Goal: Communication & Community: Answer question/provide support

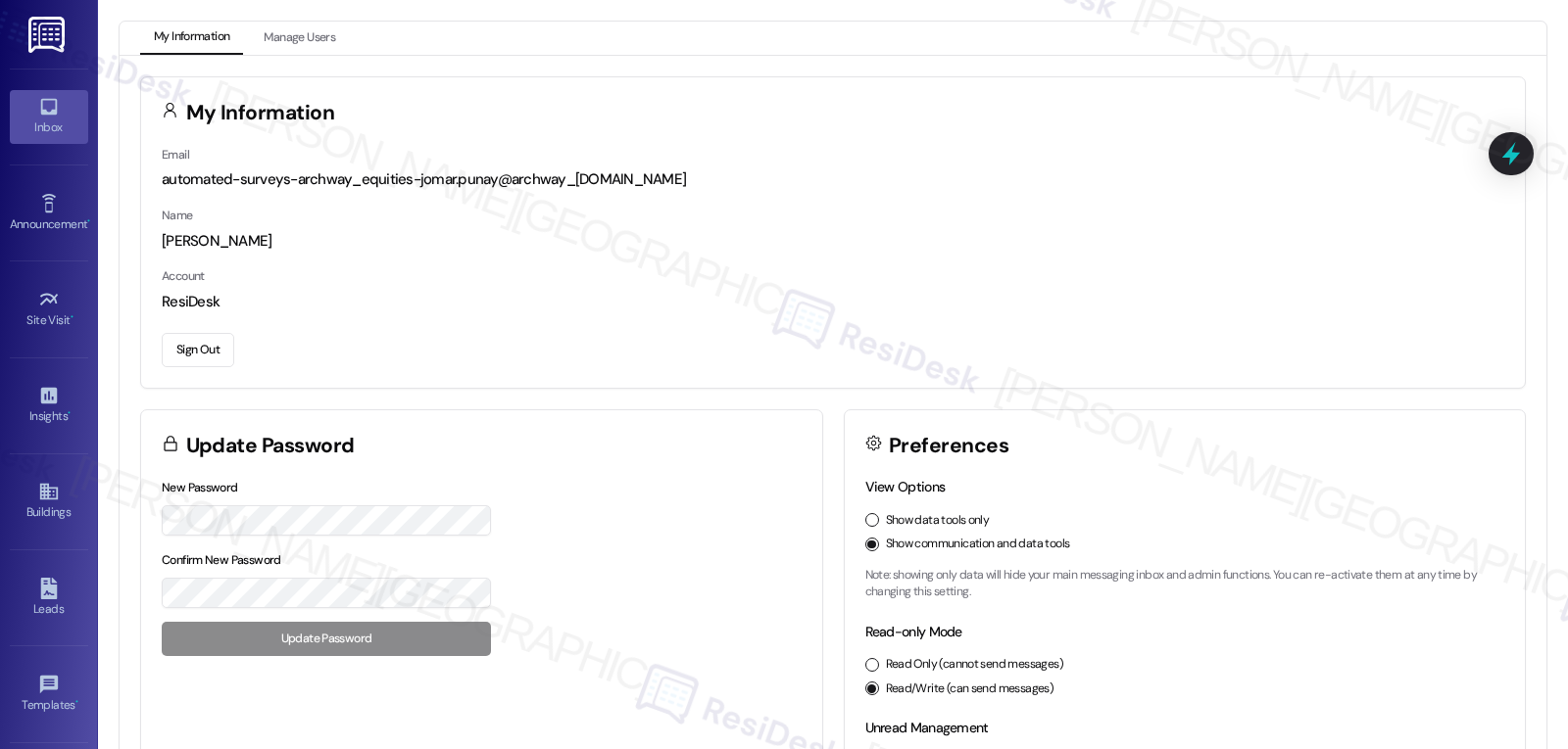
click at [44, 96] on icon at bounding box center [49, 107] width 22 height 22
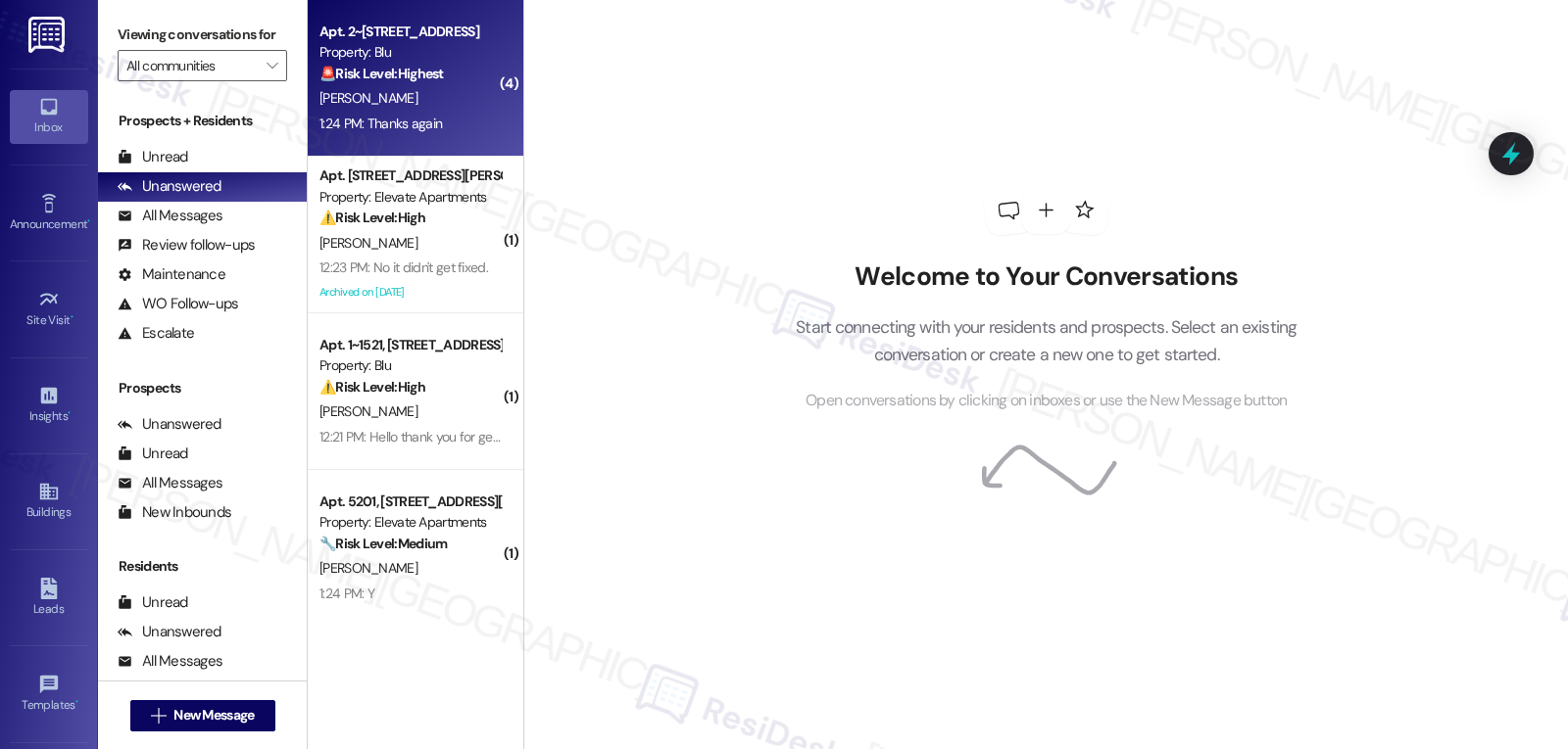
click at [465, 127] on div "1:24 PM: Thanks again 1:24 PM: Thanks again" at bounding box center [410, 123] width 185 height 25
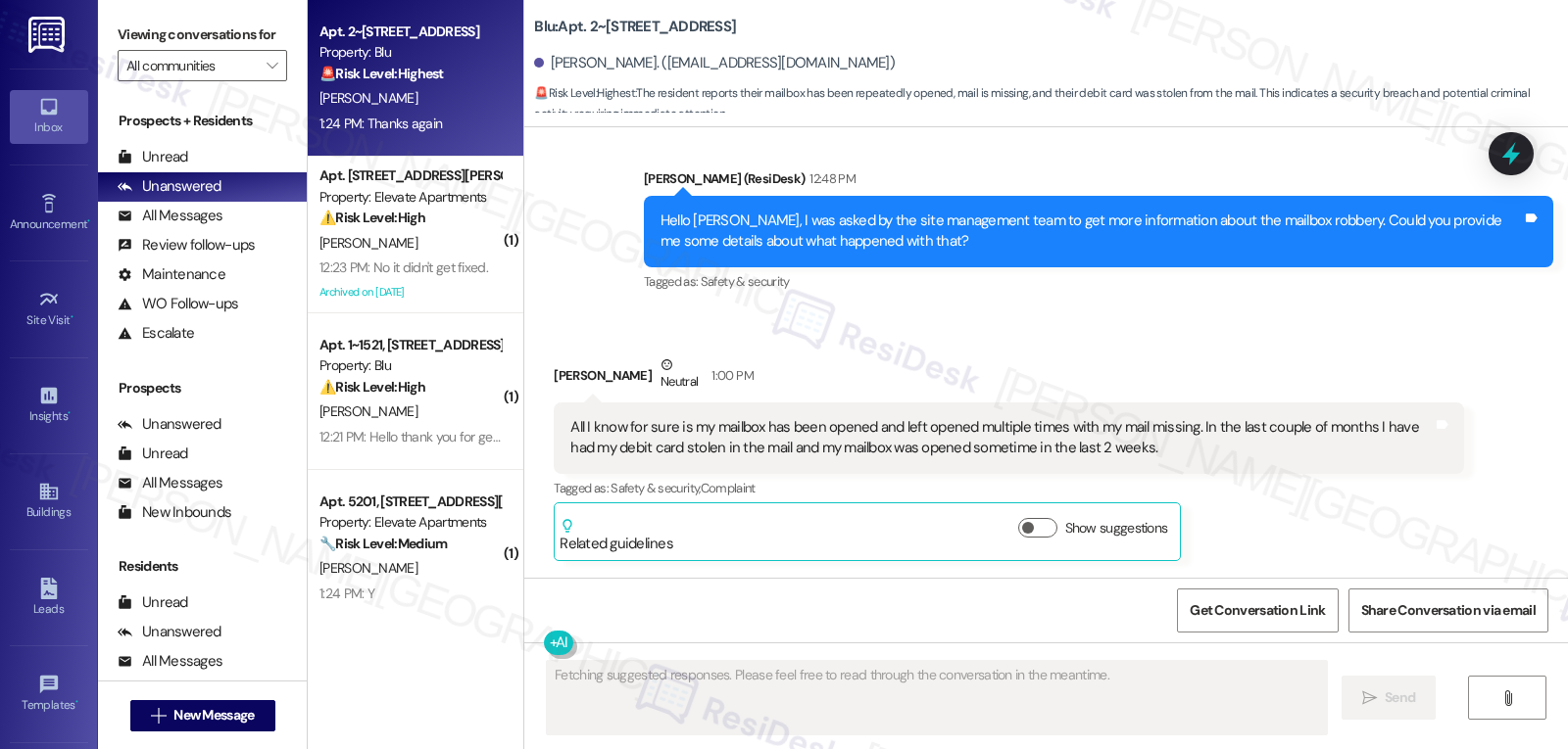
scroll to position [15110, 0]
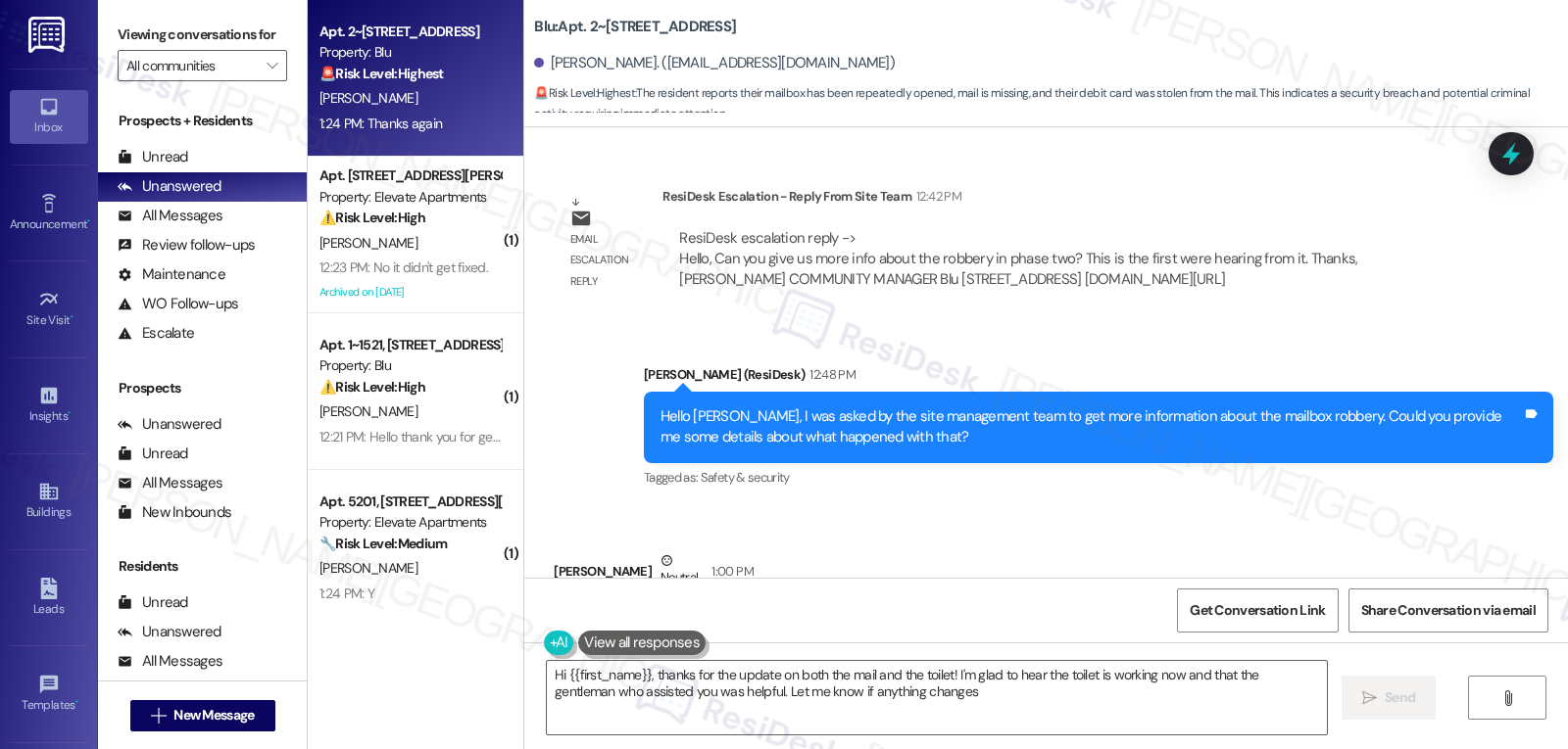
type textarea "Hi {{first_name}}, thanks for the update on both the mail and the toilet! I'm g…"
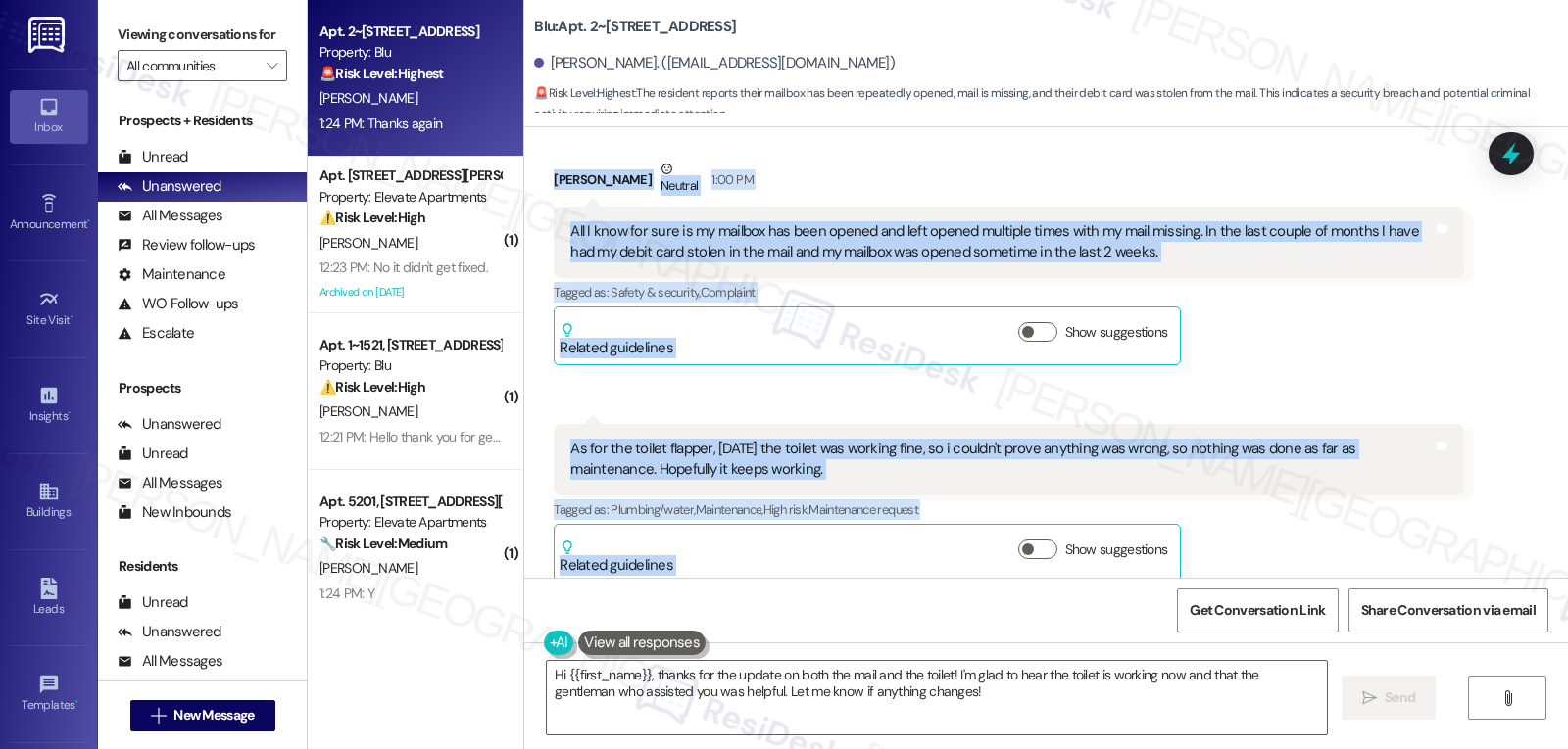
scroll to position [15306, 0]
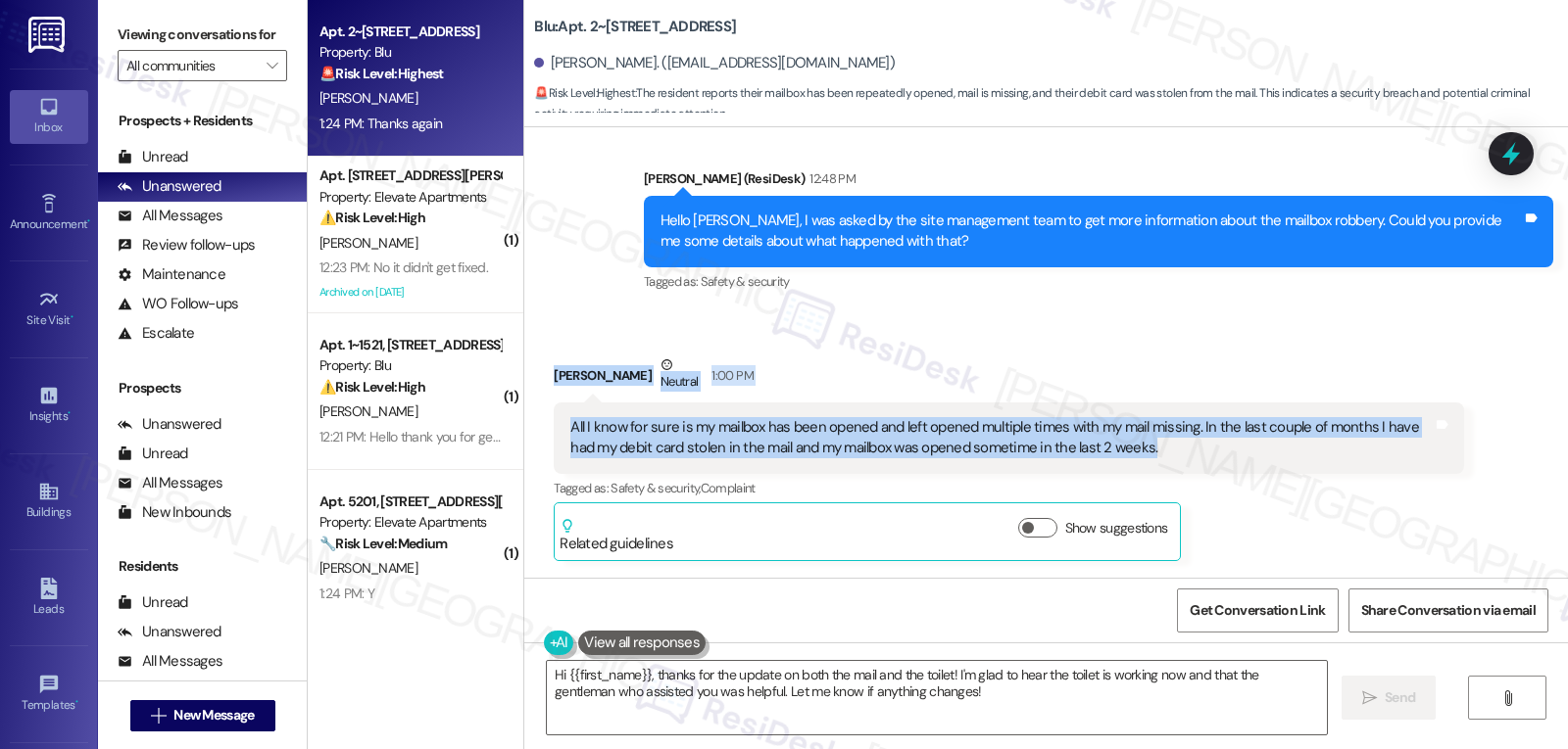
drag, startPoint x: 537, startPoint y: 251, endPoint x: 1159, endPoint y: 334, distance: 627.5
click at [1159, 340] on div "Received via SMS Aaron Najera Neutral 1:00 PM All I know for sure is my mailbox…" at bounding box center [1008, 458] width 938 height 236
copy div "Aaron Najera Neutral 1:00 PM All I know for sure is my mailbox has been opened …"
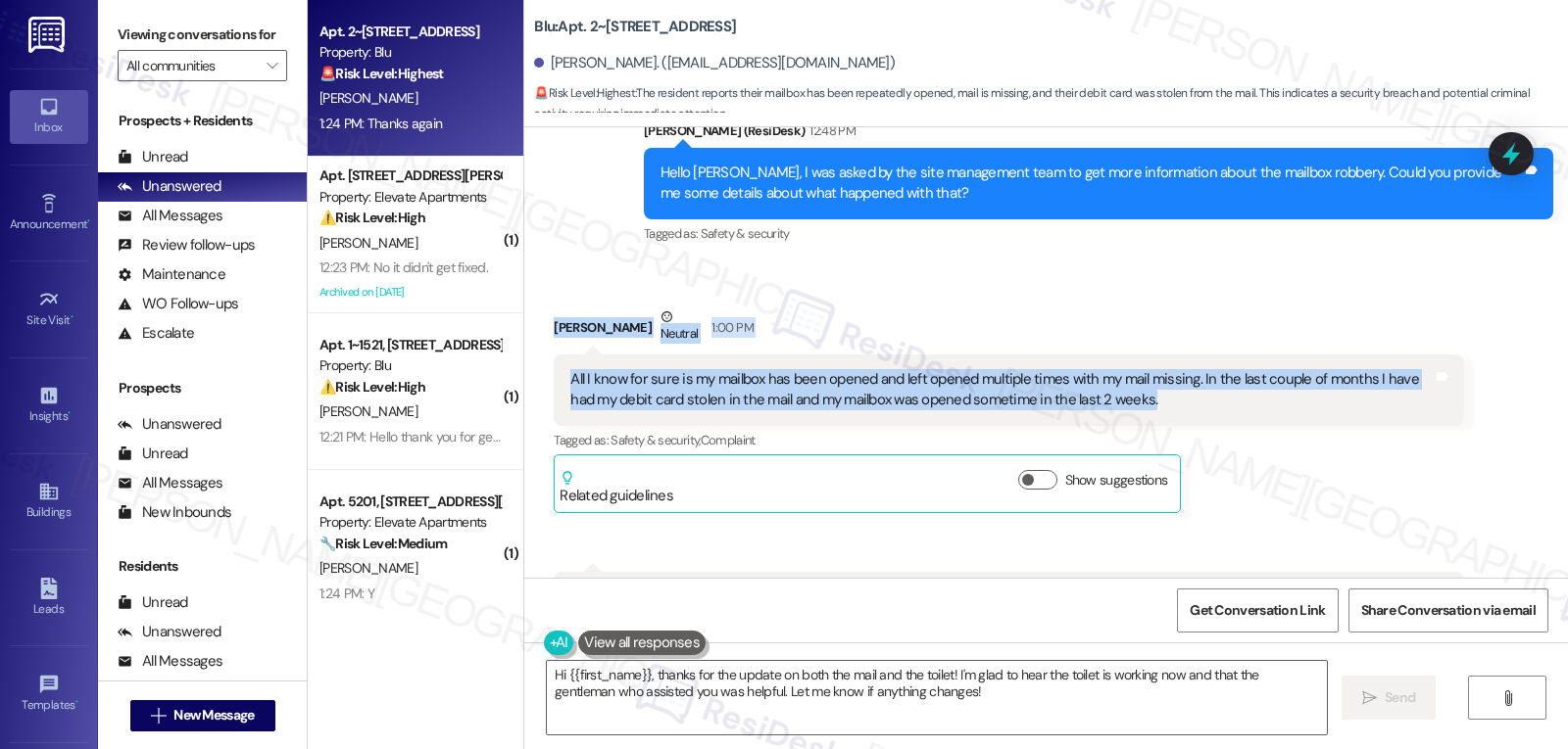
scroll to position [15307, 0]
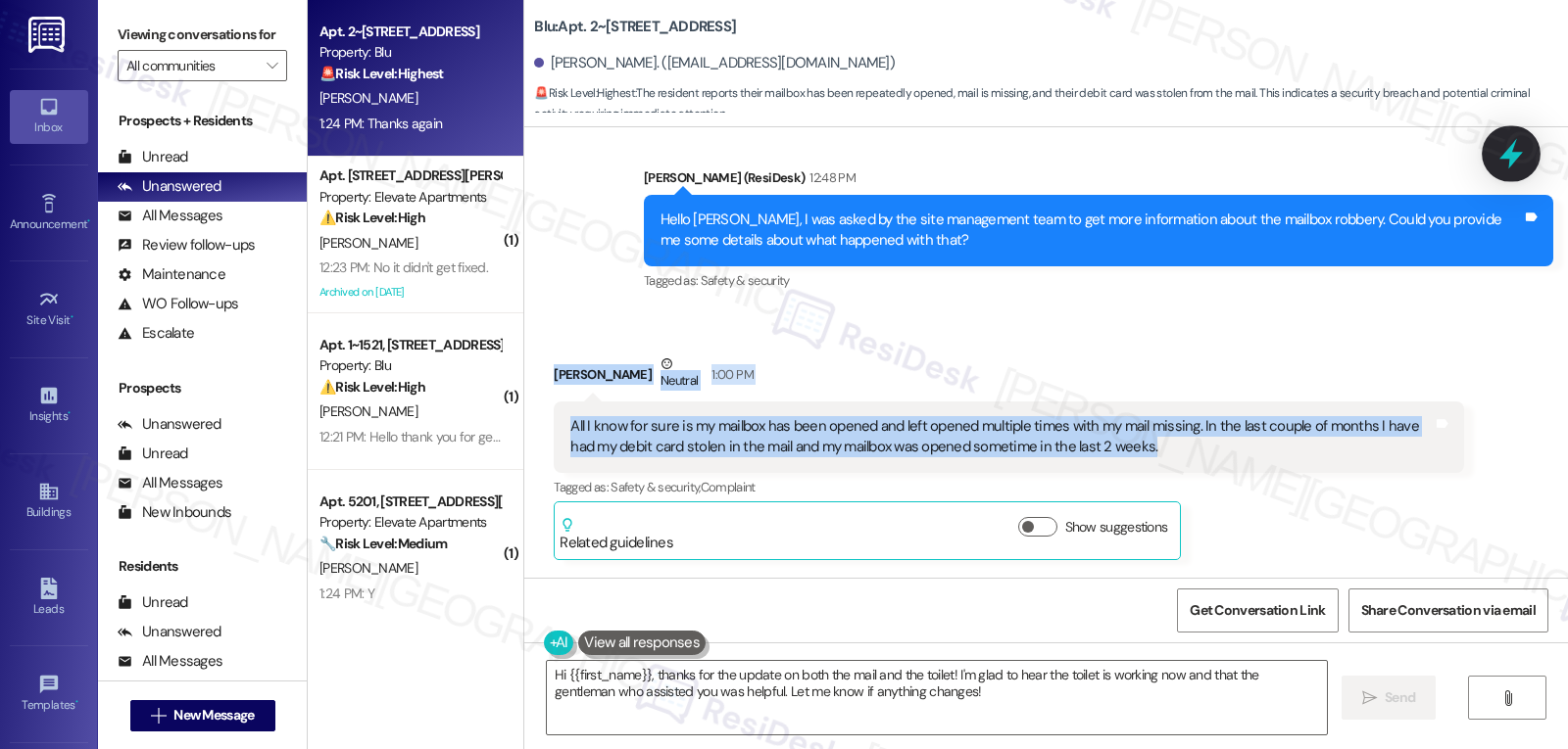
click at [1503, 156] on icon at bounding box center [1511, 154] width 24 height 31
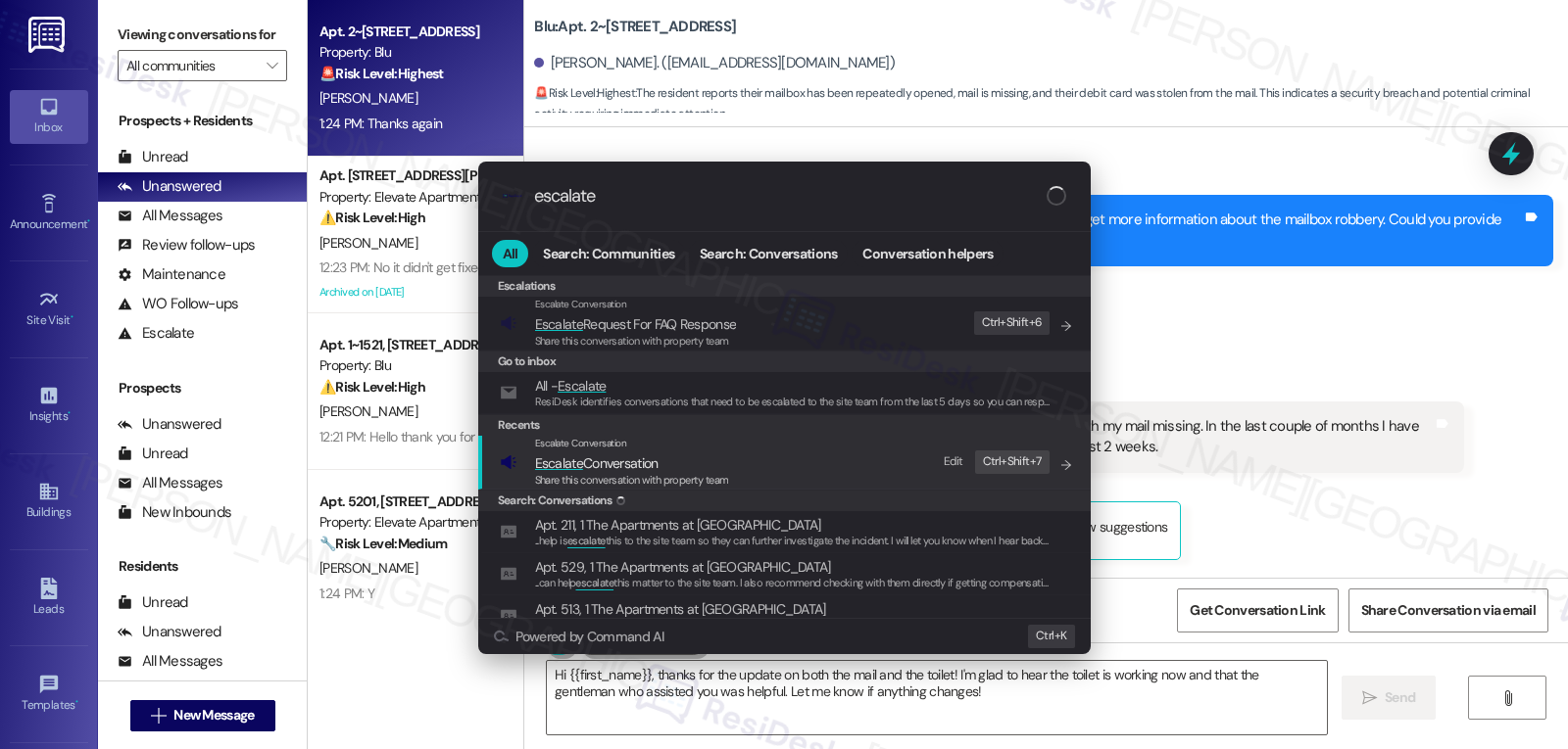
type input "escalate"
click at [643, 479] on span "Share this conversation with property team" at bounding box center [632, 480] width 194 height 14
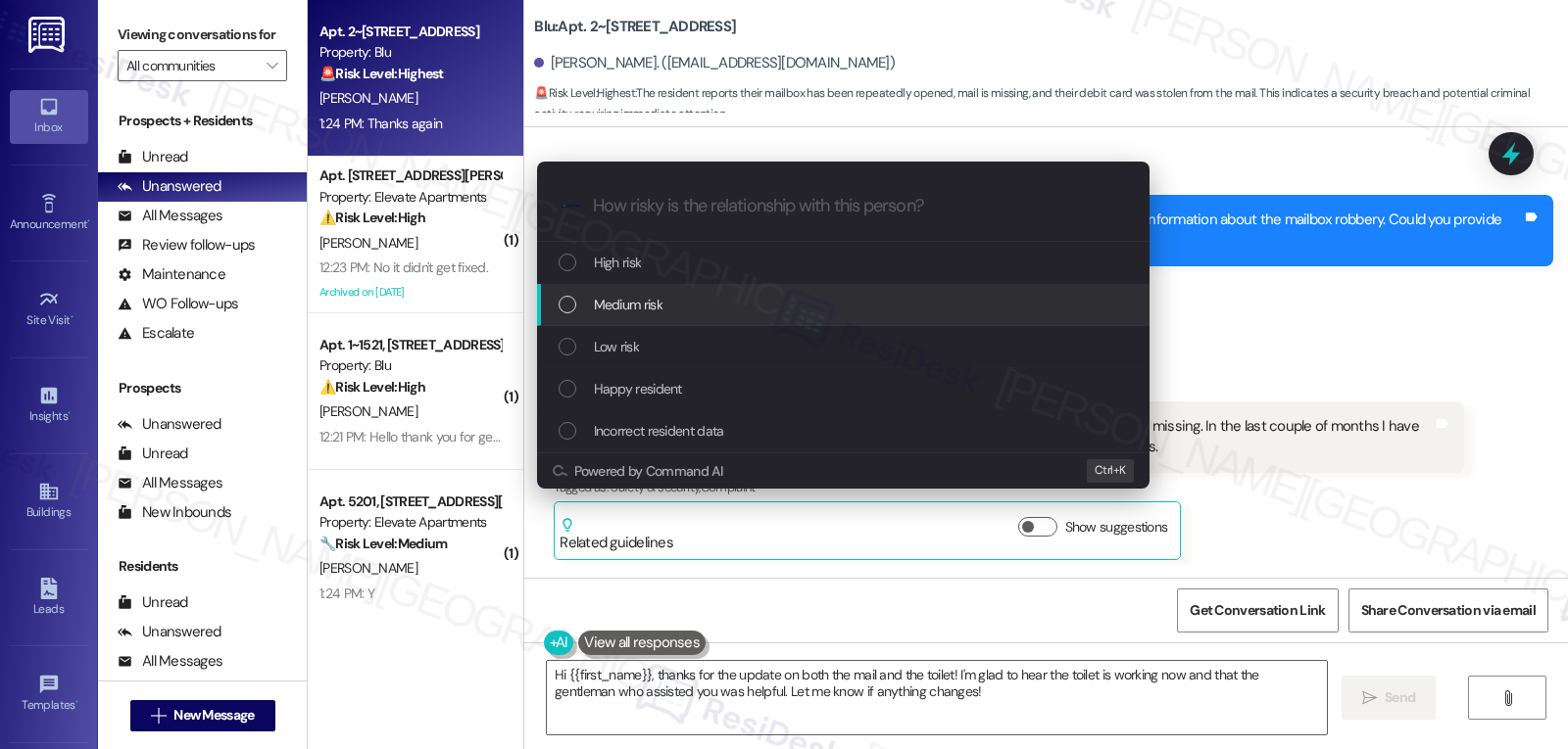
click at [694, 320] on div "Medium risk" at bounding box center [843, 305] width 612 height 42
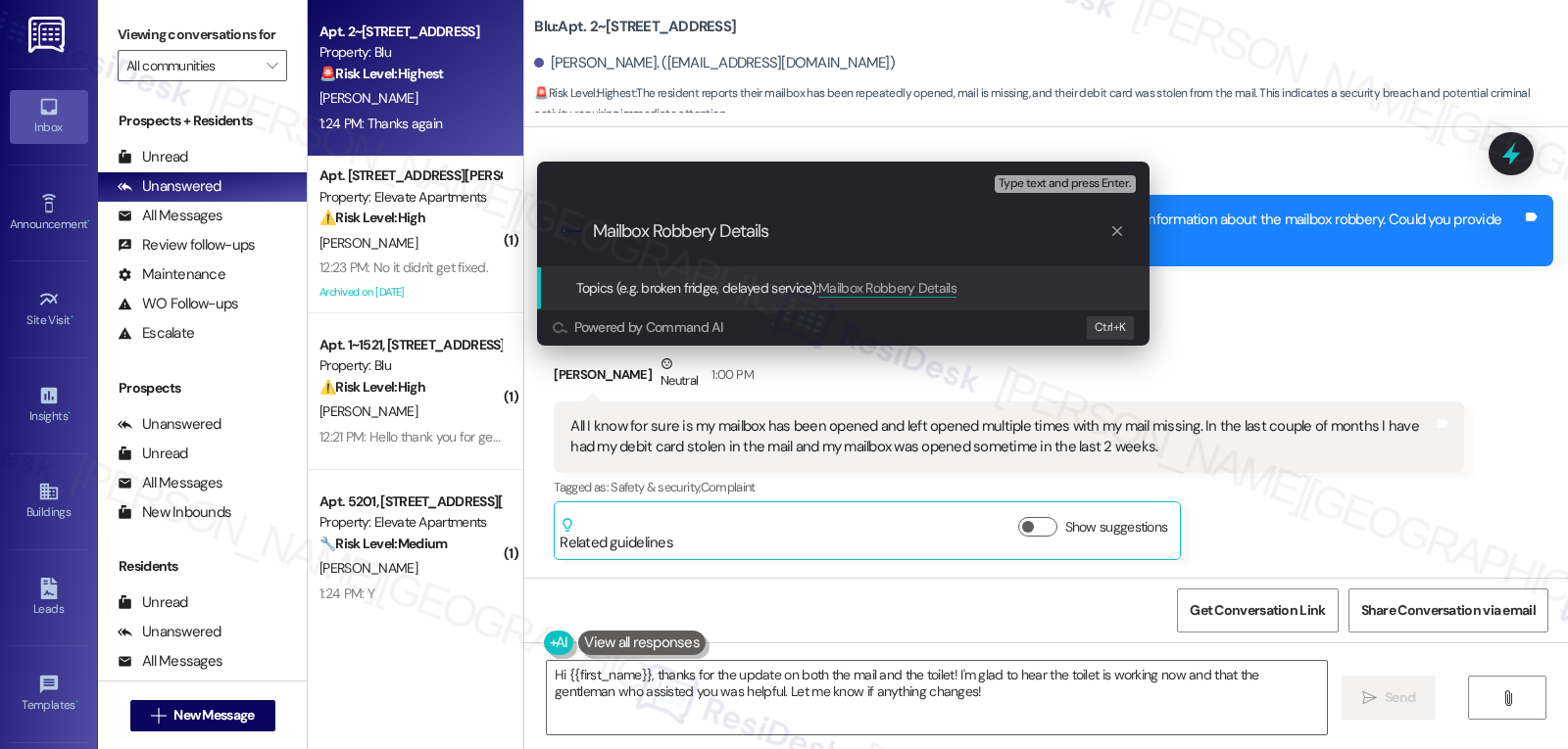
type input "Mailbox Robbery Details"
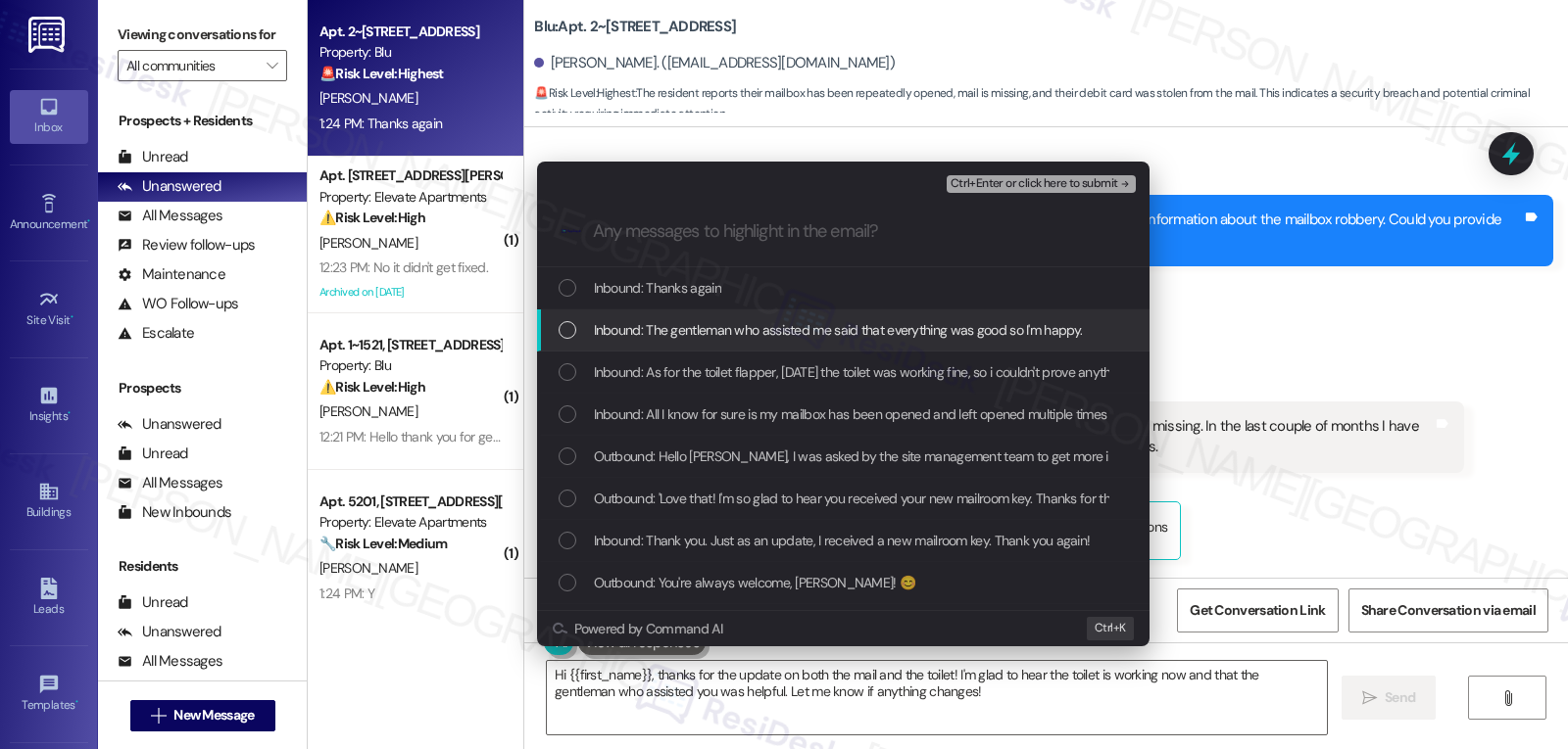
click at [679, 342] on div "Inbound: The gentleman who assisted me said that everything was good so I'm hap…" at bounding box center [843, 330] width 612 height 42
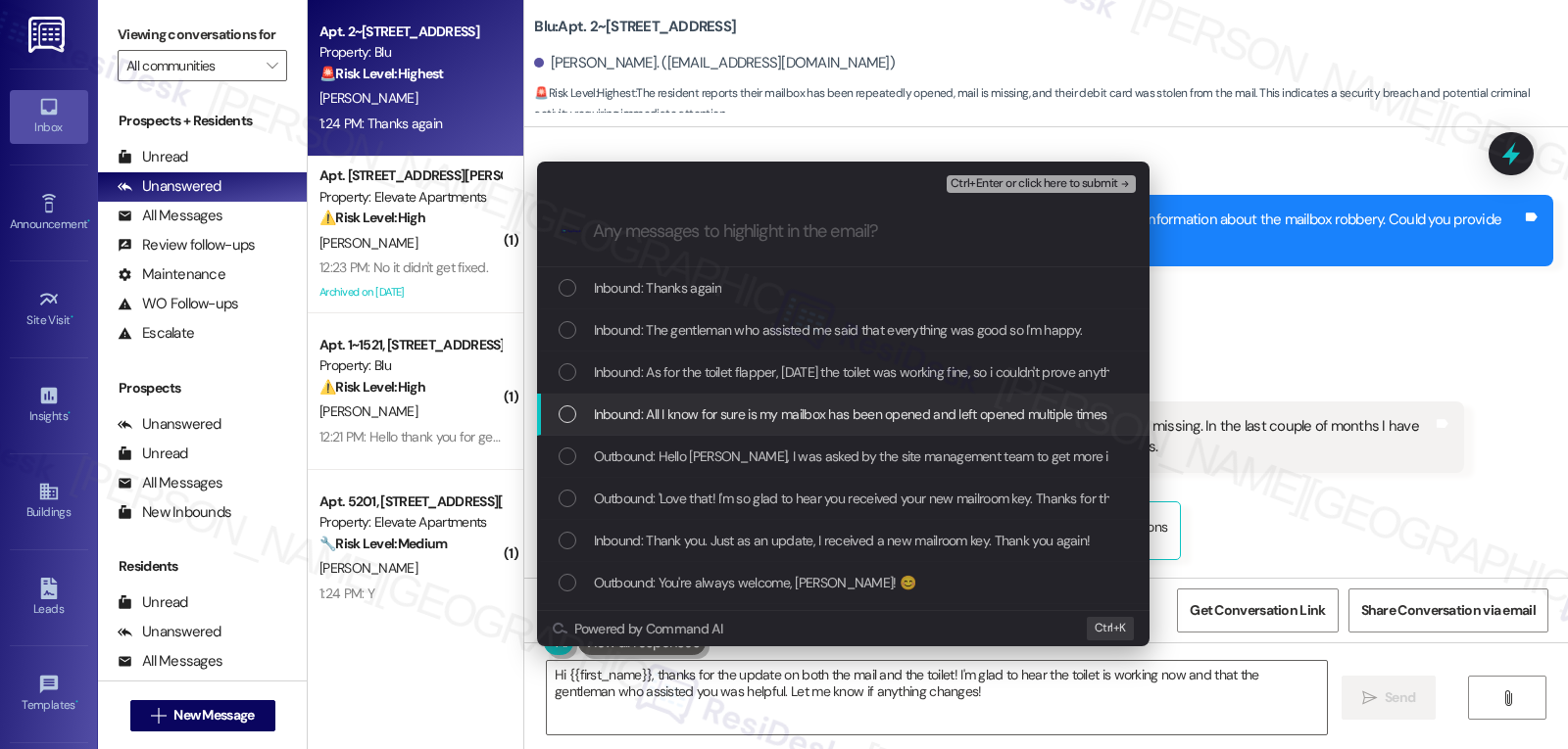
click at [673, 423] on span "Inbound: All I know for sure is my mailbox has been opened and left opened mult…" at bounding box center [1282, 415] width 1378 height 22
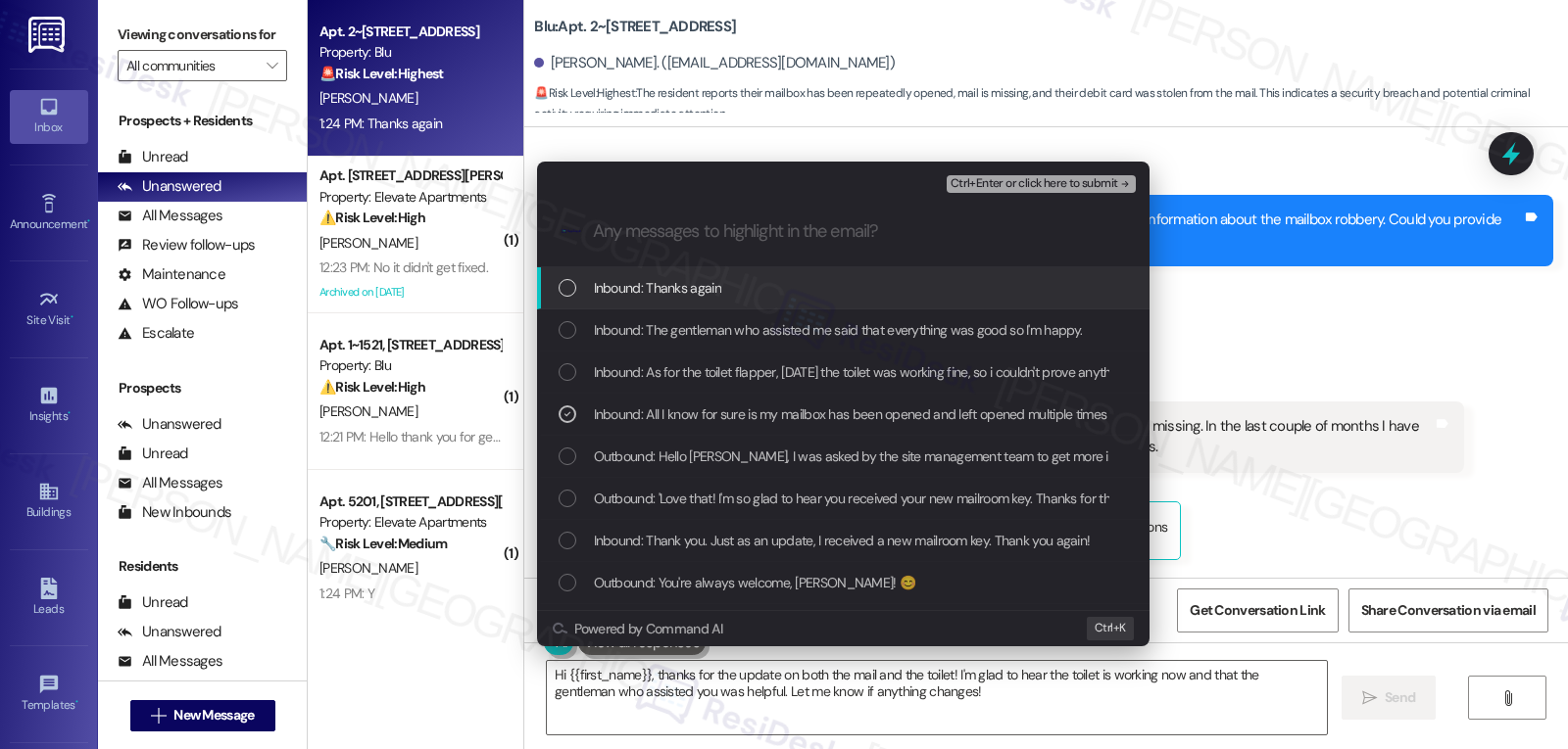
click at [1064, 186] on span "Ctrl+Enter or click here to submit" at bounding box center [1034, 184] width 167 height 14
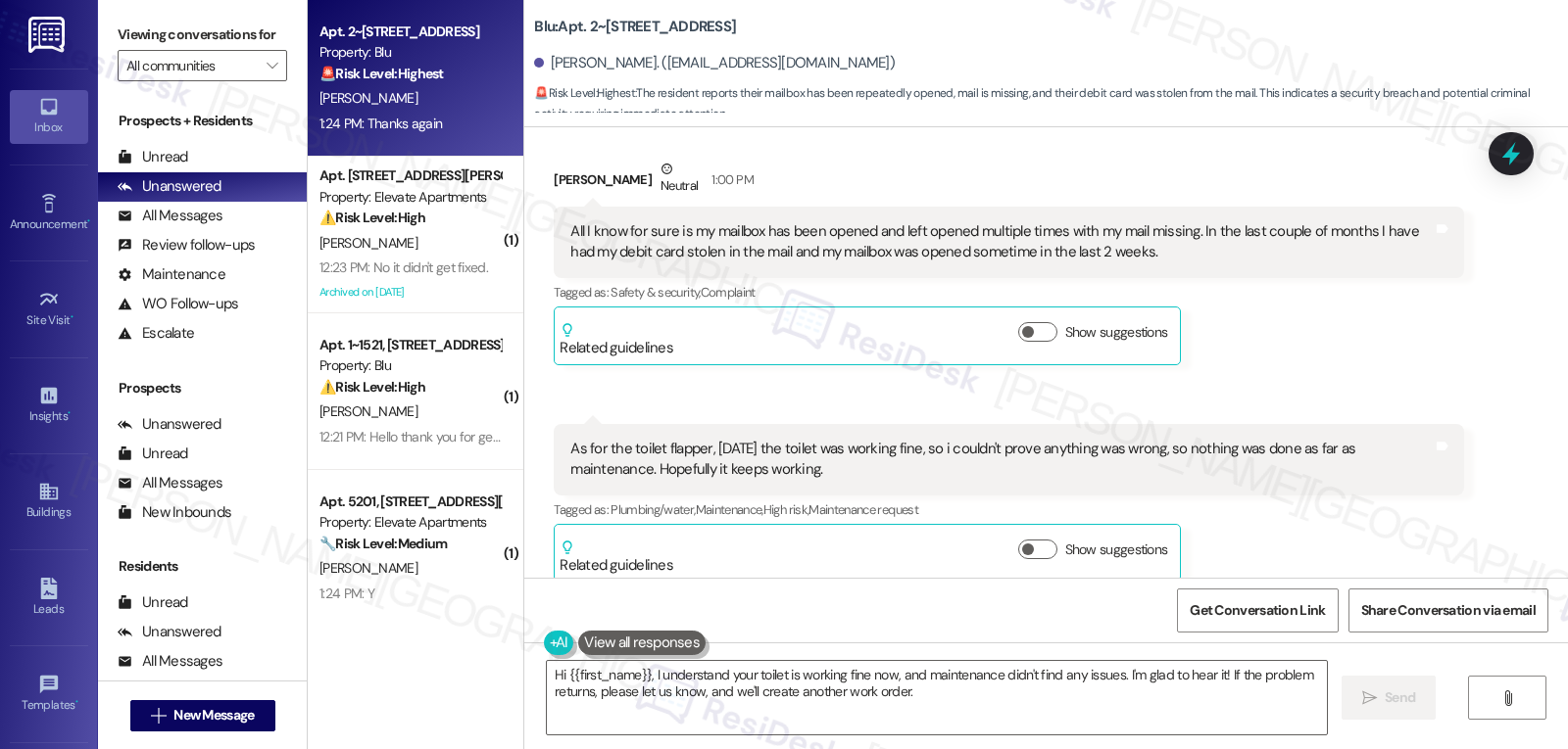
scroll to position [15699, 0]
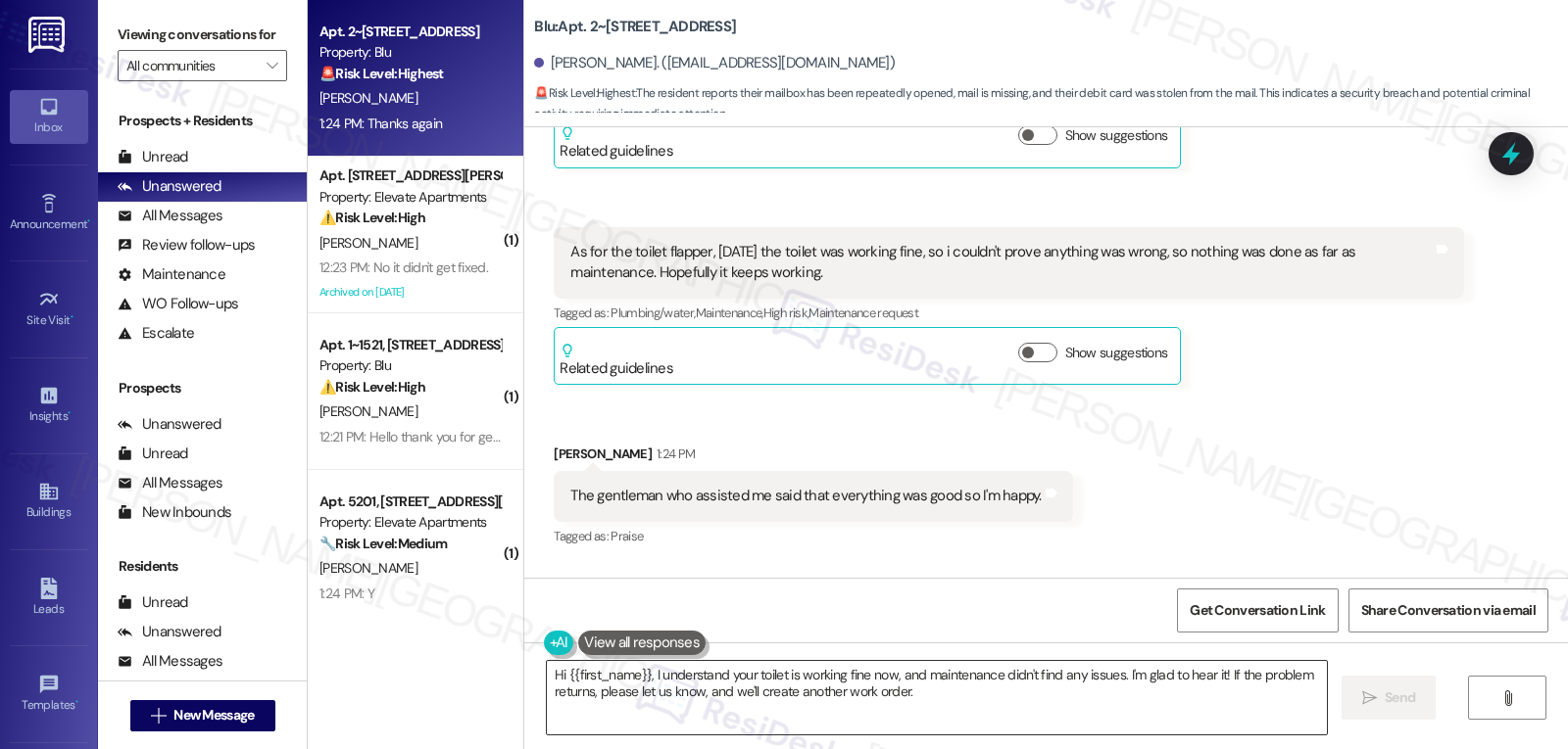
click at [897, 718] on textarea "Hi {{first_name}}, I understand your toilet is working fine now, and maintenanc…" at bounding box center [936, 698] width 780 height 74
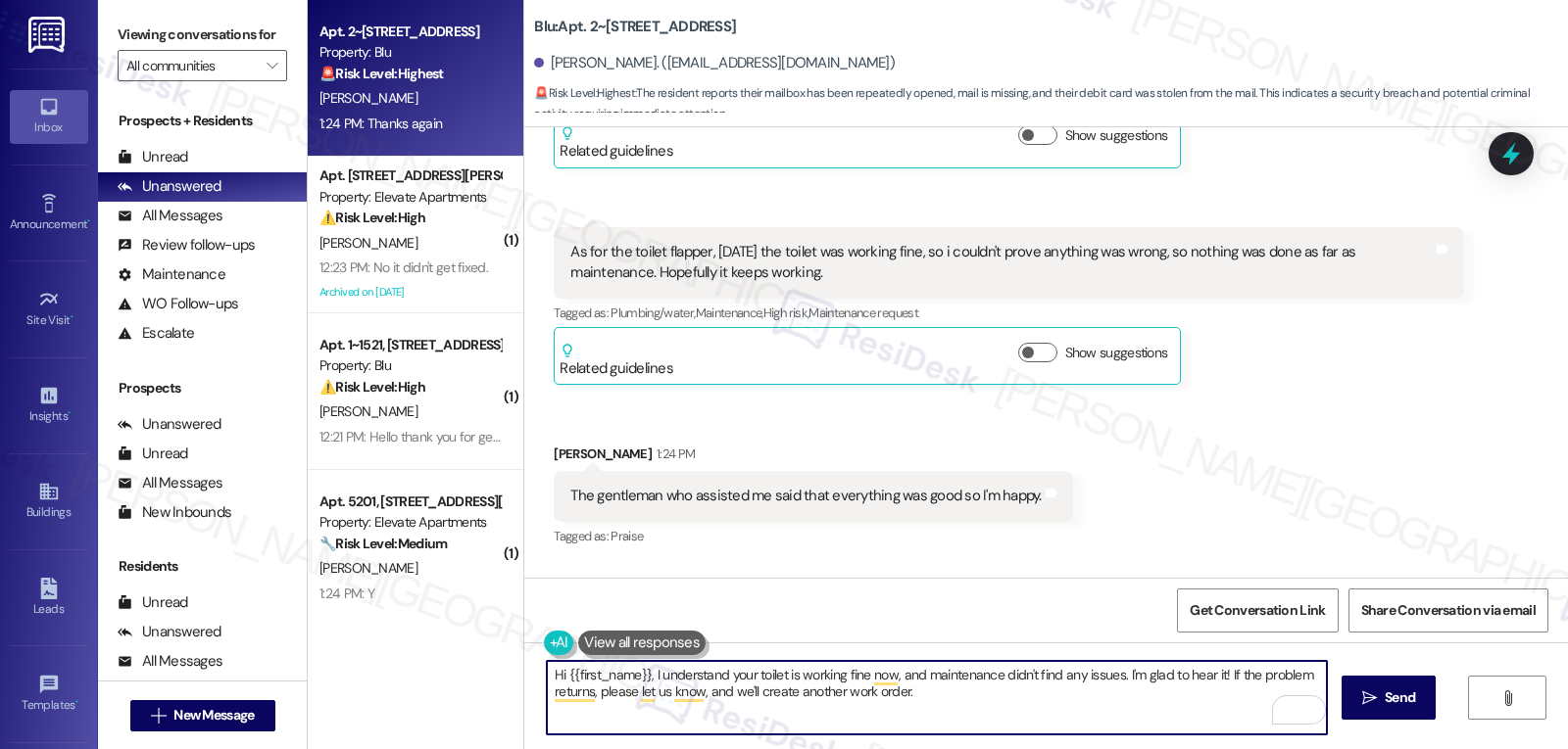
click at [546, 678] on textarea "Hi {{first_name}}, I understand your toilet is working fine now, and maintenanc…" at bounding box center [936, 698] width 780 height 74
click at [992, 697] on textarea "Got that, {{first_name}}, I understand your toilet is working fine now, and mai…" at bounding box center [936, 698] width 780 height 74
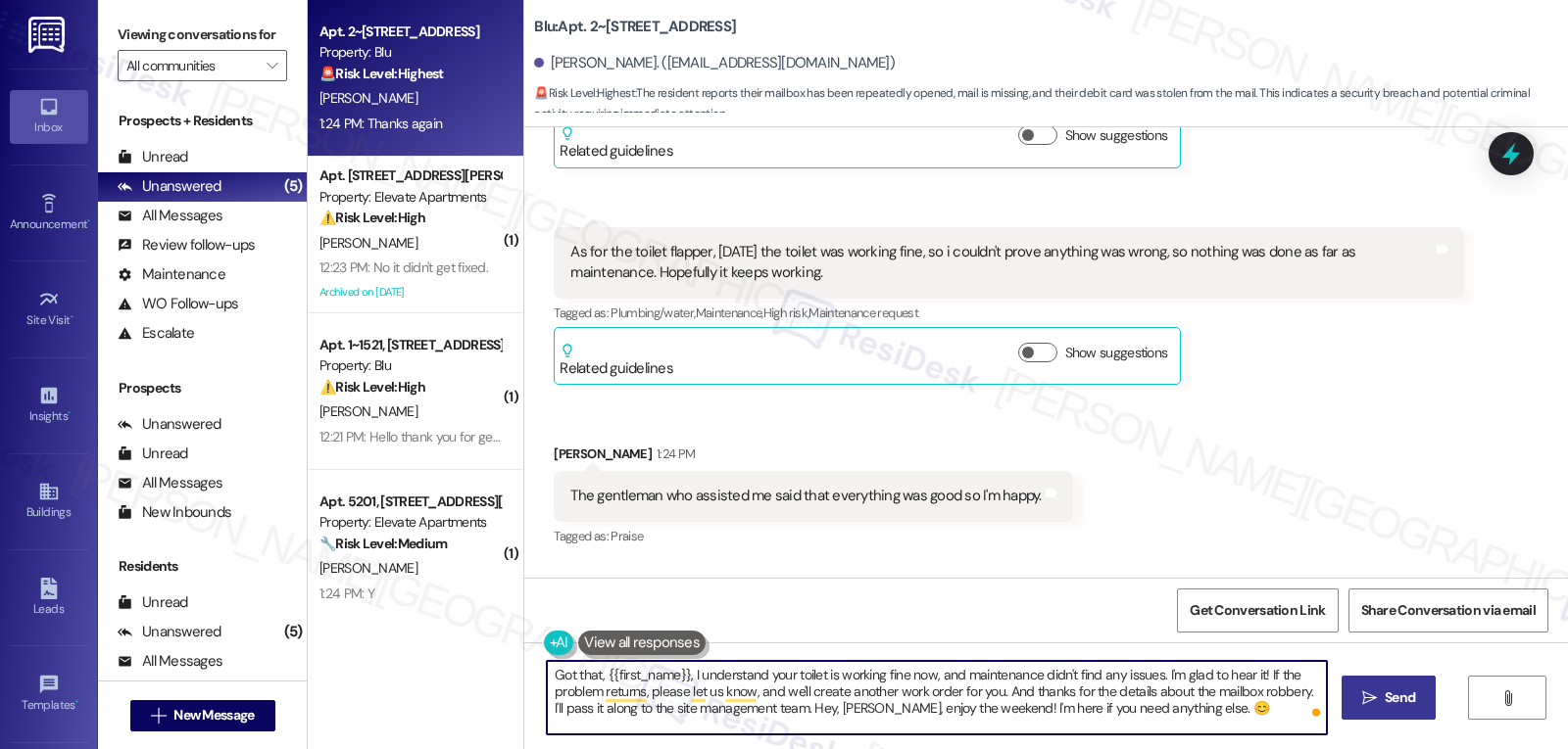
type textarea "Got that, {{first_name}}, I understand your toilet is working fine now, and mai…"
click at [1386, 699] on span "Send" at bounding box center [1399, 697] width 31 height 21
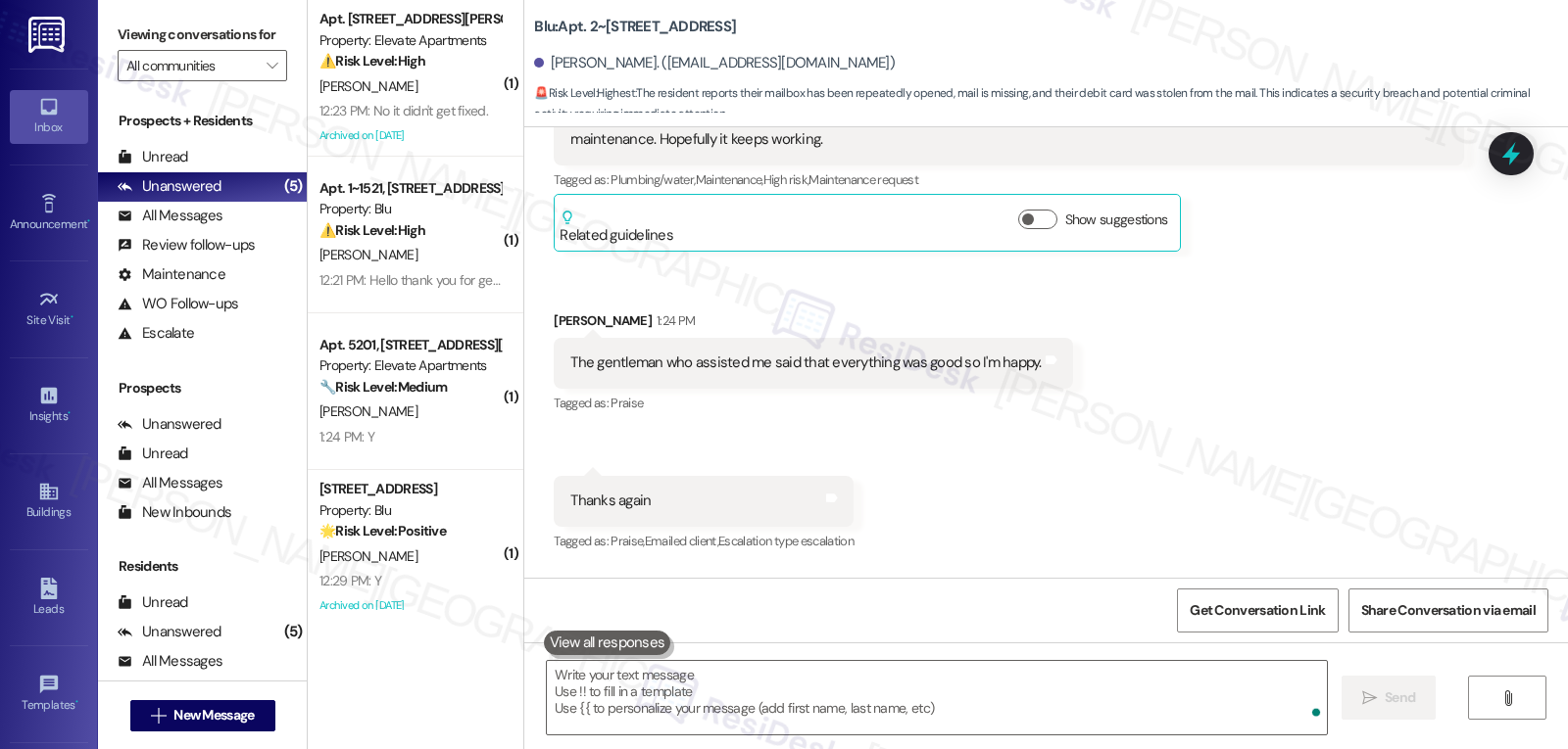
scroll to position [15878, 0]
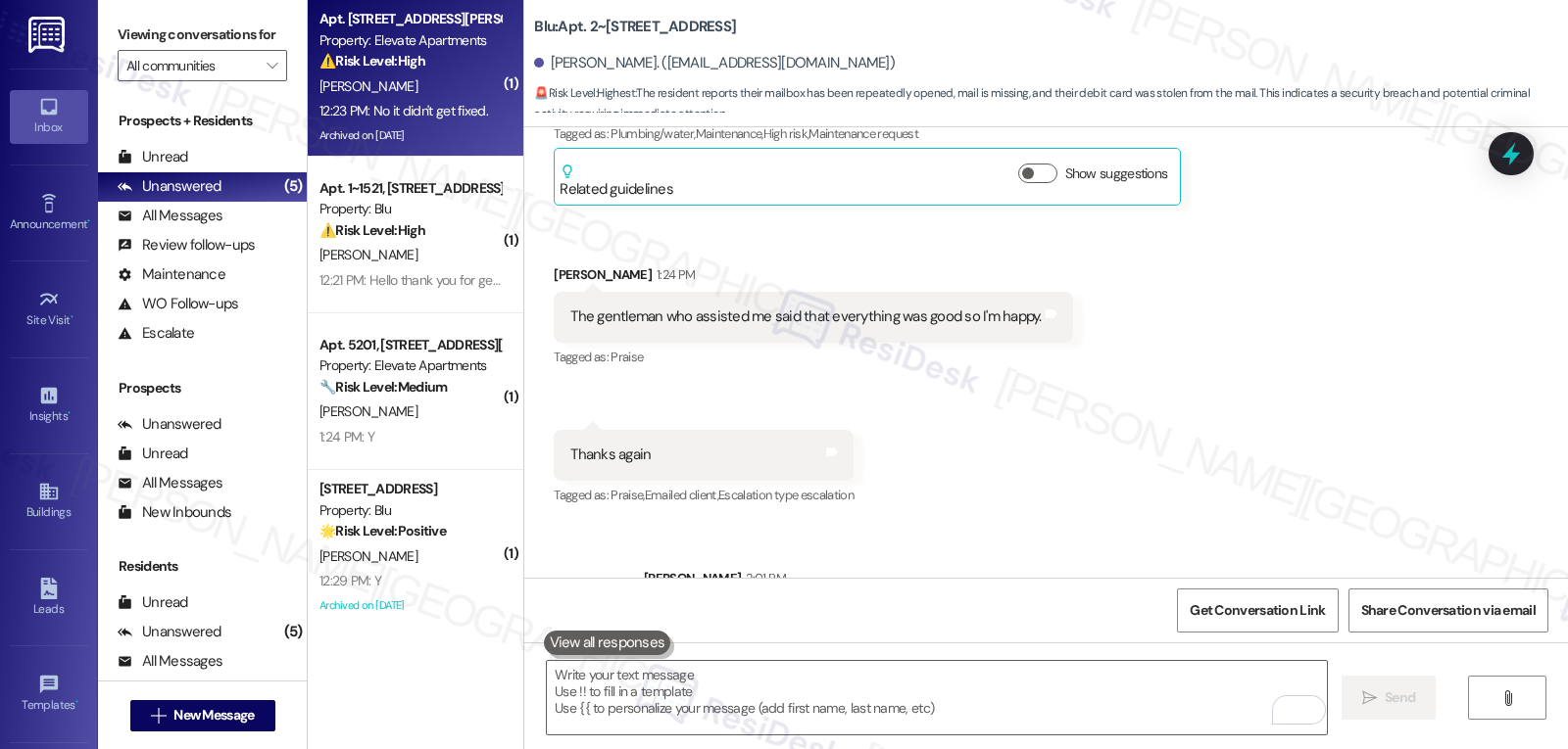
click at [475, 93] on div "J. Suppes" at bounding box center [410, 87] width 185 height 25
type textarea "Fetching suggested responses. Please feel free to read through the conversation…"
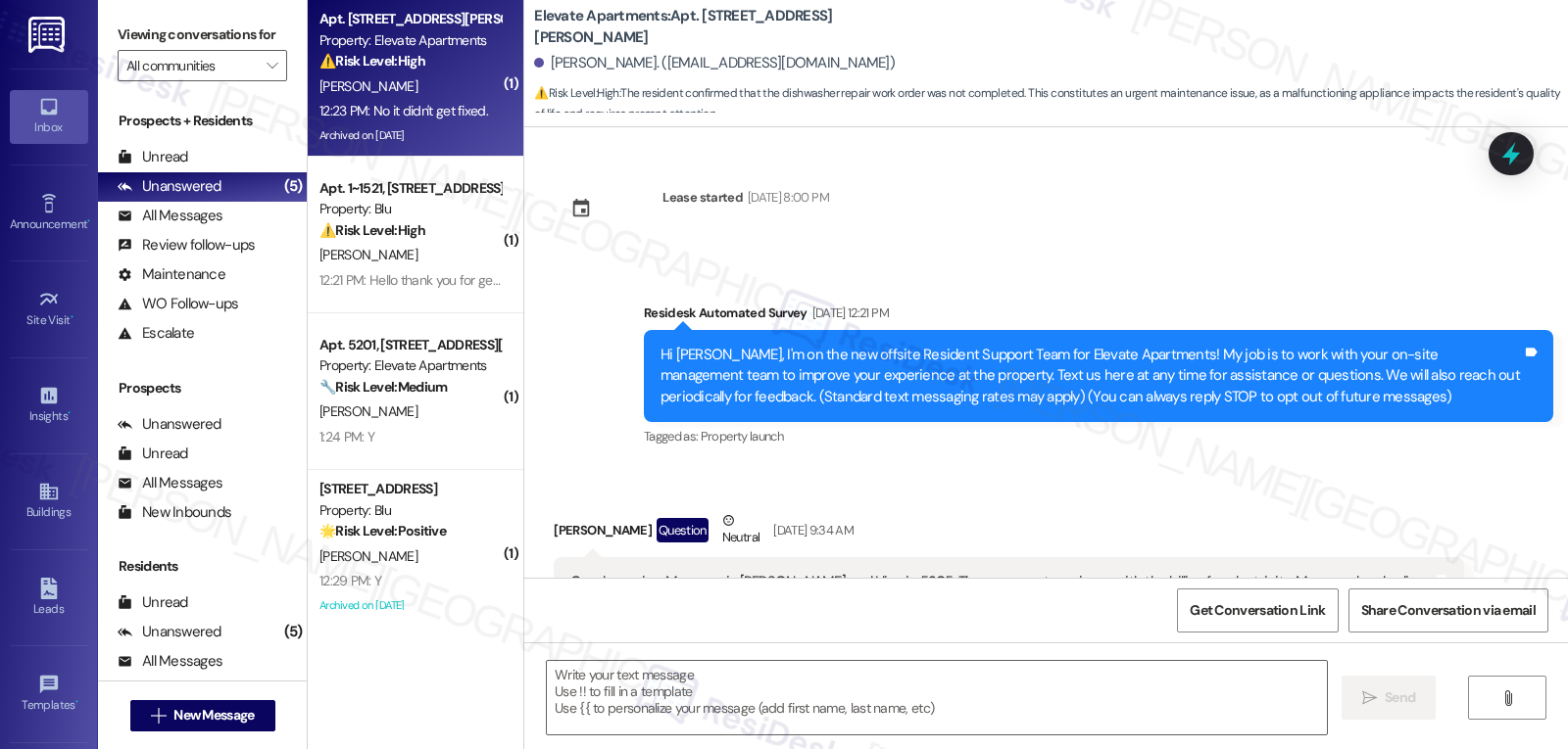
scroll to position [15106, 0]
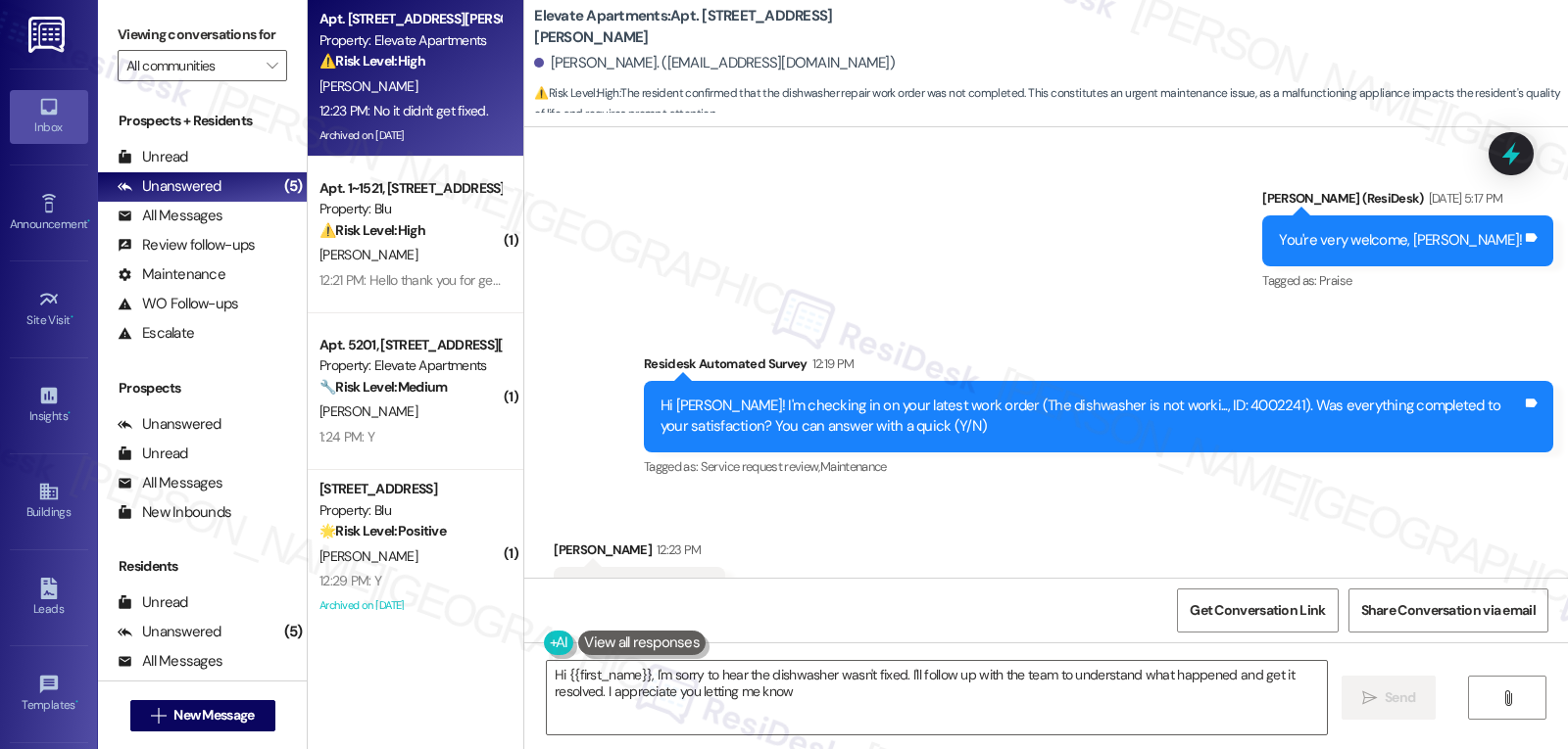
type textarea "Hi {{first_name}}, I'm sorry to hear the dishwasher wasn't fixed. I'll follow u…"
drag, startPoint x: 1517, startPoint y: 155, endPoint x: 1515, endPoint y: 165, distance: 10.2
click at [1515, 165] on icon at bounding box center [1511, 154] width 26 height 26
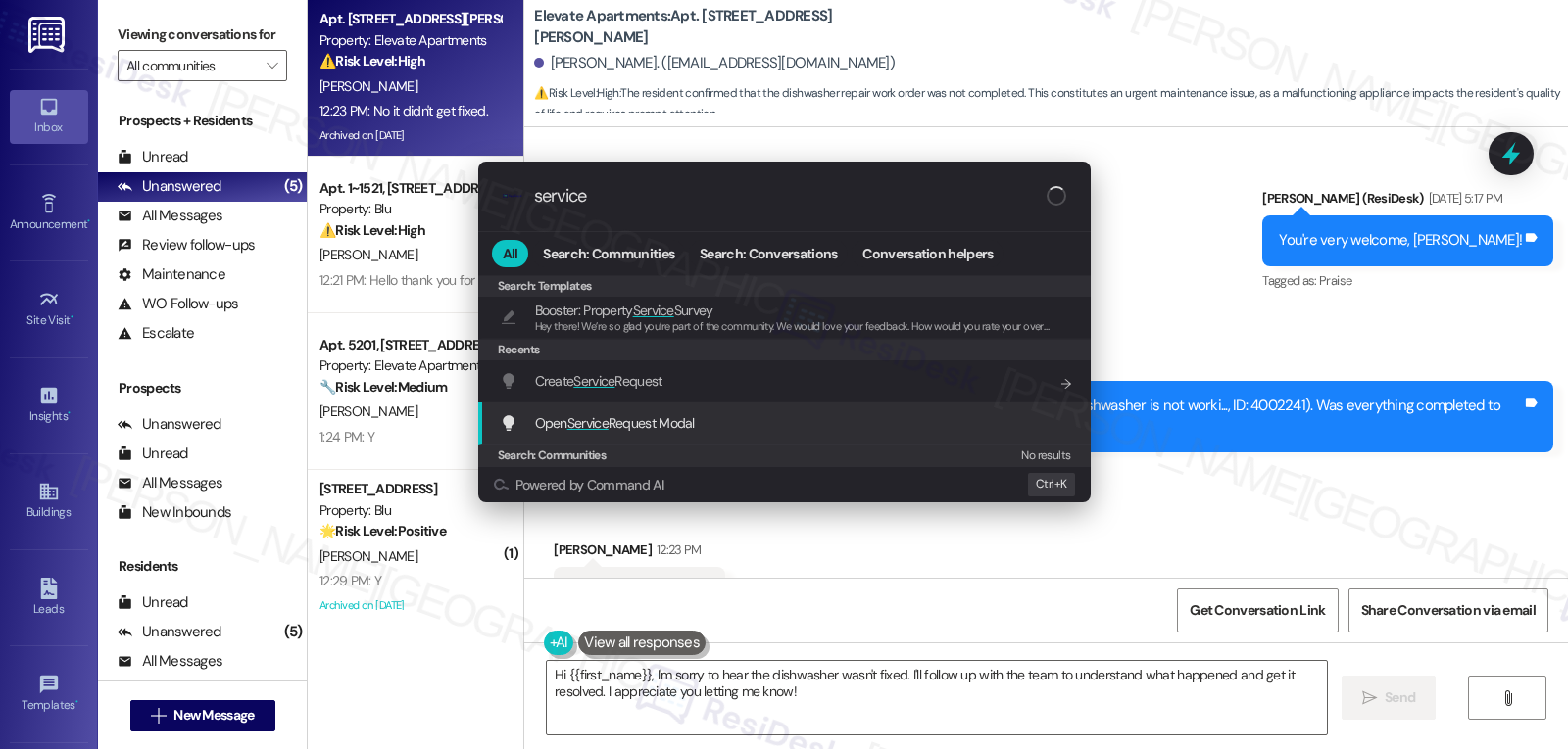
type input "service"
click at [669, 431] on span "Open Service Request Modal" at bounding box center [615, 424] width 160 height 18
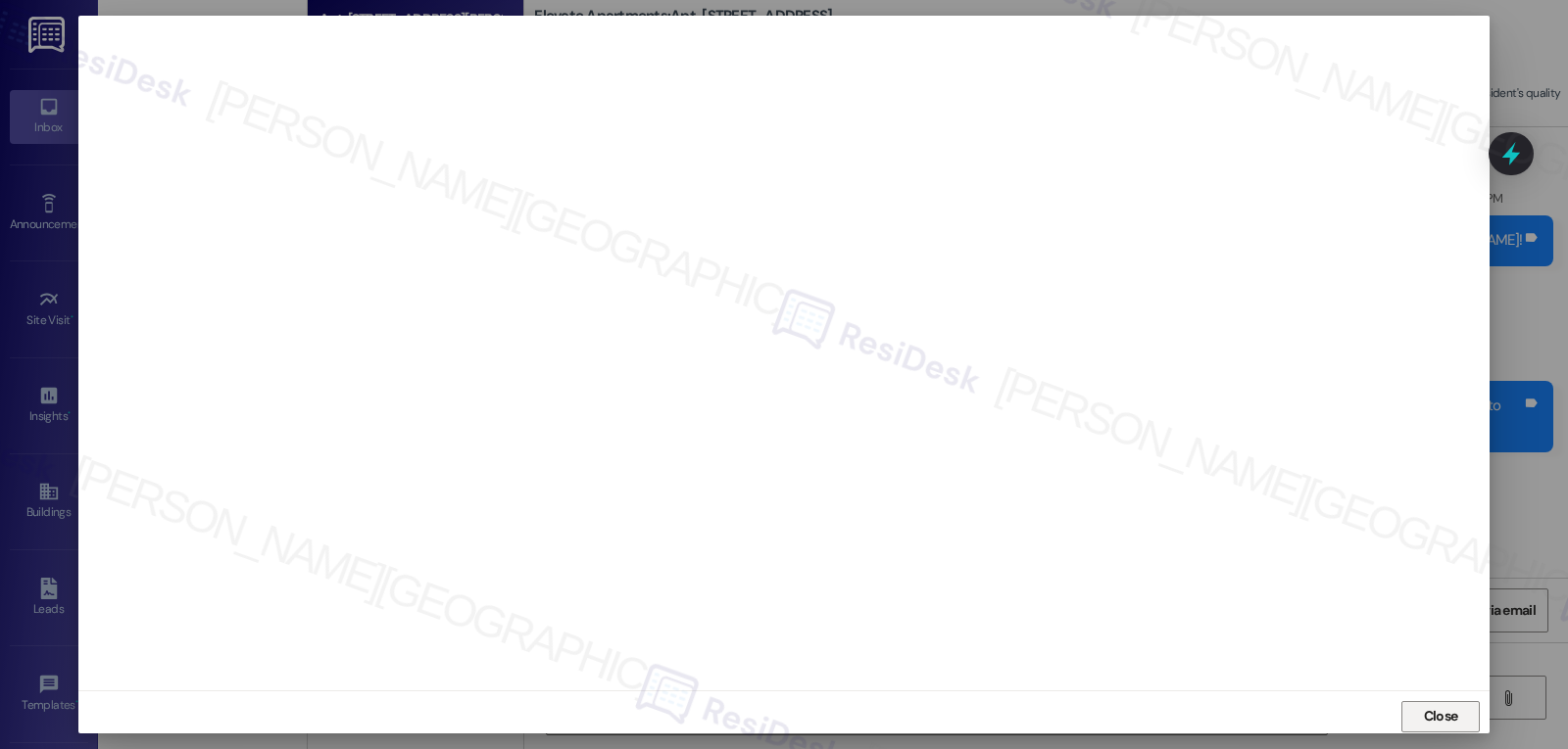
click at [1449, 717] on span "Close" at bounding box center [1441, 716] width 34 height 21
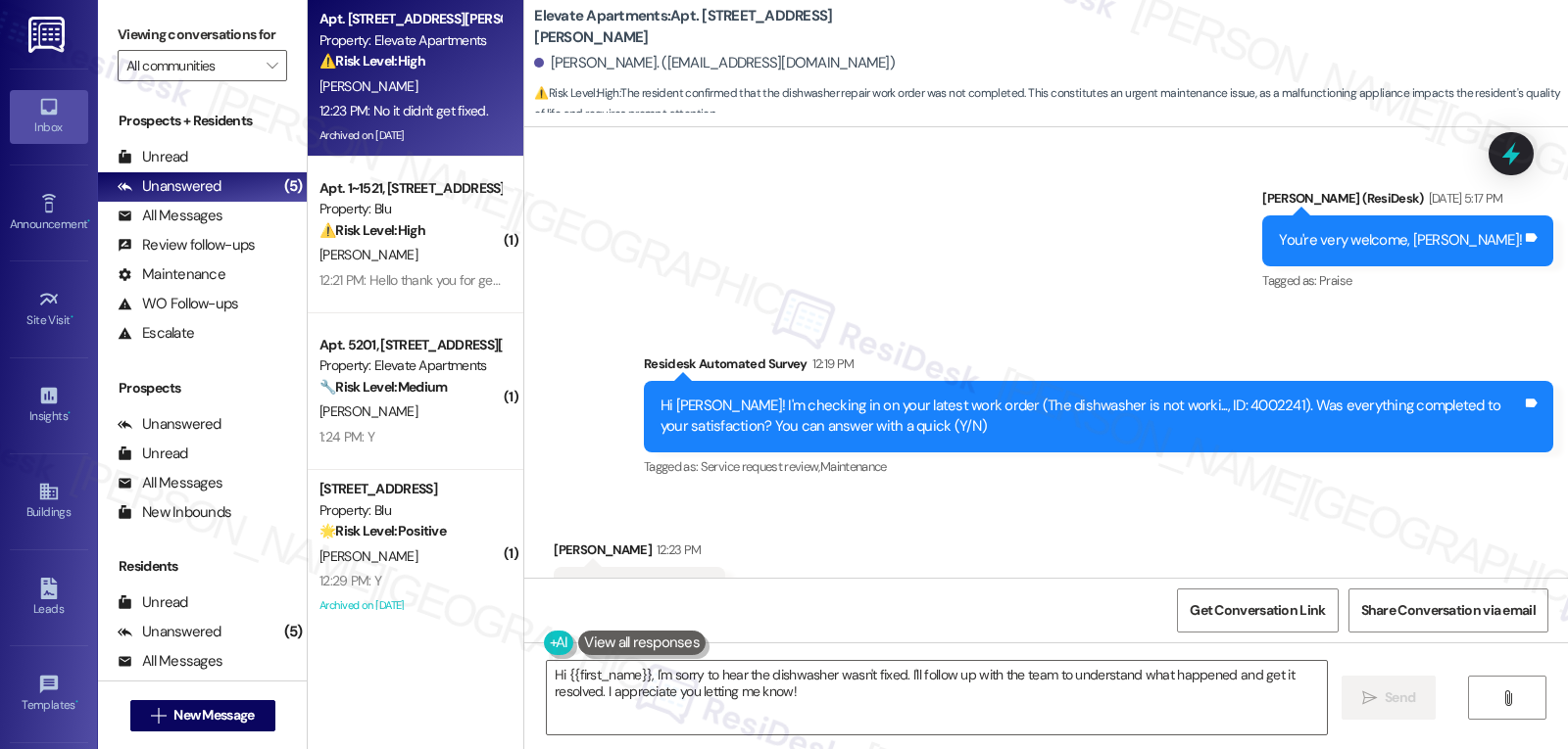
click at [1188, 396] on div "Hi Jamie! I'm checking in on your latest work order (The dishwasher is not work…" at bounding box center [1091, 417] width 862 height 42
copy div "4002241"
drag, startPoint x: 1112, startPoint y: 724, endPoint x: 1120, endPoint y: 711, distance: 15.3
click at [1120, 711] on textarea "Hi {{first_name}}, I'm sorry to hear the dishwasher wasn't fixed. I'll follow u…" at bounding box center [936, 698] width 780 height 74
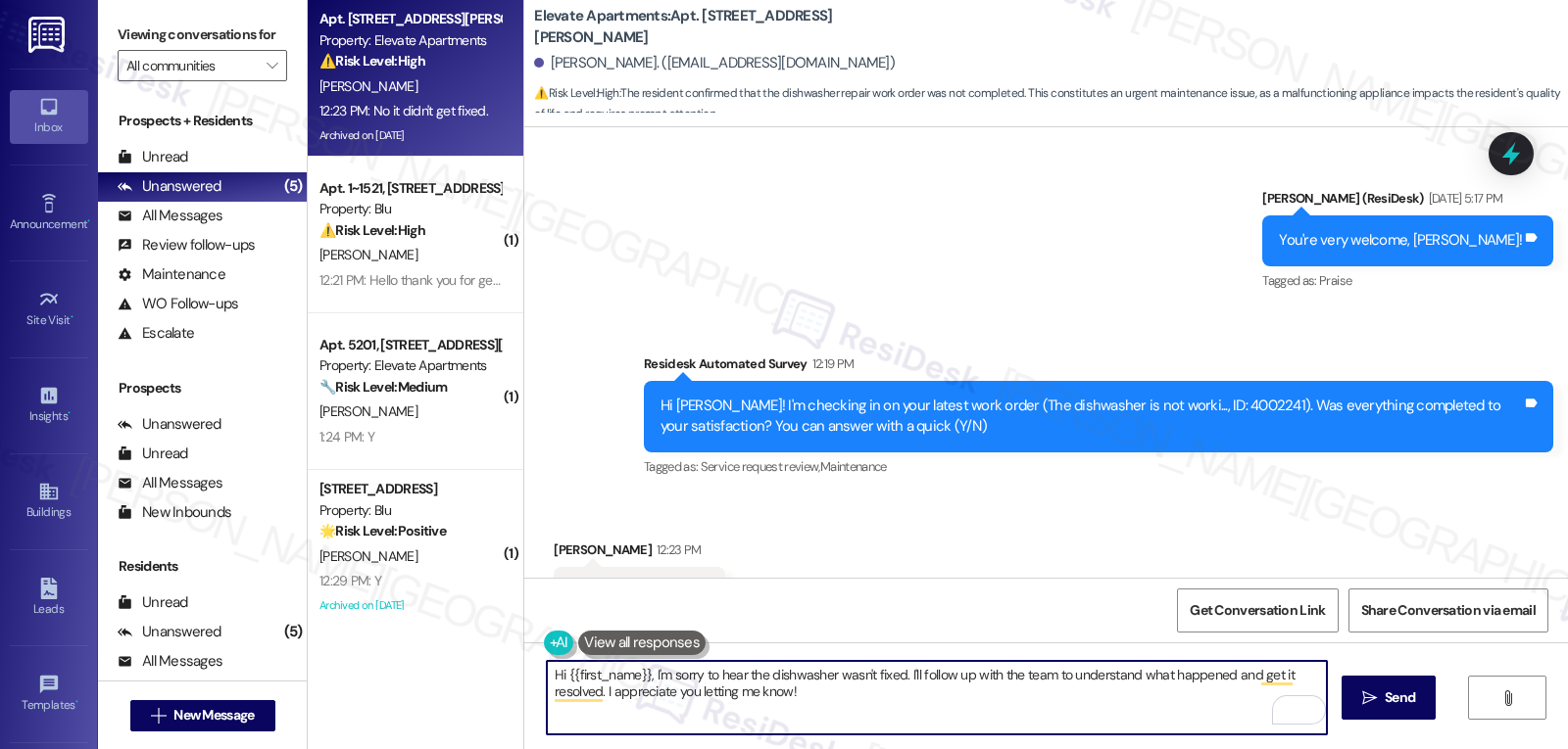
drag, startPoint x: 1221, startPoint y: 676, endPoint x: 1221, endPoint y: 715, distance: 39.0
click at [1221, 715] on textarea "Hi {{first_name}}, I'm sorry to hear the dishwasher wasn't fixed. I'll follow u…" at bounding box center [936, 698] width 780 height 74
type textarea "Hi {{first_name}}, I'm sorry to hear the dishwasher wasn't fixed. I'll follow u…"
click at [1402, 709] on button " Send" at bounding box center [1389, 697] width 96 height 44
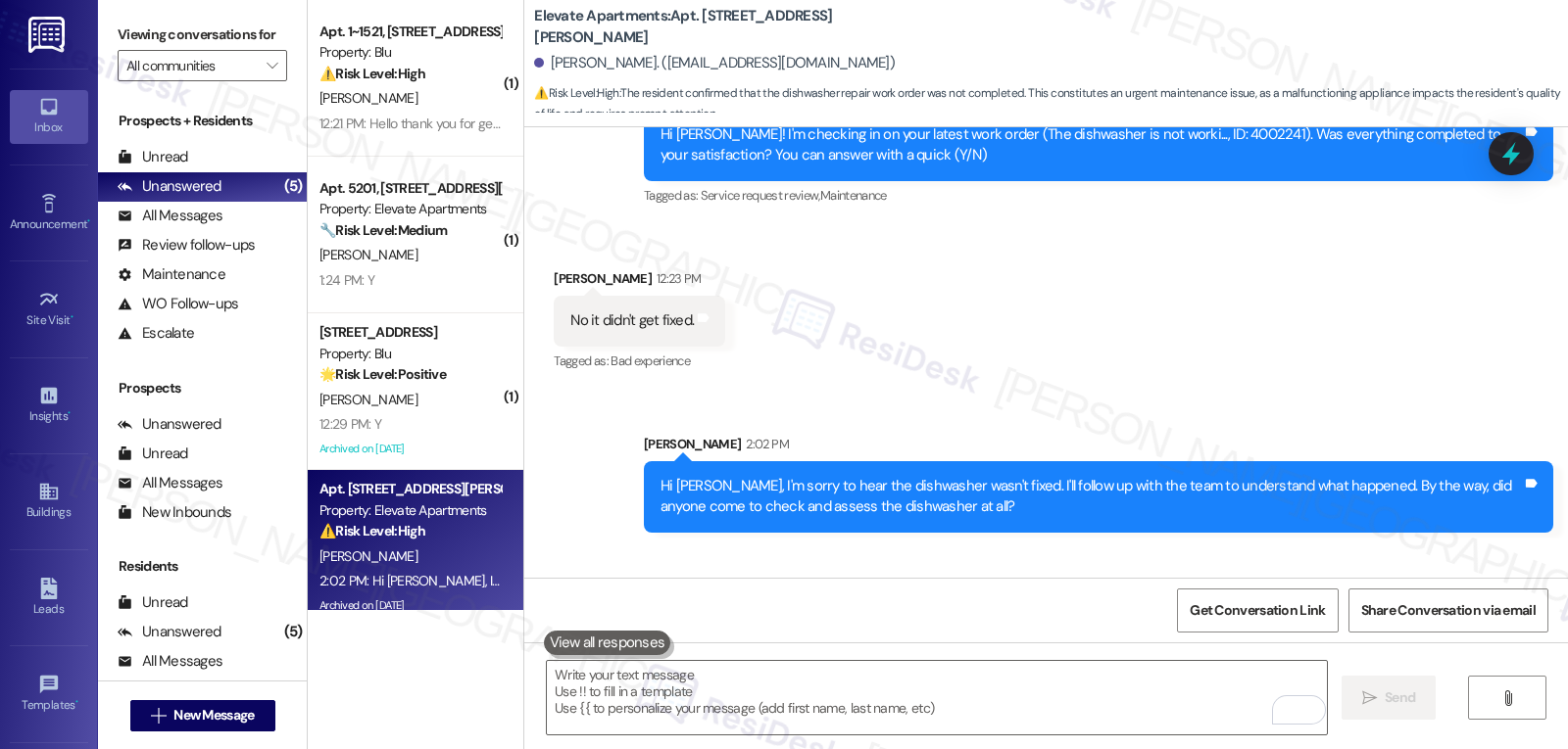
scroll to position [15399, 0]
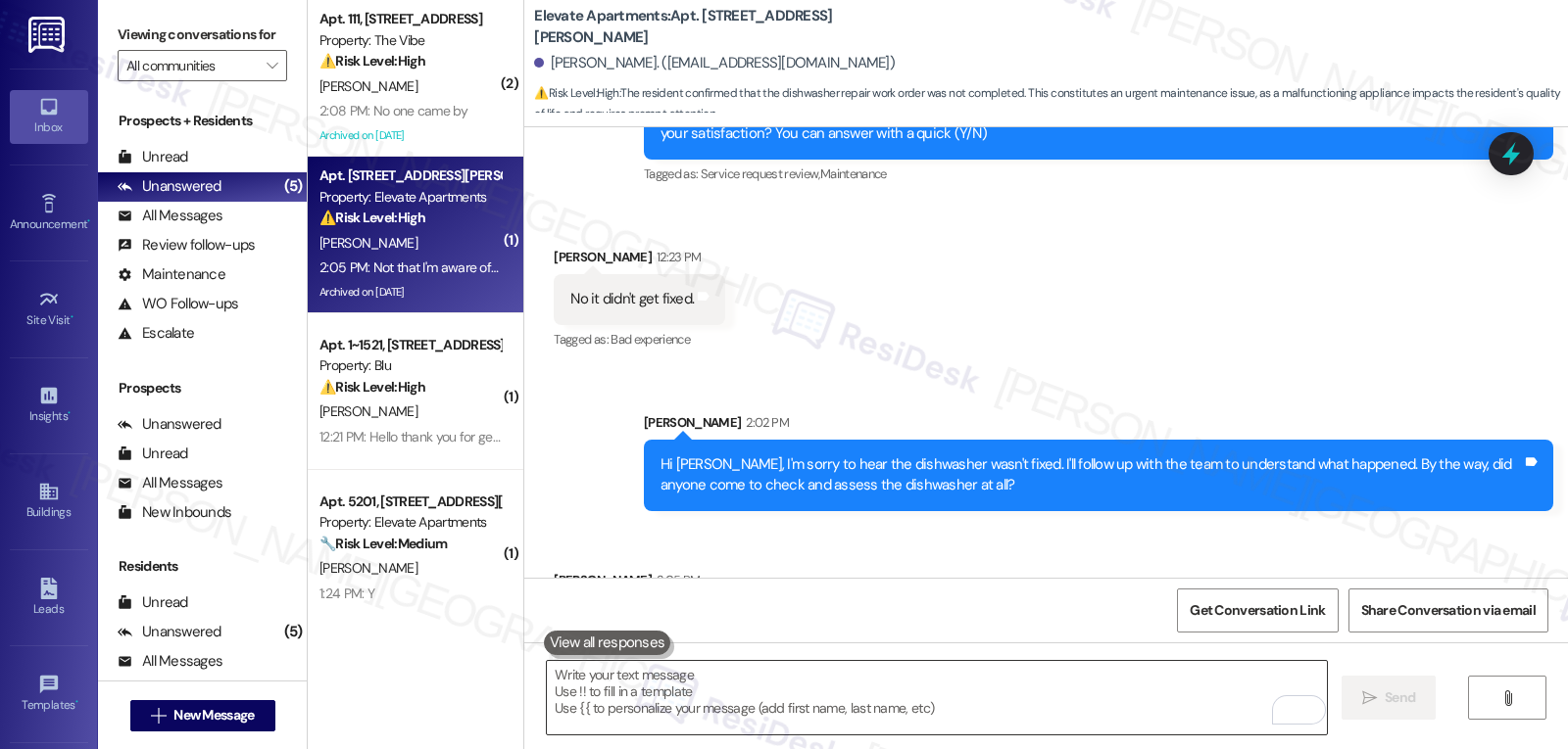
click at [969, 699] on textarea "To enrich screen reader interactions, please activate Accessibility in Grammarl…" at bounding box center [936, 698] width 780 height 74
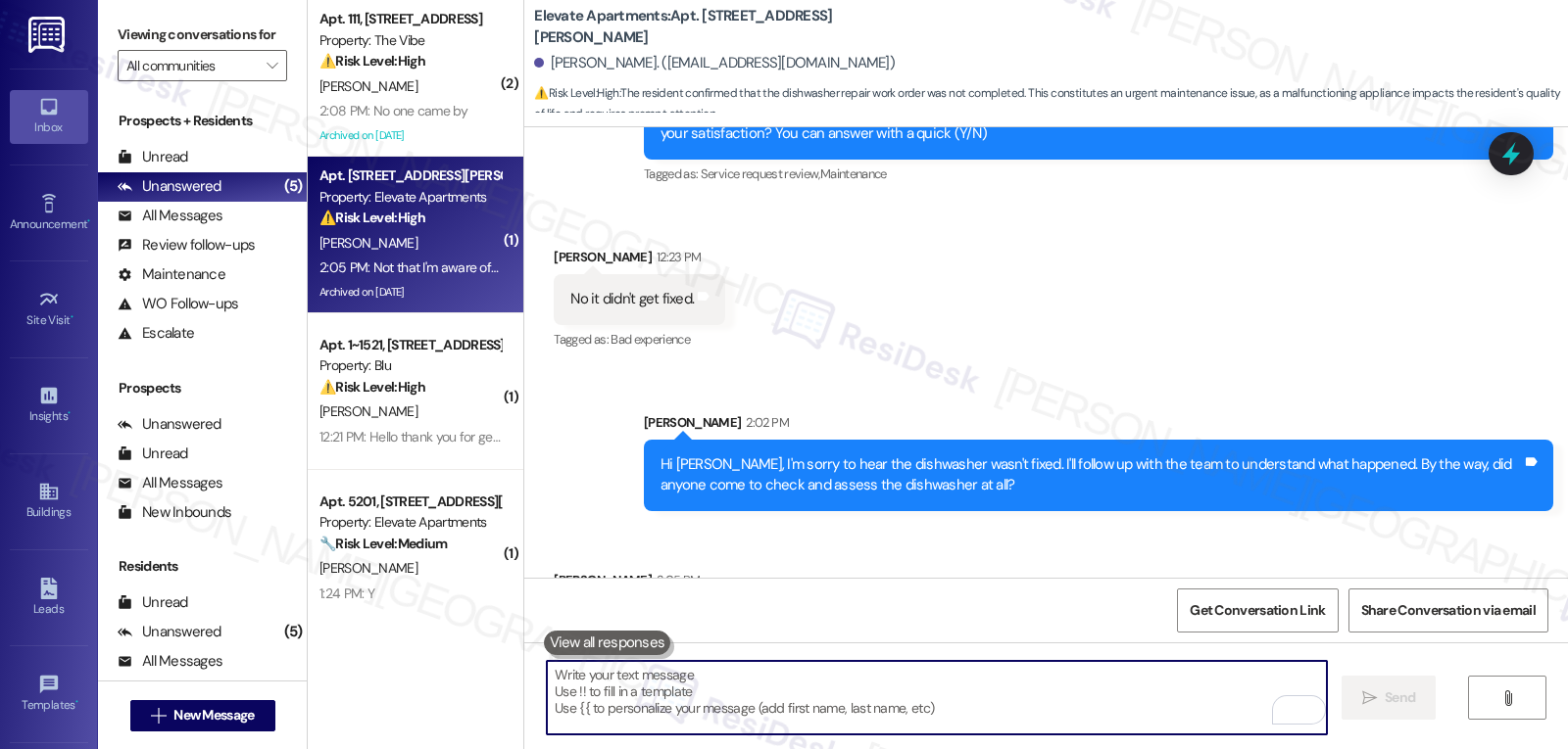
scroll to position [15400, 0]
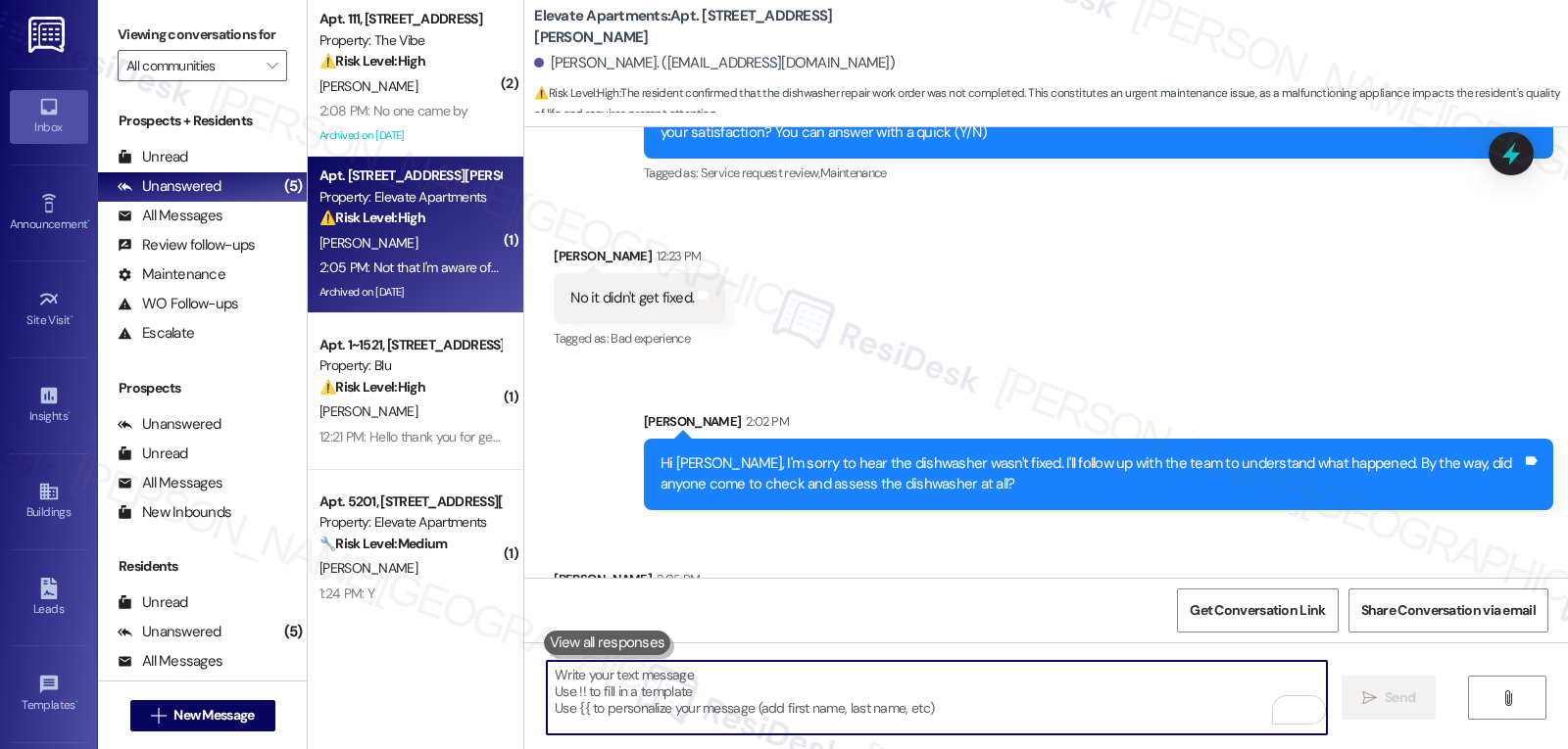
click at [679, 708] on textarea "To enrich screen reader interactions, please activate Accessibility in Grammarl…" at bounding box center [936, 698] width 780 height 74
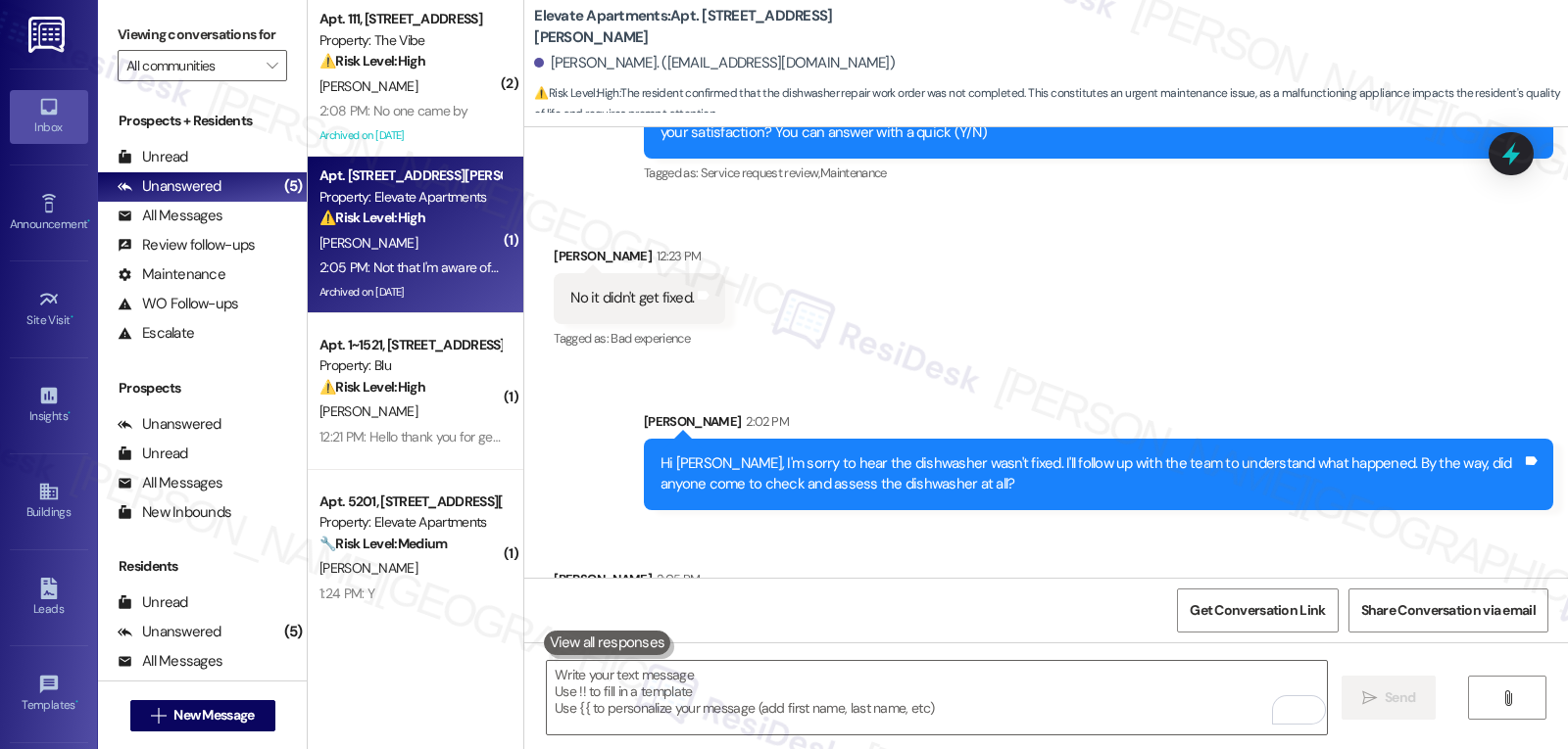
scroll to position [15009, 0]
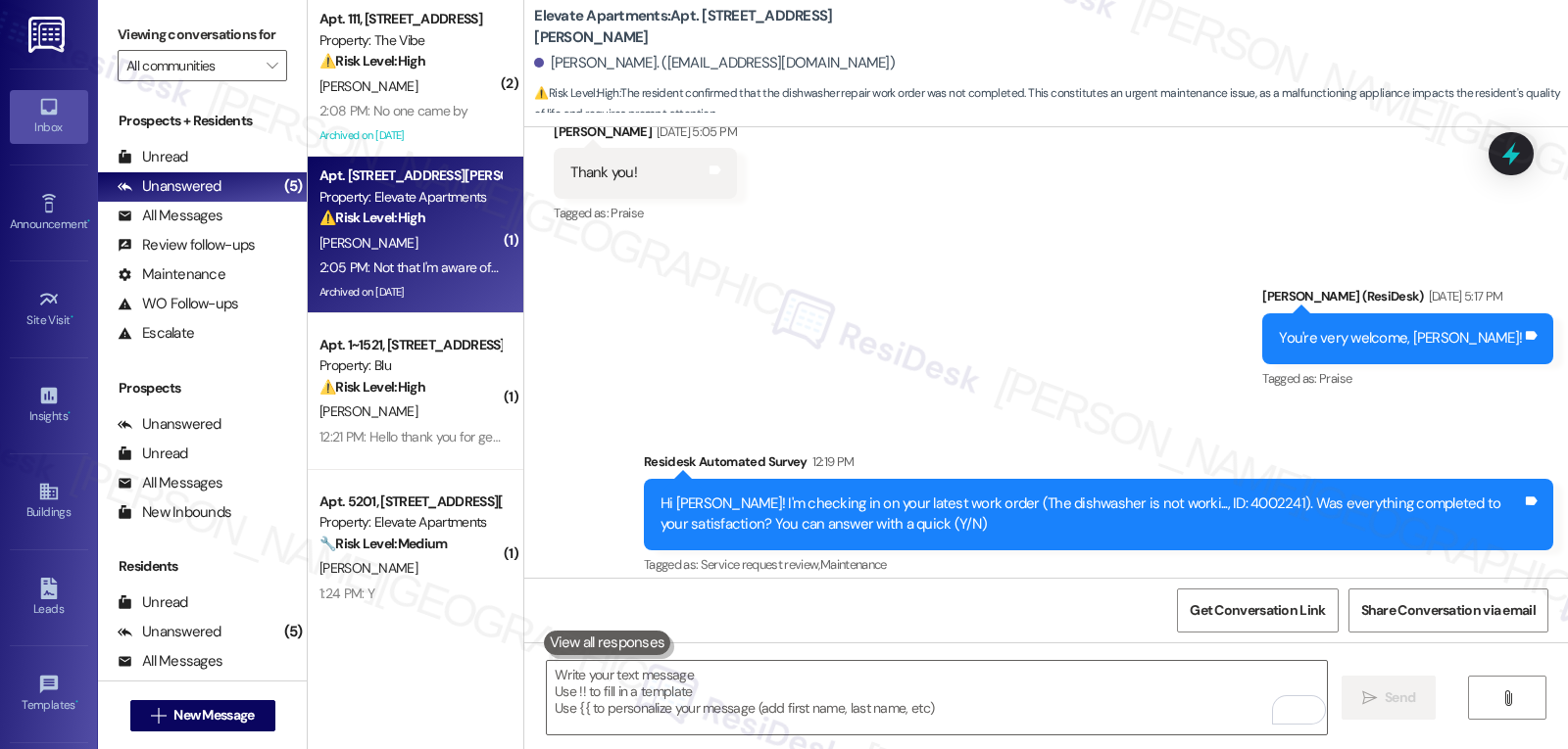
click at [1190, 493] on div "Hi Jamie! I'm checking in on your latest work order (The dishwasher is not work…" at bounding box center [1091, 514] width 862 height 42
copy div "4002241"
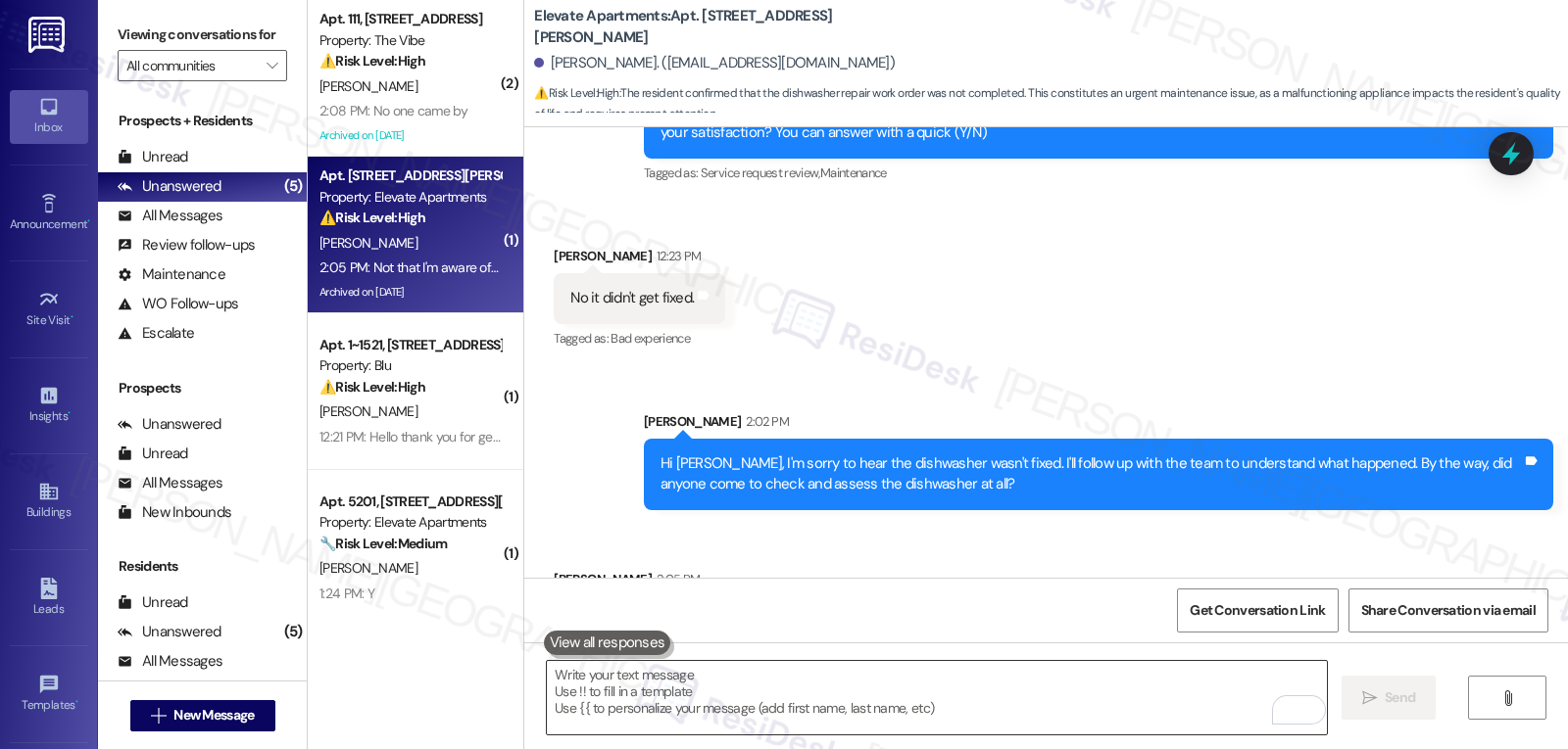
click at [723, 709] on textarea "To enrich screen reader interactions, please activate Accessibility in Grammarl…" at bounding box center [936, 698] width 780 height 74
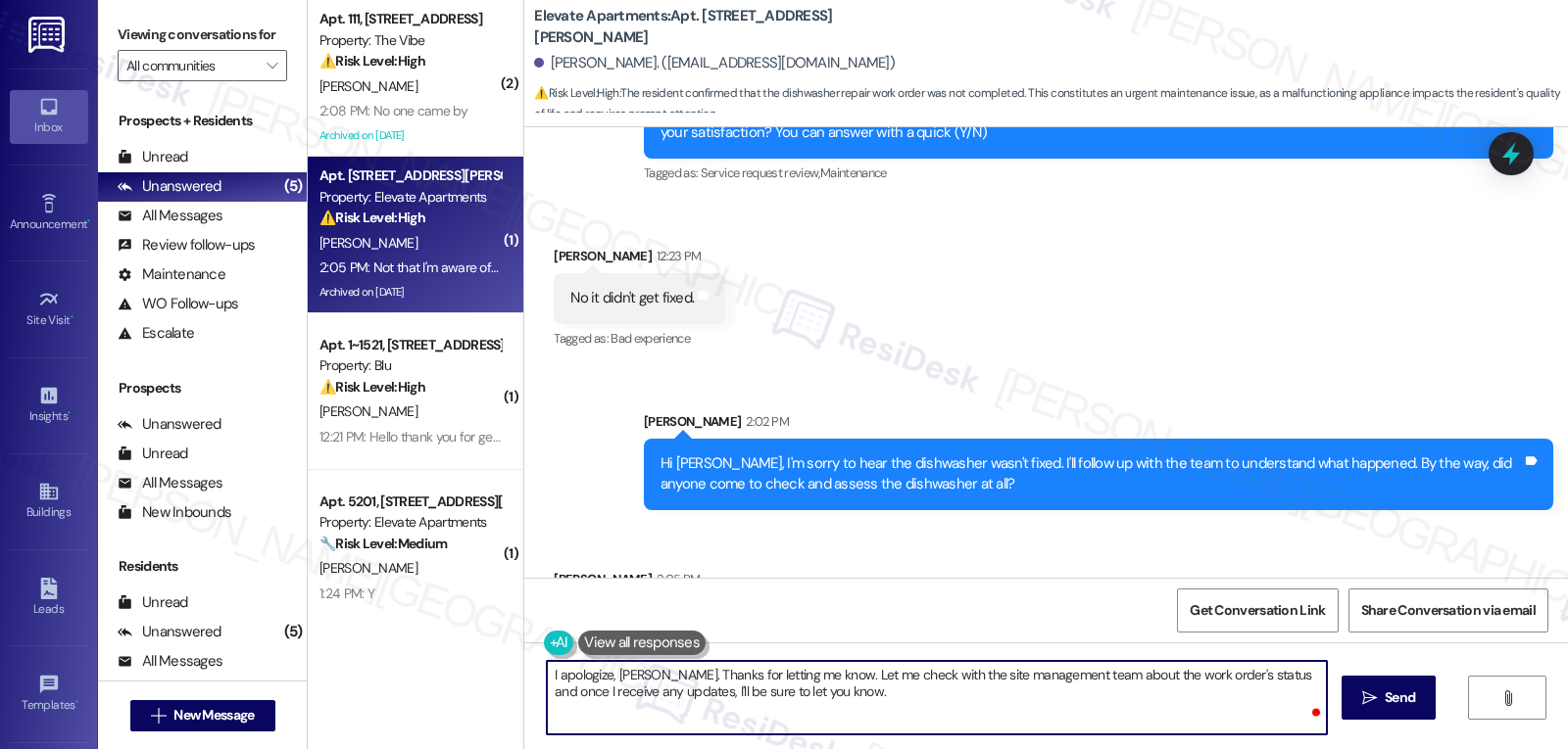
type textarea "I apologize, Jamie. Thanks for letting me know. Let me check with the site mana…"
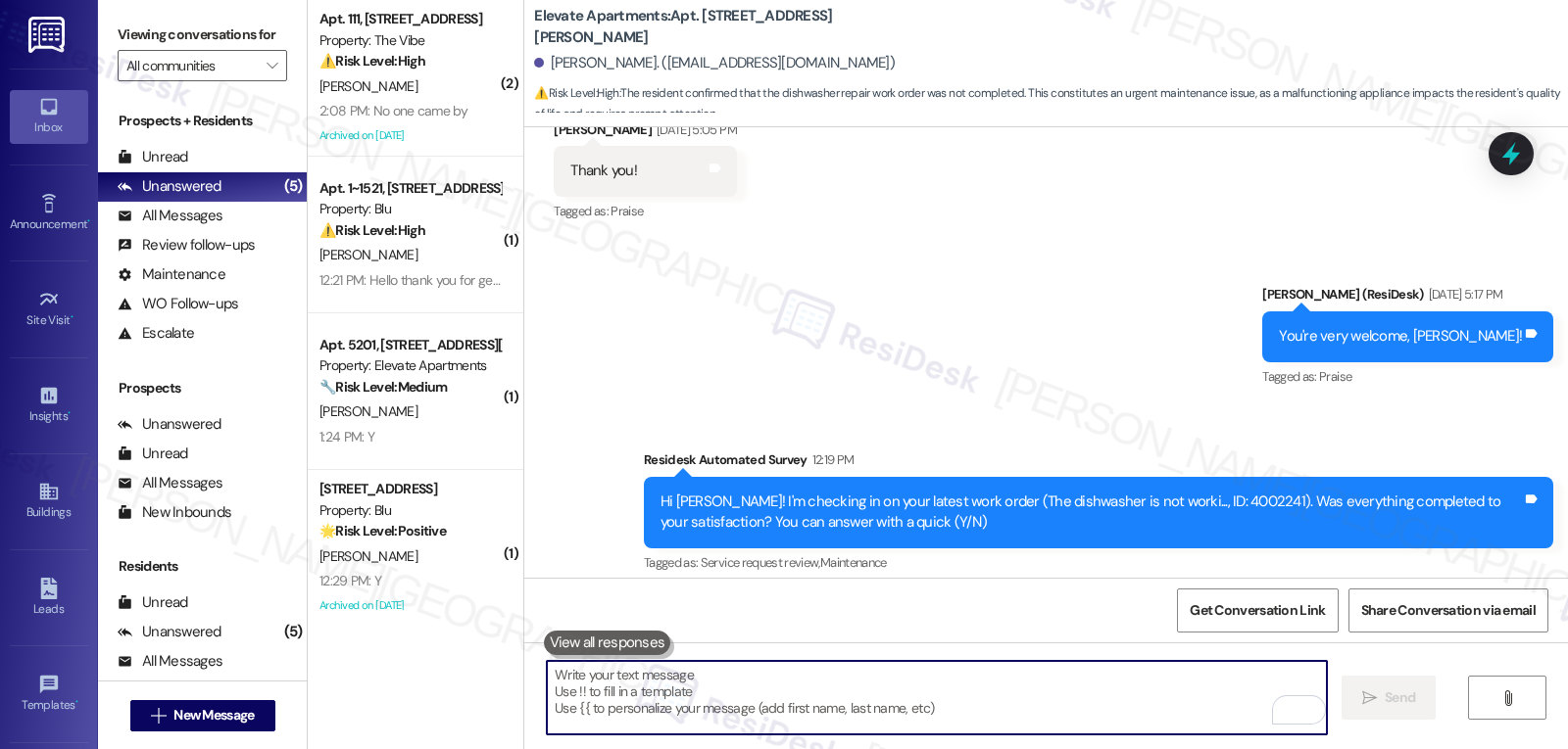
scroll to position [14970, 0]
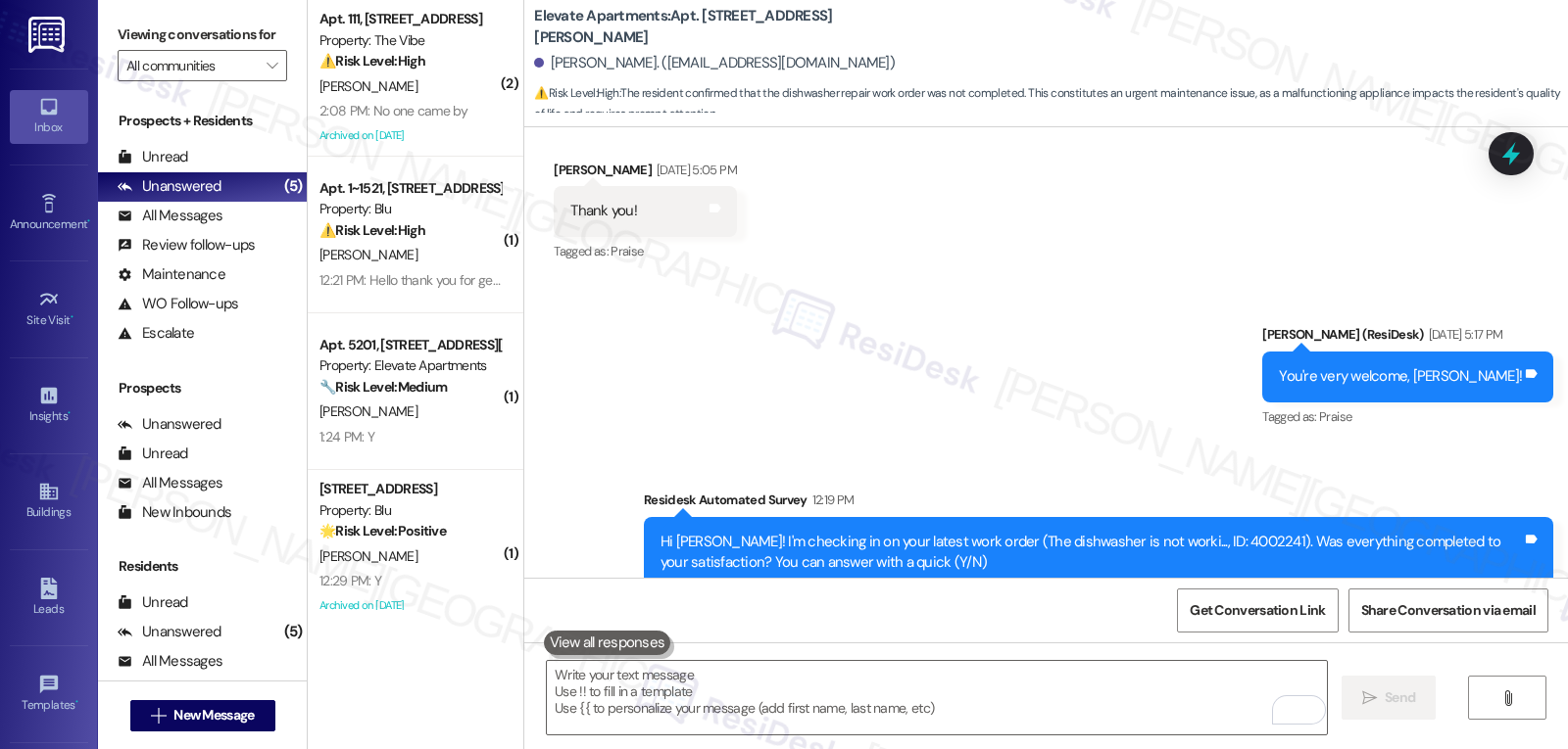
click at [1208, 532] on div "Hi Jamie! I'm checking in on your latest work order (The dishwasher is not work…" at bounding box center [1091, 553] width 862 height 42
click at [1206, 532] on div "Hi Jamie! I'm checking in on your latest work order (The dishwasher is not work…" at bounding box center [1091, 553] width 862 height 42
click at [1177, 532] on div "Hi Jamie! I'm checking in on your latest work order (The dishwasher is not work…" at bounding box center [1091, 553] width 862 height 42
click at [1176, 532] on div "Hi Jamie! I'm checking in on your latest work order (The dishwasher is not work…" at bounding box center [1091, 553] width 862 height 42
copy div "4002241"
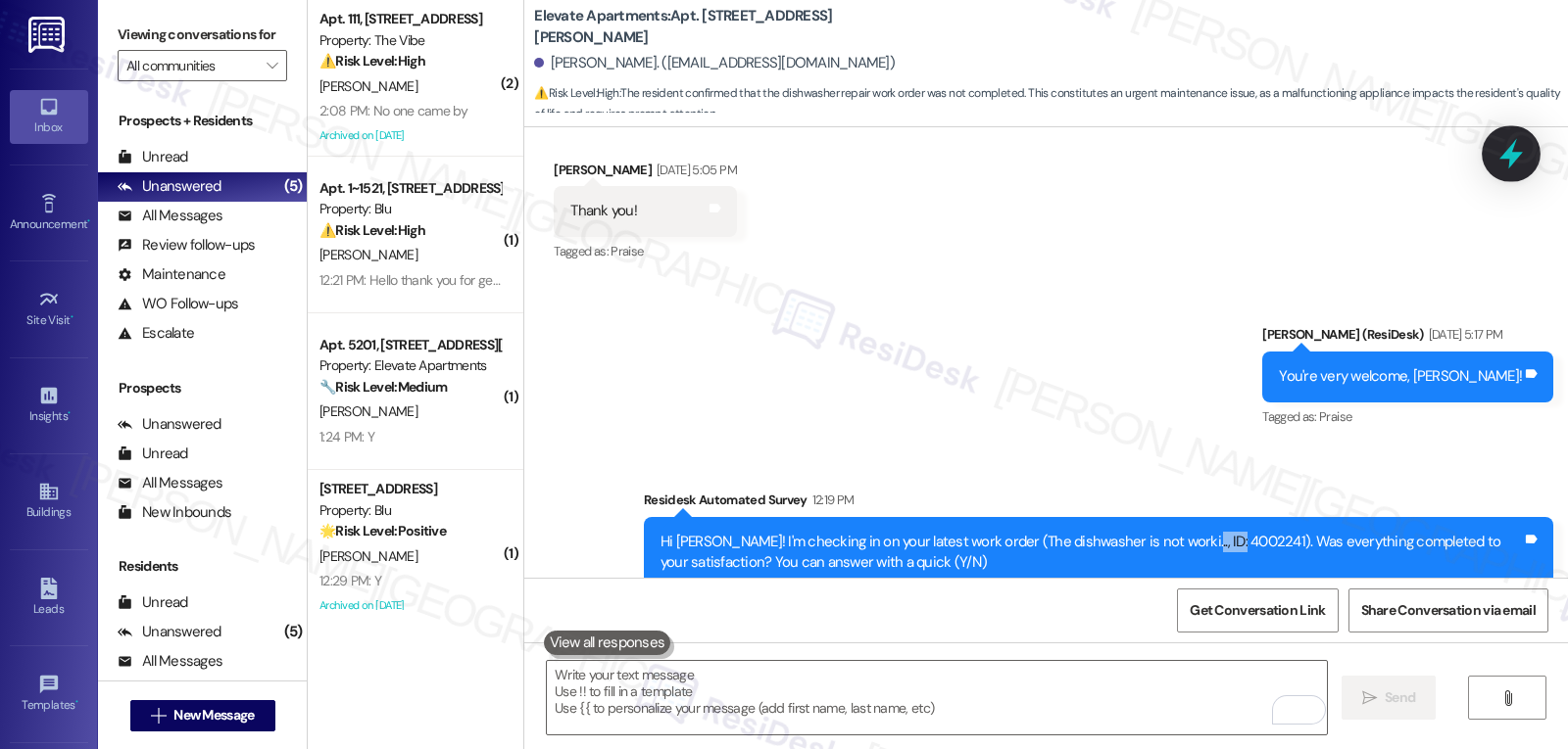
click at [1502, 169] on div at bounding box center [1510, 153] width 59 height 56
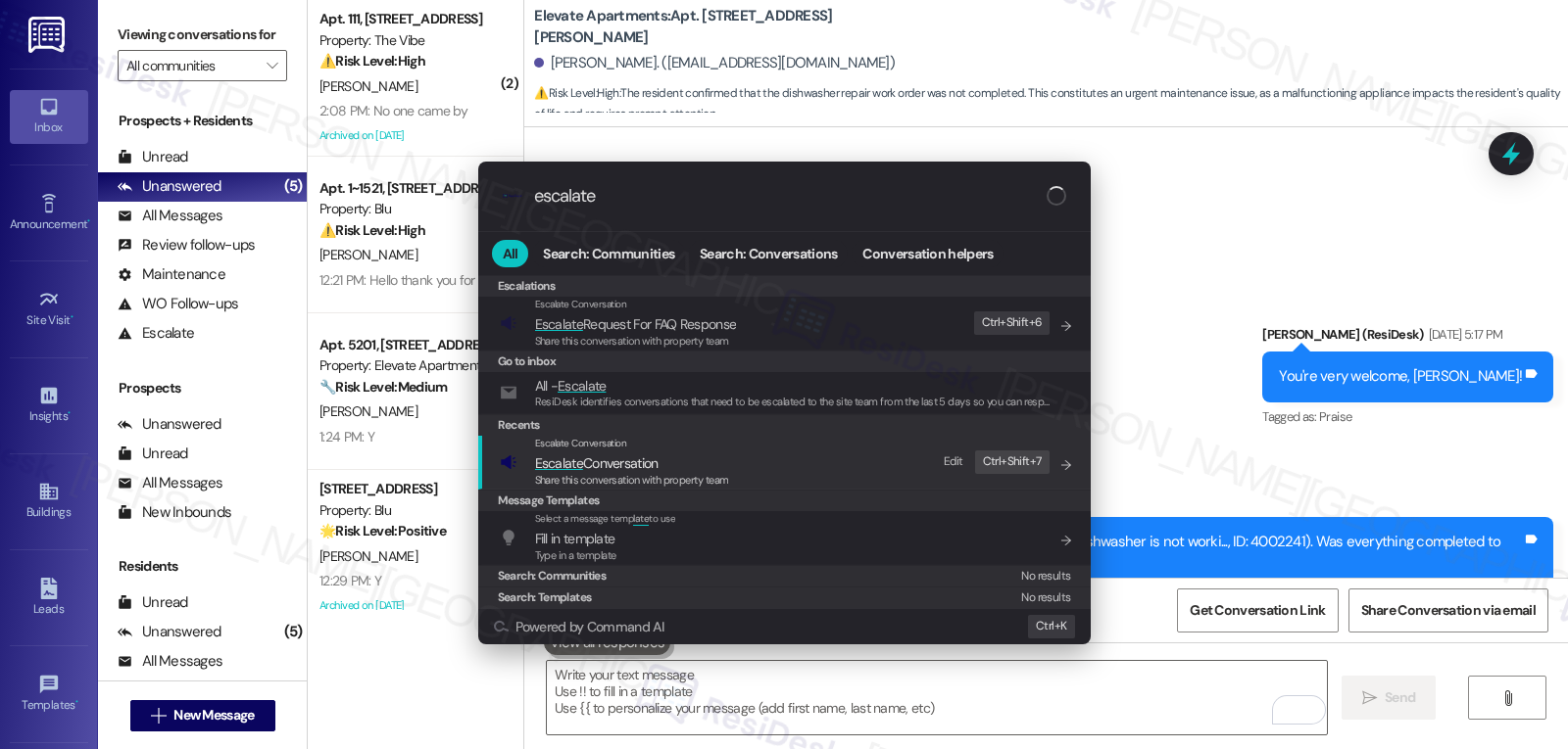
type input "escalate"
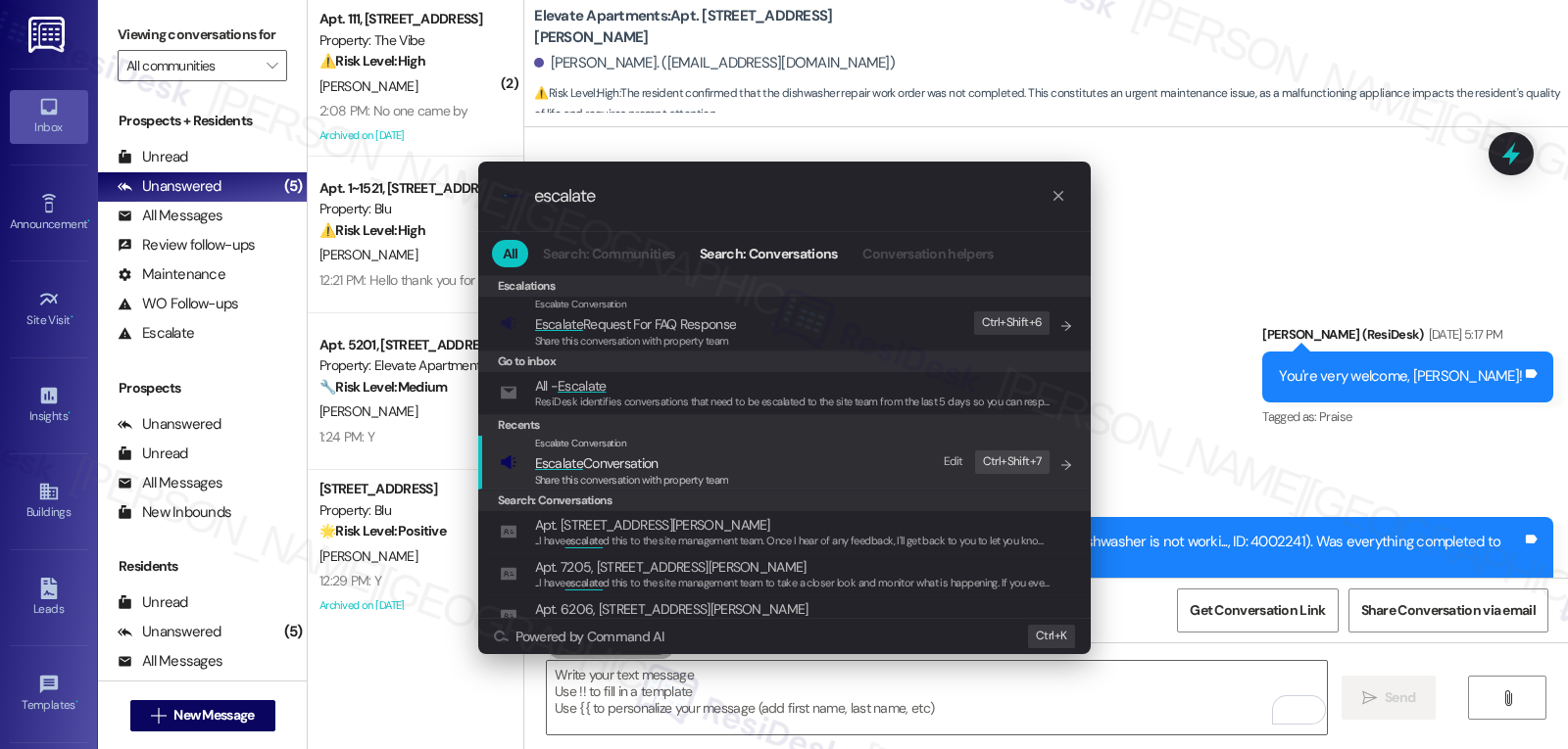
click at [615, 459] on span "Escalate Conversation" at bounding box center [597, 464] width 123 height 18
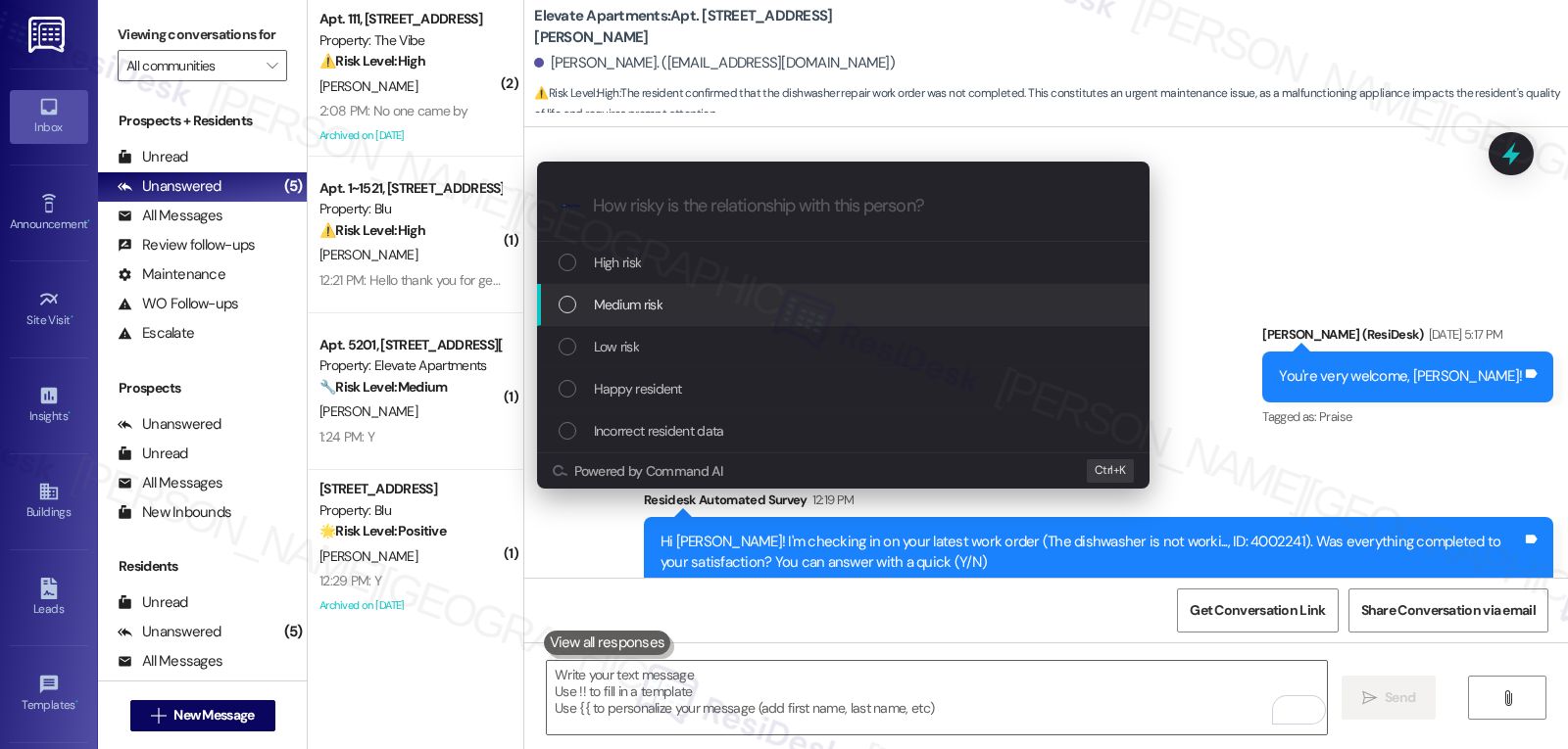
click at [725, 317] on div "Medium risk" at bounding box center [843, 305] width 612 height 42
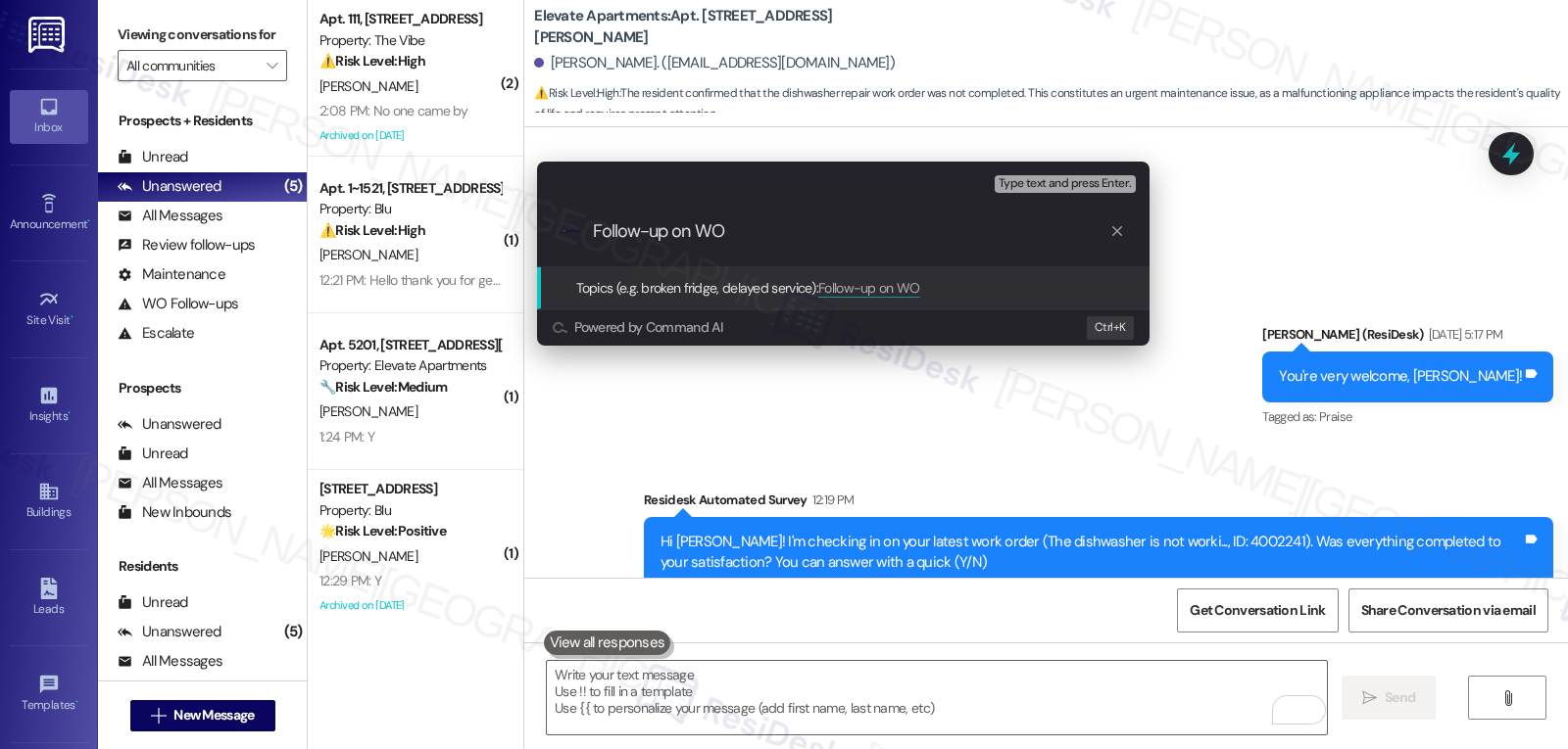
paste input "4002241"
type input "Follow-up on WO 4002241 - Dishwasher - No one came to check"
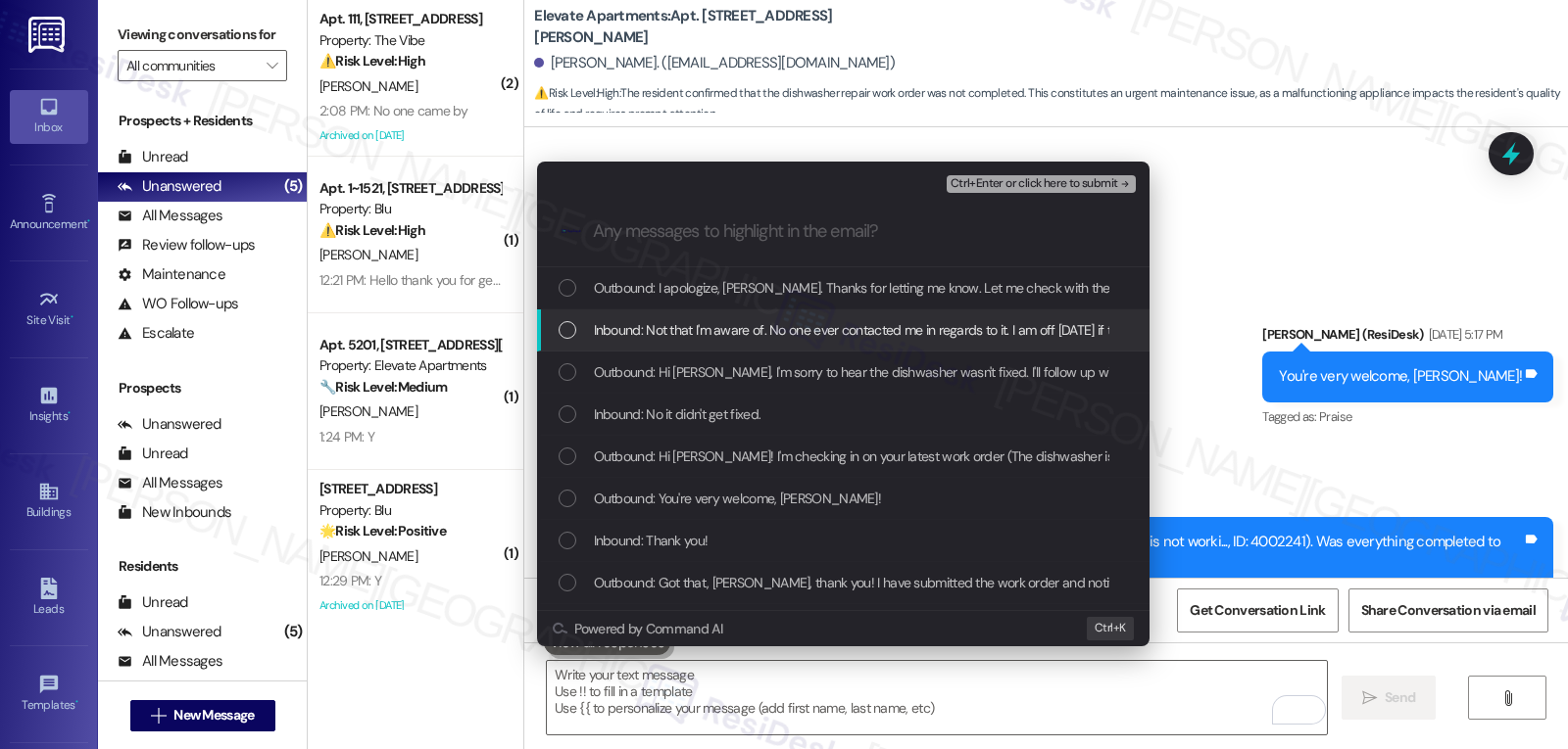
click at [631, 331] on span "Inbound: Not that I'm aware of. No one ever contacted me in regards to it. I am…" at bounding box center [904, 330] width 621 height 22
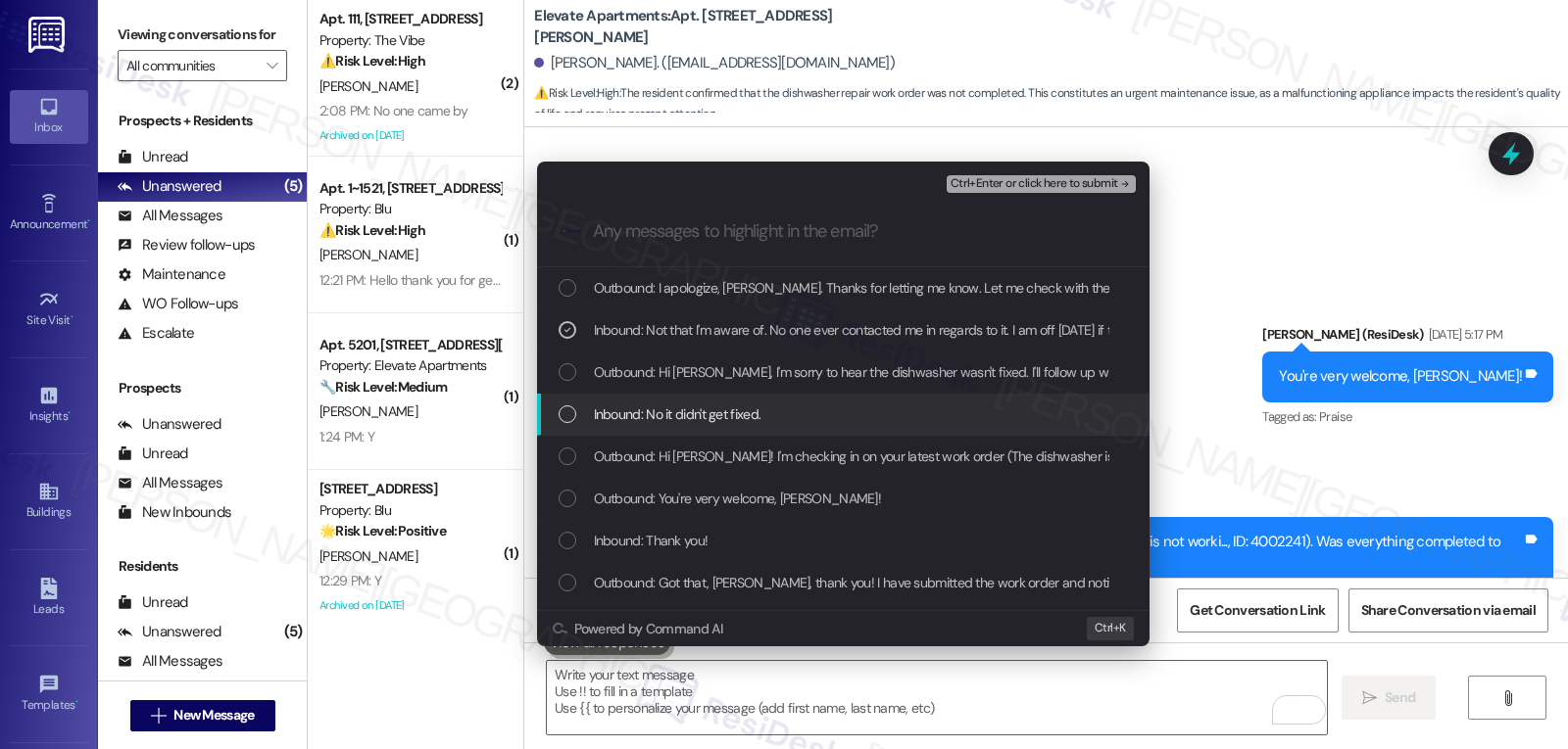
click at [624, 418] on span "Inbound: No it didn't get fixed." at bounding box center [678, 415] width 167 height 22
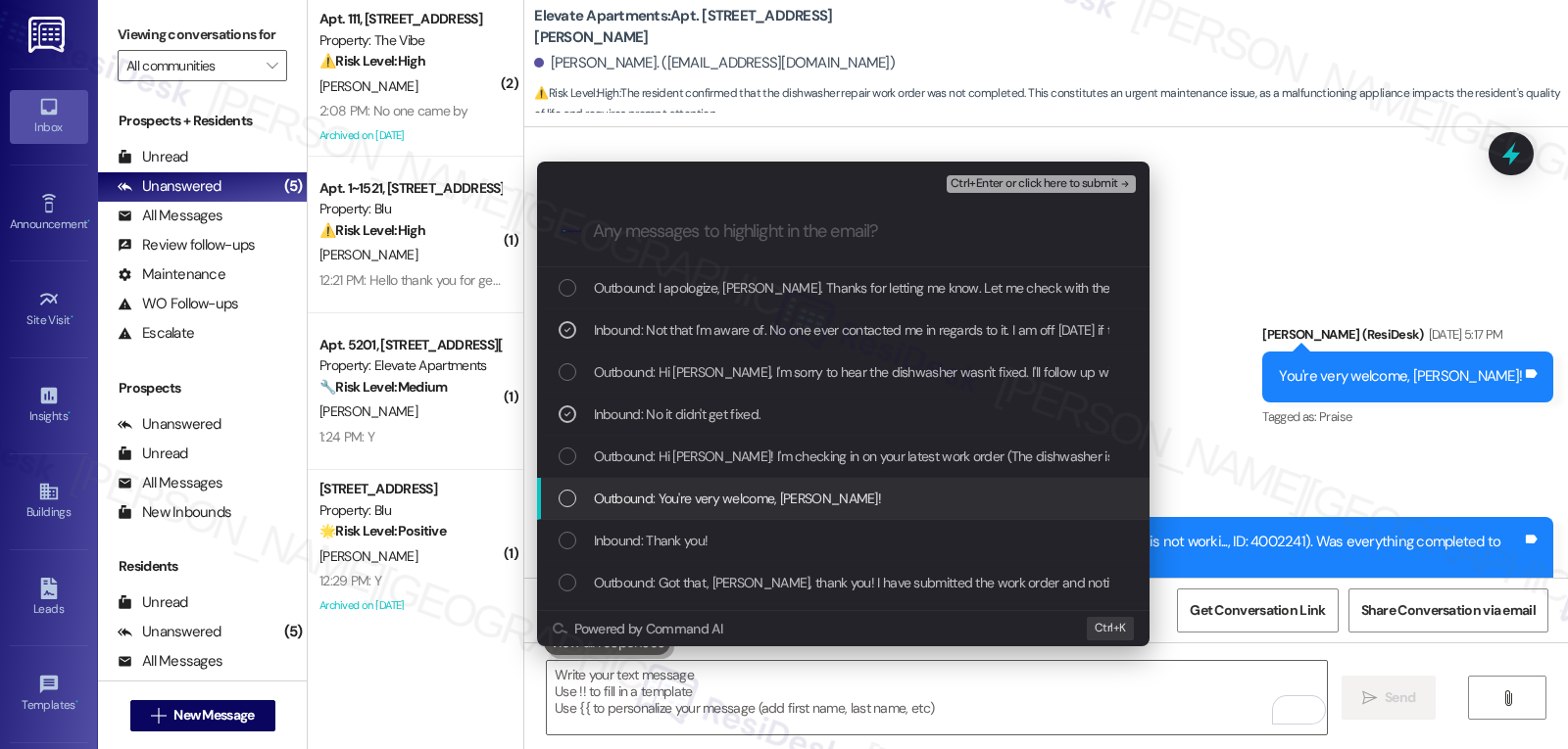
click at [645, 508] on span "Outbound: You're very welcome, Jamie!" at bounding box center [738, 498] width 289 height 22
click at [568, 496] on icon "List of options" at bounding box center [567, 498] width 14 height 14
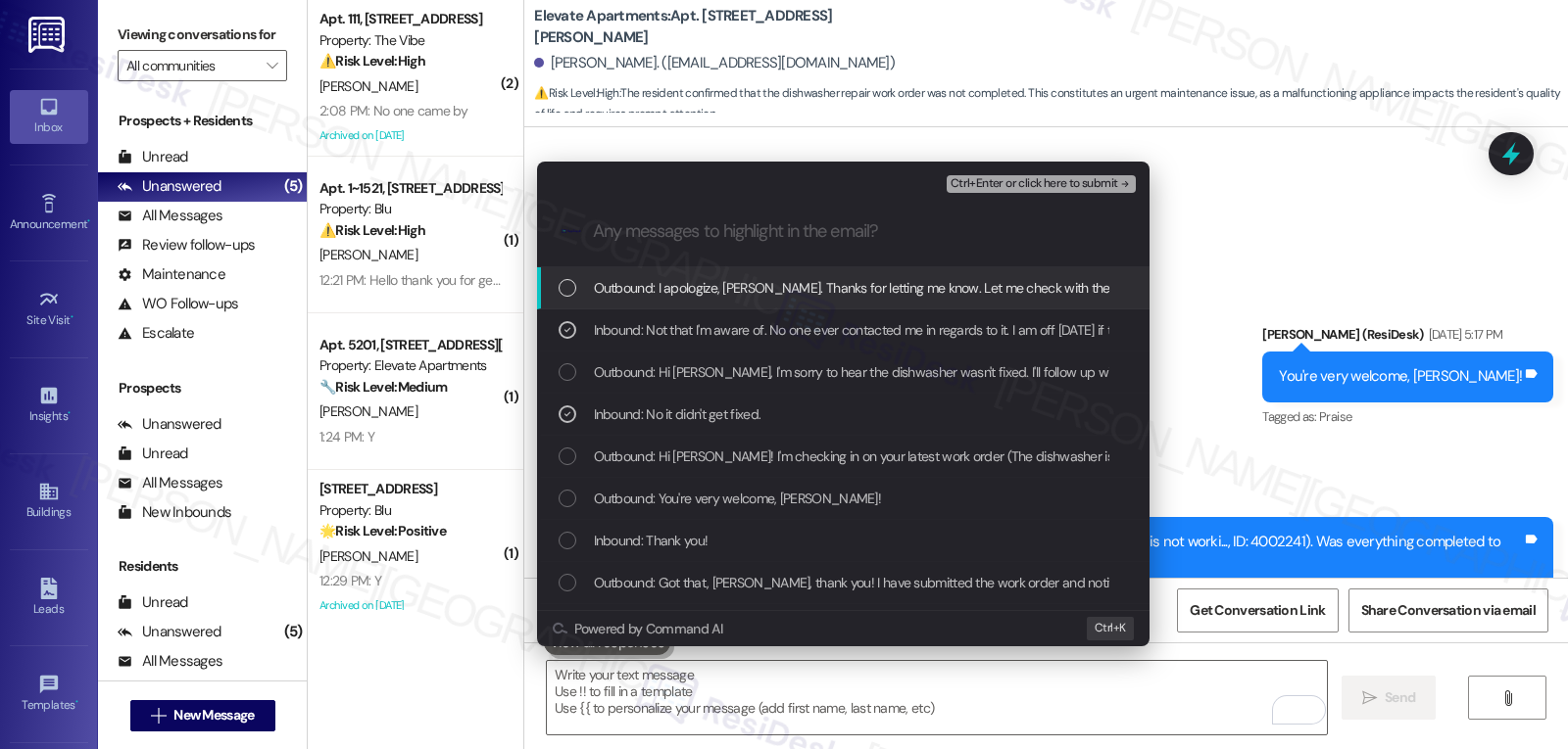
click at [1057, 187] on span "Ctrl+Enter or click here to submit" at bounding box center [1034, 184] width 167 height 14
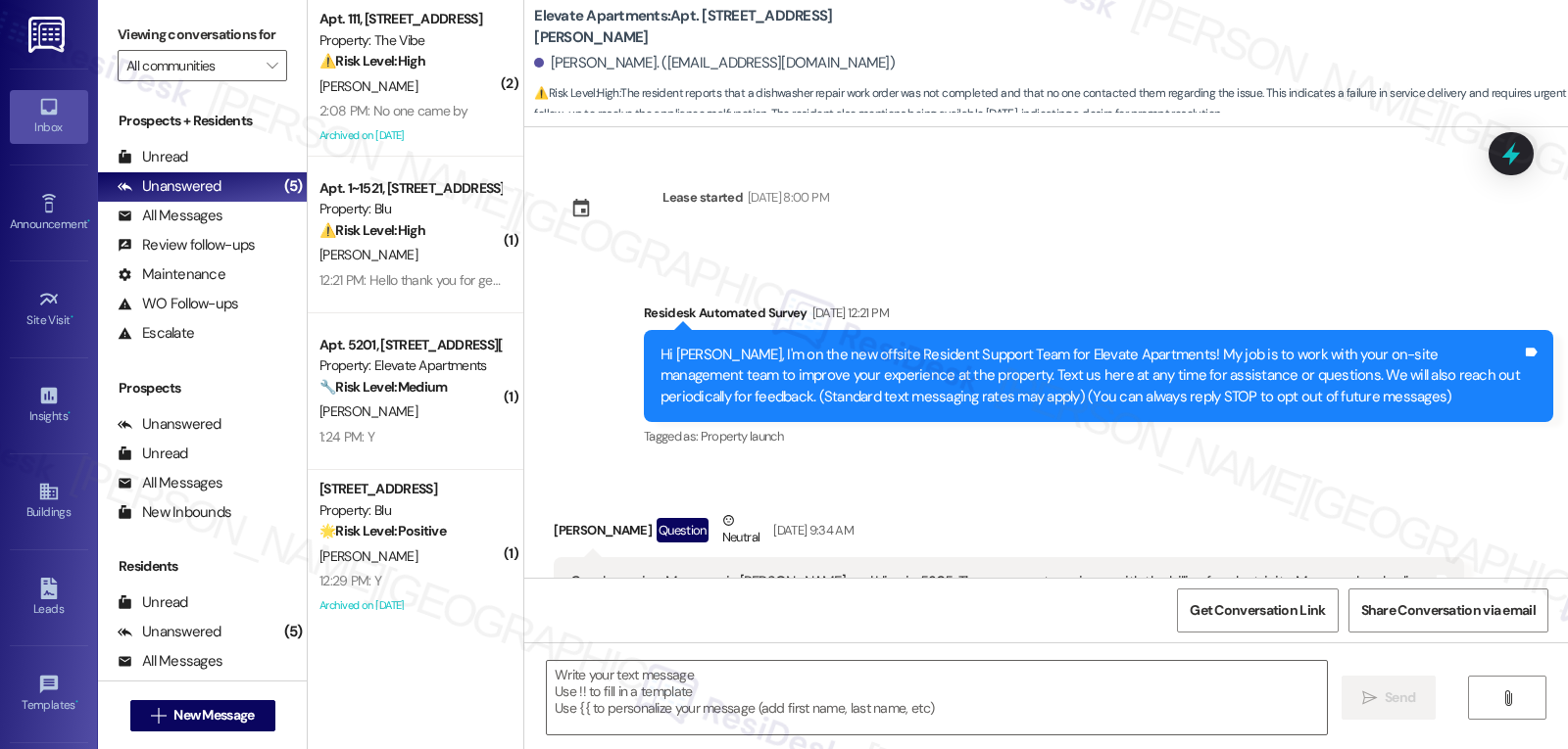
scroll to position [15644, 0]
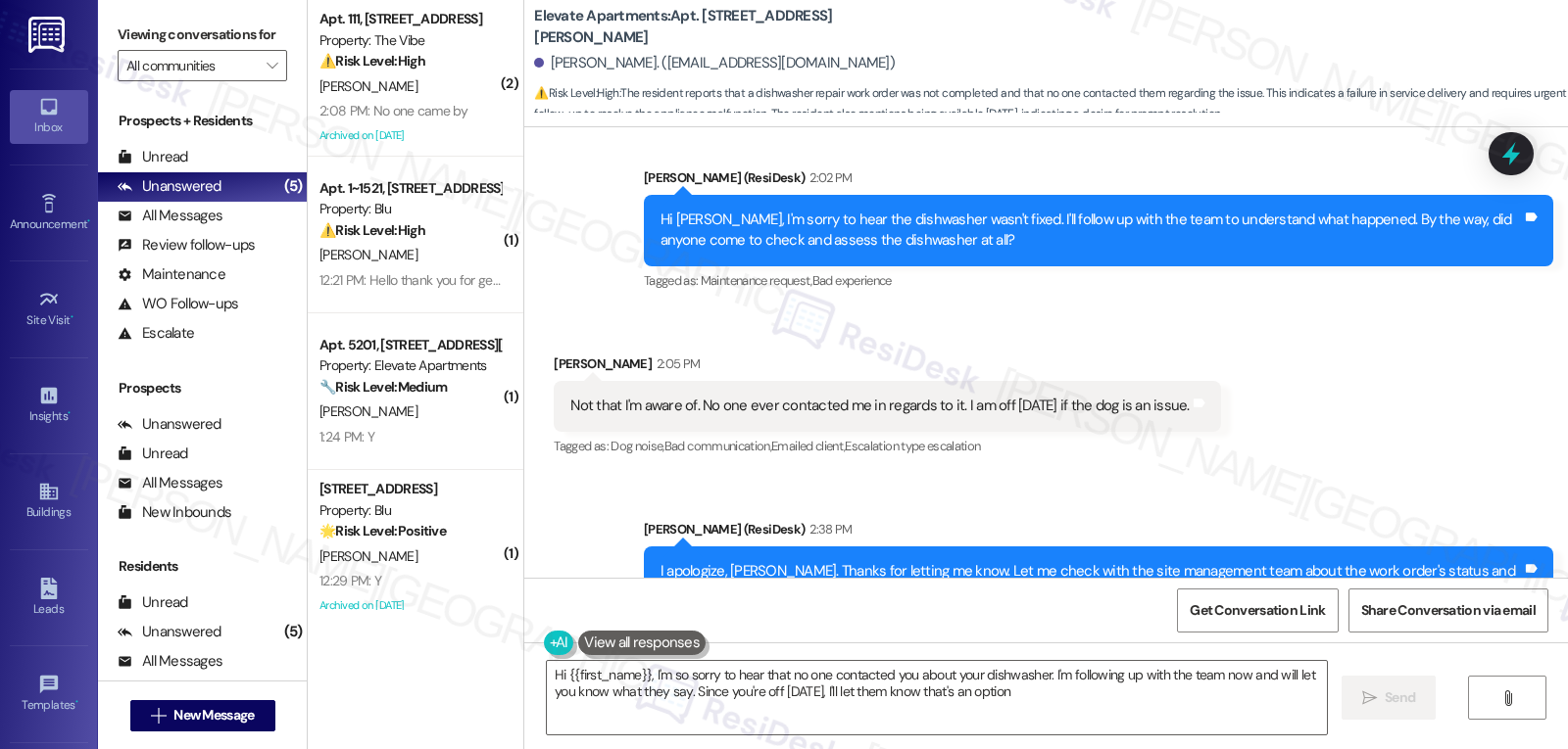
type textarea "Hi {{first_name}}, I'm so sorry to hear that no one contacted you about your di…"
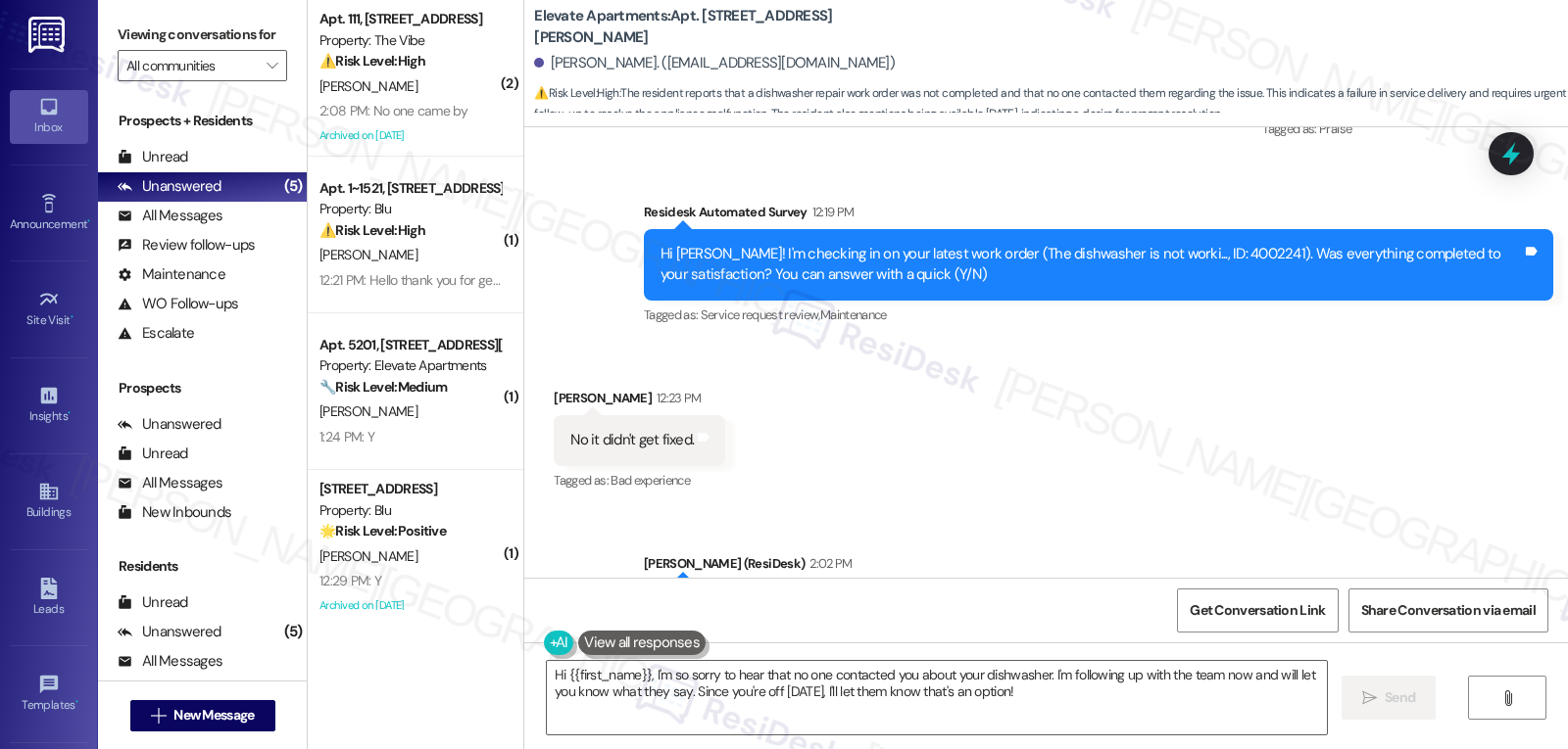
scroll to position [15253, 0]
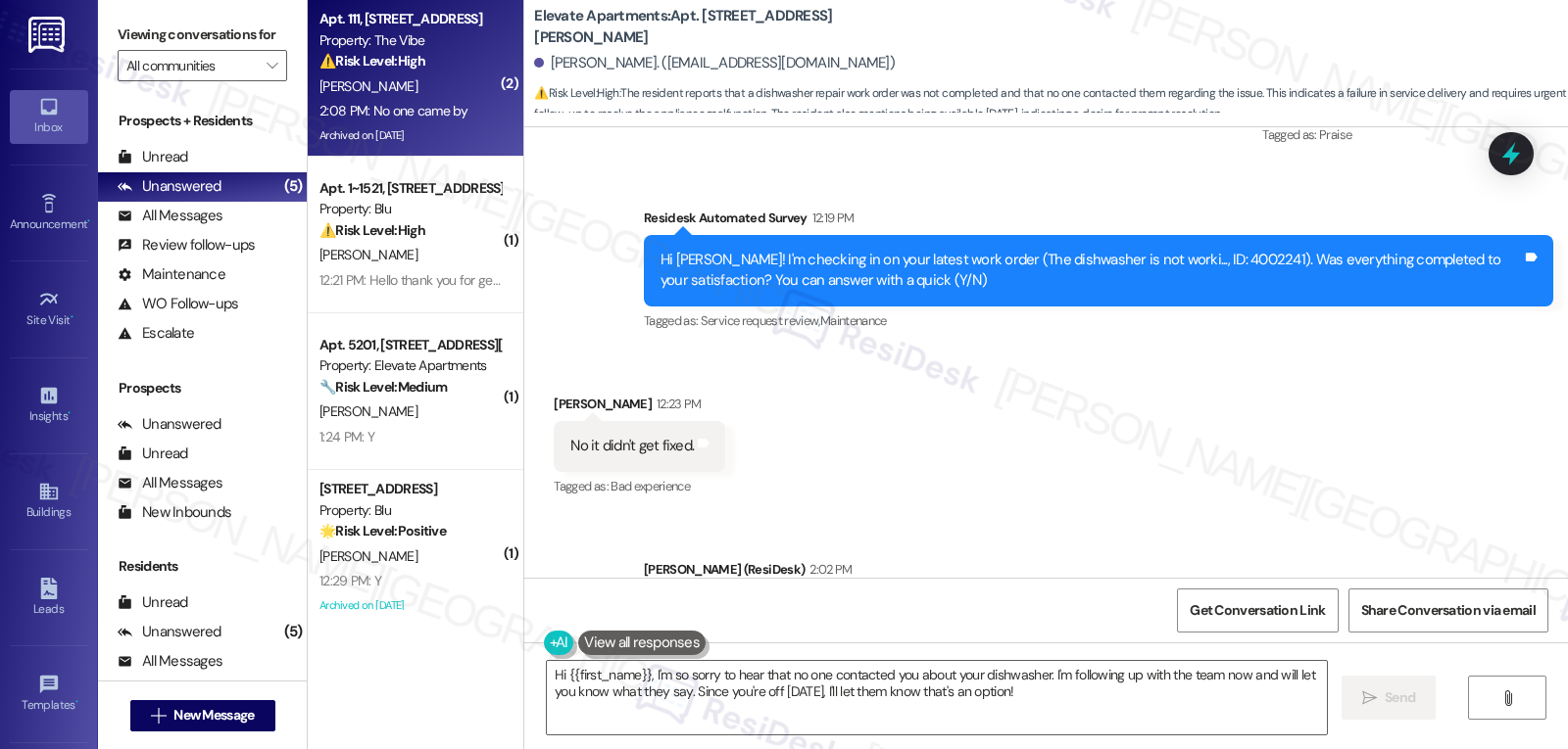
click at [330, 76] on div "T. Smith" at bounding box center [410, 87] width 185 height 25
type textarea "Fetching suggested responses. Please feel free to read through the conversation…"
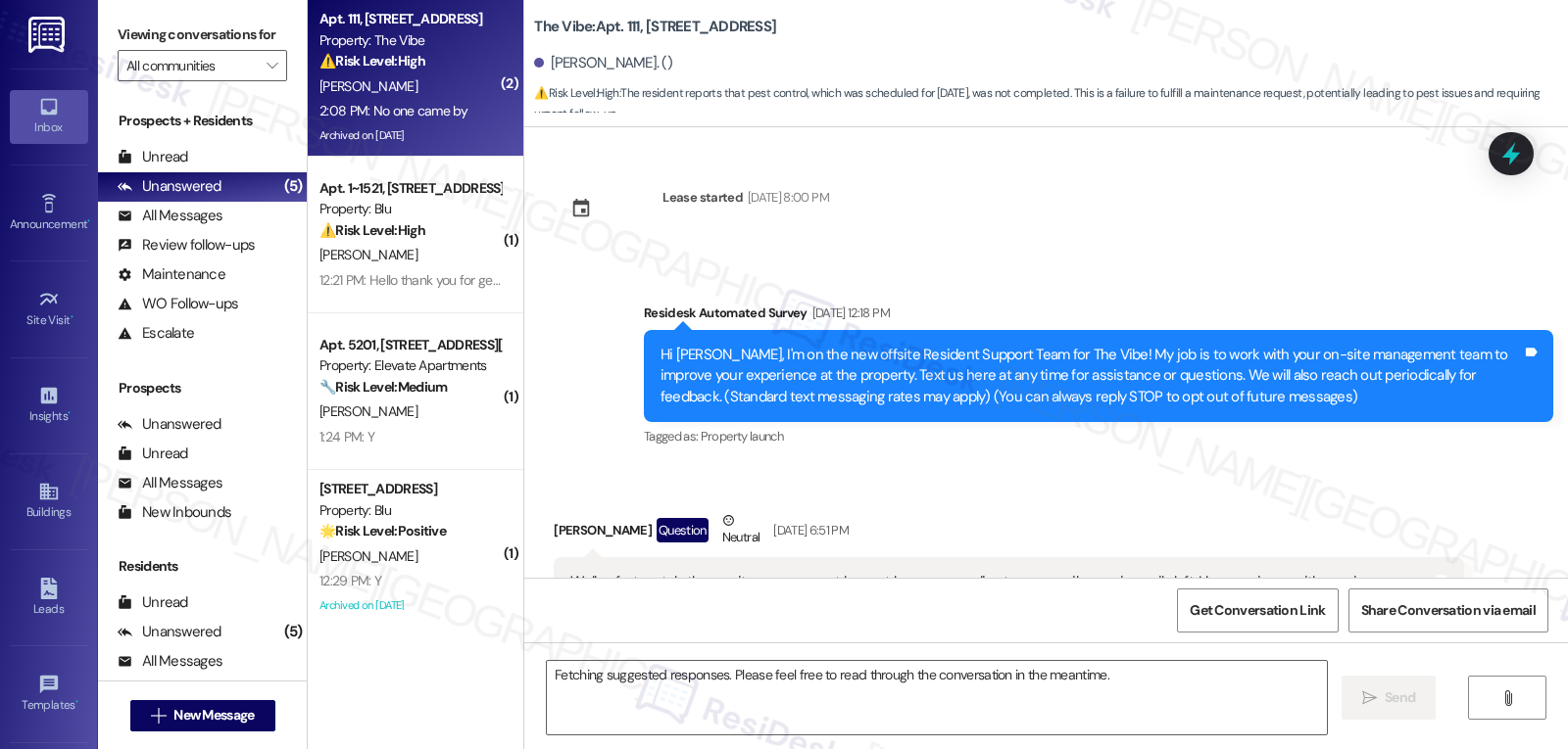
scroll to position [21193, 0]
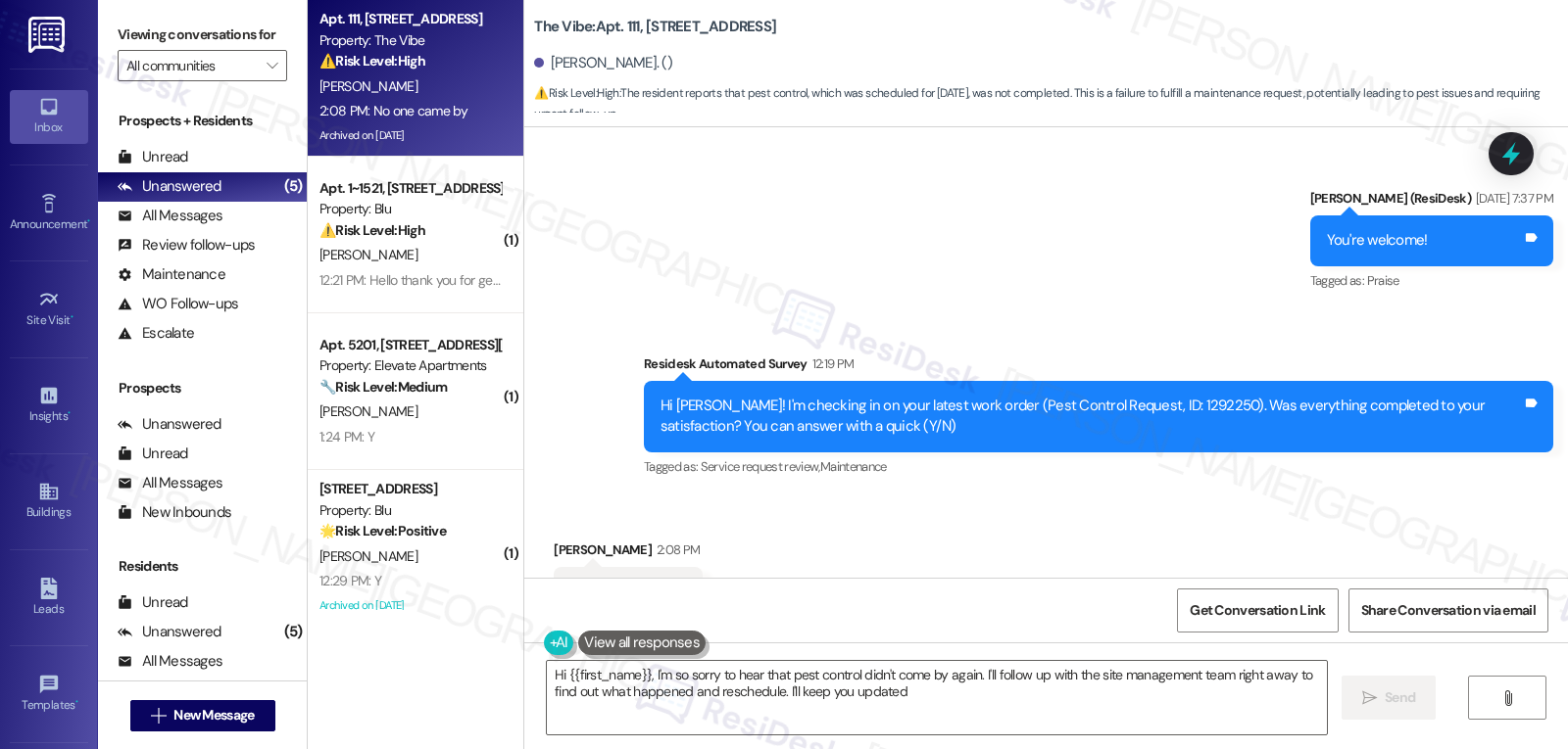
type textarea "Hi {{first_name}}, I'm so sorry to hear that pest control didn't come by again.…"
click at [1229, 398] on div "Survey, sent via SMS Residesk Automated Survey 12:19 PM Hi Thomas! I'm checking…" at bounding box center [1097, 418] width 938 height 157
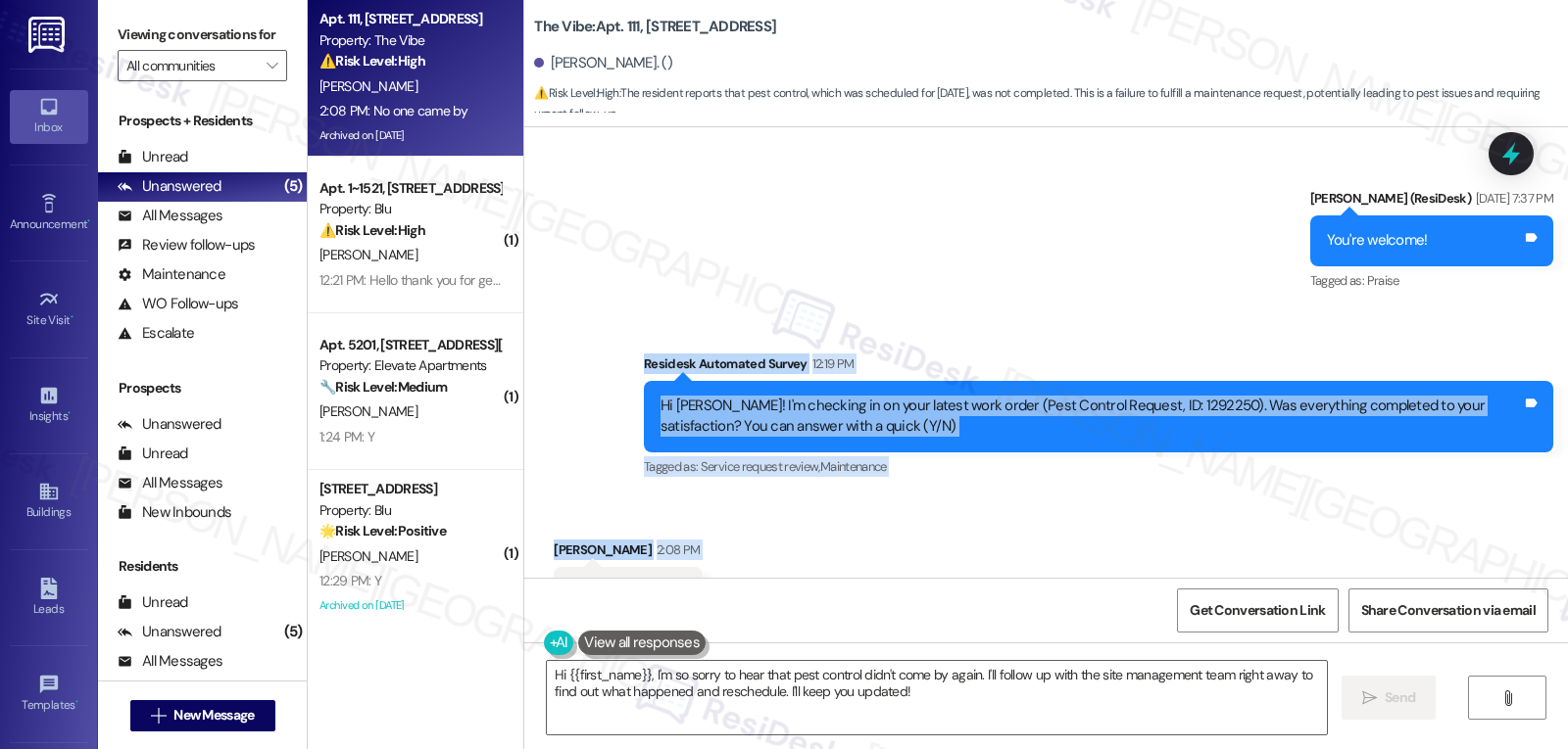
drag, startPoint x: 629, startPoint y: 282, endPoint x: 703, endPoint y: 519, distance: 248.3
click at [703, 519] on div "Lease started Apr 20, 2025 at 8:00 PM Survey, sent via SMS Residesk Automated S…" at bounding box center [1046, 352] width 1044 height 451
copy div "Residesk Automated Survey 12:19 PM Hi Thomas! I'm checking in on your latest wo…"
click at [1504, 160] on icon at bounding box center [1510, 153] width 33 height 33
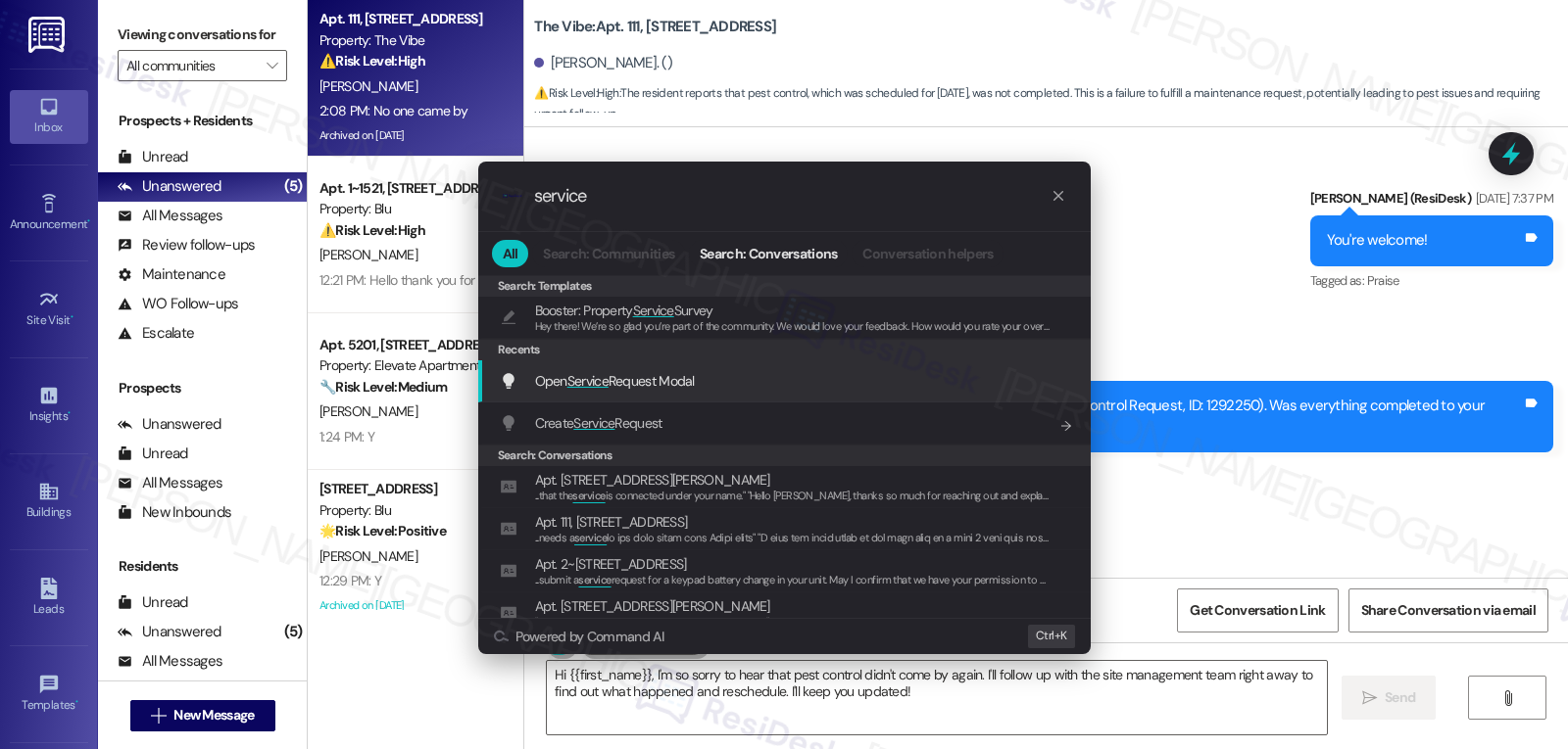
type input "service"
click at [605, 385] on span "Service" at bounding box center [587, 381] width 41 height 18
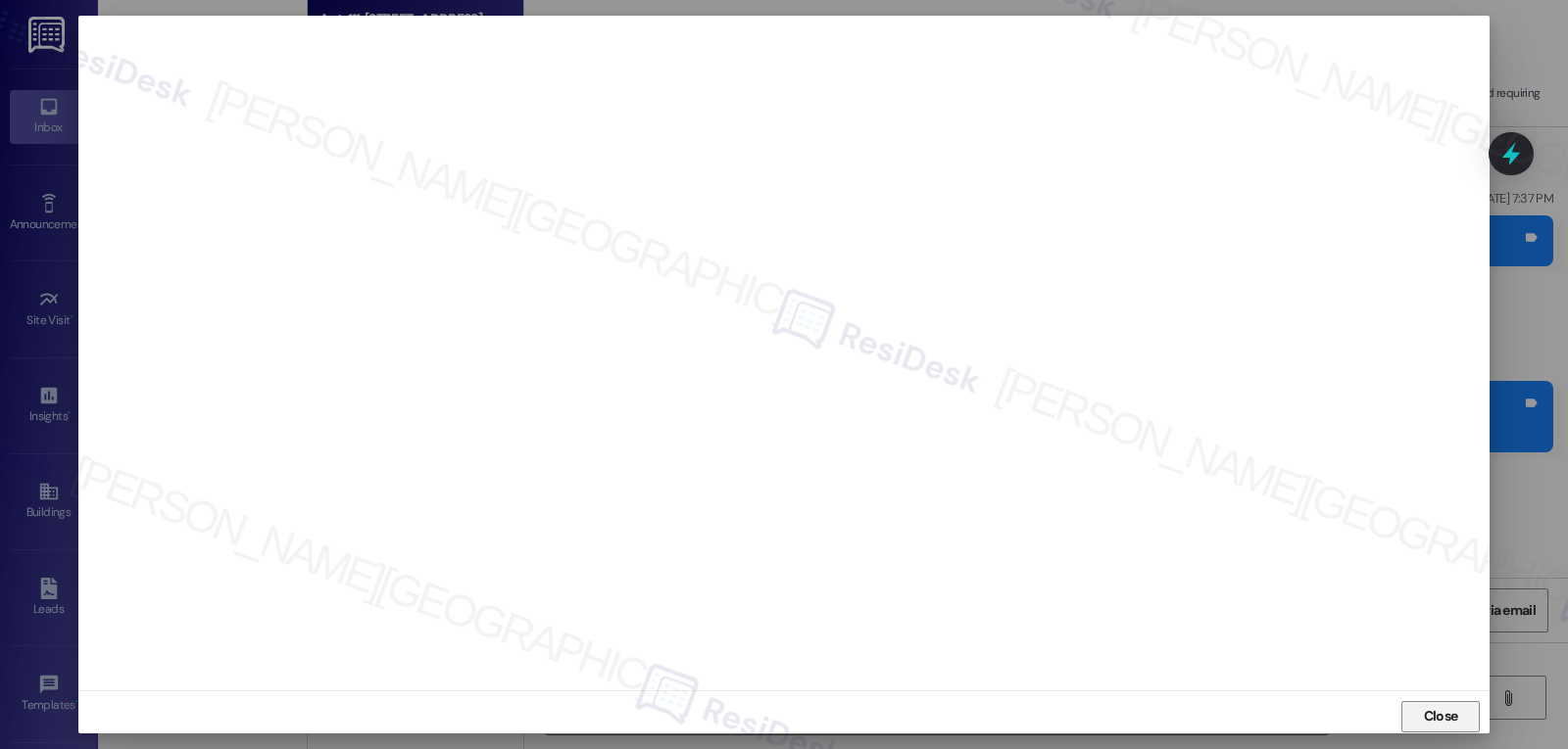
click at [1451, 717] on span "Close" at bounding box center [1441, 716] width 34 height 21
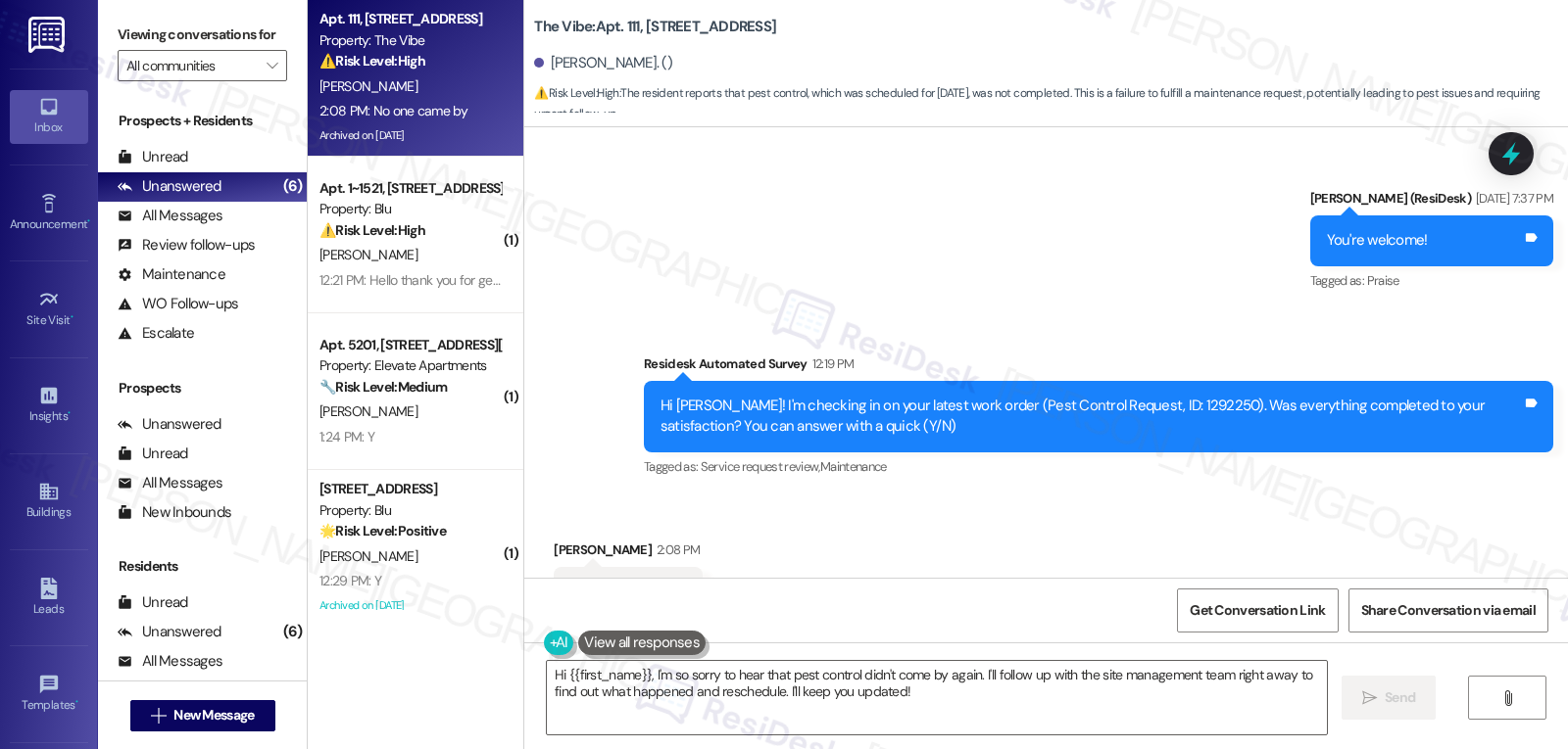
click at [1151, 396] on div "Hi Thomas! I'm checking in on your latest work order (Pest Control Request, ID:…" at bounding box center [1091, 417] width 862 height 42
copy div "1292250"
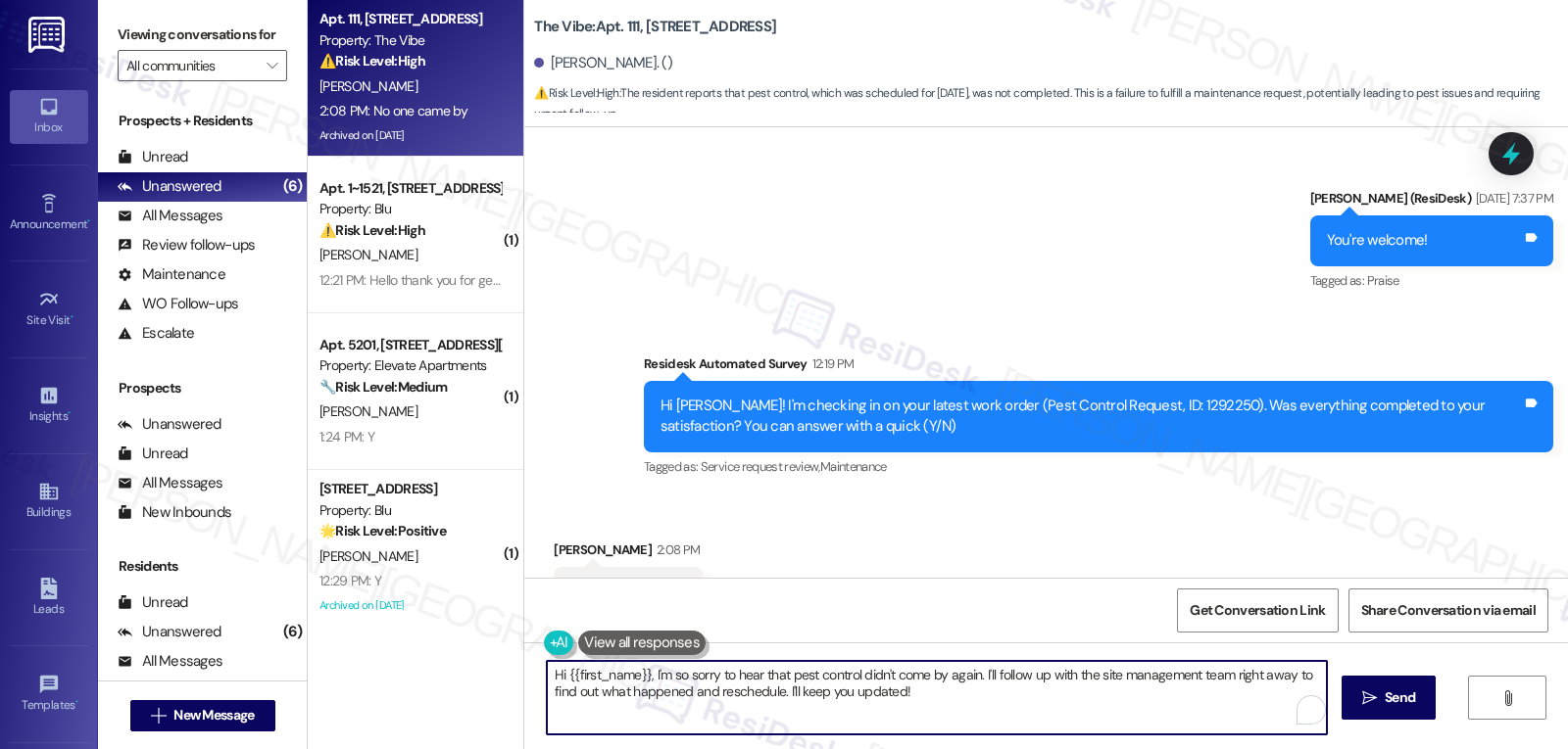
drag, startPoint x: 971, startPoint y: 672, endPoint x: 1344, endPoint y: 796, distance: 393.1
click at [1344, 748] on html "Inbox Go to Inbox Announcement • Send A Text Announcement Site Visit • Go to Si…" at bounding box center [784, 374] width 1568 height 749
click at [857, 669] on textarea "Hi {{first_name}}, I'm so sorry to hear that pest control didn't come by again.…" at bounding box center [936, 698] width 780 height 74
click at [853, 672] on textarea "Hi {{first_name}}, I'm so sorry to hear that pest control didn't come by again.…" at bounding box center [936, 698] width 780 height 74
click at [954, 683] on textarea "Hi {{first_name}}, I'm so sorry to hear that pest control hasn't come by again.…" at bounding box center [936, 698] width 780 height 74
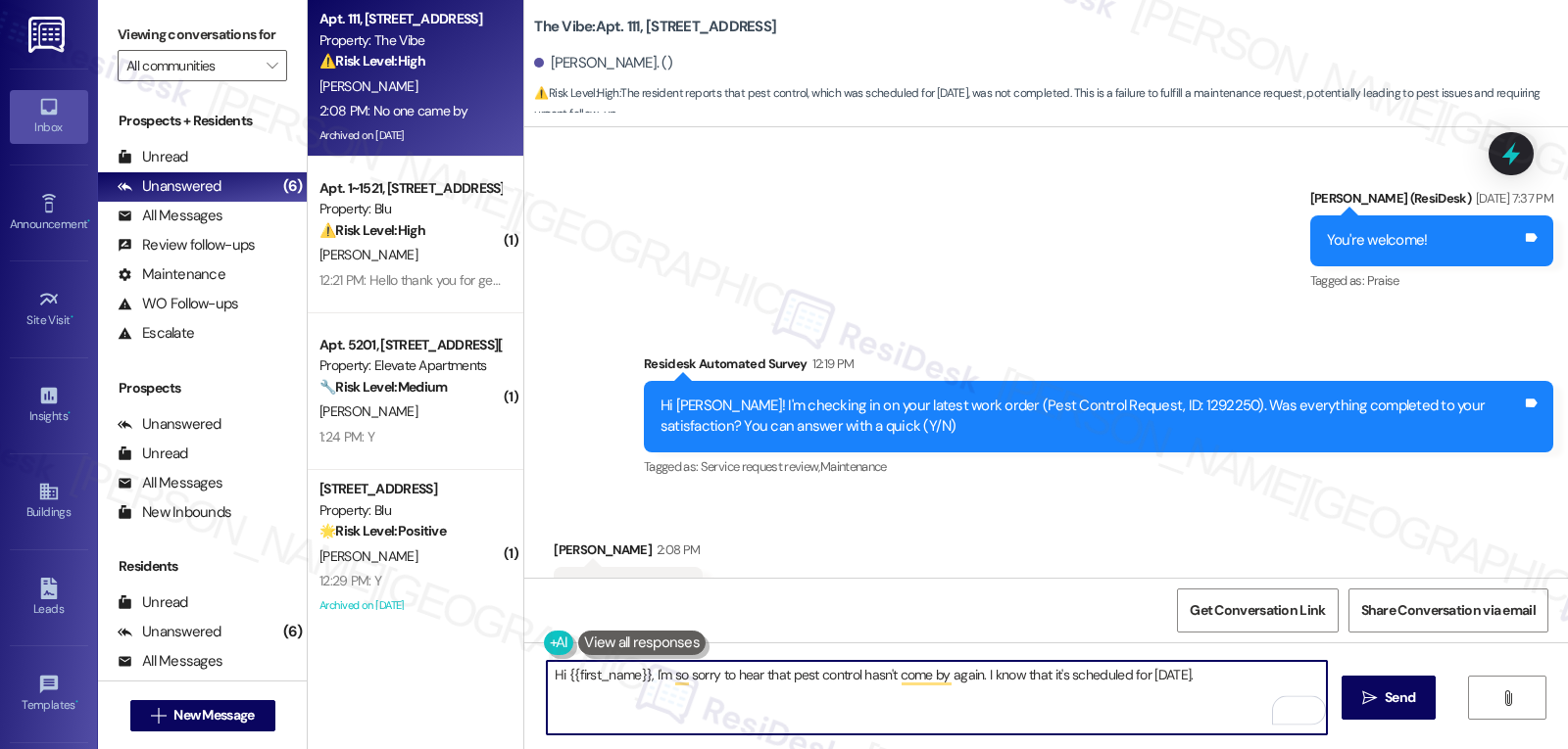
click at [954, 683] on textarea "Hi {{first_name}}, I'm so sorry to hear that pest control hasn't come by again.…" at bounding box center [936, 698] width 780 height 74
click at [1039, 714] on textarea "Hi {{first_name}}, I'm so sorry to hear that pest control hasn't come by. I kno…" at bounding box center [936, 698] width 780 height 74
click at [1102, 706] on textarea "Hi {{first_name}}, I'm so sorry to hear that pest control hasn't come by. I kno…" at bounding box center [936, 698] width 780 height 74
type textarea "Hi {{first_name}}, I'm so sorry to hear that pest control hasn't come by. I kno…"
click at [1419, 711] on button " Send" at bounding box center [1389, 697] width 96 height 44
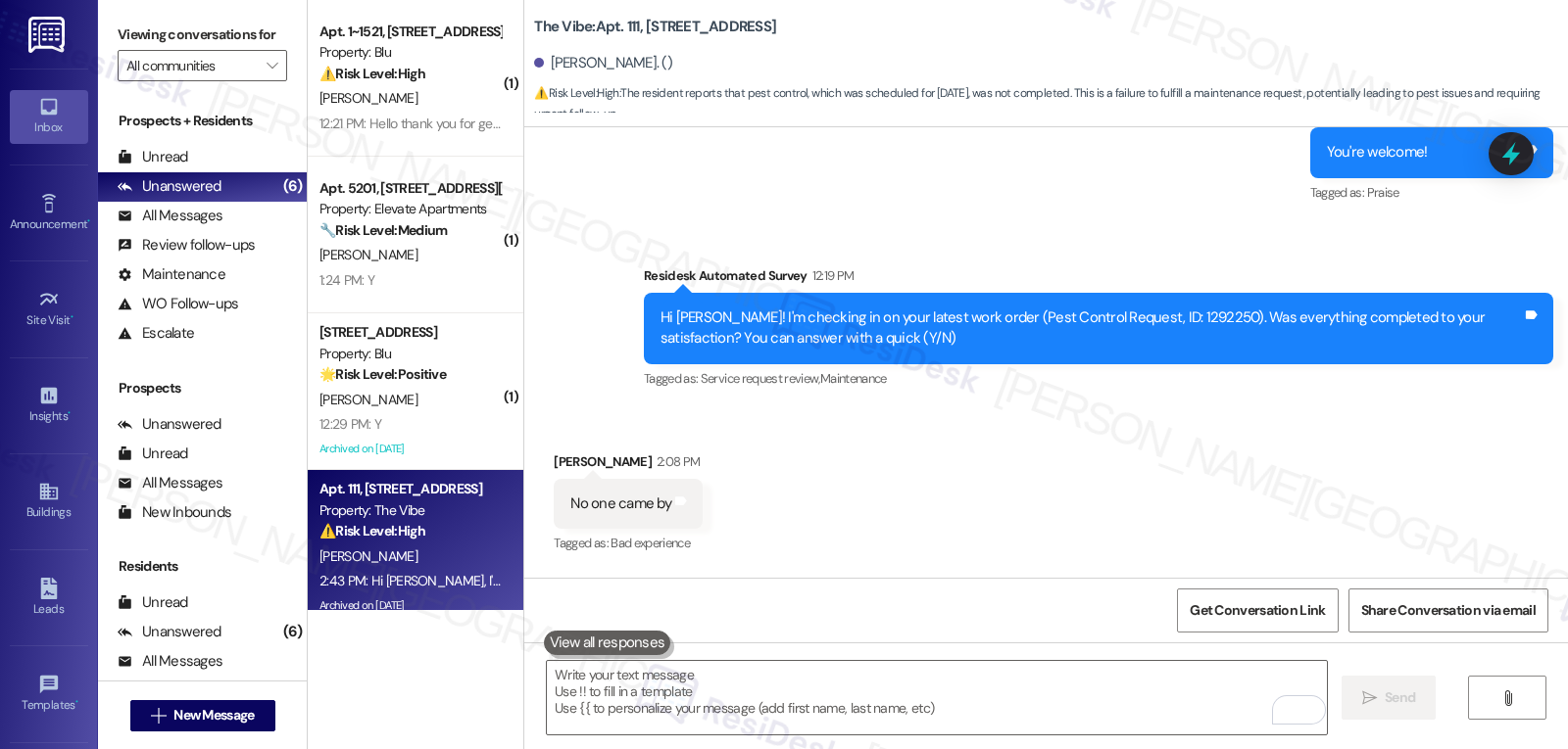
scroll to position [21351, 0]
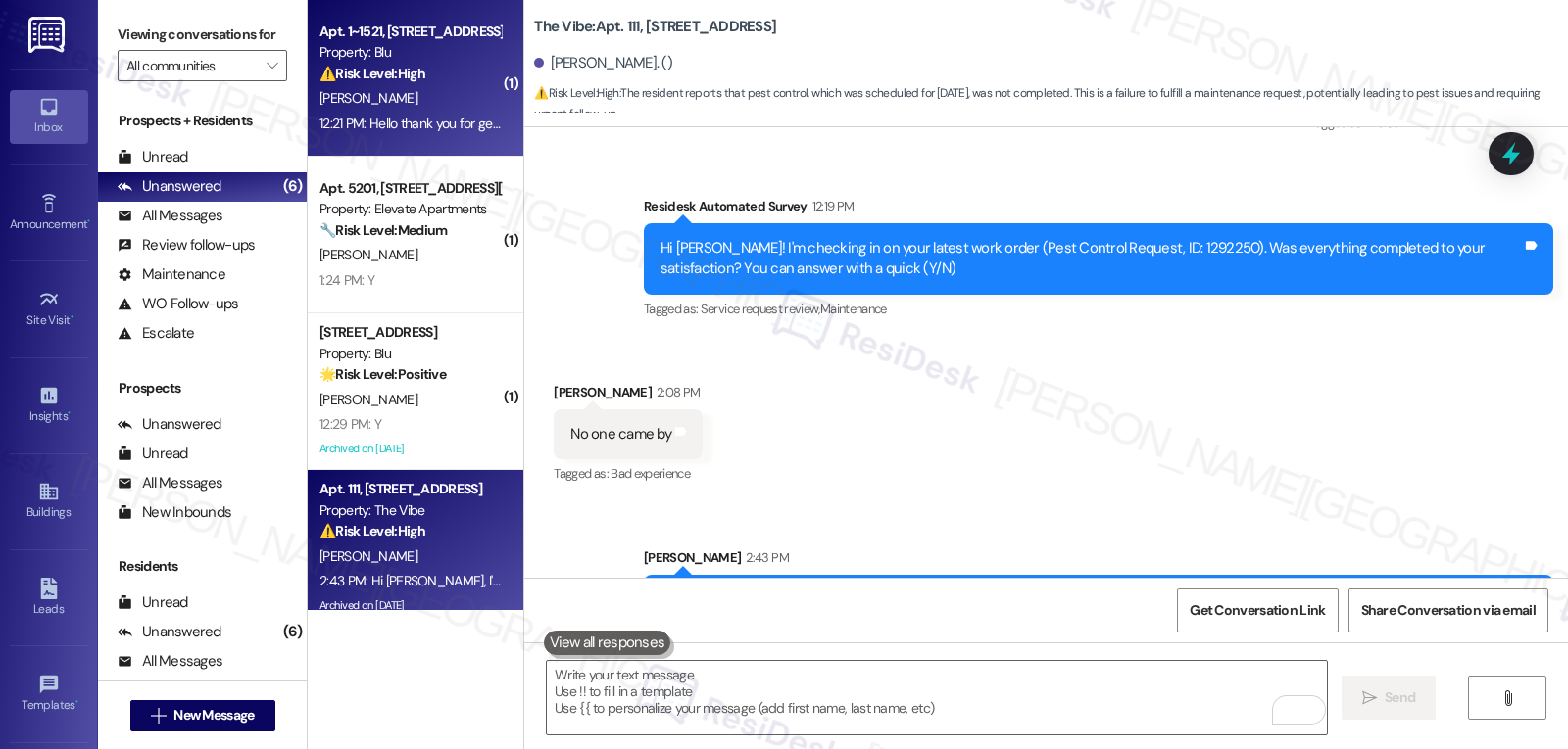
click at [404, 118] on div "12:21 PM: Hello thank you for getting back with me the freezer is not sealing w…" at bounding box center [810, 123] width 981 height 18
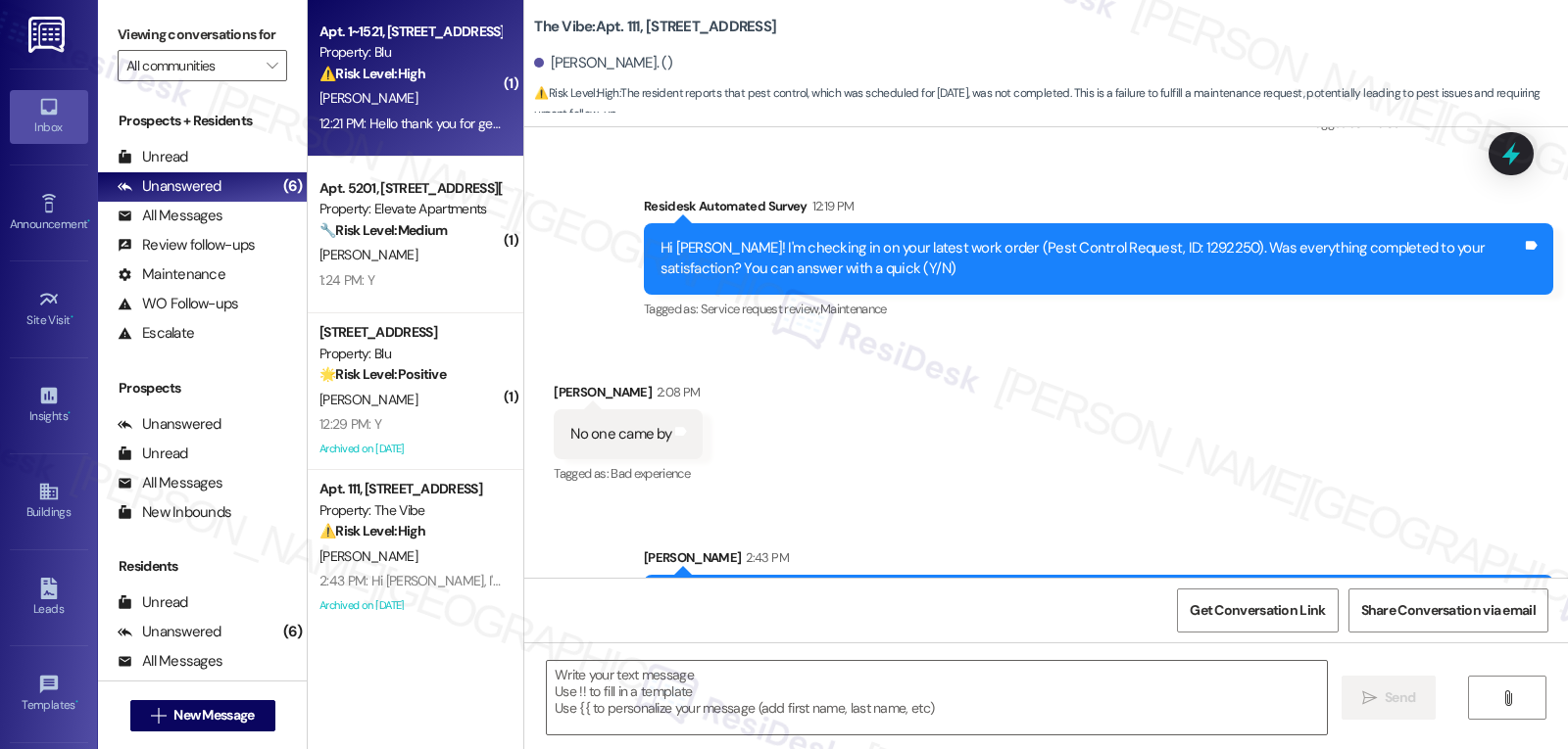
type textarea "Fetching suggested responses. Please feel free to read through the conversation…"
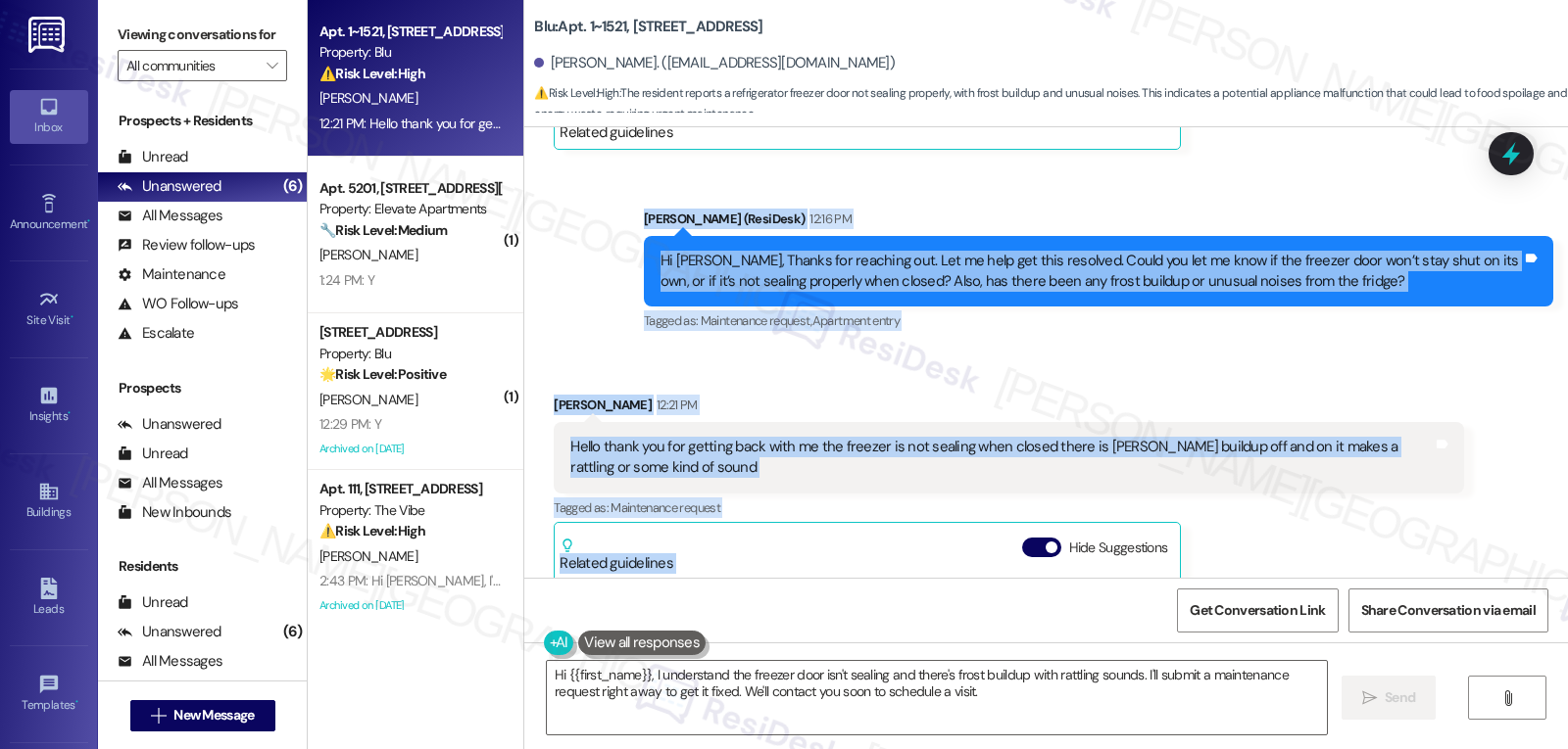
scroll to position [2248, 0]
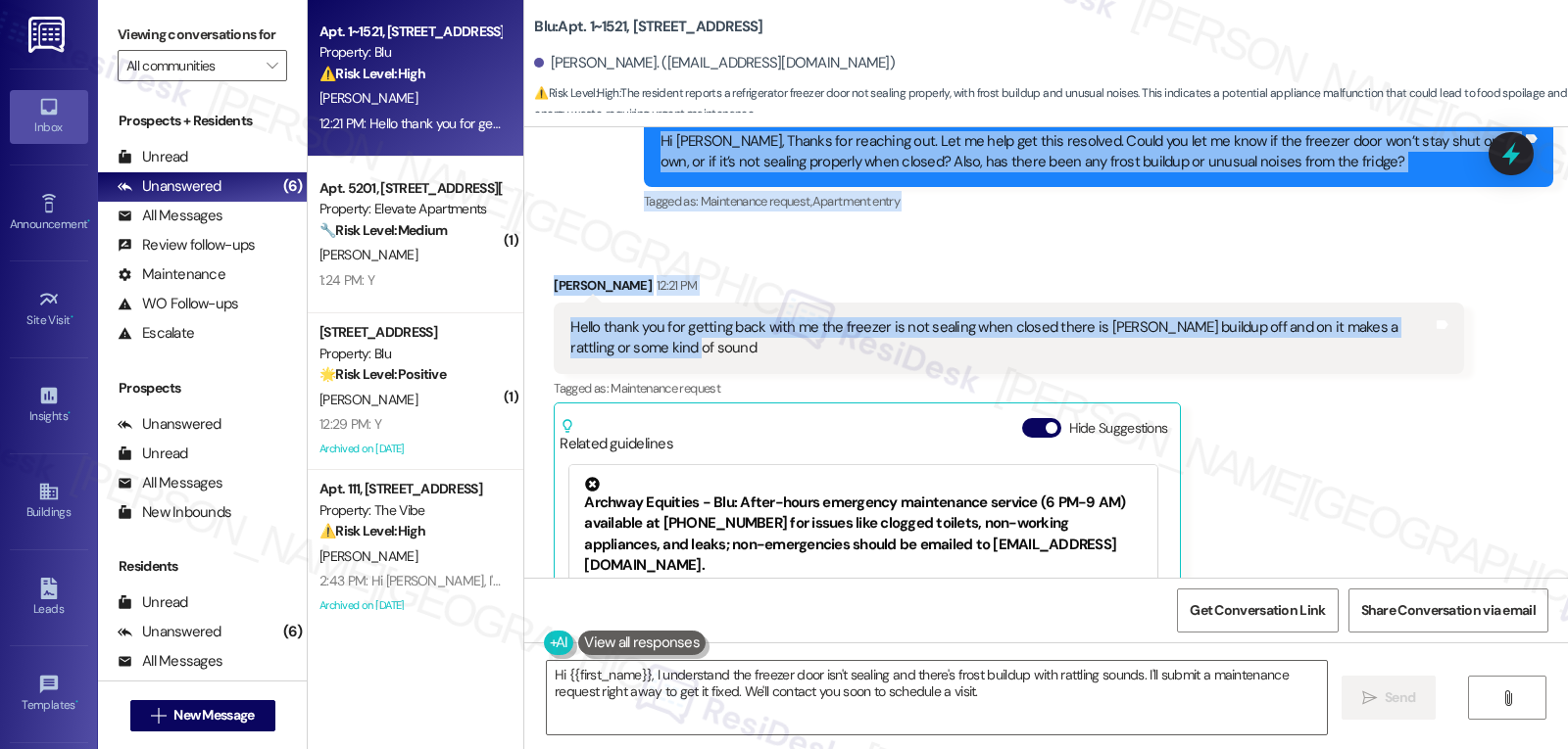
drag, startPoint x: 628, startPoint y: 299, endPoint x: 861, endPoint y: 307, distance: 233.1
click at [861, 307] on div "Lease started Dec 30, 2024 at 7:00 PM Survey, sent via SMS Residesk Automated S…" at bounding box center [1046, 352] width 1044 height 451
copy div "Sarah (ResiDesk) 12:16 PM Hi Victor, Thanks for reaching out. Let me help get t…"
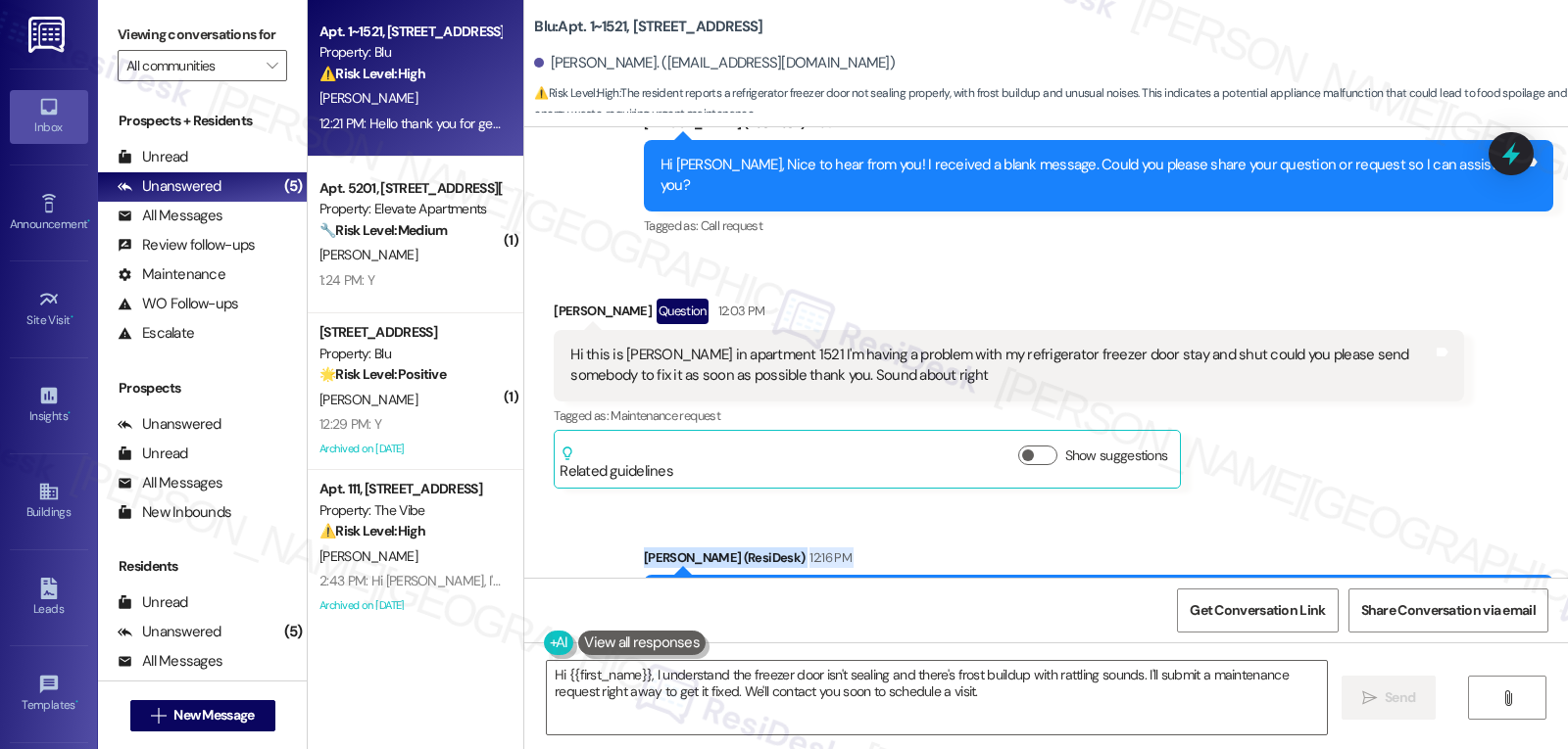
scroll to position [1856, 0]
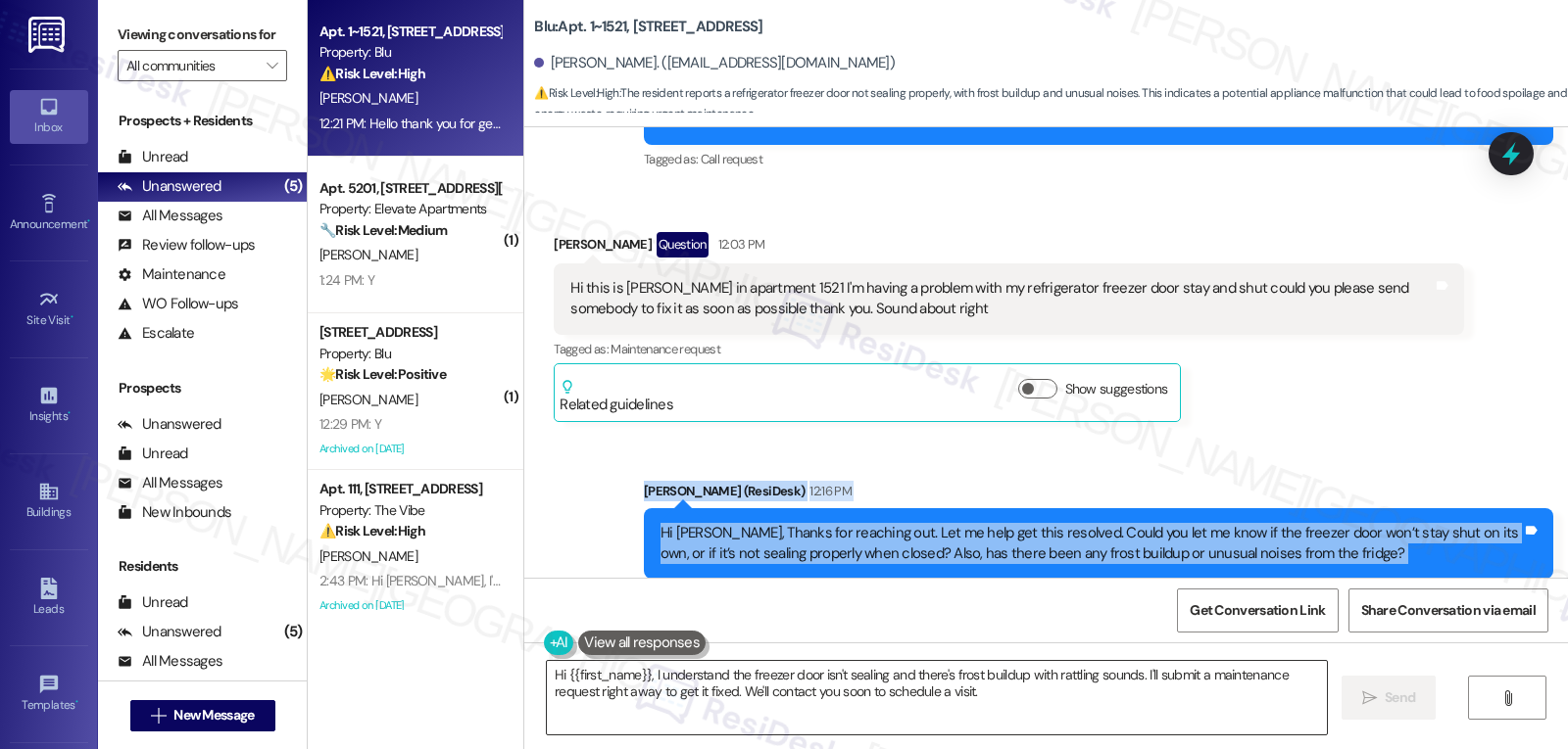
click at [833, 695] on textarea "Hi {{first_name}}, I understand the freezer door isn't sealing and there's fros…" at bounding box center [936, 698] width 780 height 74
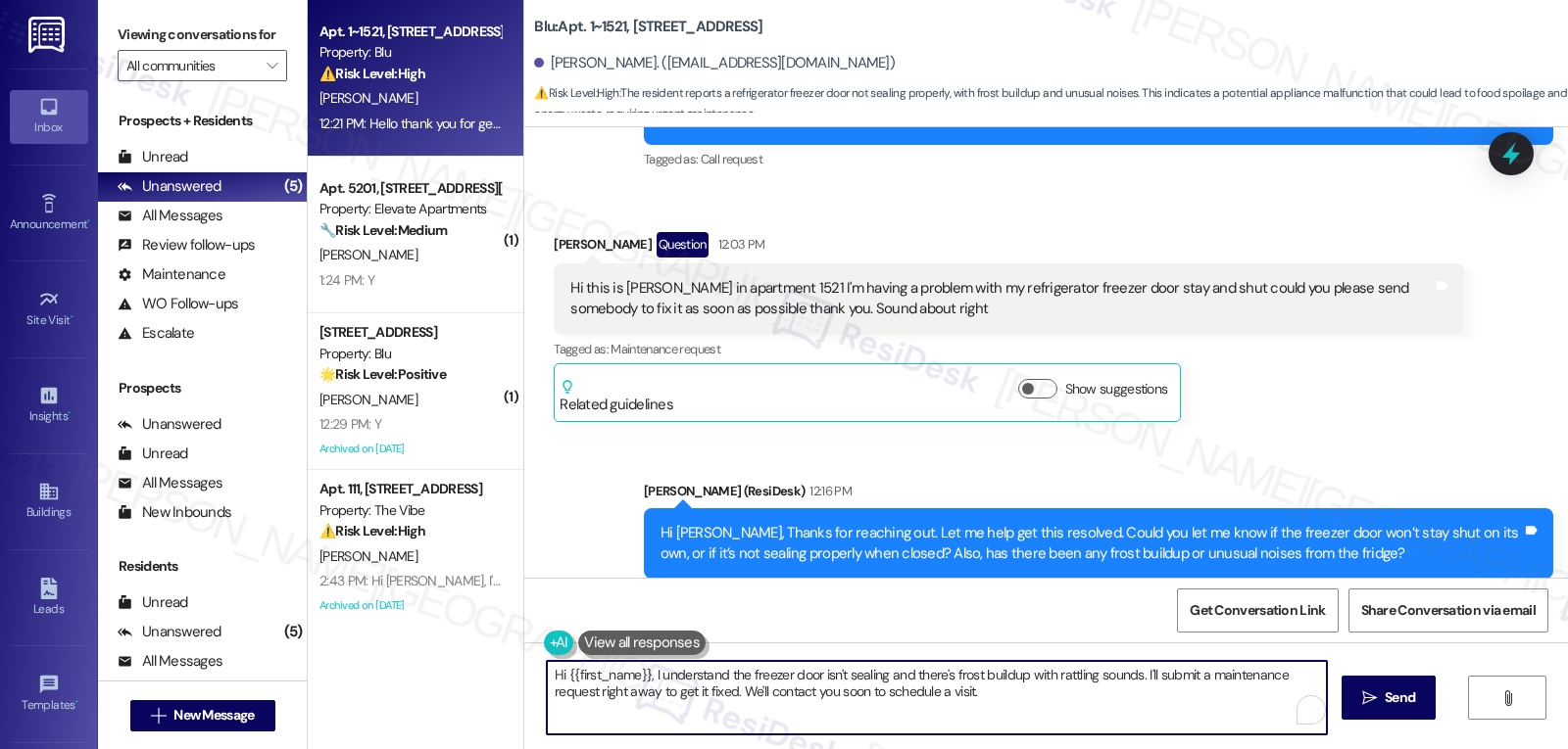
paste textarea "Thanks for the details, Victor!"
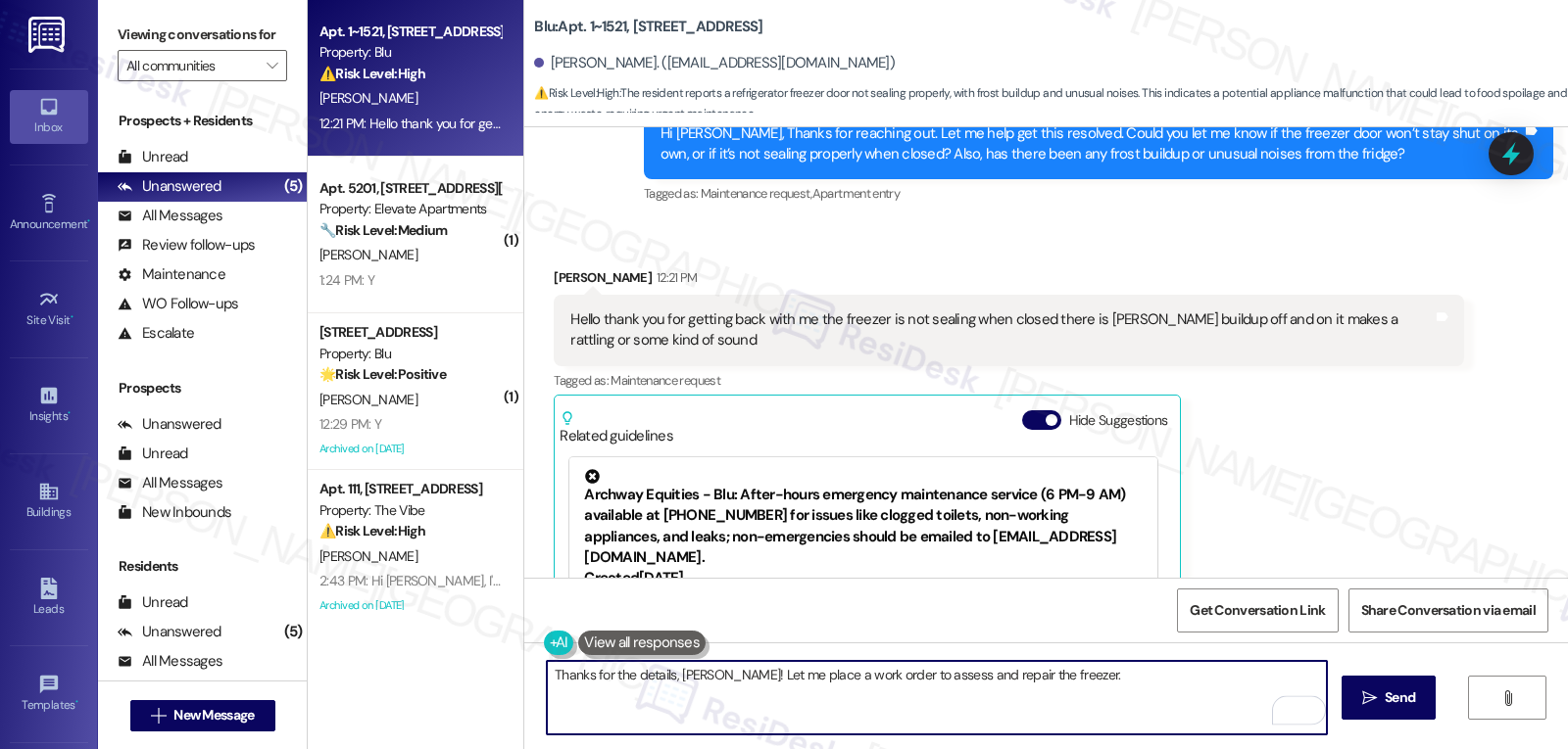
scroll to position [2209, 0]
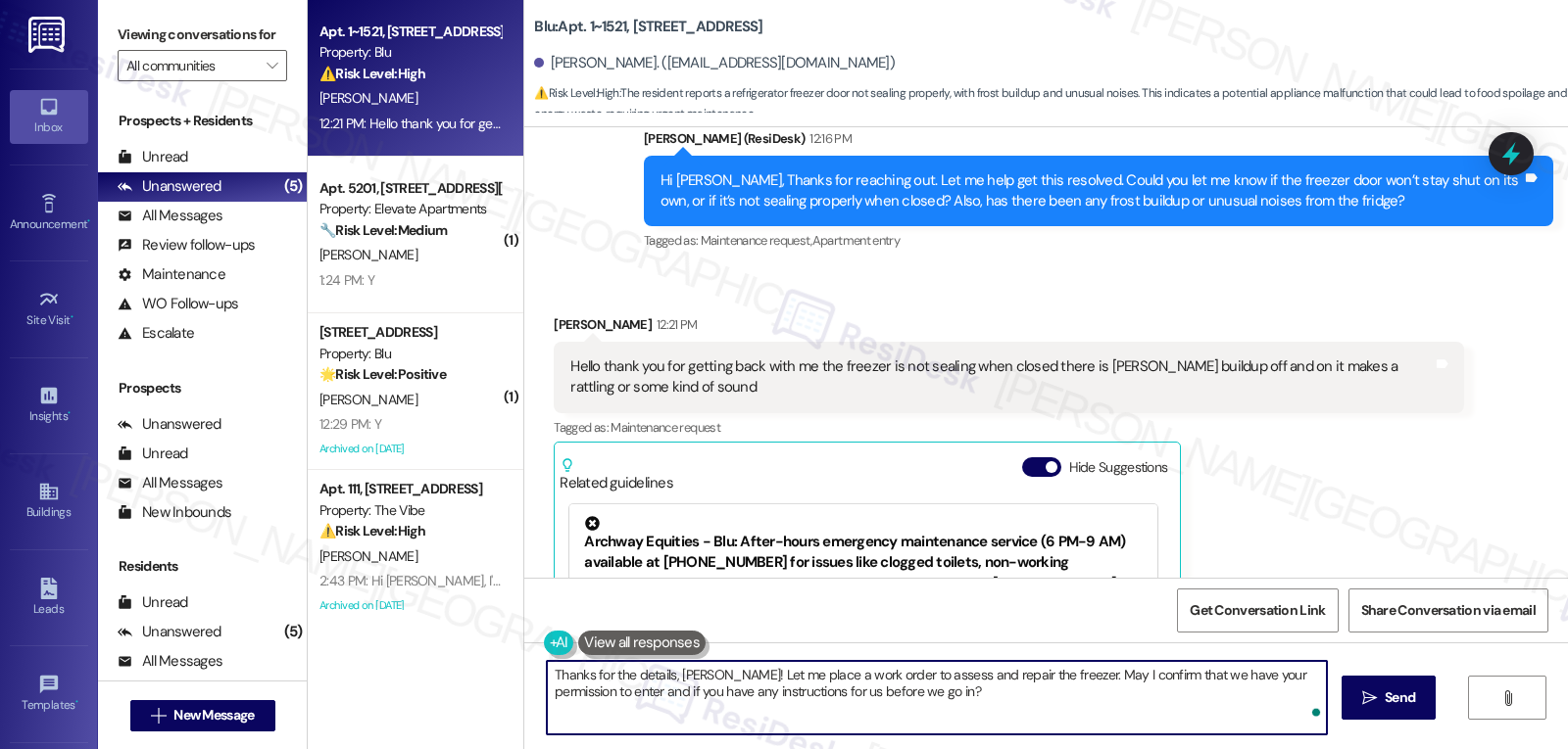
type textarea "Thanks for the details, Victor! Let me place a work order to assess and repair …"
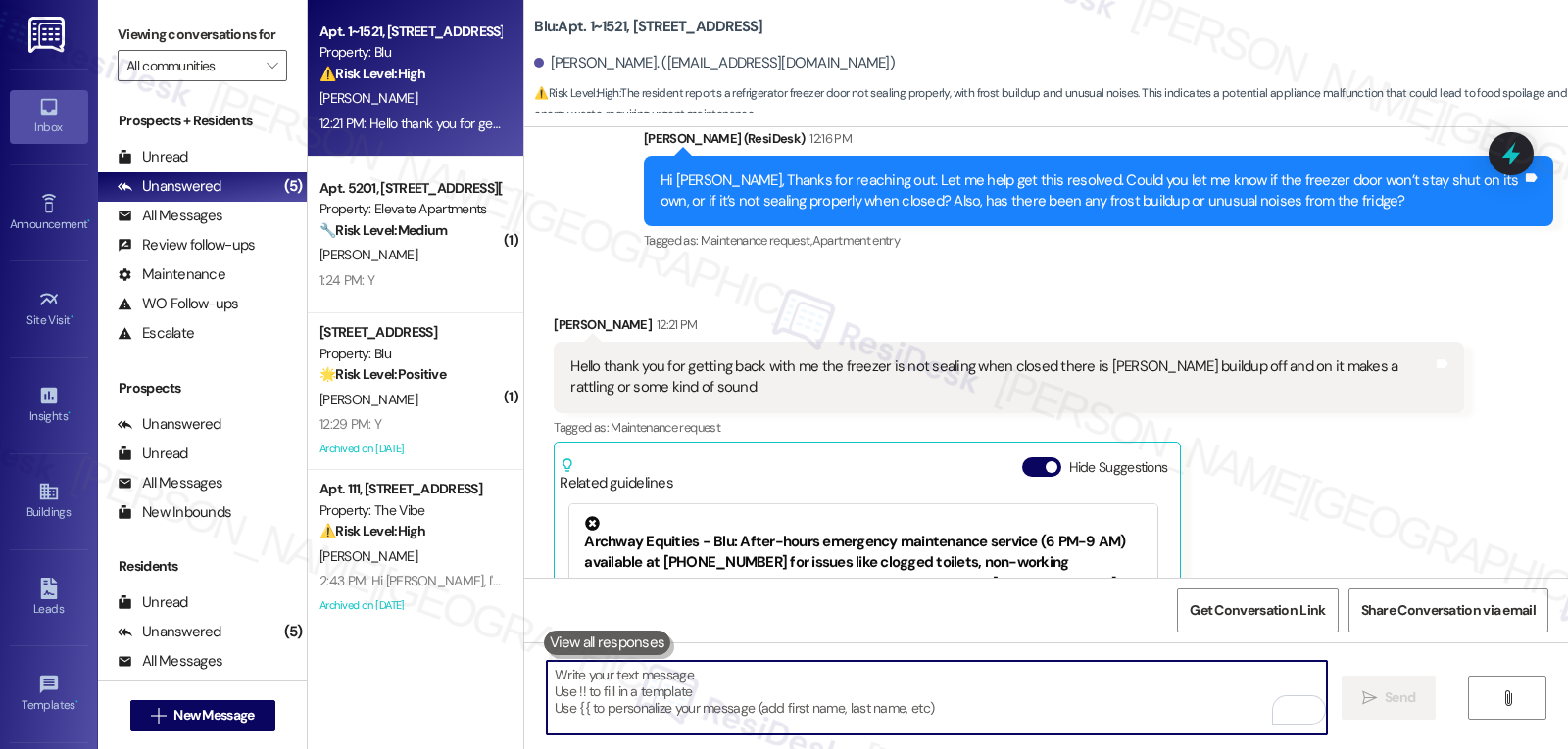
click at [713, 695] on textarea "To enrich screen reader interactions, please activate Accessibility in Grammarl…" at bounding box center [936, 698] width 780 height 74
paste textarea "Thanks for the details, Victor! I’ll go ahead and place a work order so mainten…"
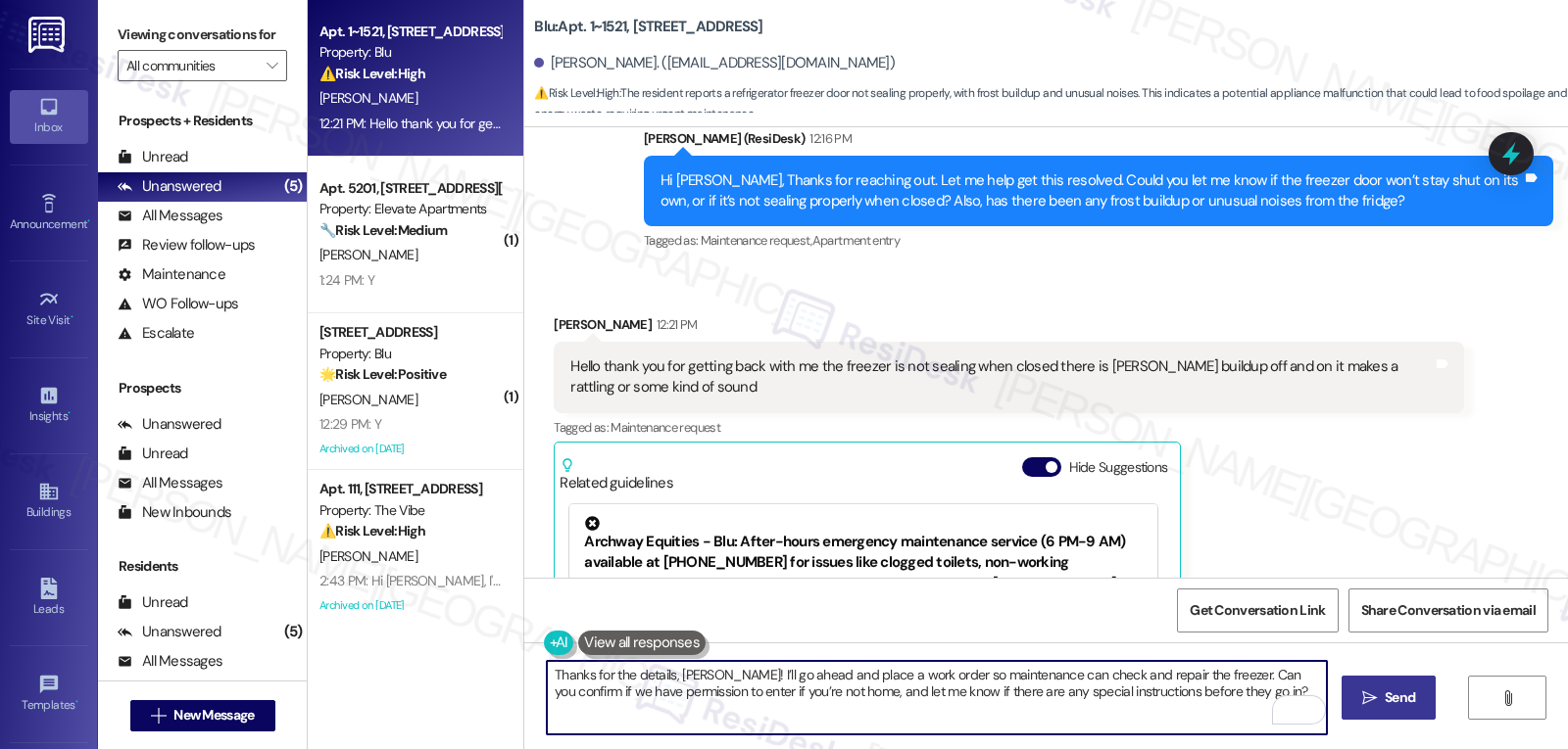
type textarea "Thanks for the details, Victor! I’ll go ahead and place a work order so mainten…"
click at [1386, 690] on span "Send" at bounding box center [1399, 697] width 31 height 21
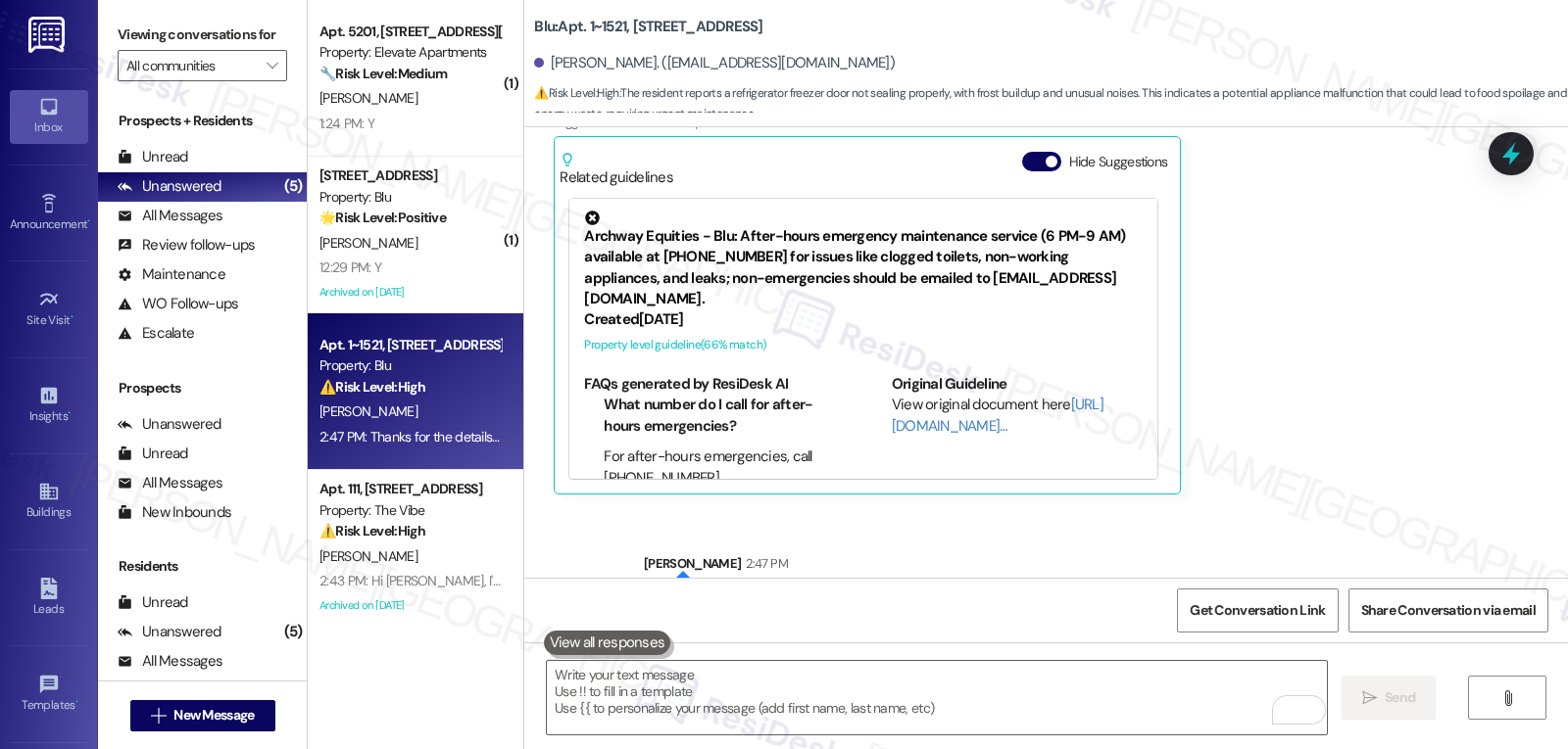
scroll to position [2561, 0]
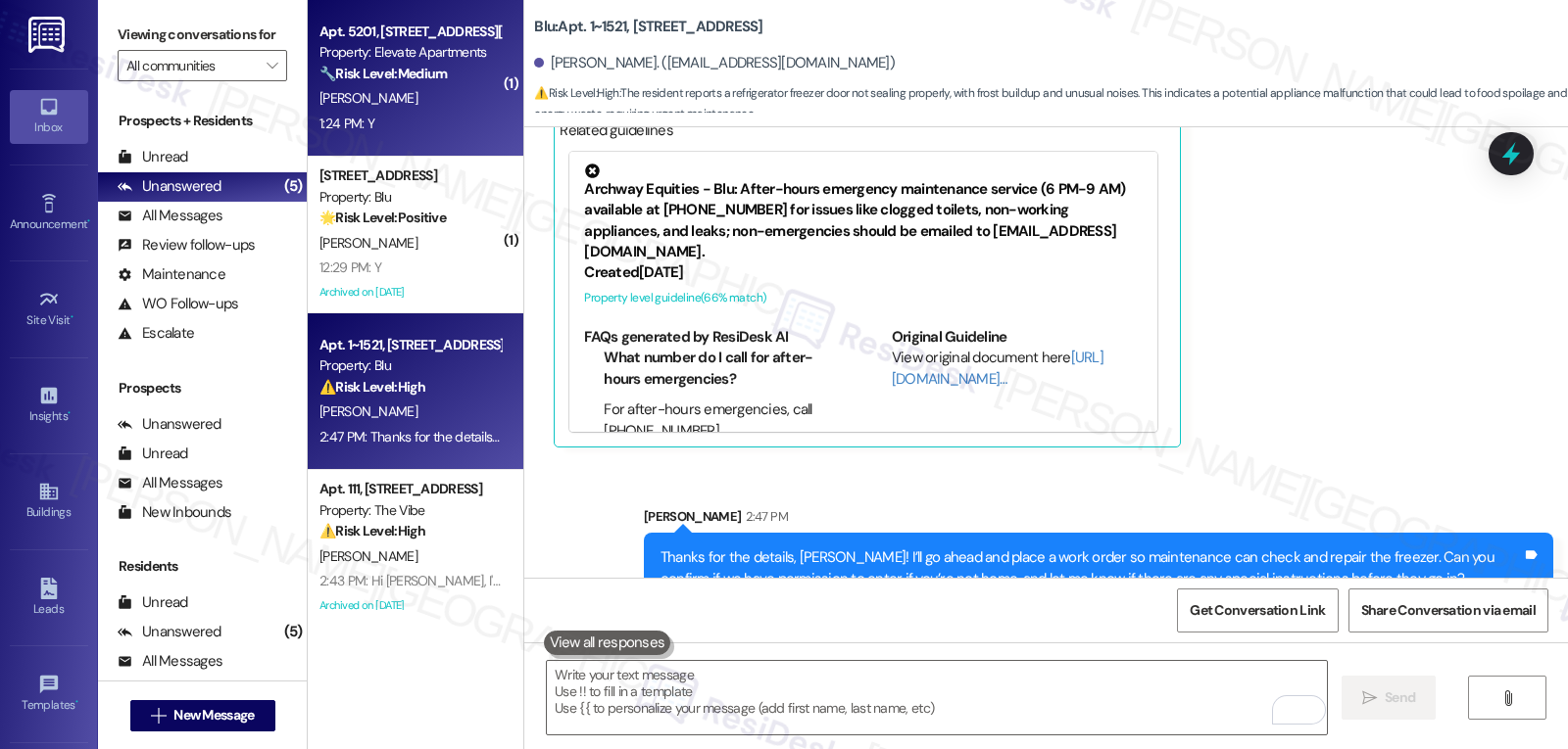
click at [353, 140] on div "Apt. 5201, 2111 N. Austin Ave Property: Elevate Apartments 🔧 Risk Level: Medium…" at bounding box center [415, 79] width 216 height 157
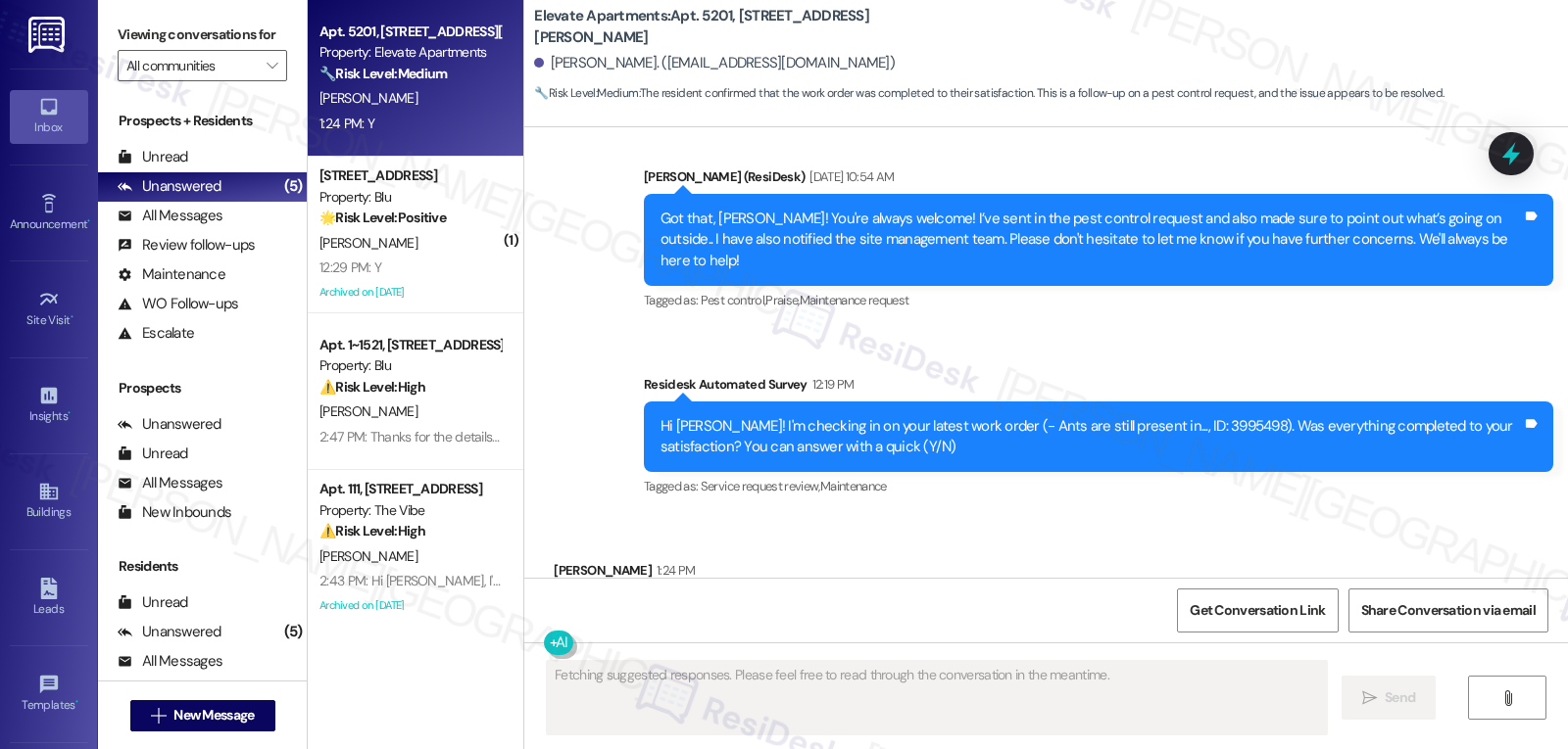
scroll to position [4892, 0]
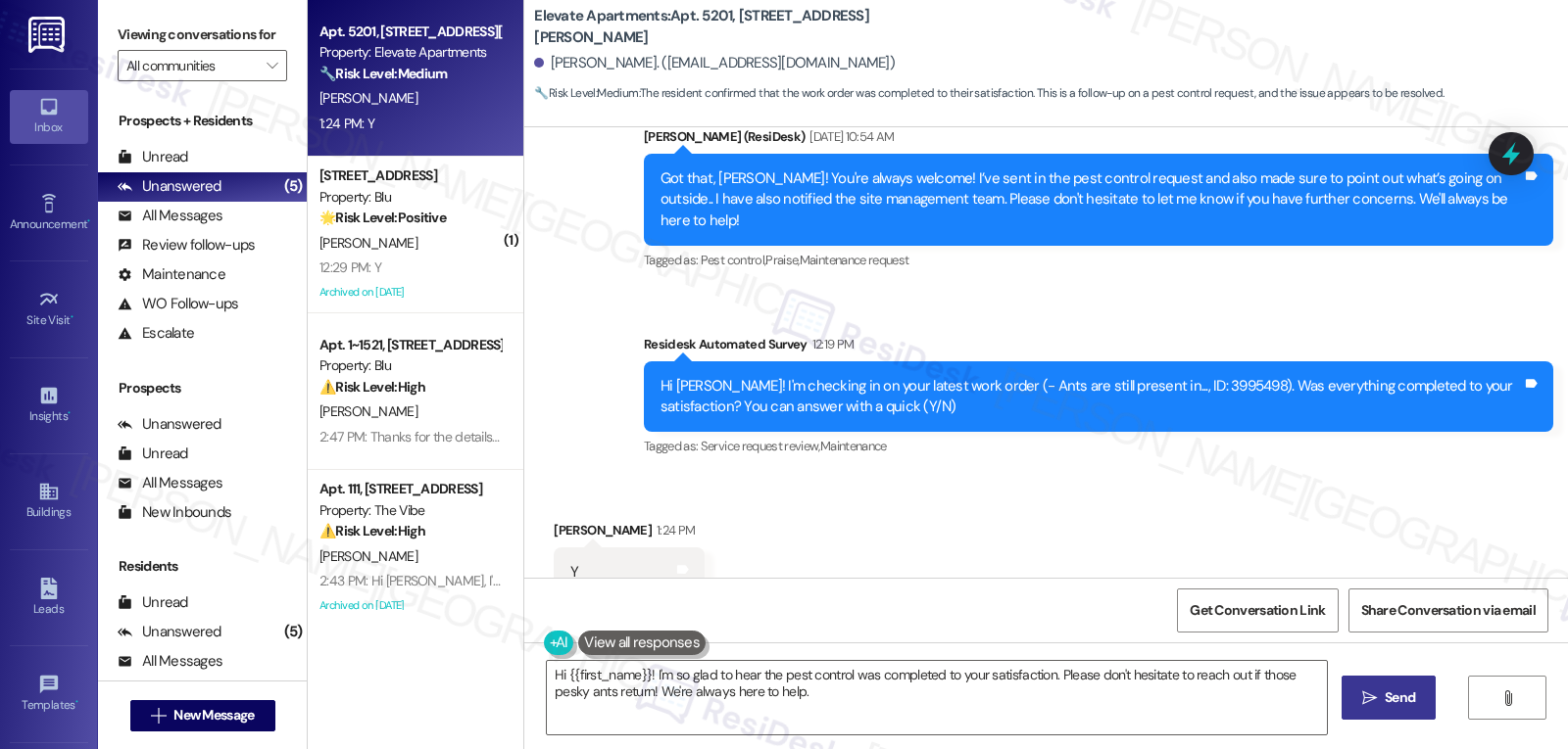
type textarea "Hi {{first_name}}! I'm so glad to hear the pest control was completed to your s…"
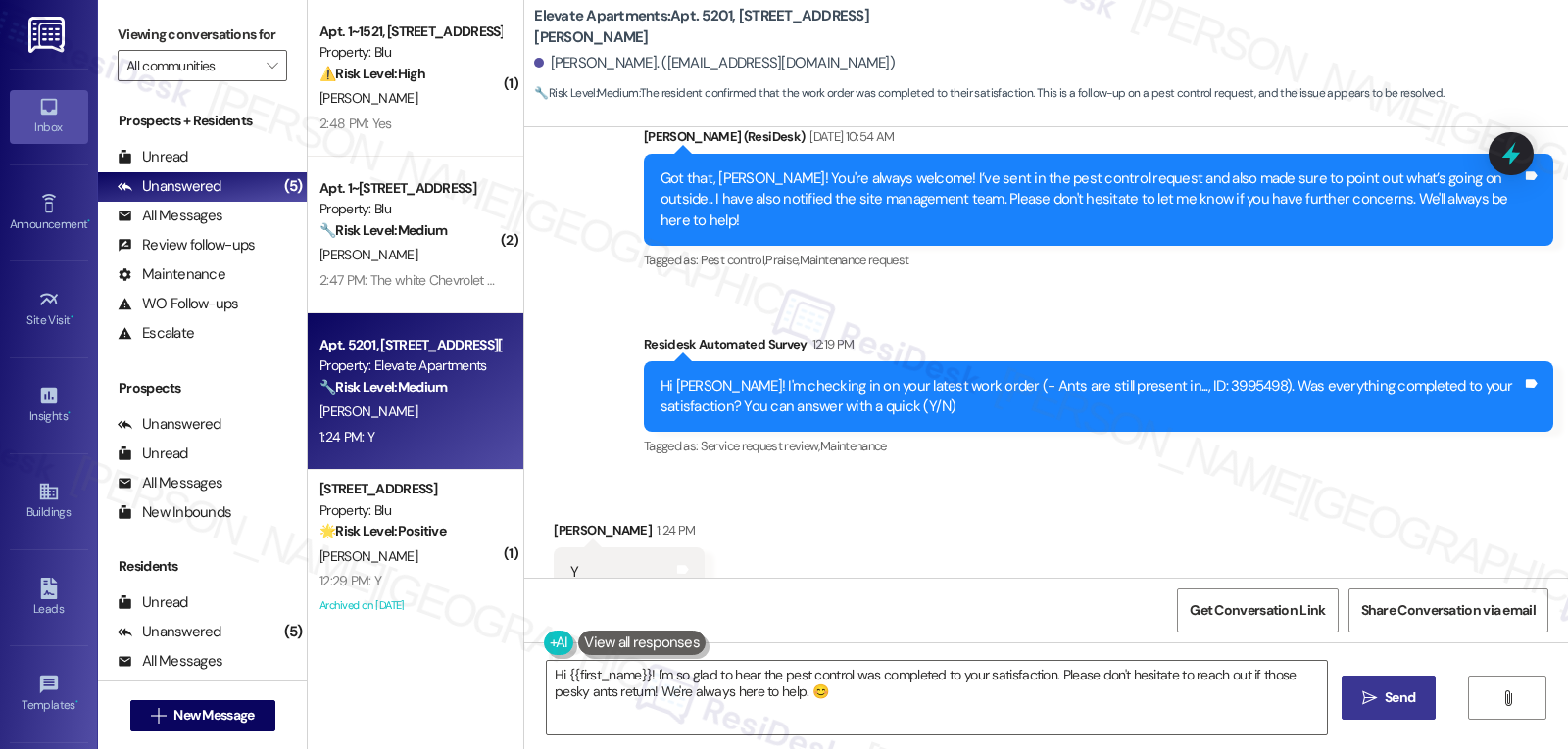
click at [1366, 698] on icon "" at bounding box center [1369, 698] width 15 height 16
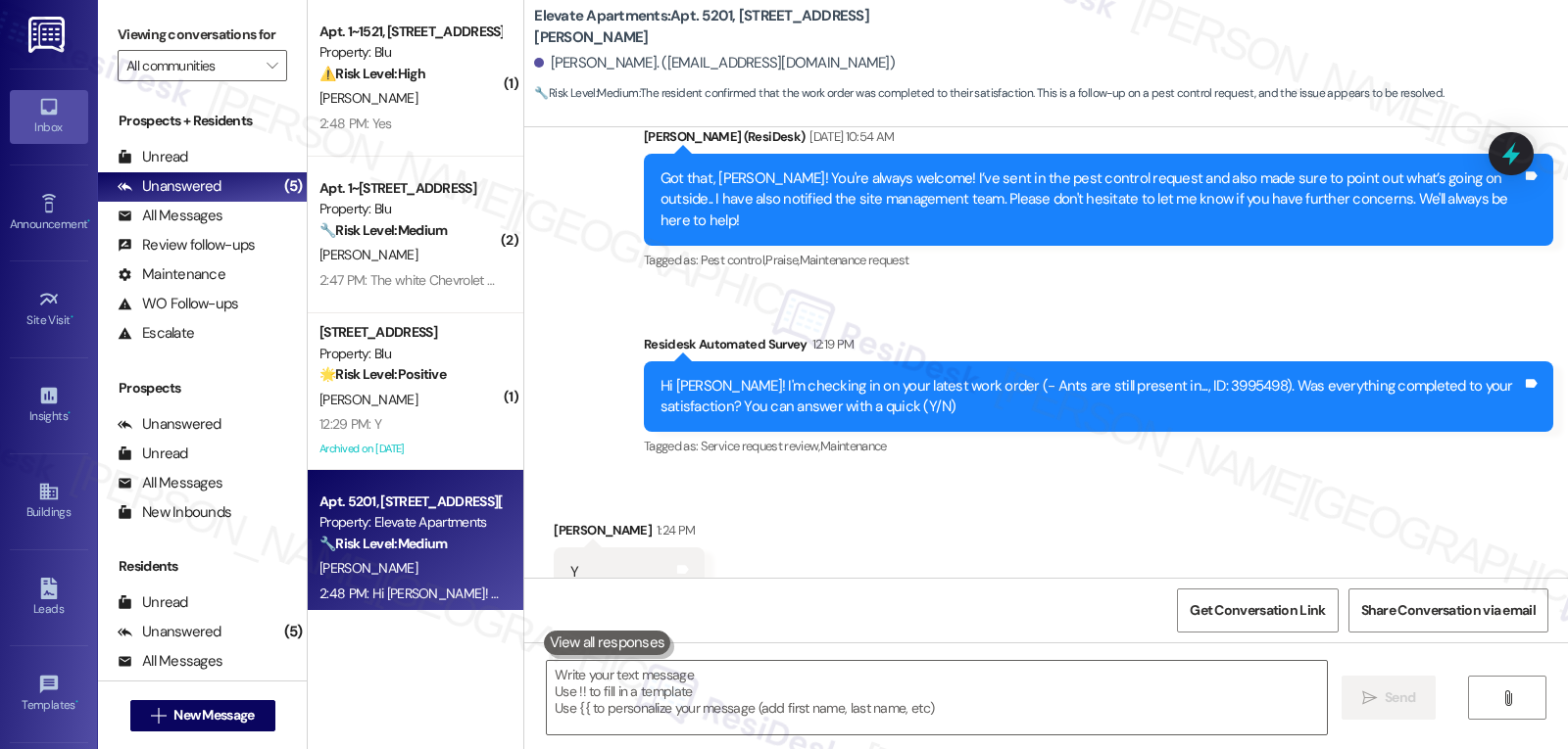
scroll to position [5050, 0]
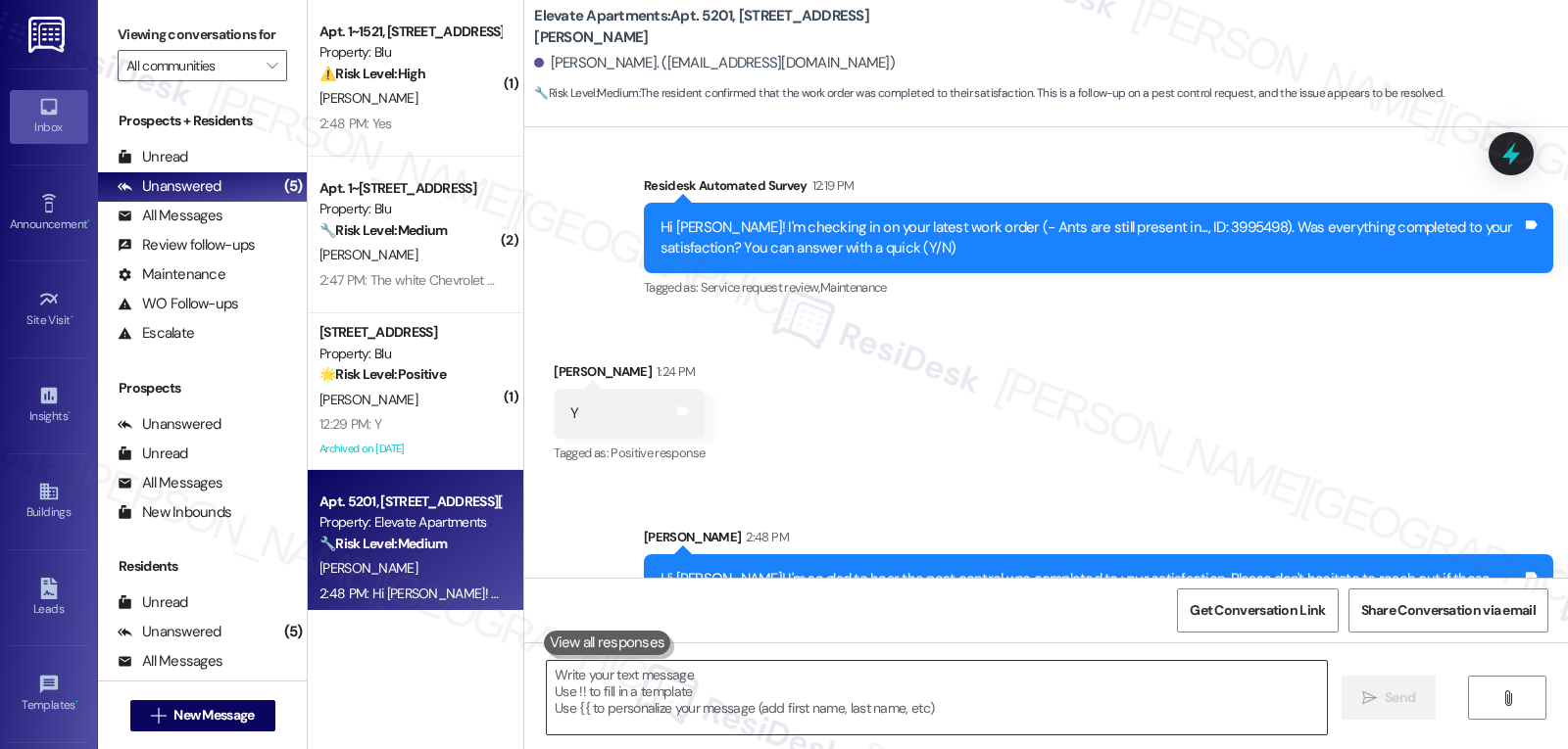
drag, startPoint x: 893, startPoint y: 698, endPoint x: 973, endPoint y: 701, distance: 80.1
click at [893, 699] on textarea at bounding box center [936, 698] width 780 height 74
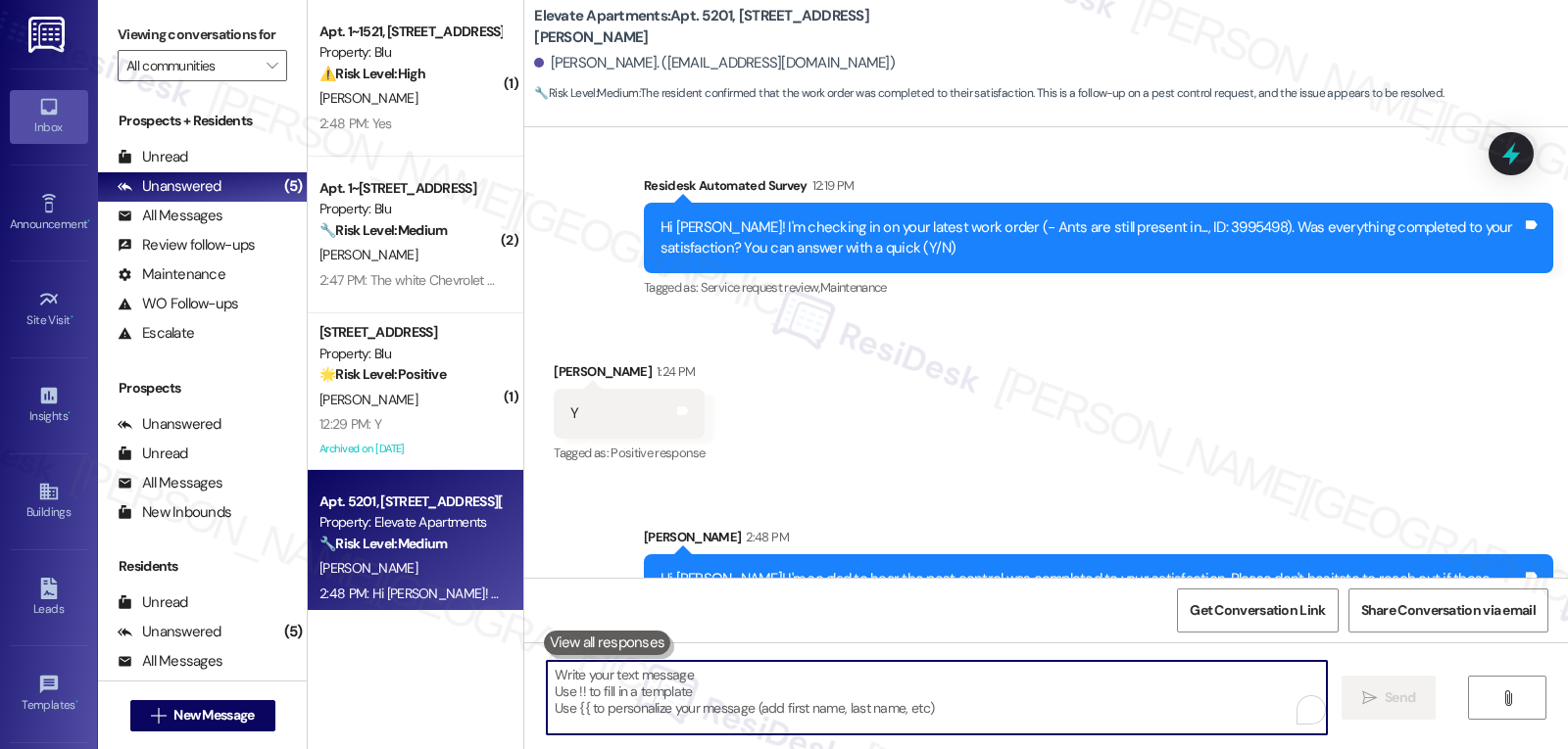
type textarea "b"
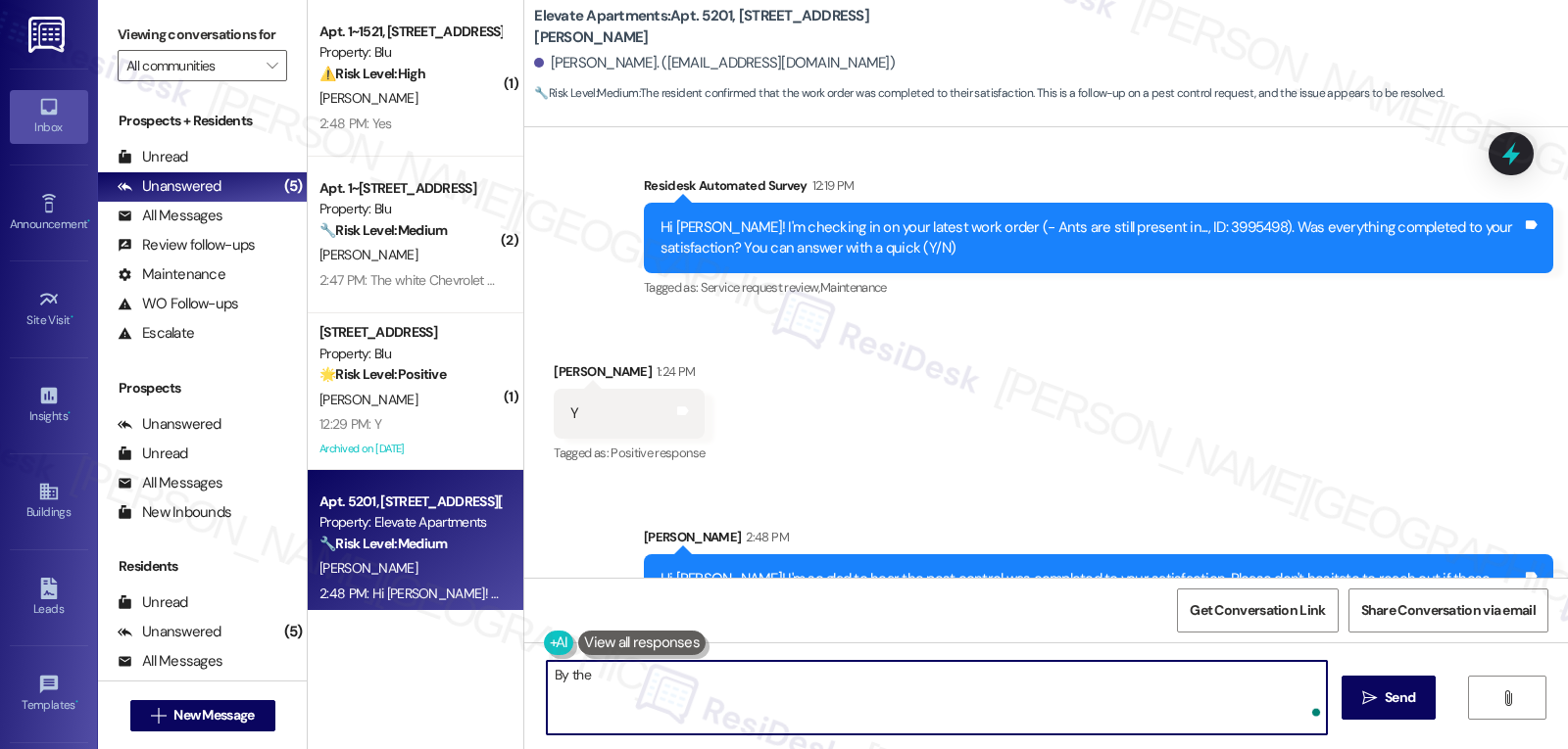
type textarea "By the w"
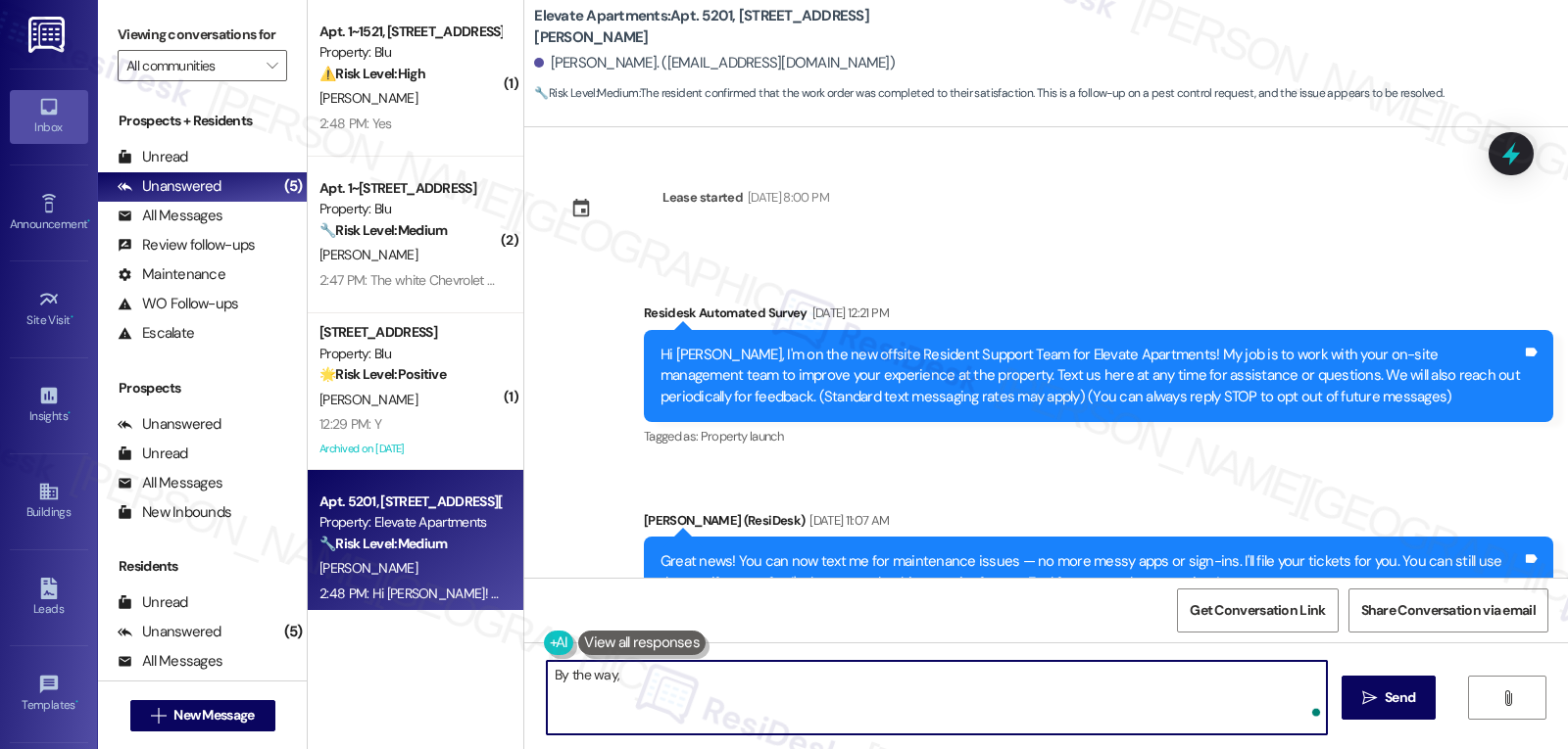
scroll to position [5050, 0]
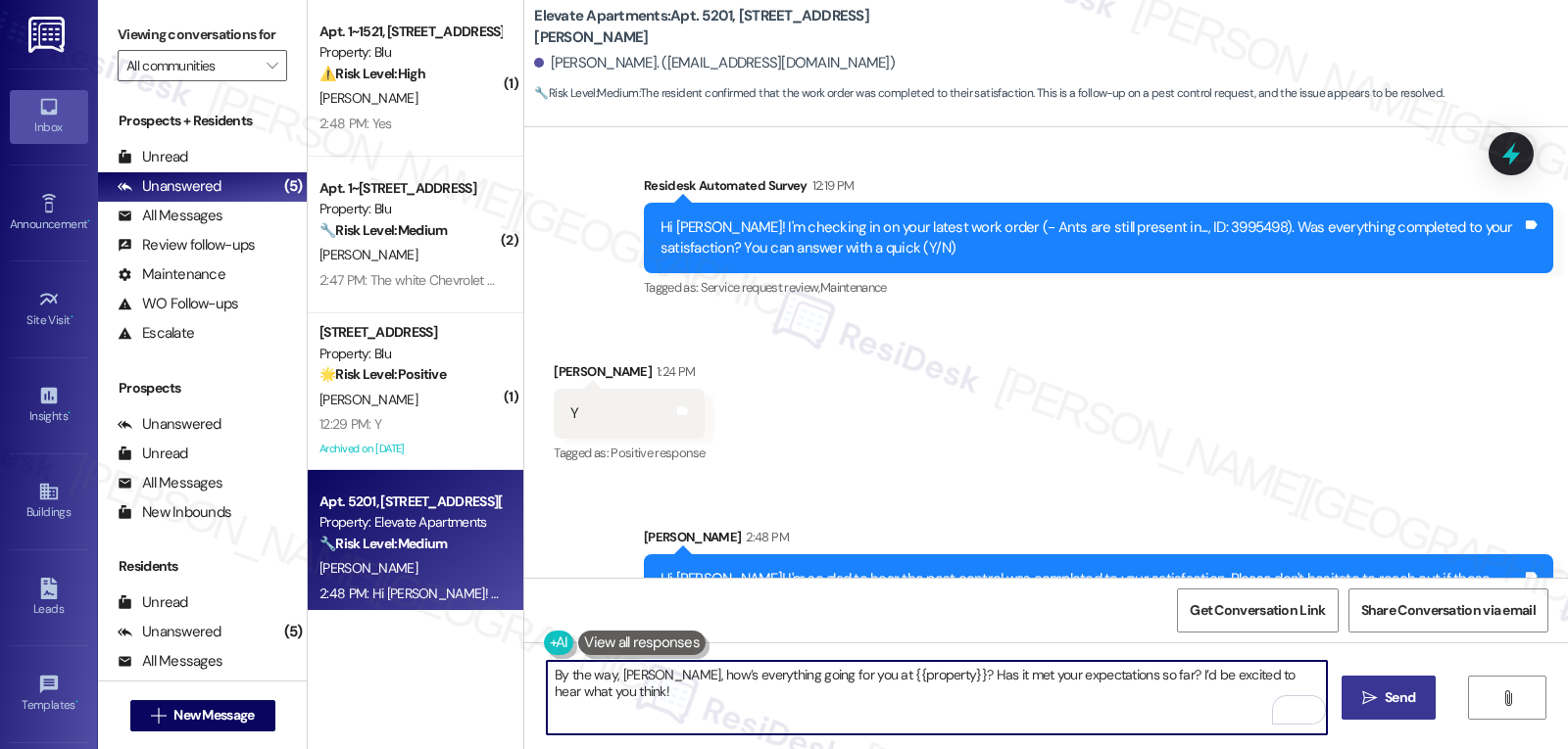
type textarea "By the way, Cynthia, how’s everything going for you at {{property}}? Has it met…"
click at [1363, 690] on icon "" at bounding box center [1369, 698] width 15 height 16
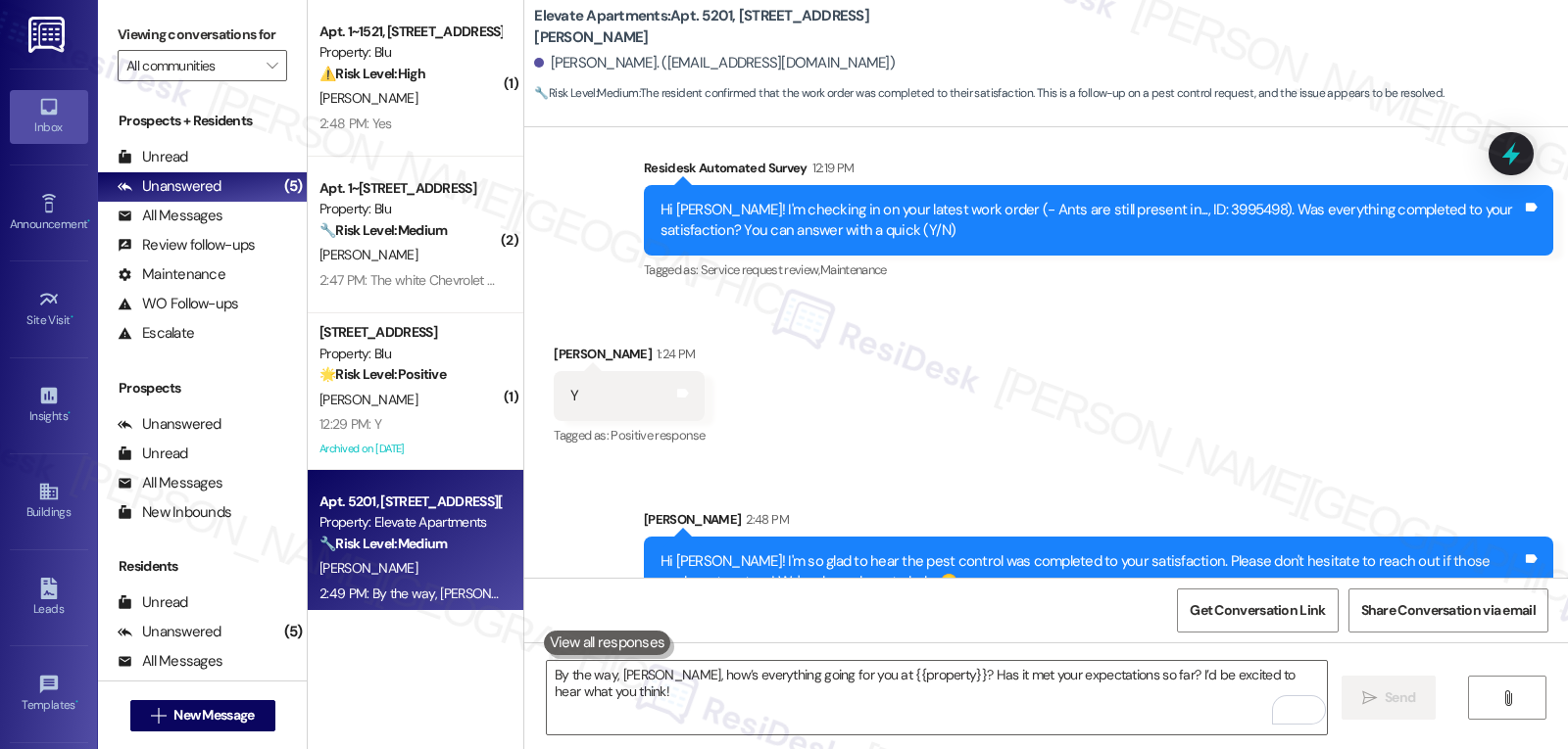
scroll to position [5208, 0]
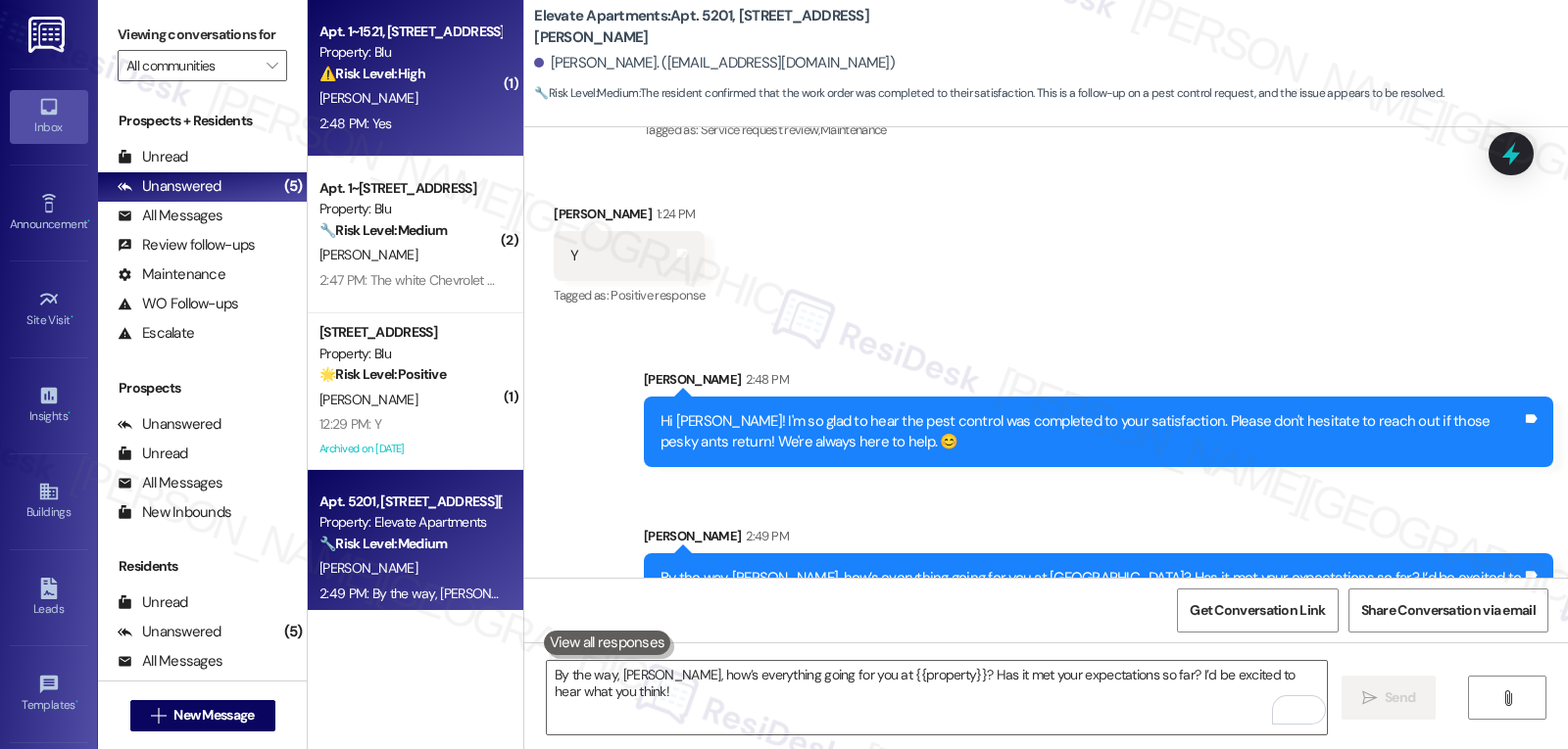
click at [421, 107] on div "V. Cooper" at bounding box center [410, 98] width 185 height 25
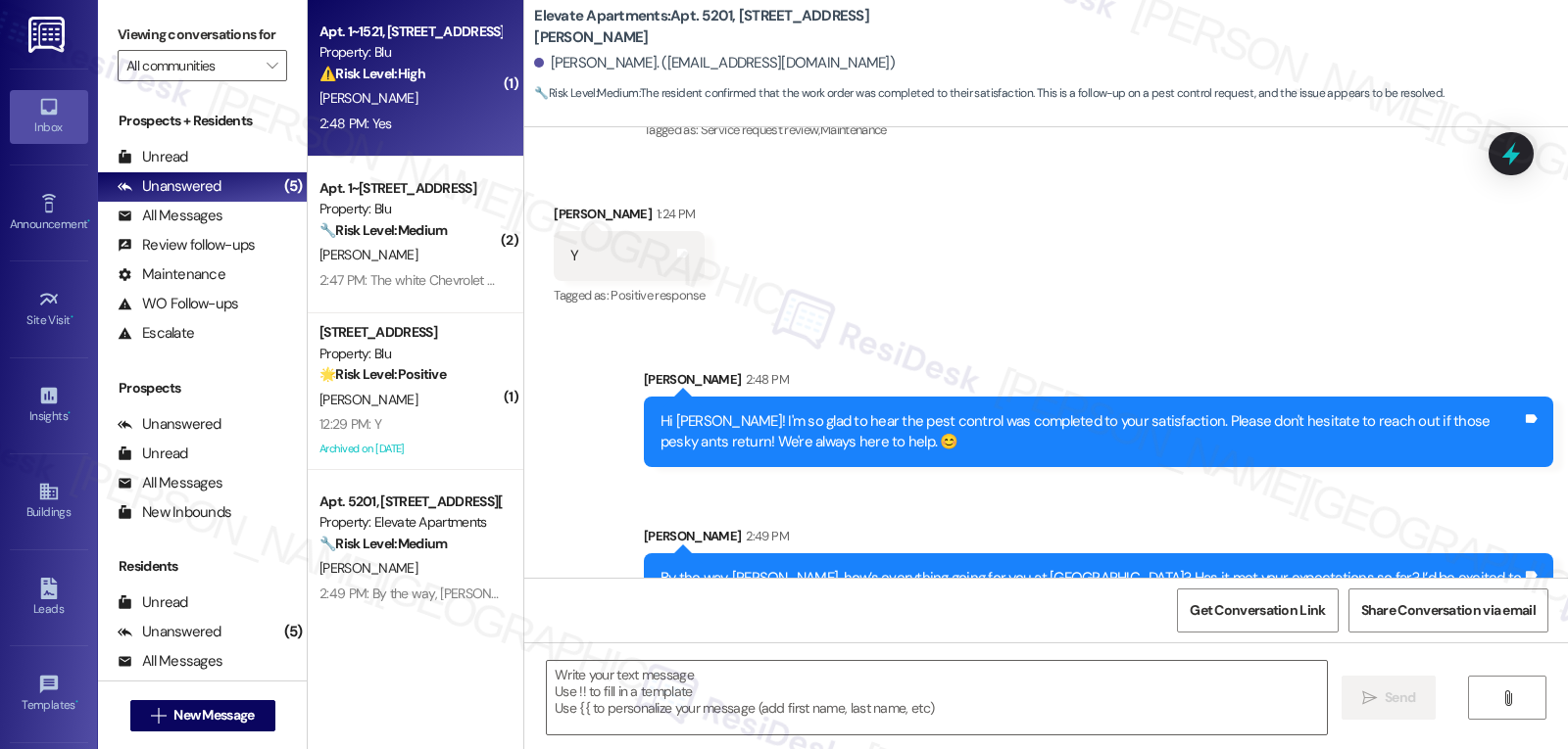
type textarea "Fetching suggested responses. Please feel free to read through the conversation…"
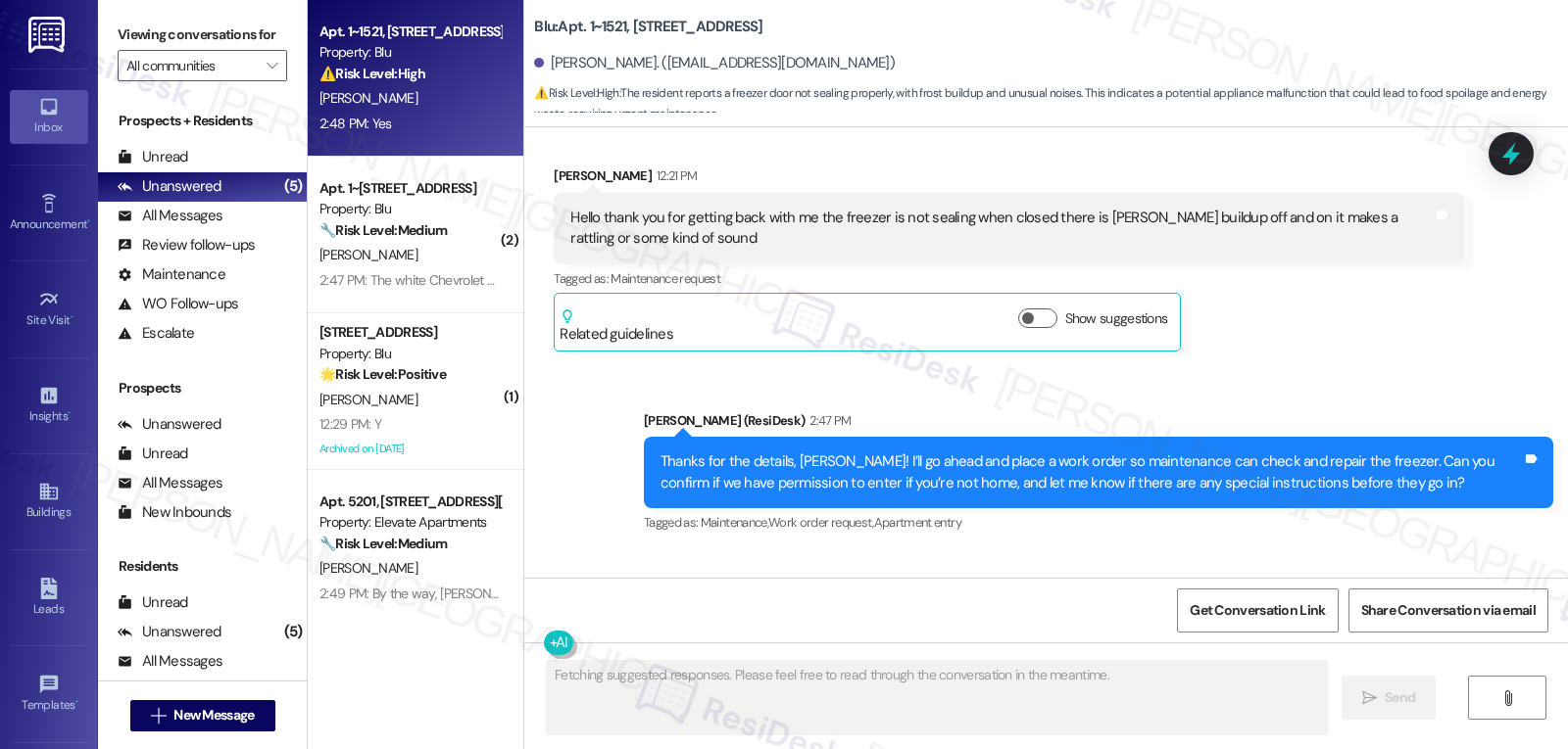
scroll to position [2456, 0]
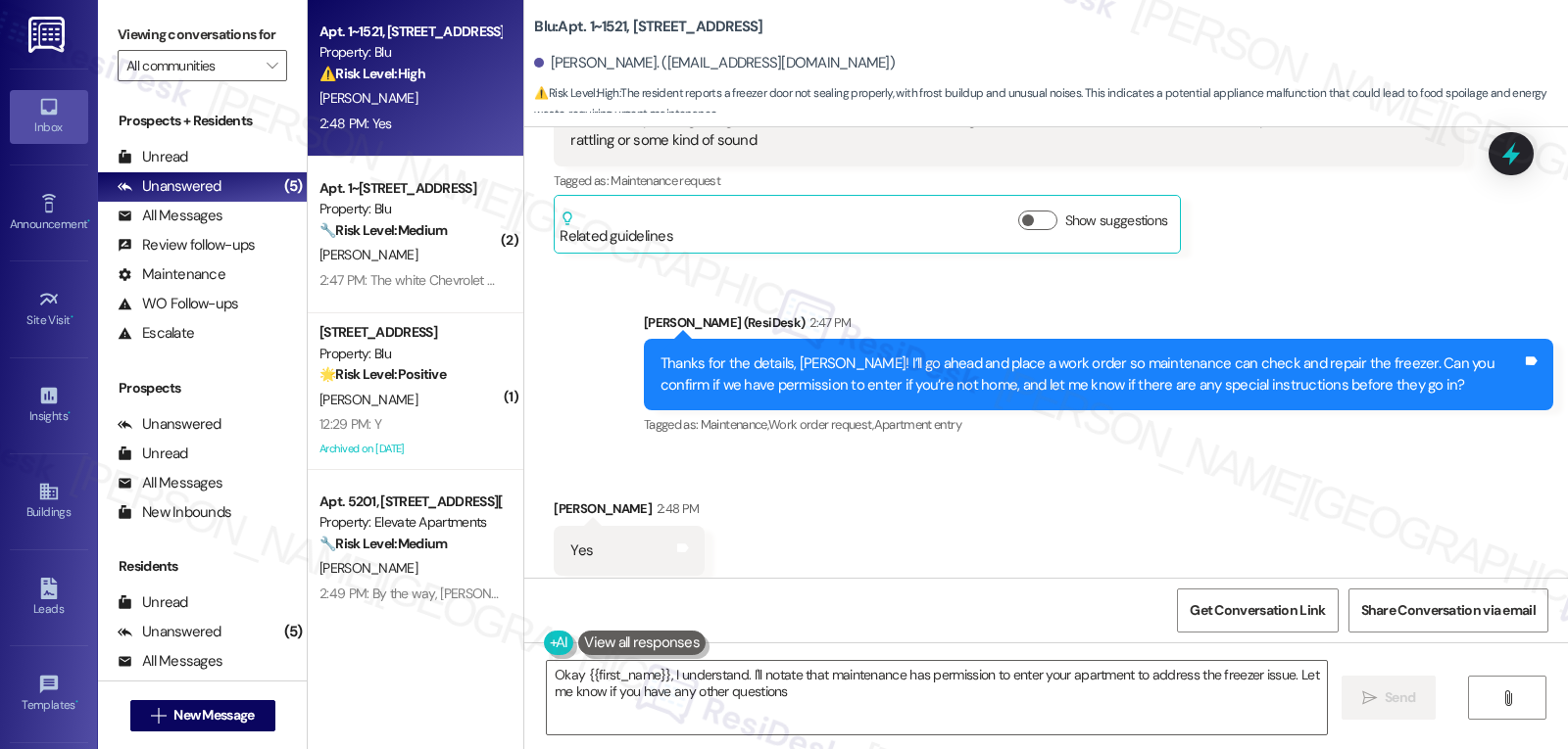
type textarea "Okay {{first_name}}, I understand. I'll notate that maintenance has permission …"
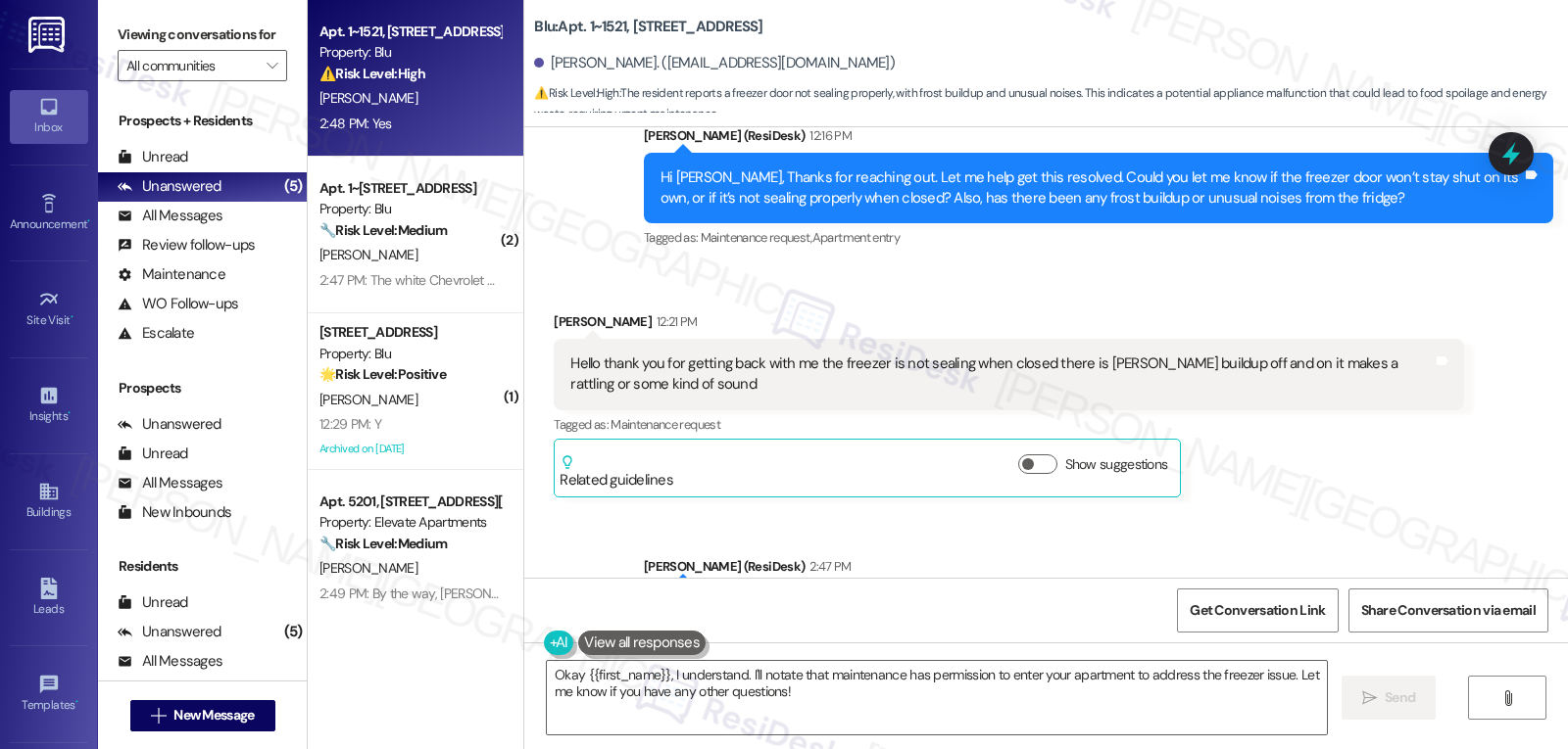
scroll to position [2065, 0]
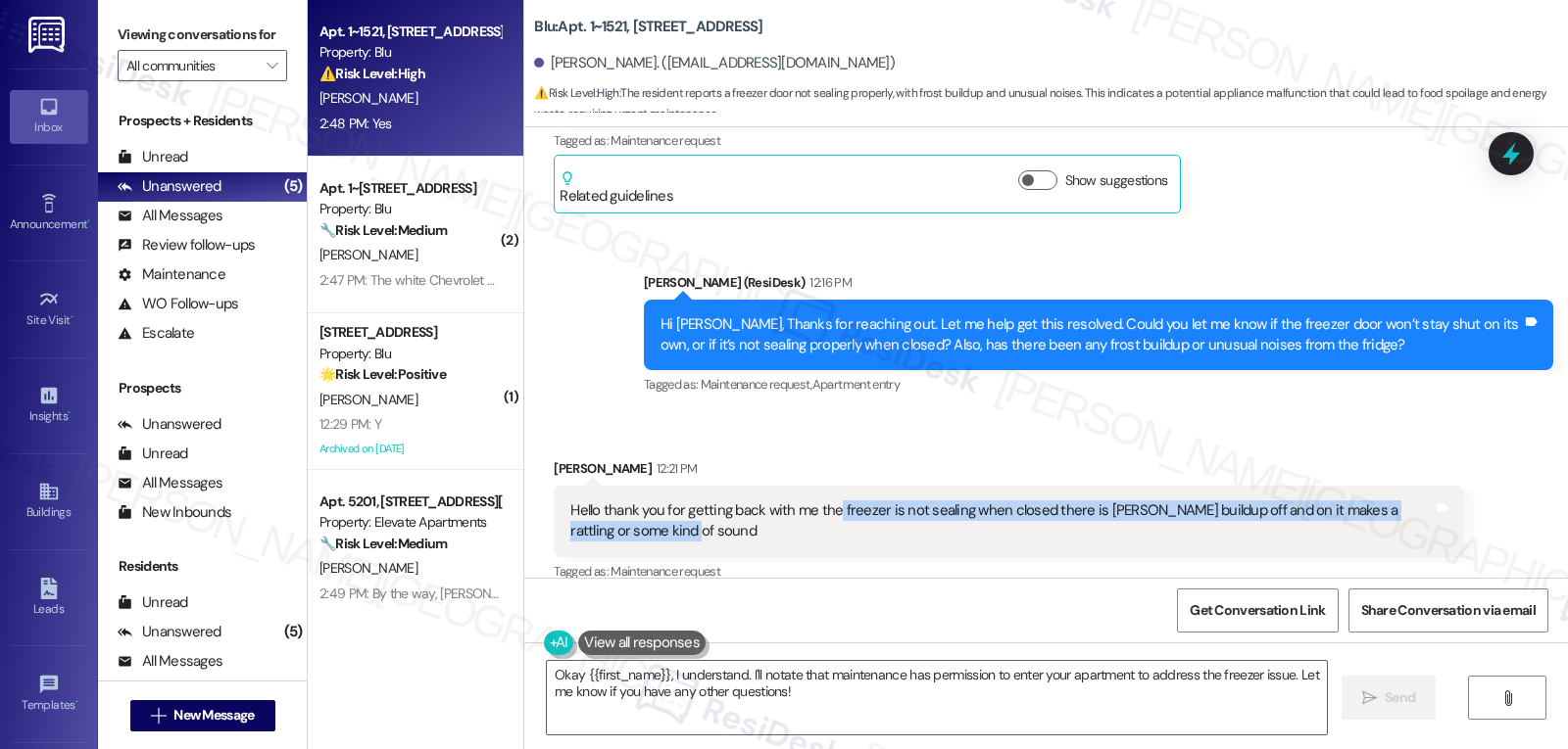
drag, startPoint x: 824, startPoint y: 467, endPoint x: 727, endPoint y: 489, distance: 99.5
click at [727, 500] on div "Hello thank you for getting back with me the freezer is not sealing when closed…" at bounding box center [1001, 521] width 862 height 42
copy div "freezer is not sealing when closed there is Frost buildup off and on it makes a…"
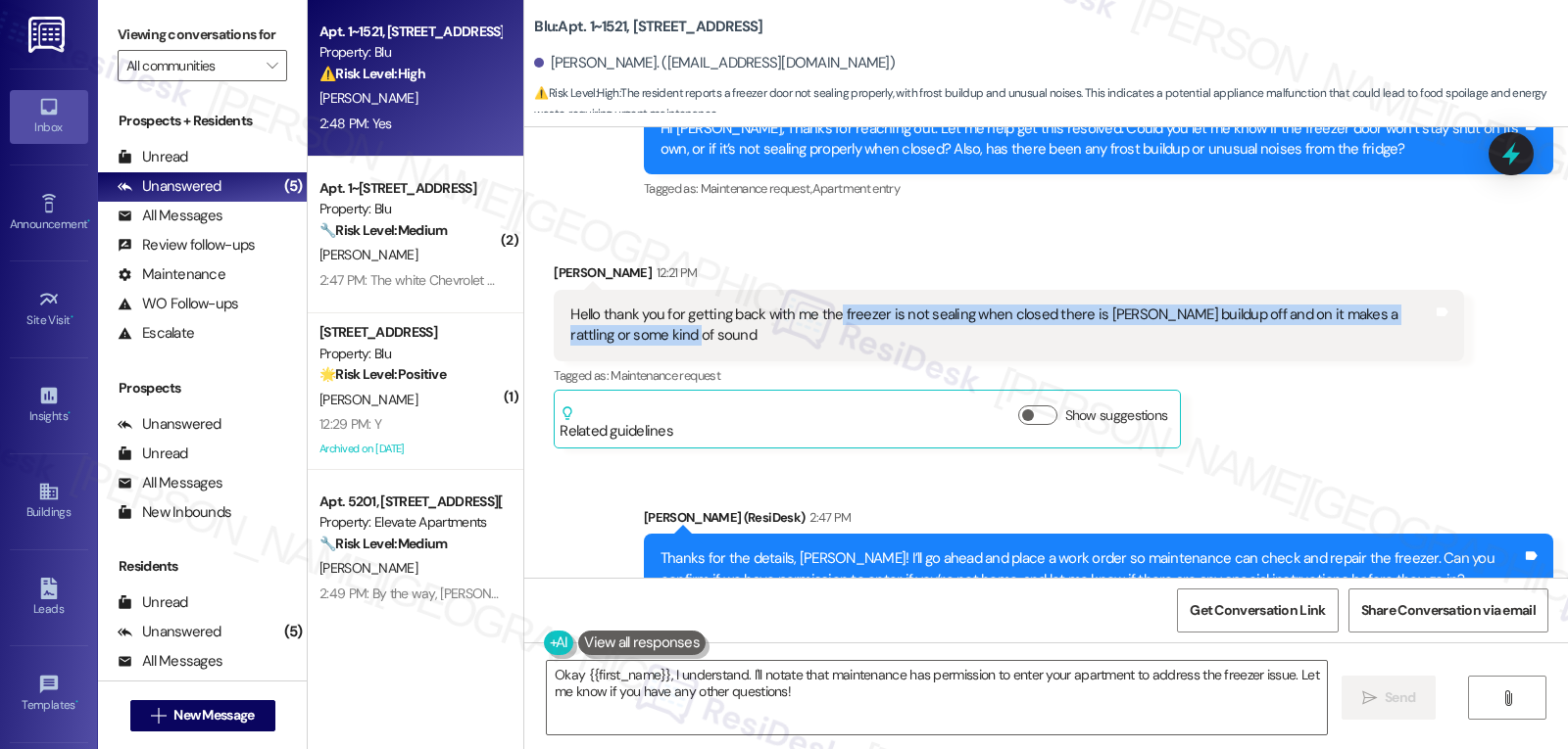
scroll to position [1869, 0]
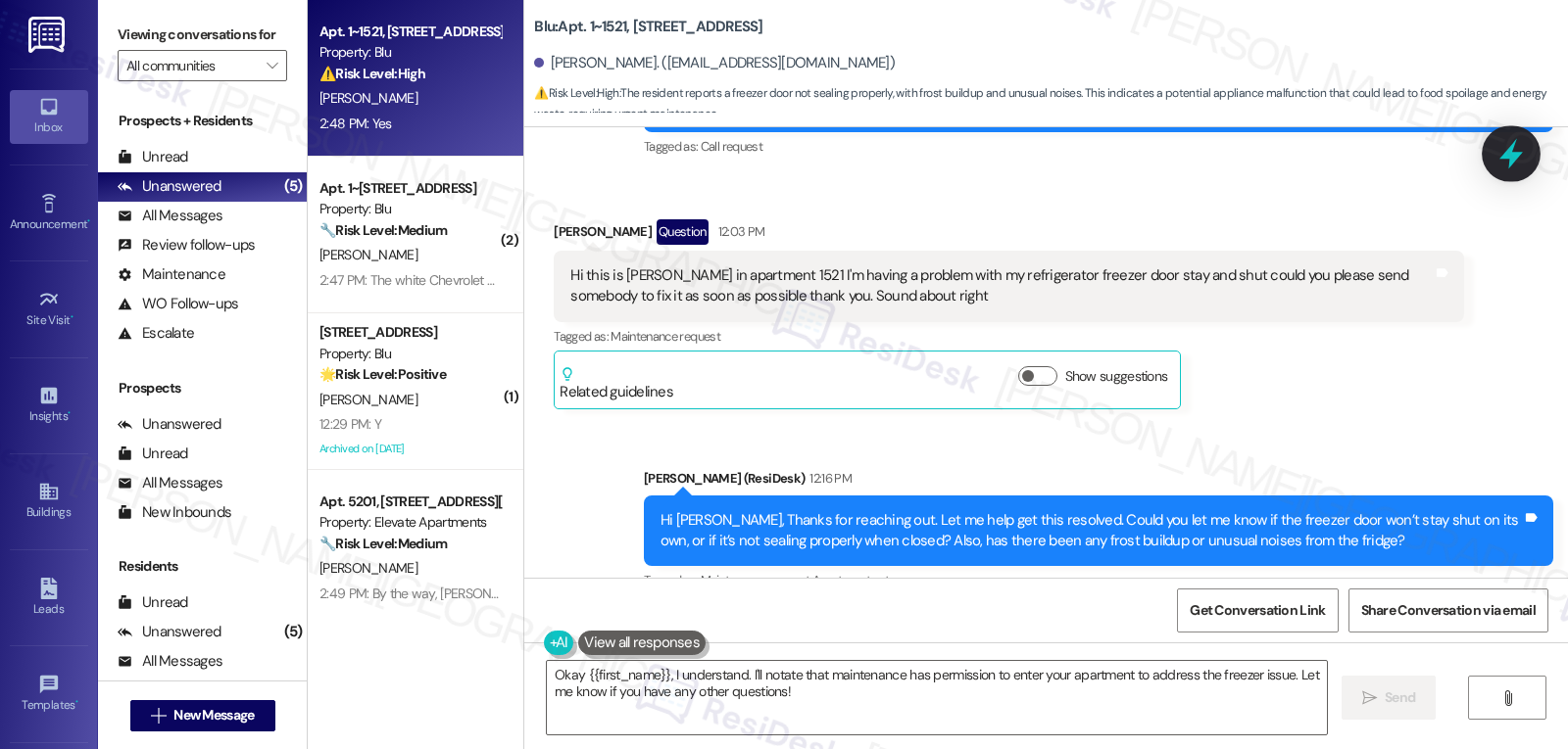
click at [1492, 154] on div at bounding box center [1510, 153] width 59 height 56
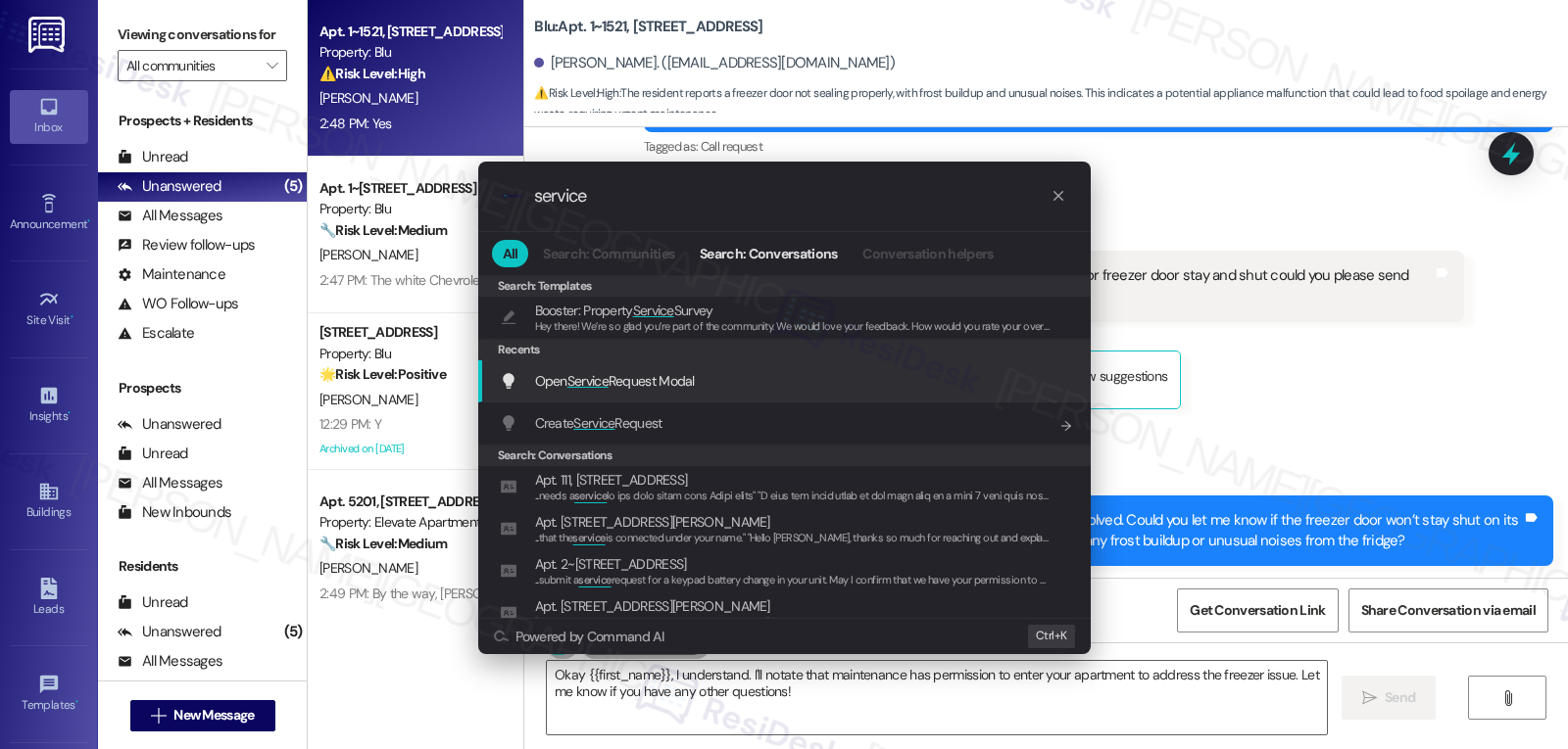
click at [717, 386] on div "Open Service Request Modal Add shortcut" at bounding box center [786, 381] width 573 height 22
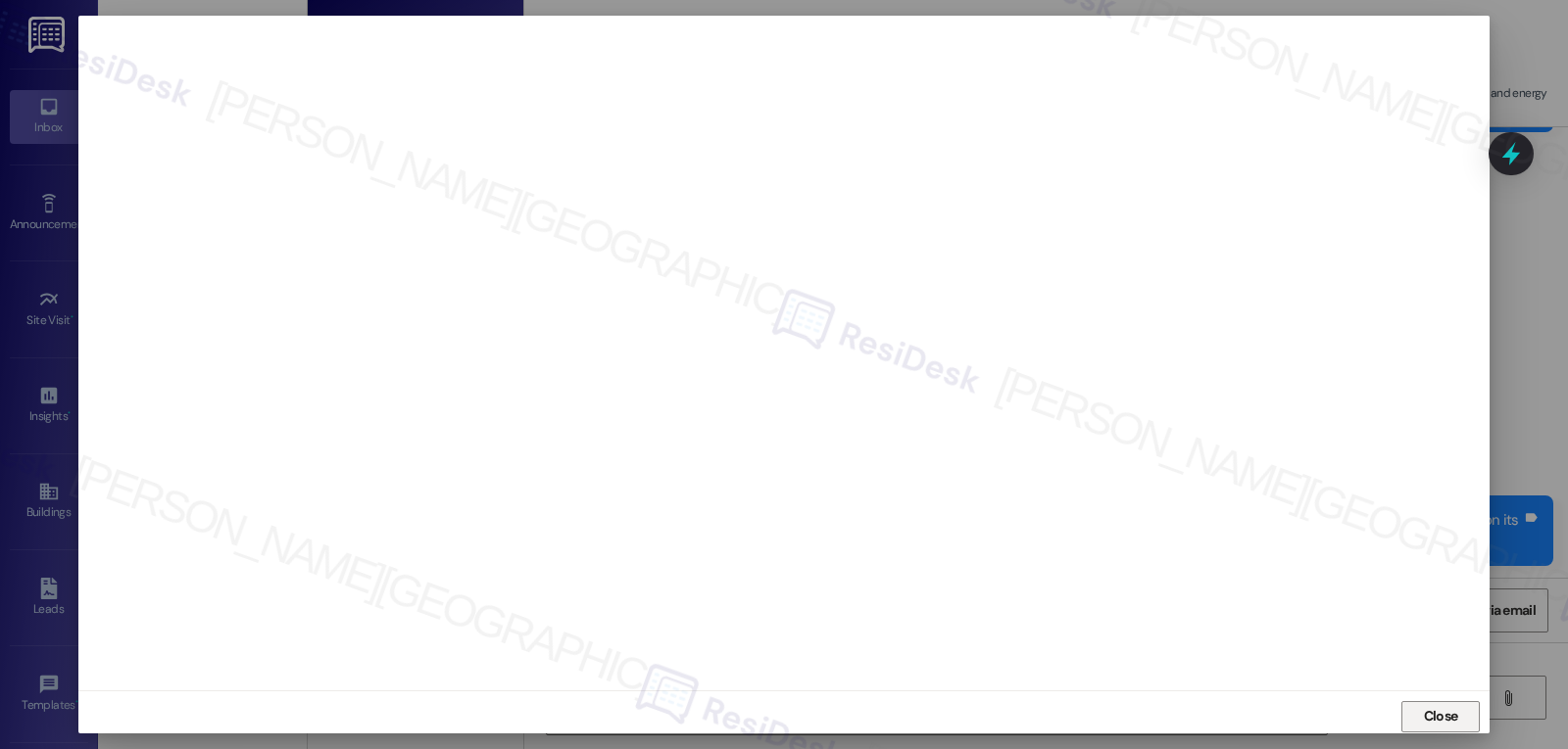
click at [1420, 711] on span "Close" at bounding box center [1441, 716] width 42 height 21
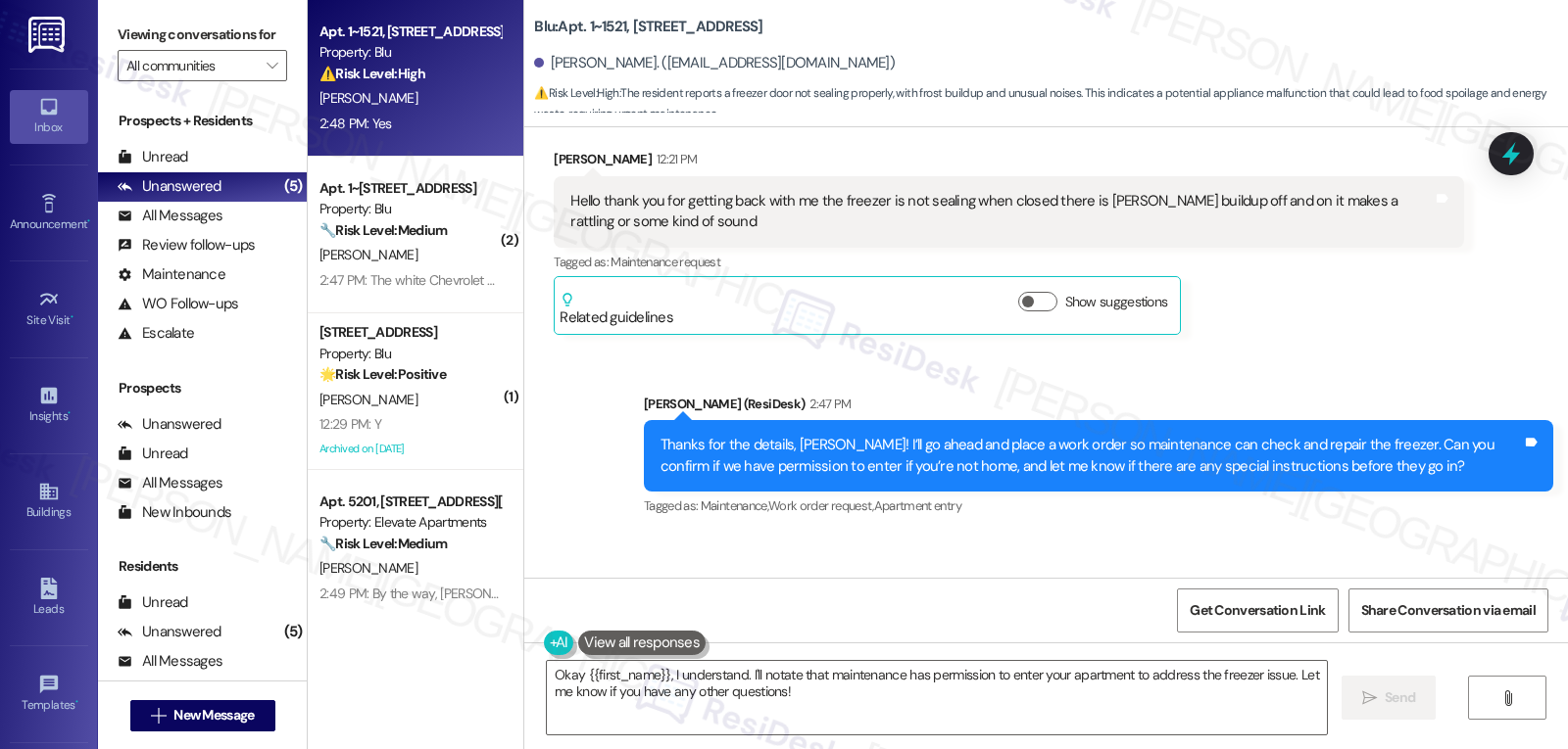
scroll to position [2457, 0]
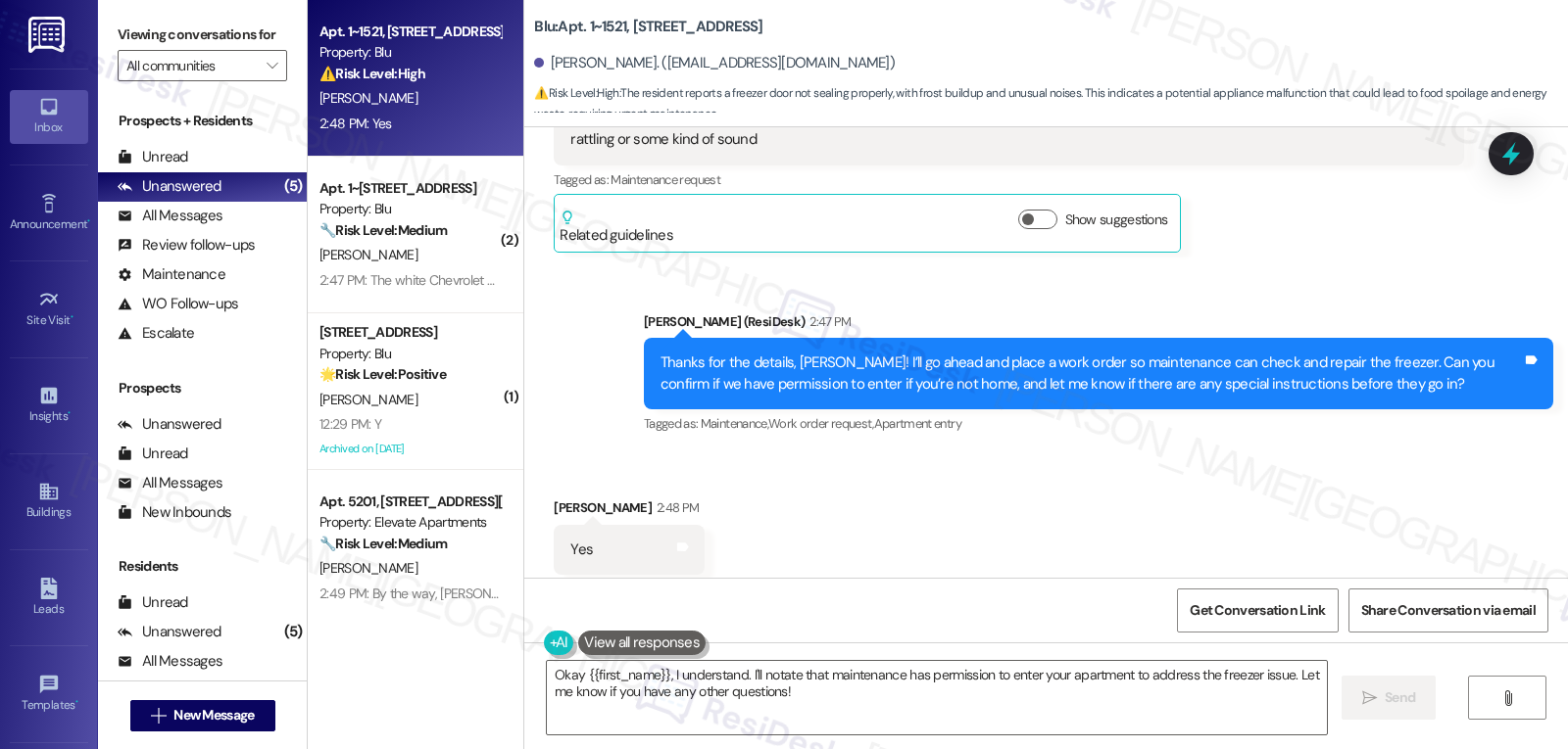
click at [1514, 144] on icon at bounding box center [1511, 154] width 26 height 26
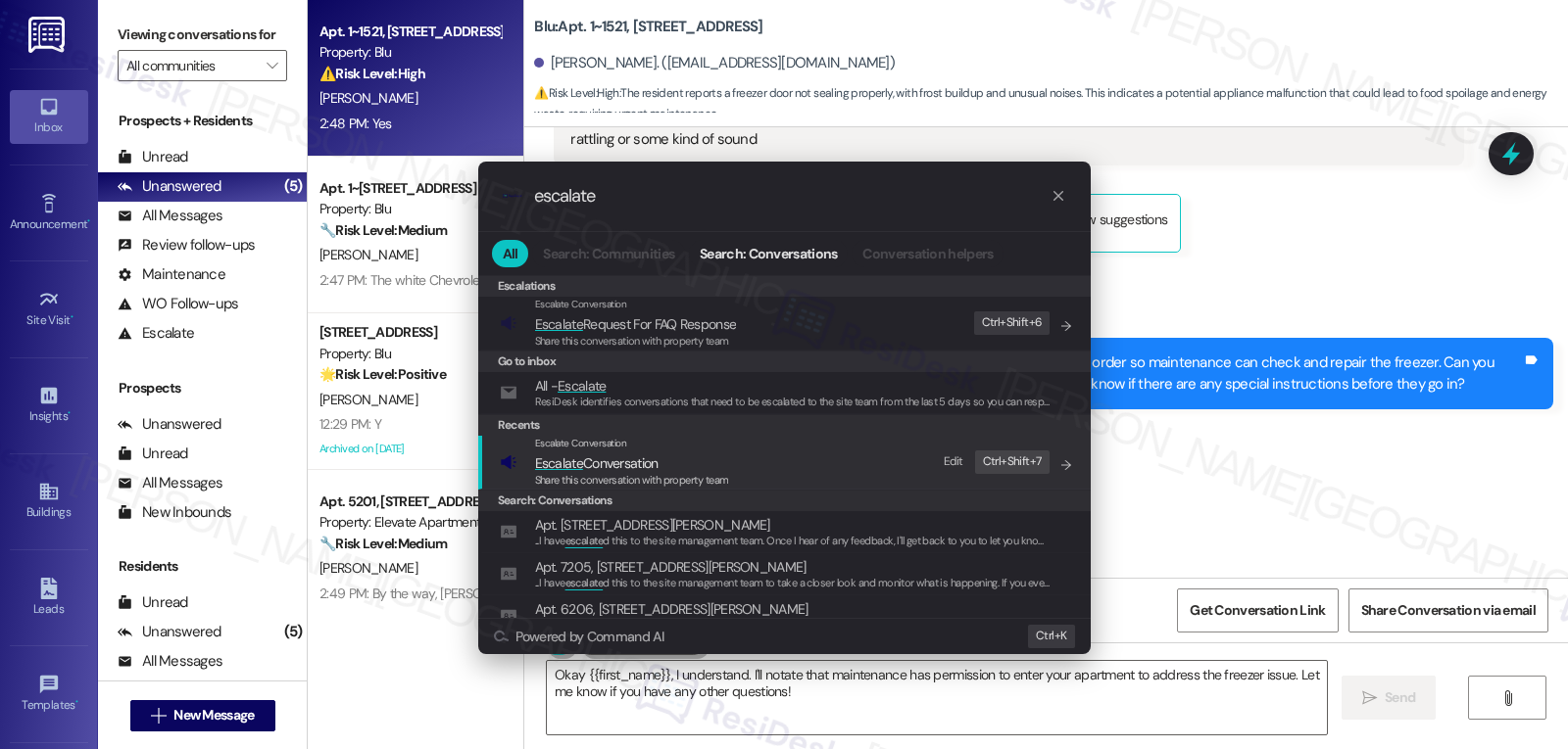
type input "escalate"
click at [673, 475] on span "Share this conversation with property team" at bounding box center [632, 480] width 194 height 14
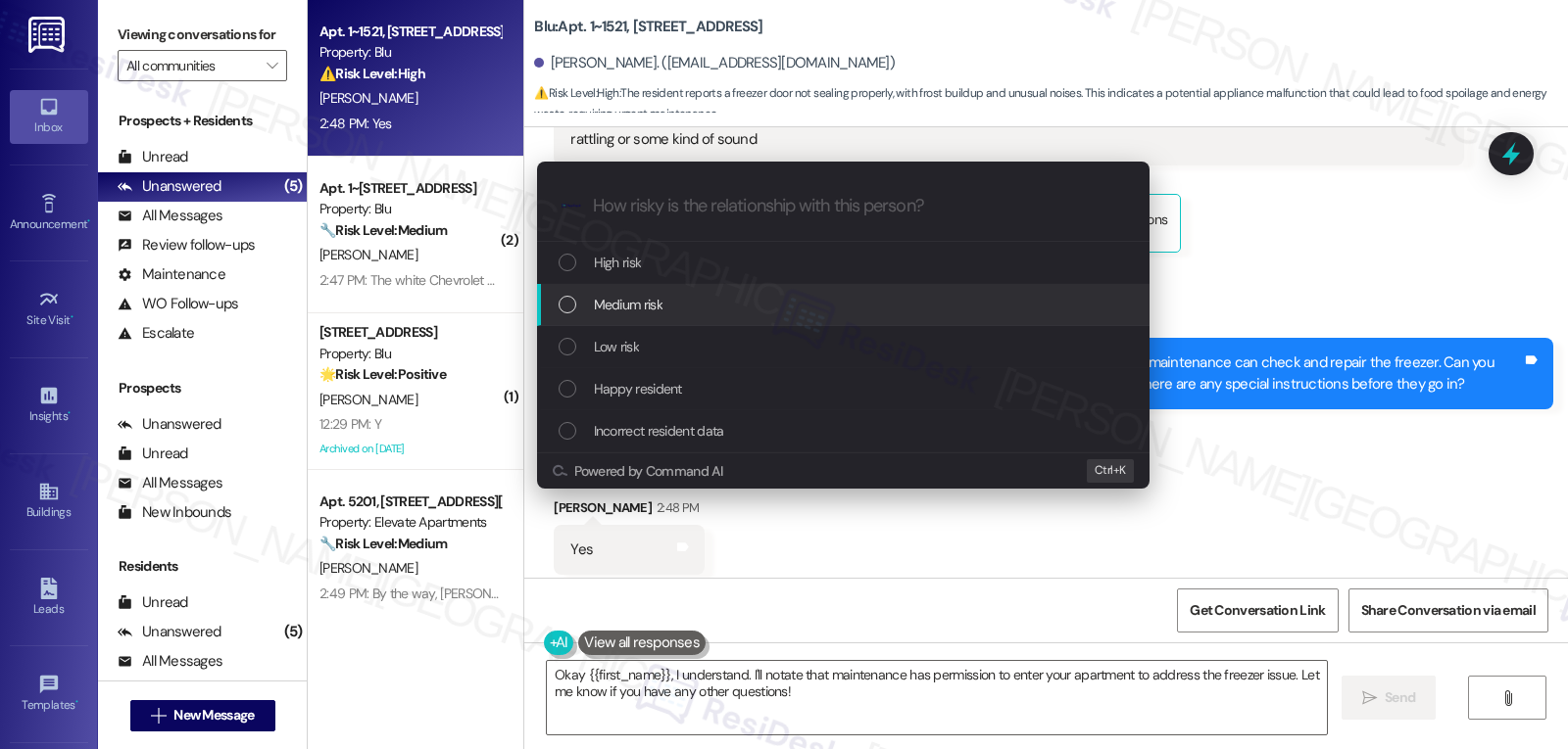
click at [662, 303] on span "Medium risk" at bounding box center [628, 304] width 69 height 22
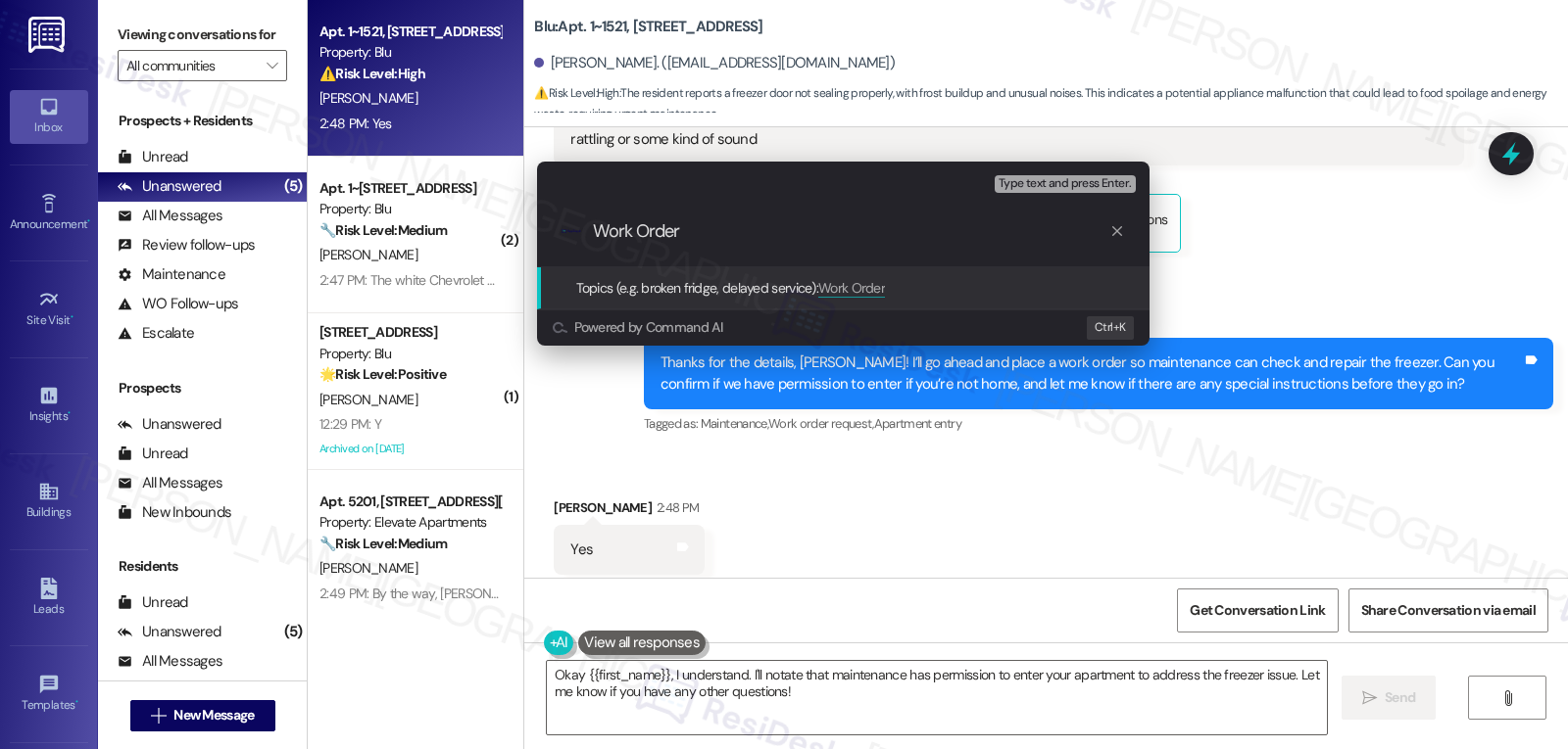
paste input "4010276"
type input "Work Order 4010276 filed by ResiDesk - Freezer issue"
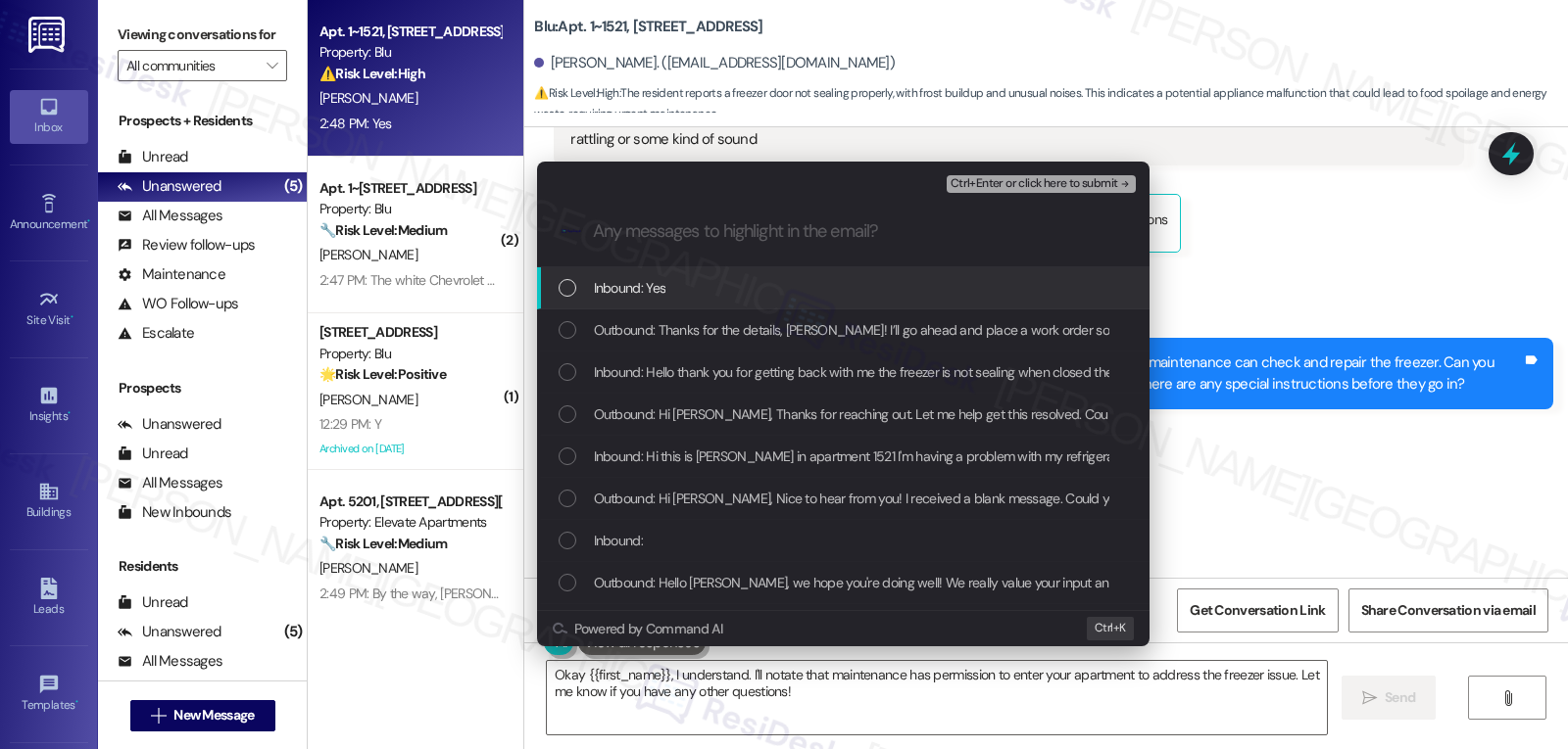
click at [767, 301] on div "Inbound: Yes" at bounding box center [843, 288] width 612 height 42
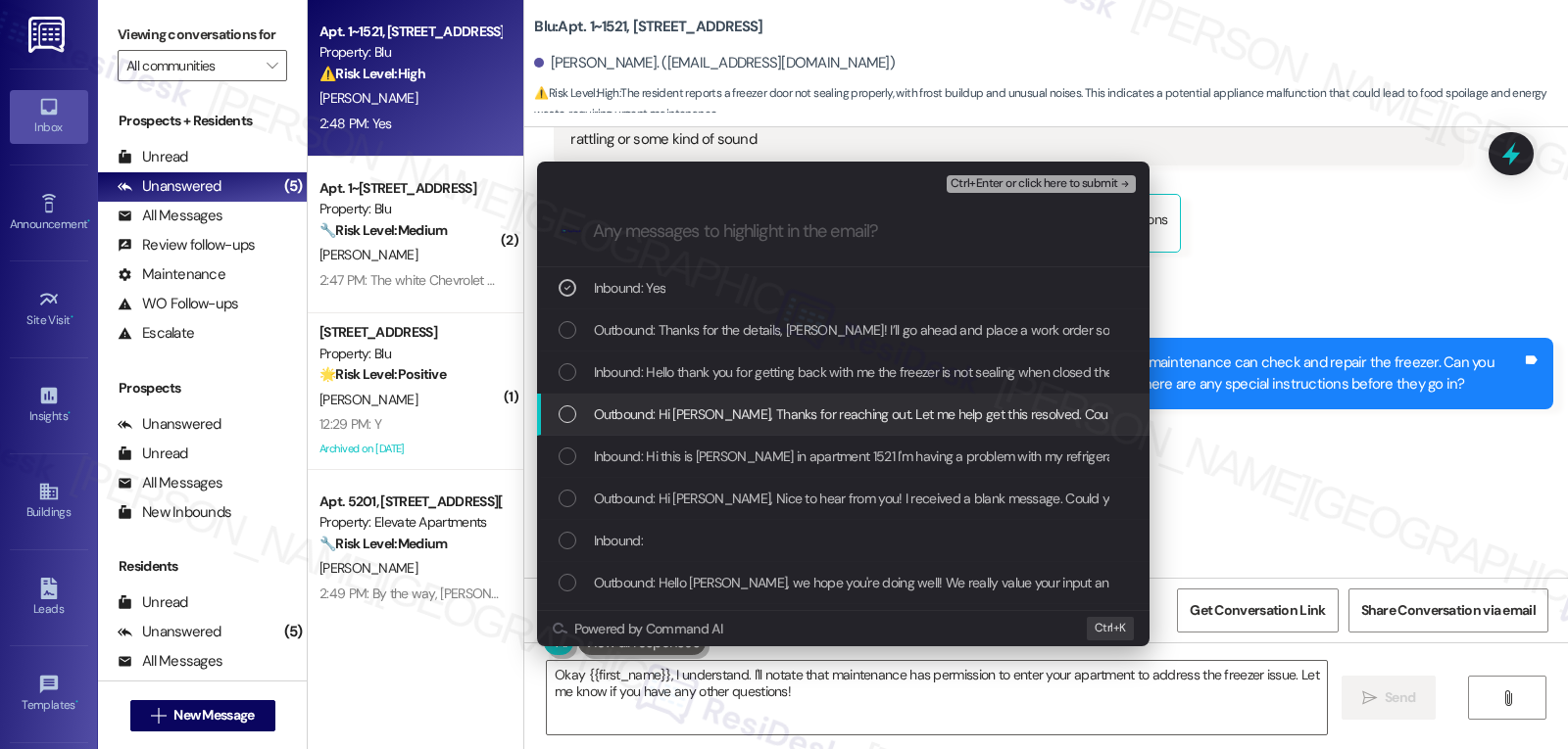
click at [680, 394] on div "Inbound: Yes Outbound: Thanks for the details, Victor! I’ll go ahead and place …" at bounding box center [843, 583] width 612 height 632
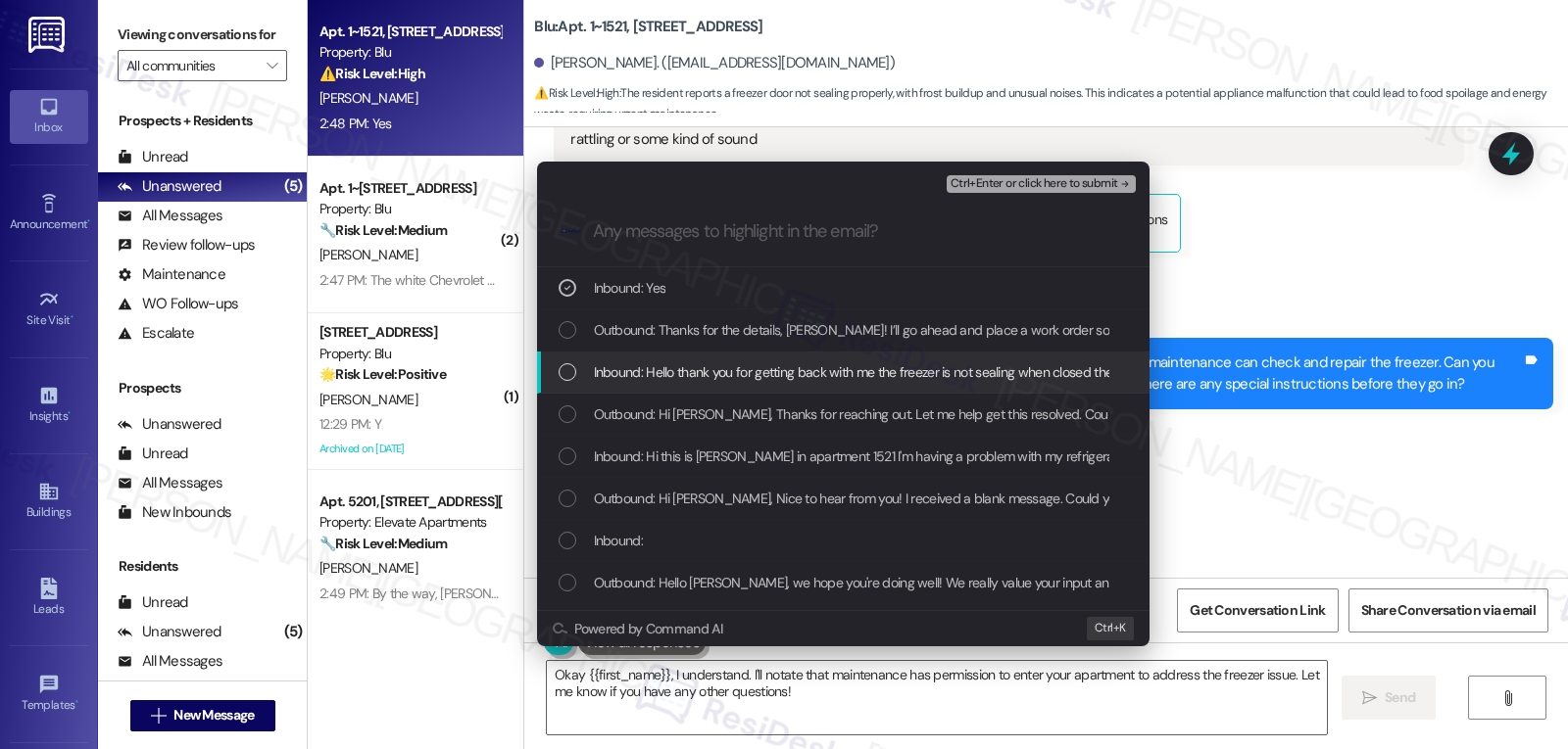
click at [680, 384] on div "Inbound: Hello thank you for getting back with me the freezer is not sealing wh…" at bounding box center [843, 373] width 612 height 42
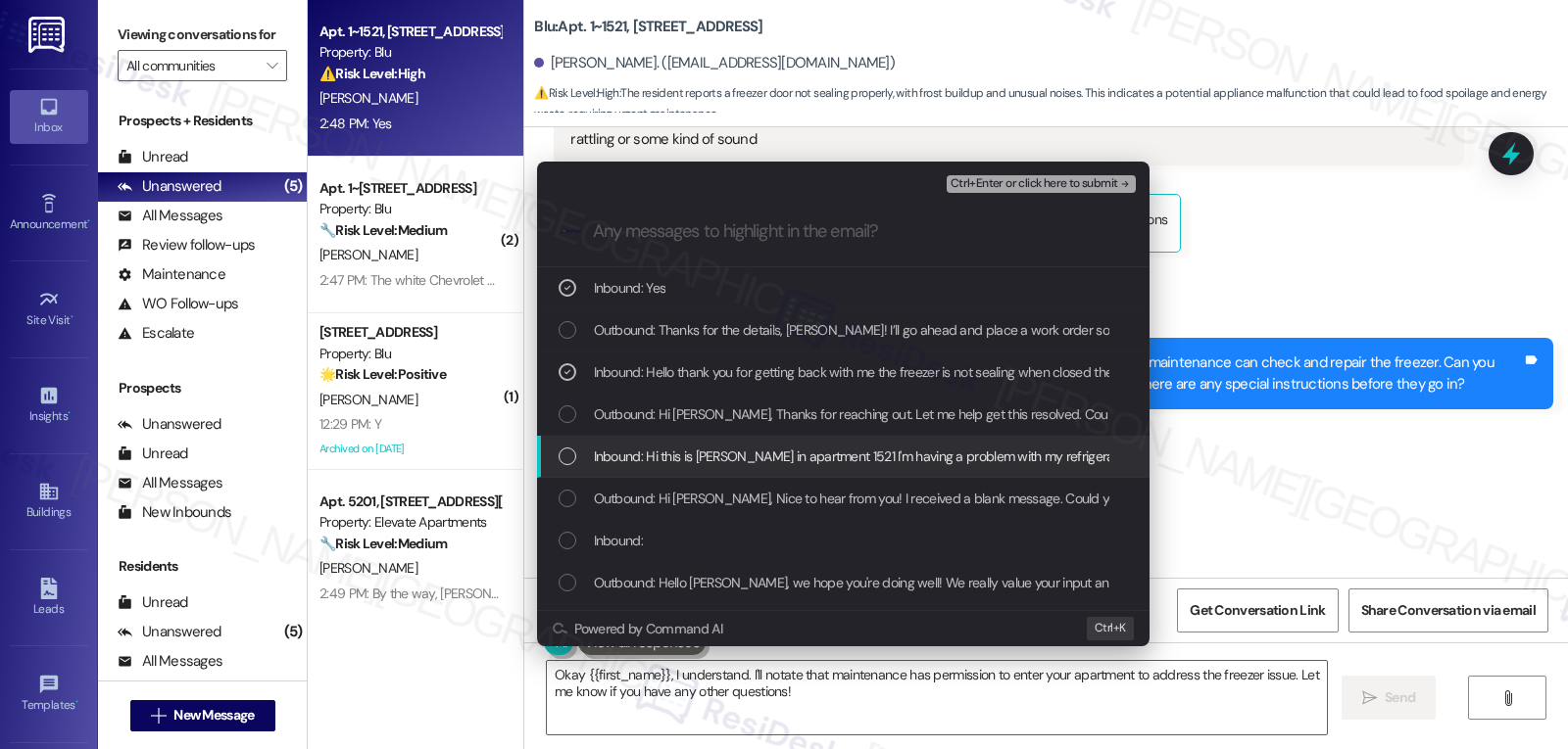
click at [643, 458] on span "Inbound: Hi this is Victor Cooper in apartment 1521 I'm having a problem with m…" at bounding box center [1198, 457] width 1208 height 22
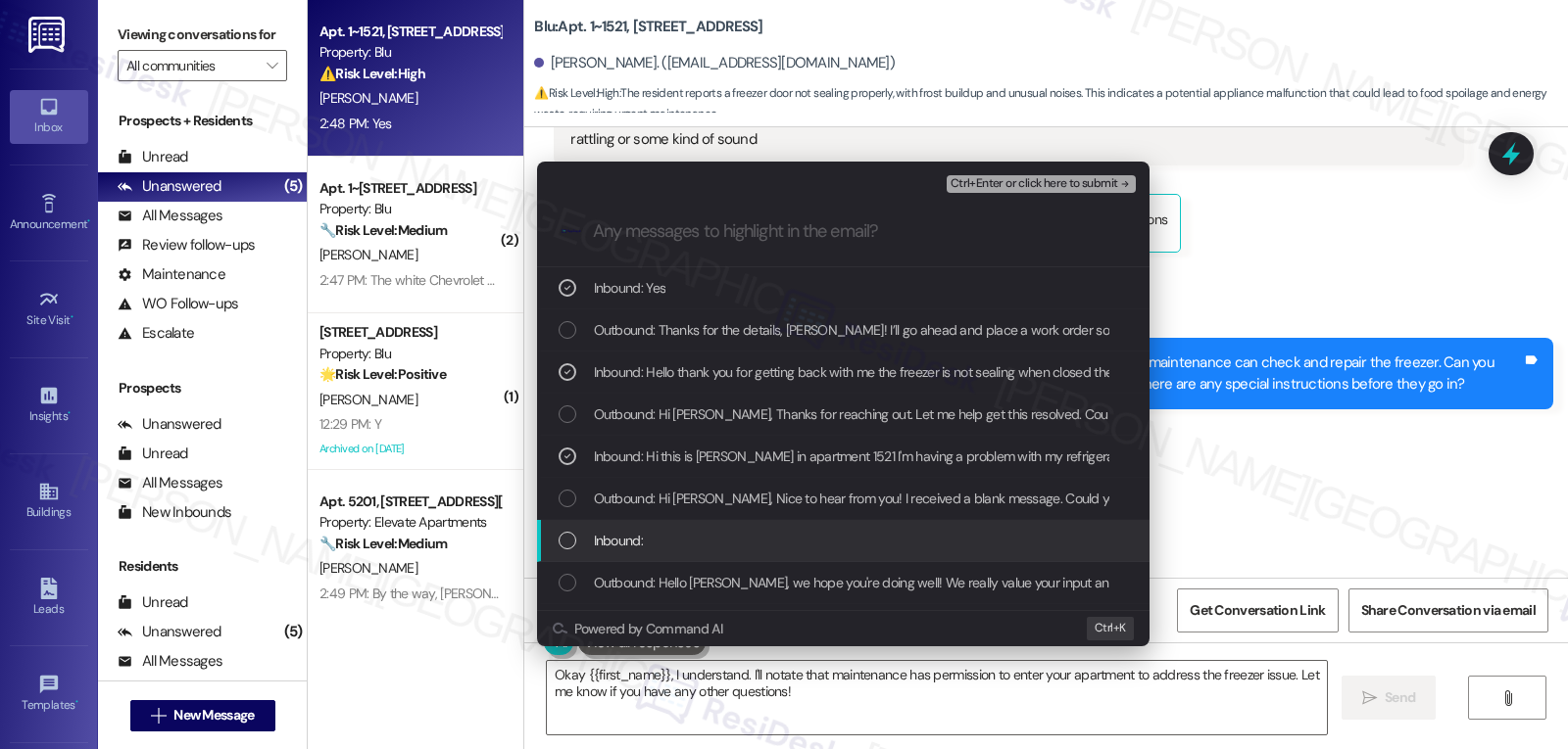
click at [632, 554] on div "Inbound:" at bounding box center [843, 541] width 612 height 42
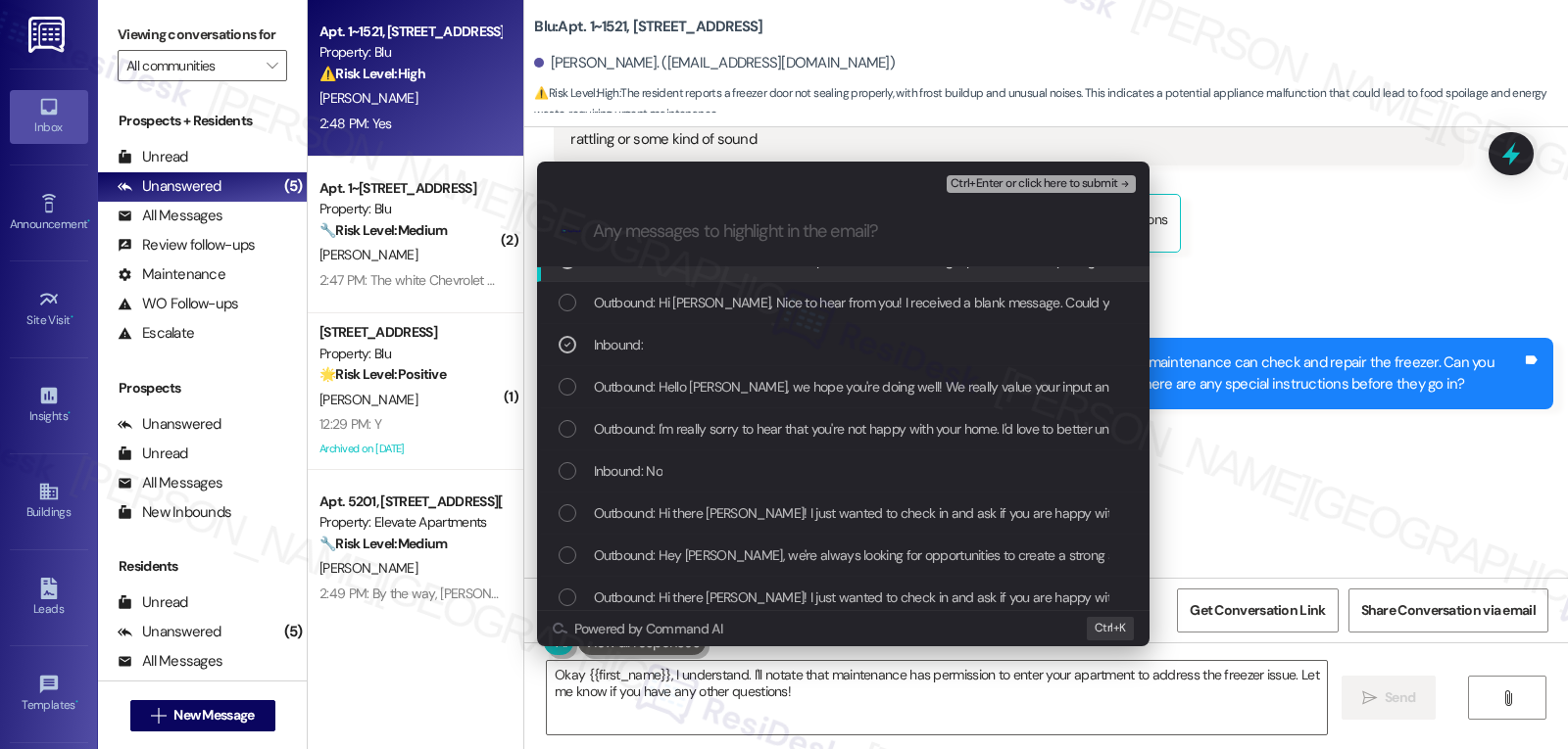
click at [1075, 177] on span "Ctrl+Enter or click here to submit" at bounding box center [1034, 184] width 167 height 14
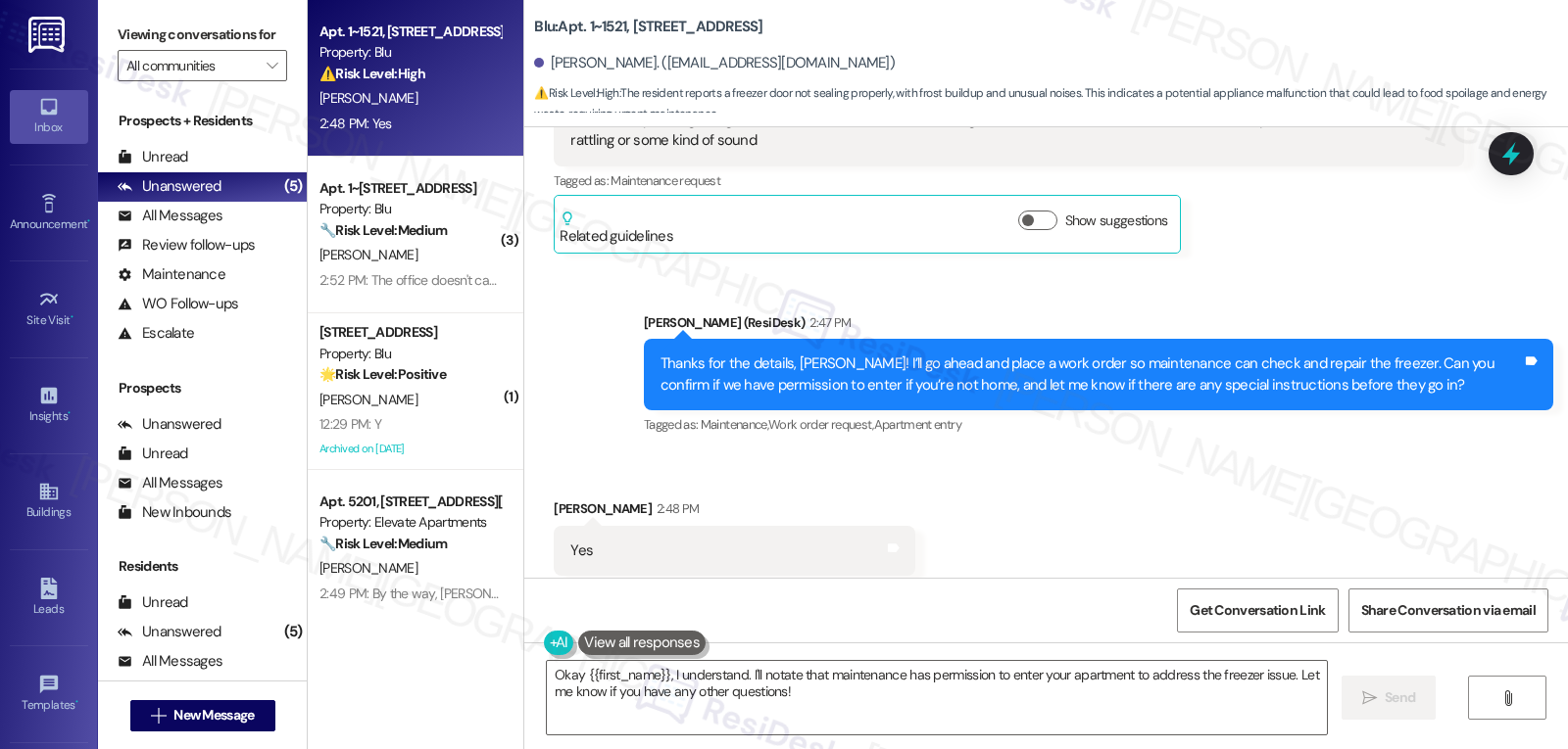
scroll to position [2457, 0]
click at [813, 698] on textarea "Okay {{first_name}}, I understand. I'll notate that maintenance has permission …" at bounding box center [936, 698] width 780 height 74
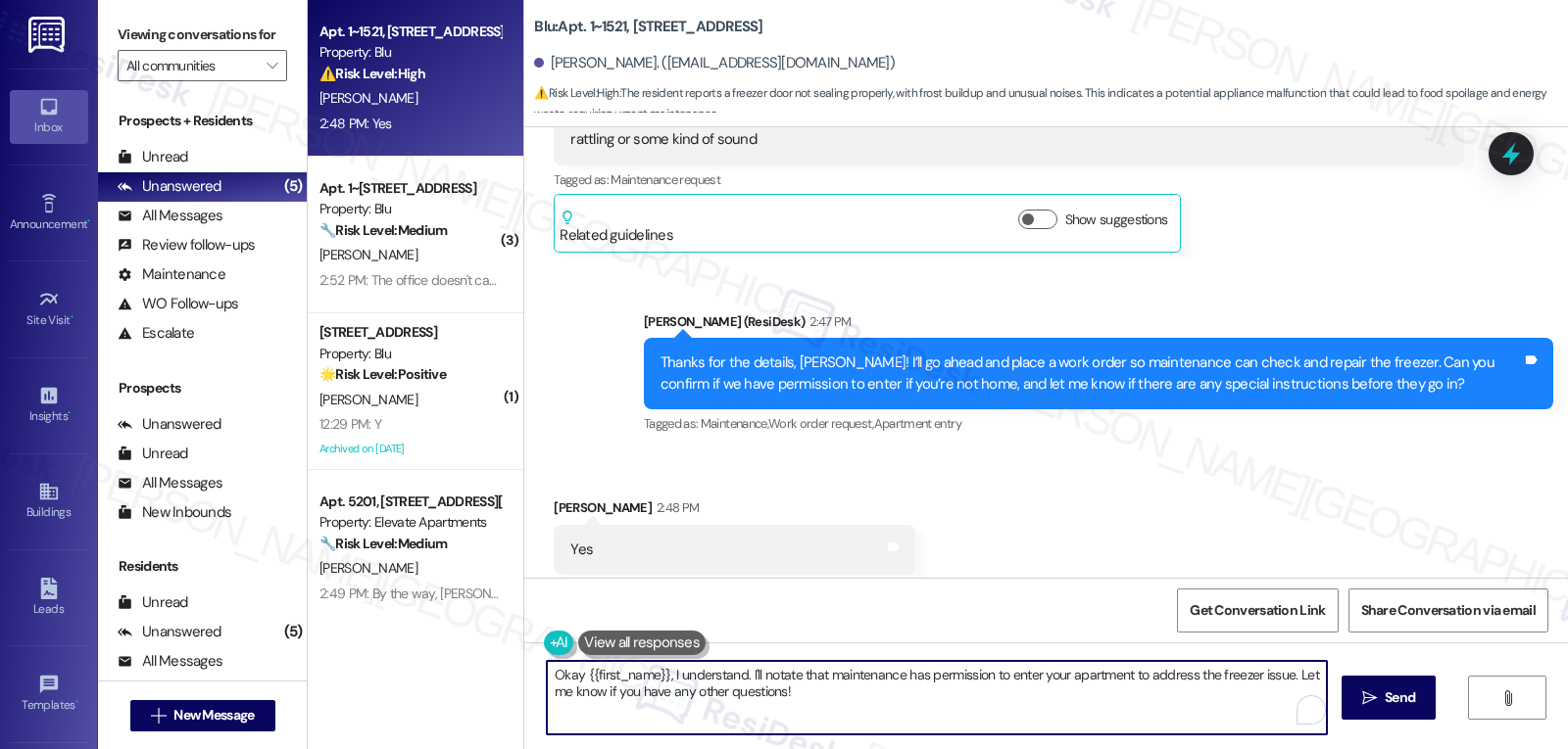
click at [550, 674] on textarea "Okay {{first_name}}, I understand. I'll notate that maintenance has permission …" at bounding box center [936, 698] width 780 height 74
drag, startPoint x: 868, startPoint y: 702, endPoint x: 668, endPoint y: 672, distance: 202.2
click at [668, 672] on textarea "Thanks, {{first_name}}, I understand. I'll notate that maintenance has permissi…" at bounding box center [936, 698] width 780 height 74
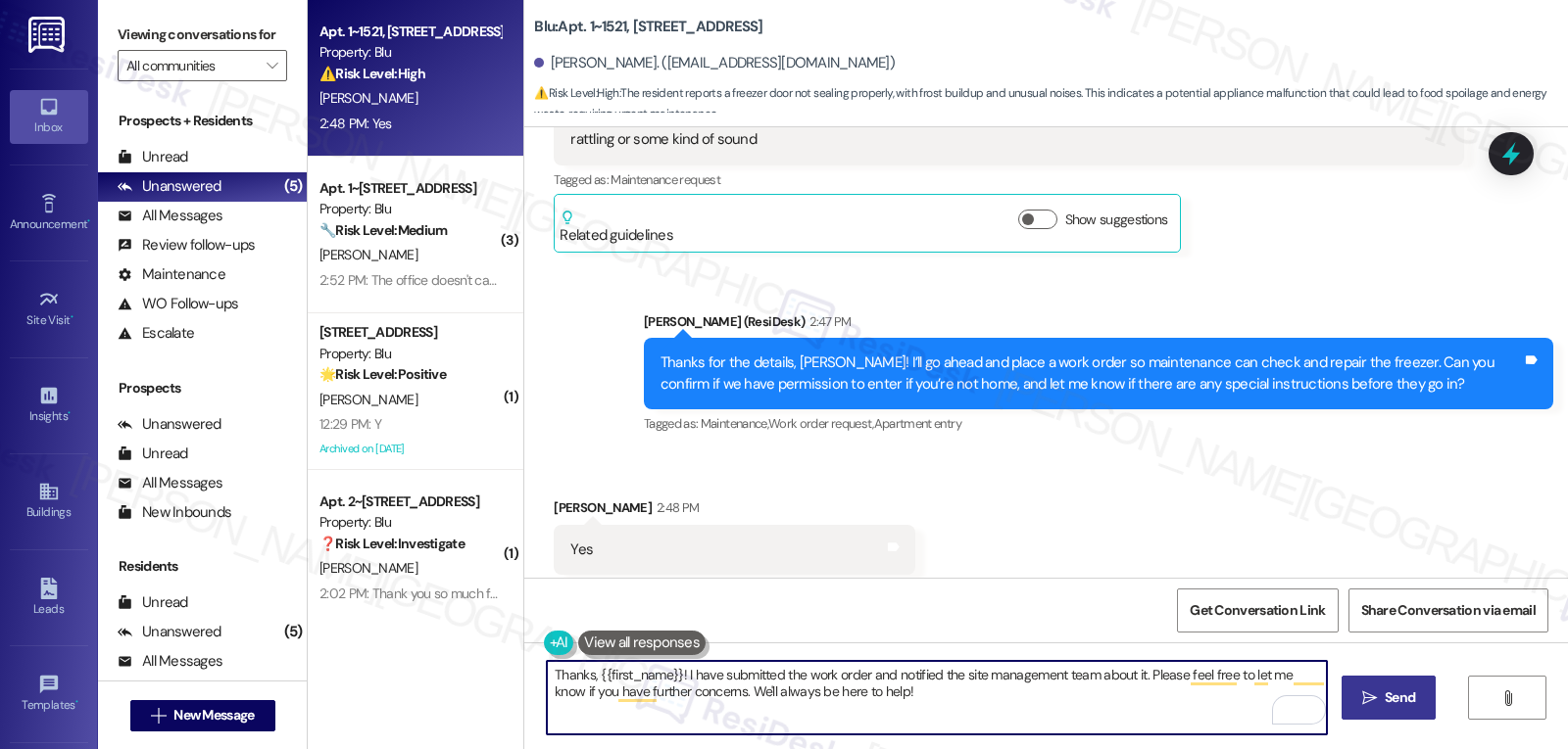
type textarea "Thanks, {{first_name}}! I have submitted the work order and notified the site m…"
click at [1374, 680] on button " Send" at bounding box center [1389, 697] width 96 height 44
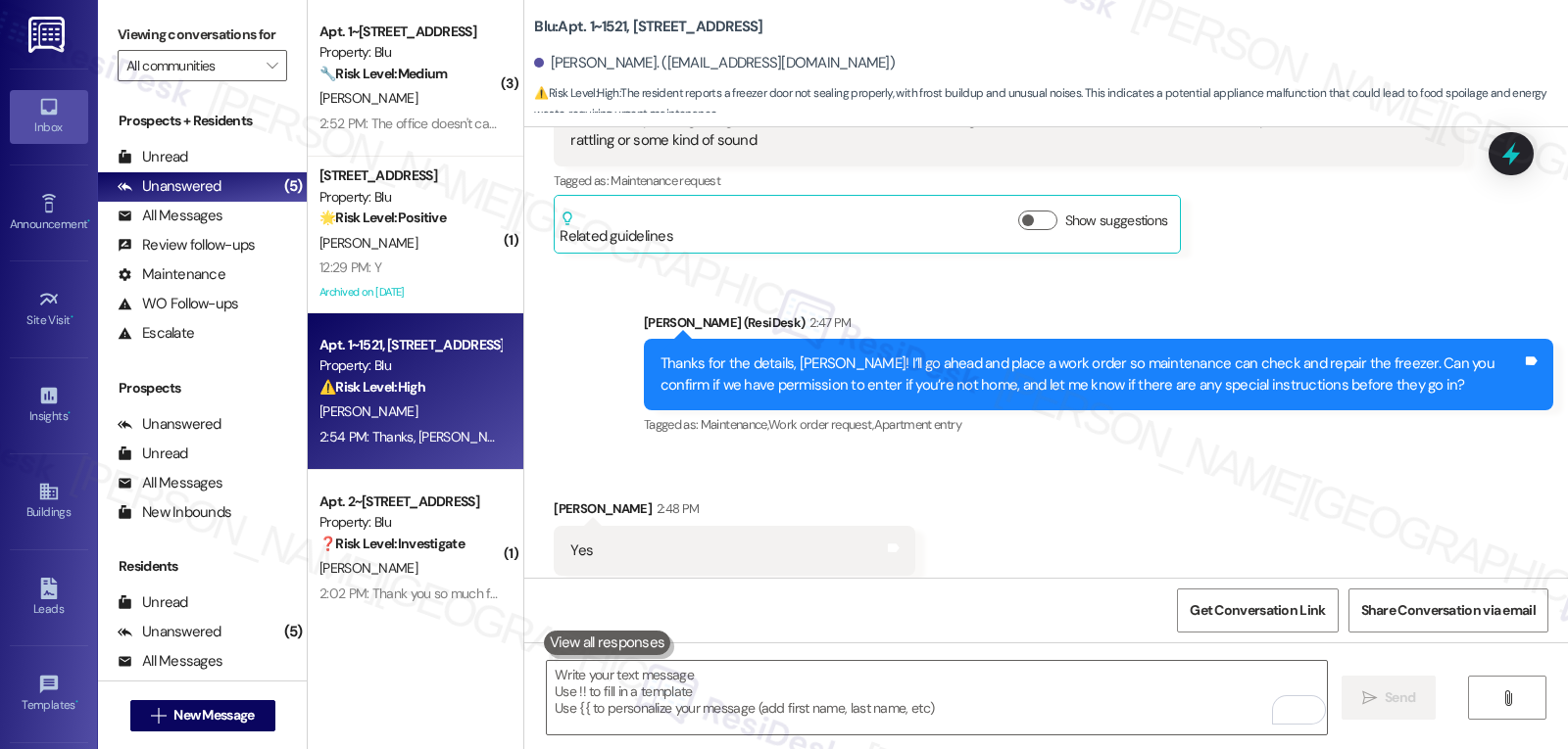
scroll to position [2613, 0]
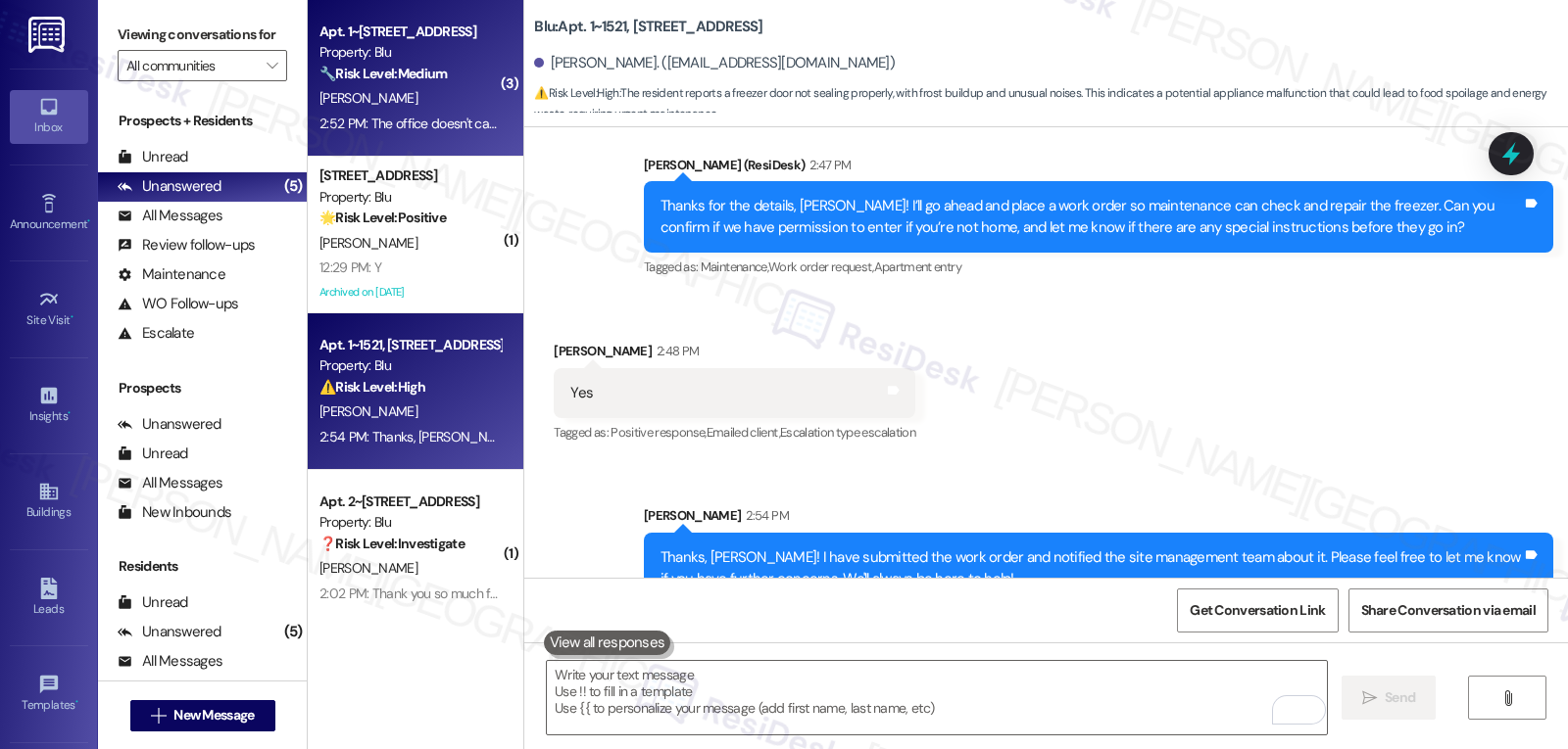
click at [397, 101] on div "J. Deangelo" at bounding box center [410, 98] width 185 height 25
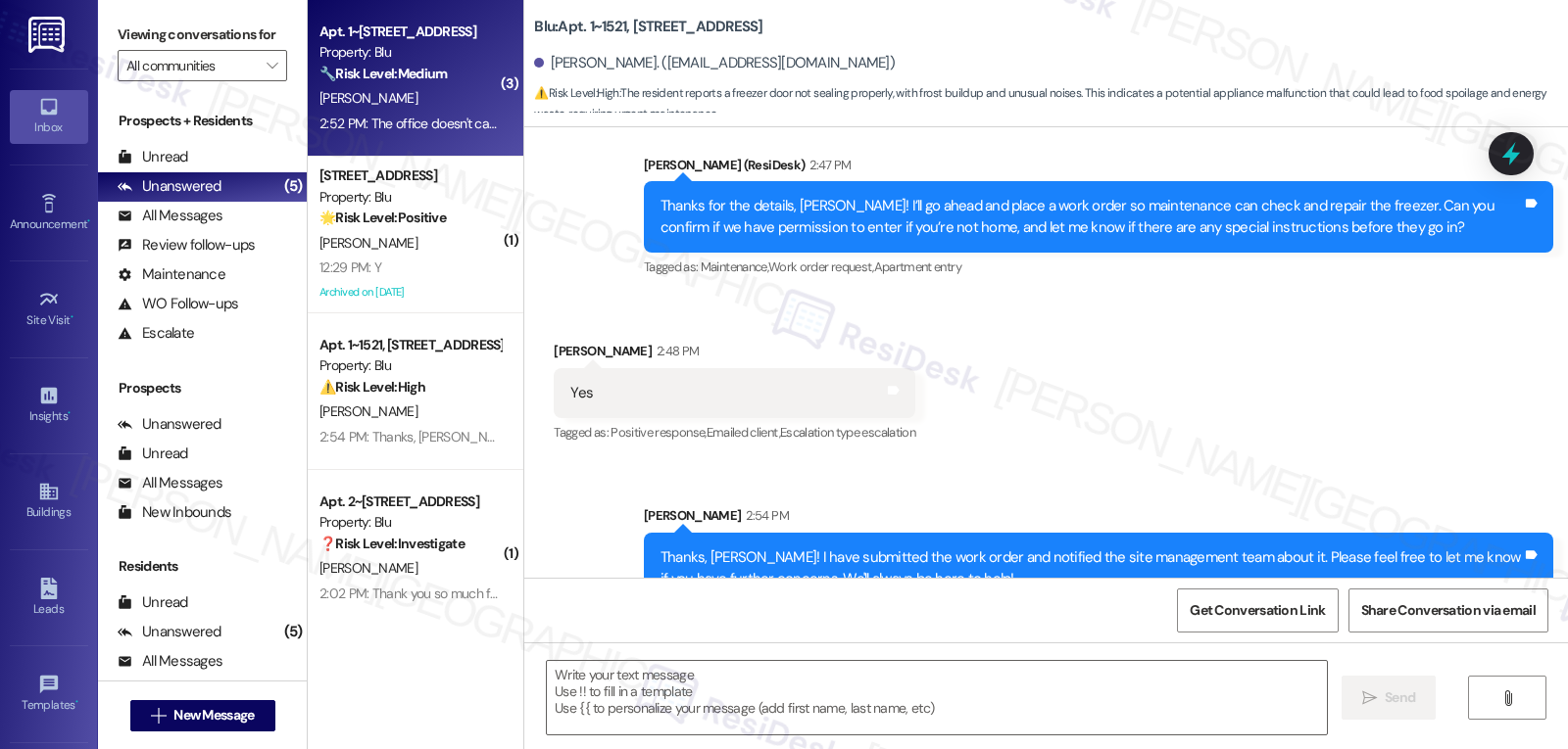
type textarea "Fetching suggested responses. Please feel free to read through the conversation…"
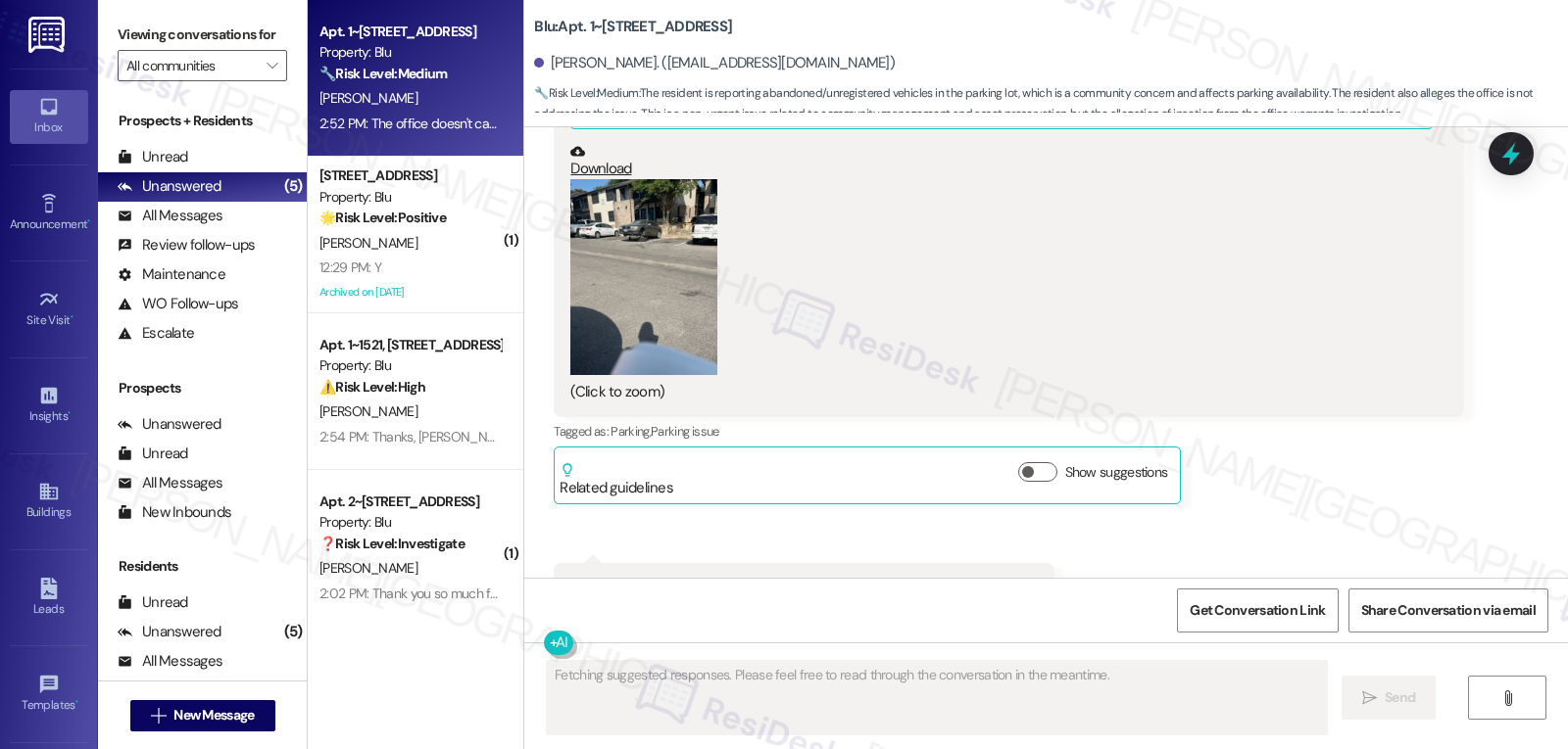
scroll to position [3443, 0]
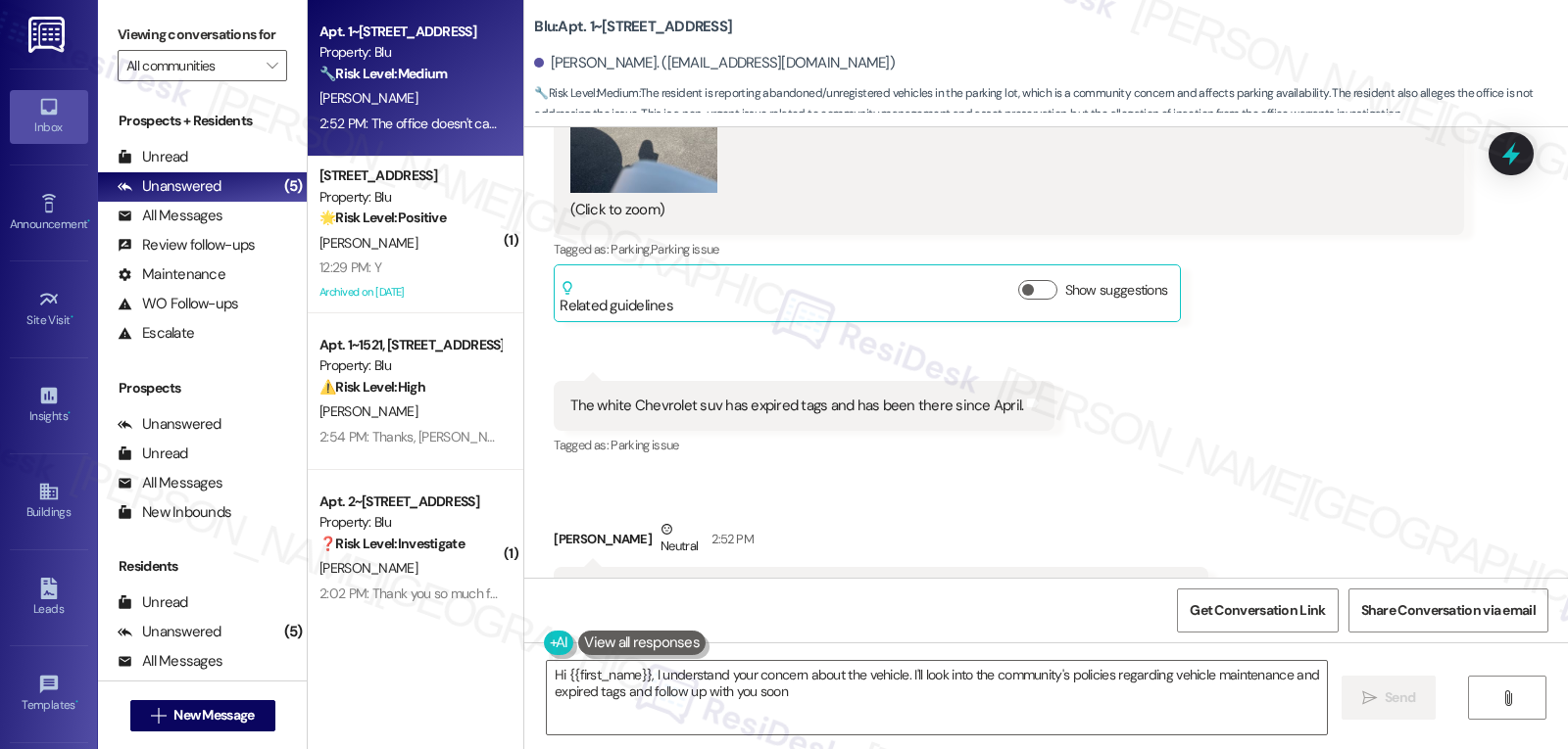
type textarea "Hi {{first_name}}, I understand your concern about the vehicle. I'll look into …"
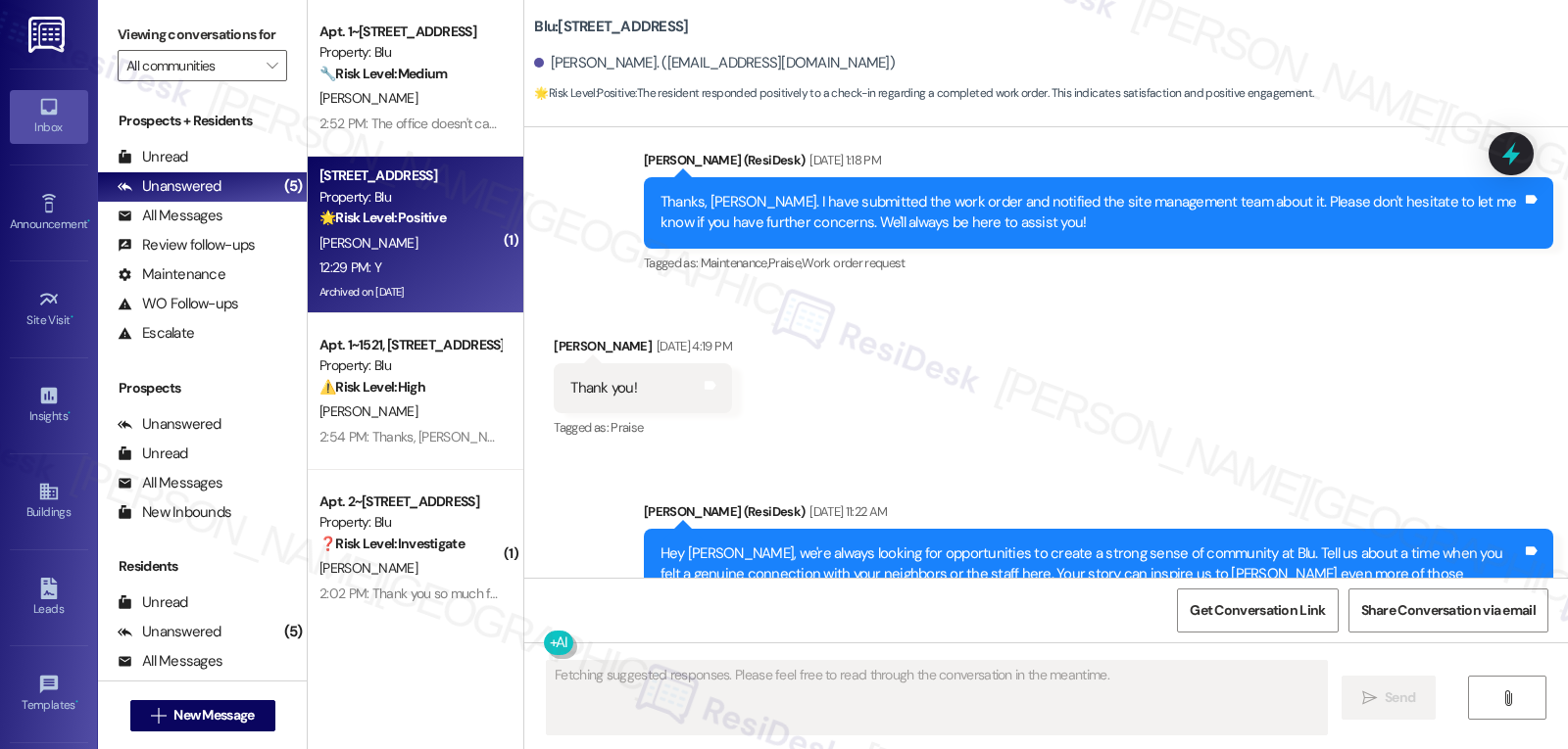
scroll to position [5562, 0]
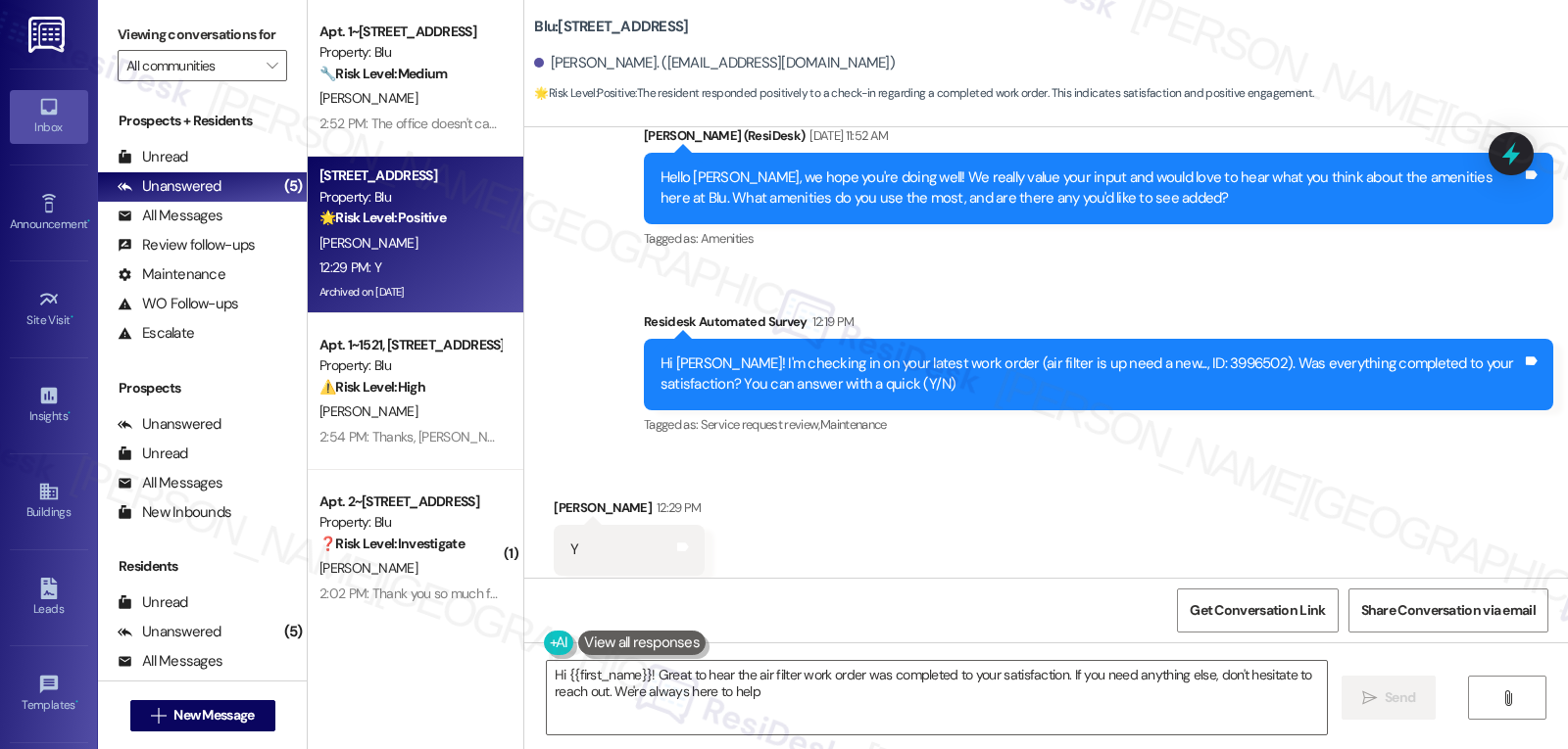
type textarea "Hi {{first_name}}! Great to hear the air filter work order was completed to you…"
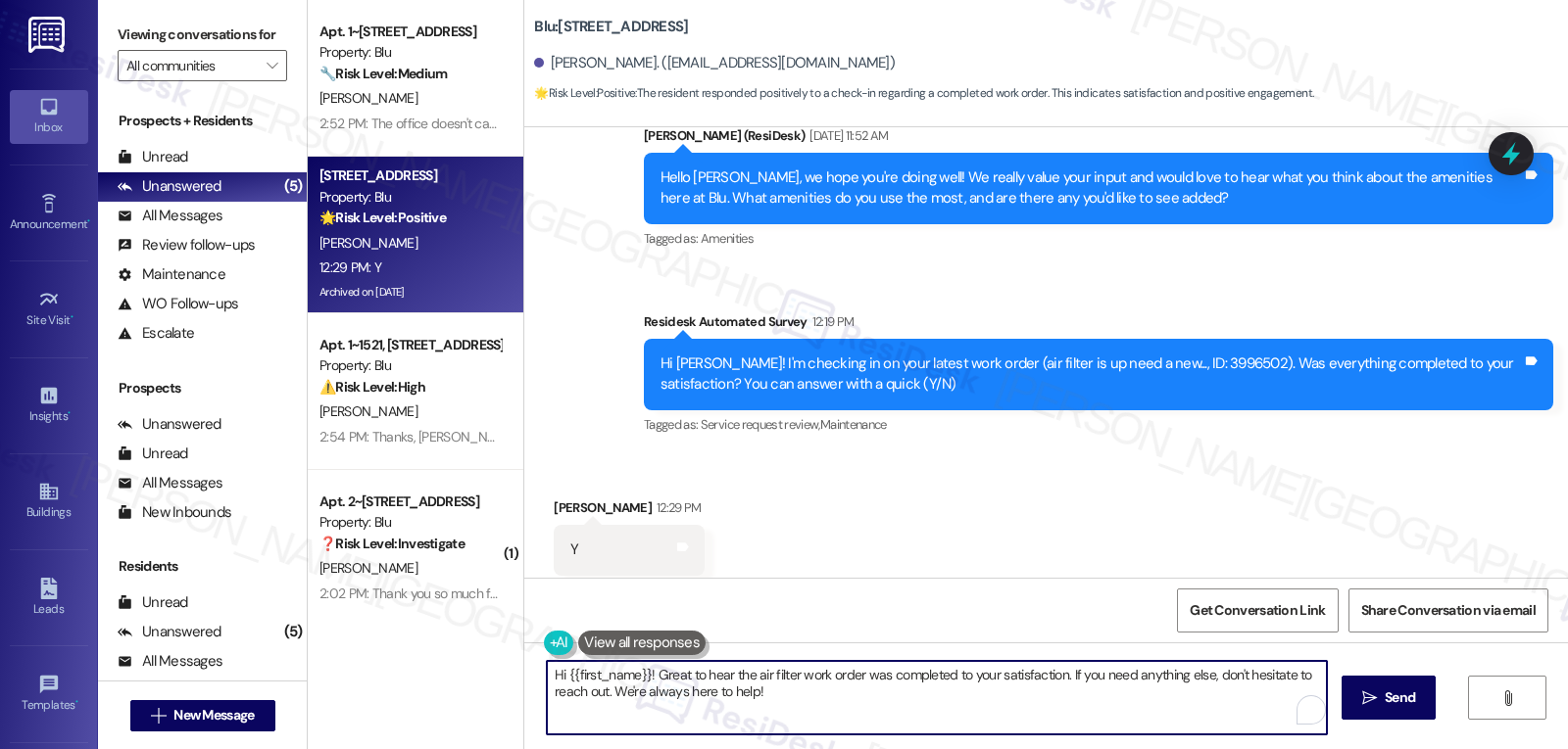
click at [810, 702] on textarea "Hi {{first_name}}! Great to hear the air filter work order was completed to you…" at bounding box center [936, 698] width 780 height 74
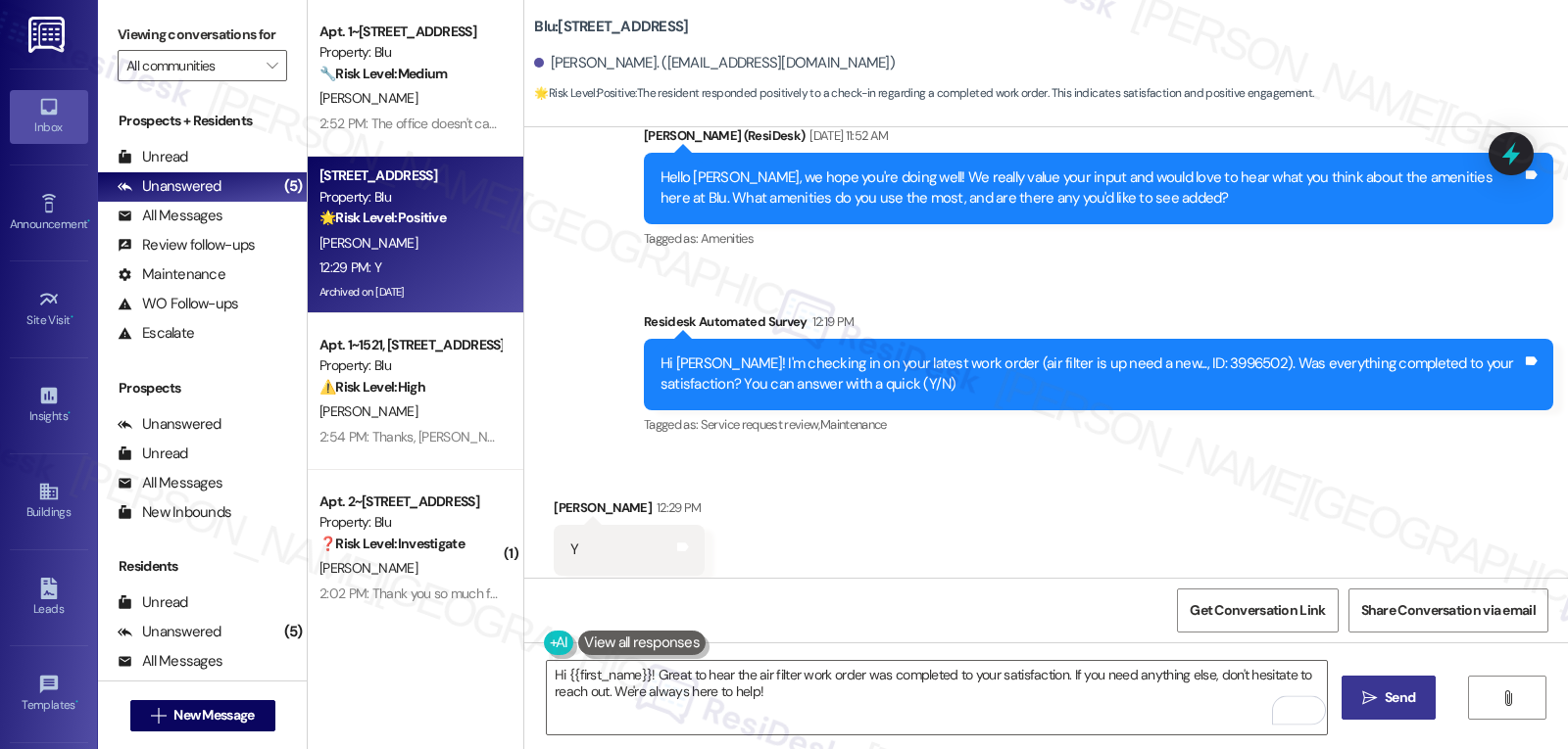
click at [1416, 697] on span "Send" at bounding box center [1399, 697] width 38 height 21
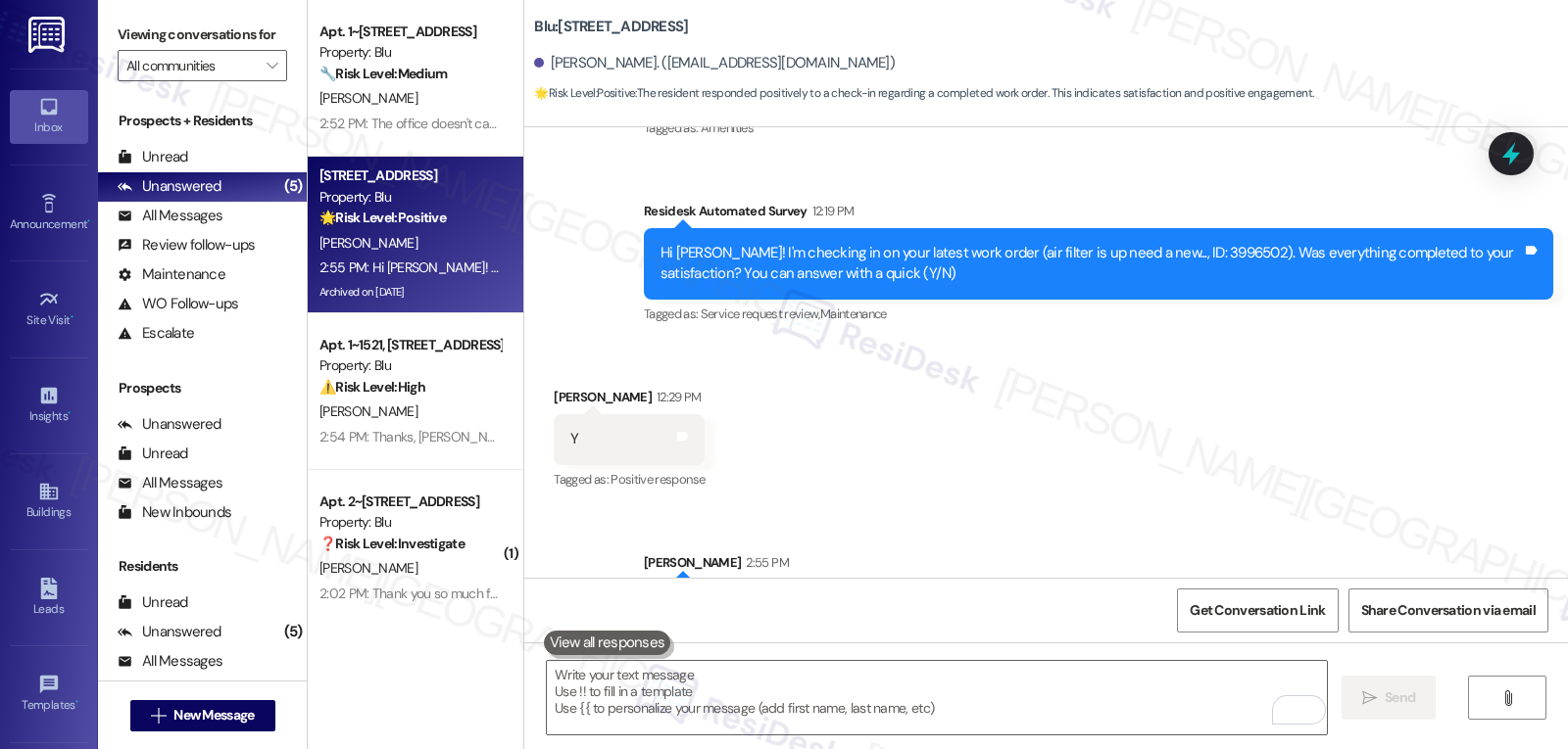
scroll to position [5720, 0]
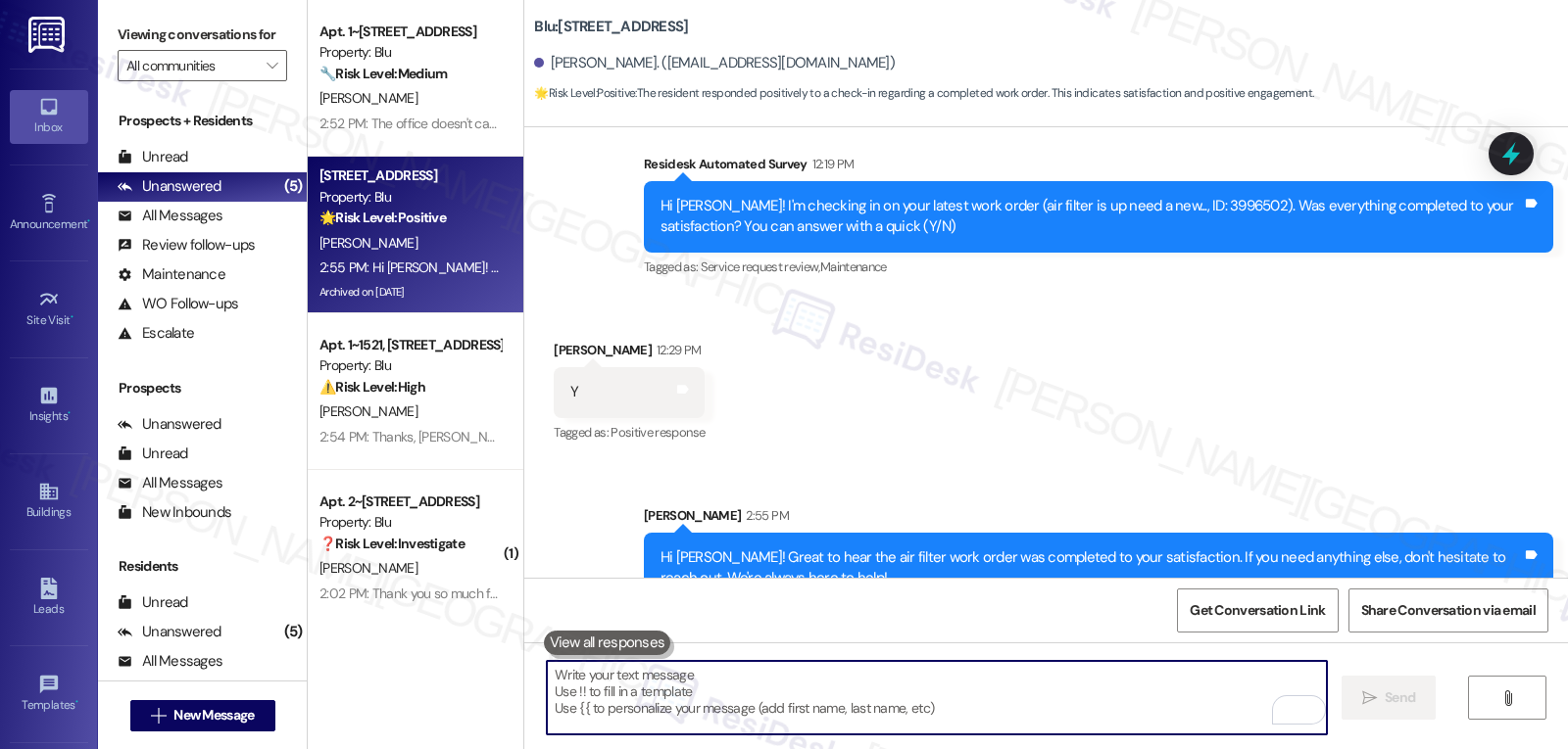
click at [1022, 690] on textarea "To enrich screen reader interactions, please activate Accessibility in Grammarl…" at bounding box center [936, 698] width 780 height 74
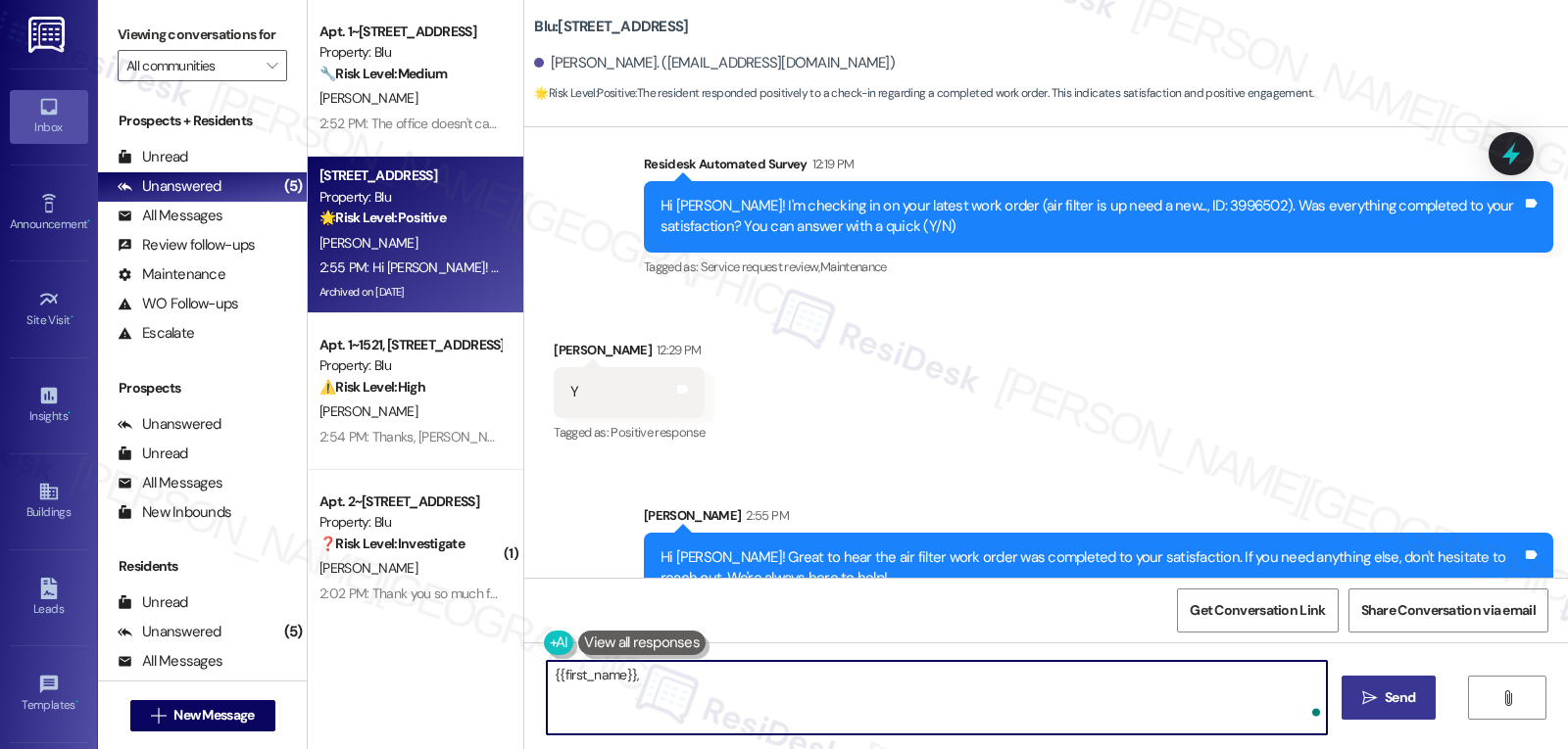
paste textarea "I’ve been meaning to check in—how has your experience at {{property}} been so f…"
type textarea "{{first_name}}, I’ve been meaning to check in—how has your experience at {{prop…"
click at [1371, 703] on icon "" at bounding box center [1369, 698] width 15 height 16
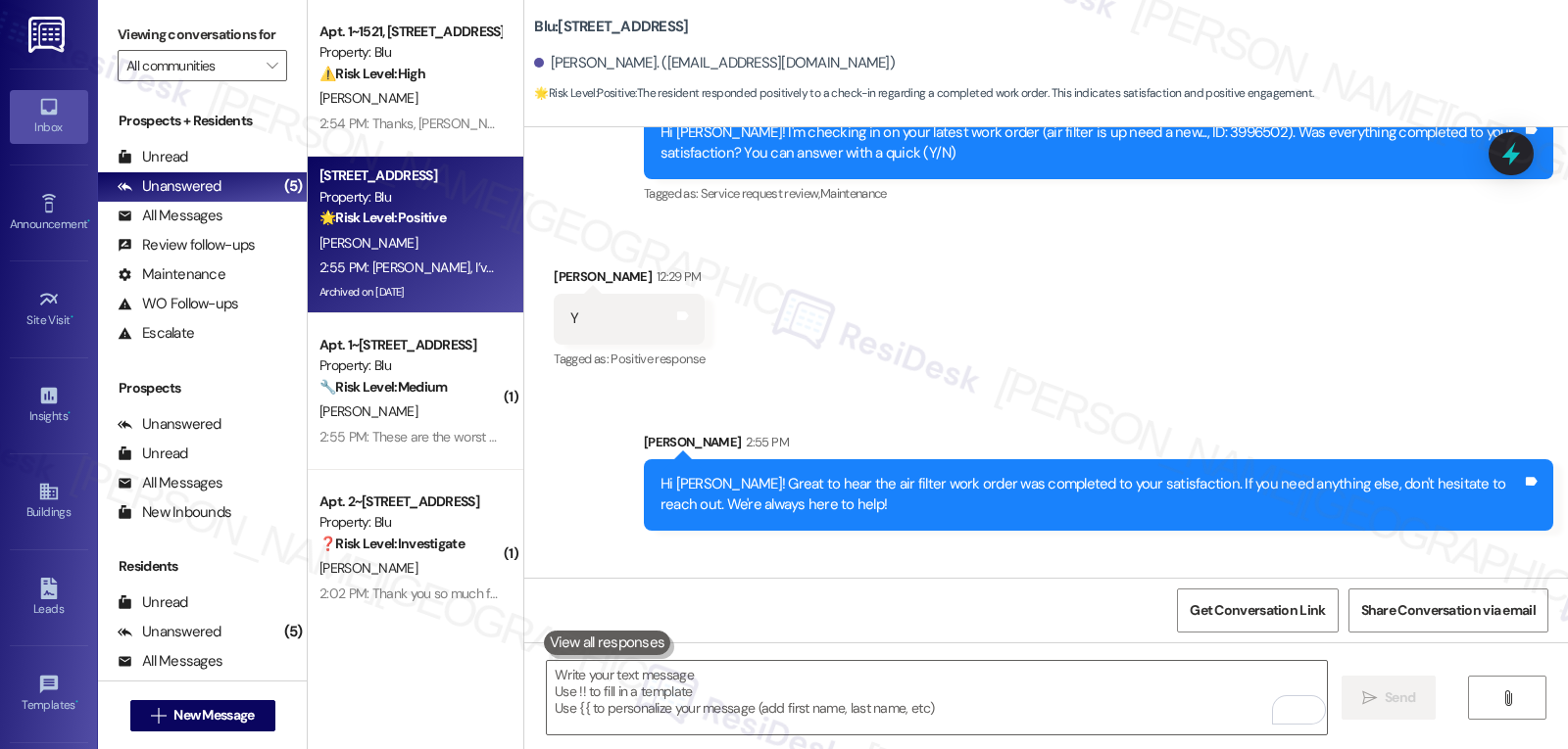
scroll to position [5857, 0]
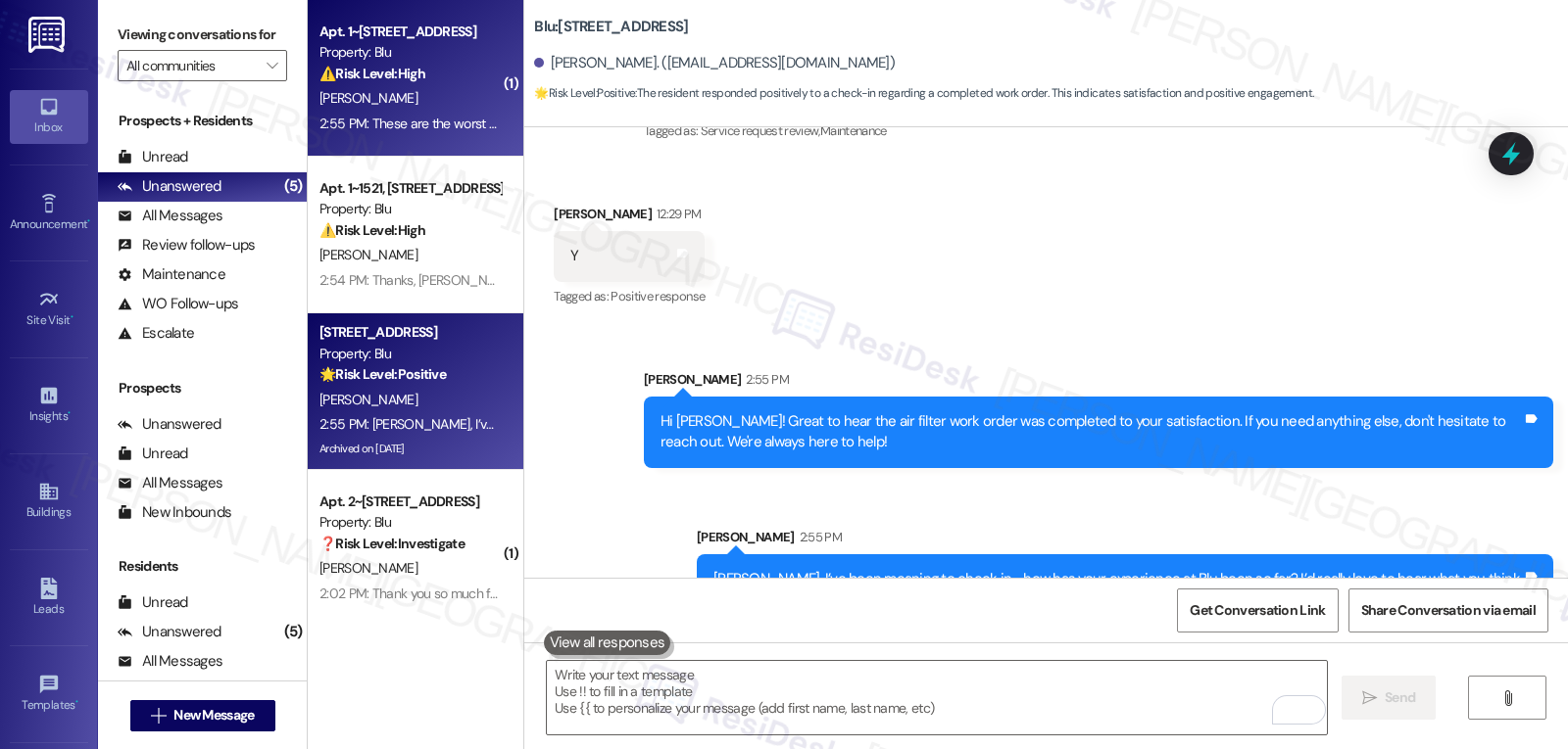
click at [419, 76] on div "⚠️ Risk Level: High The resident is reporting abandoned vehicles in the parking…" at bounding box center [410, 74] width 181 height 21
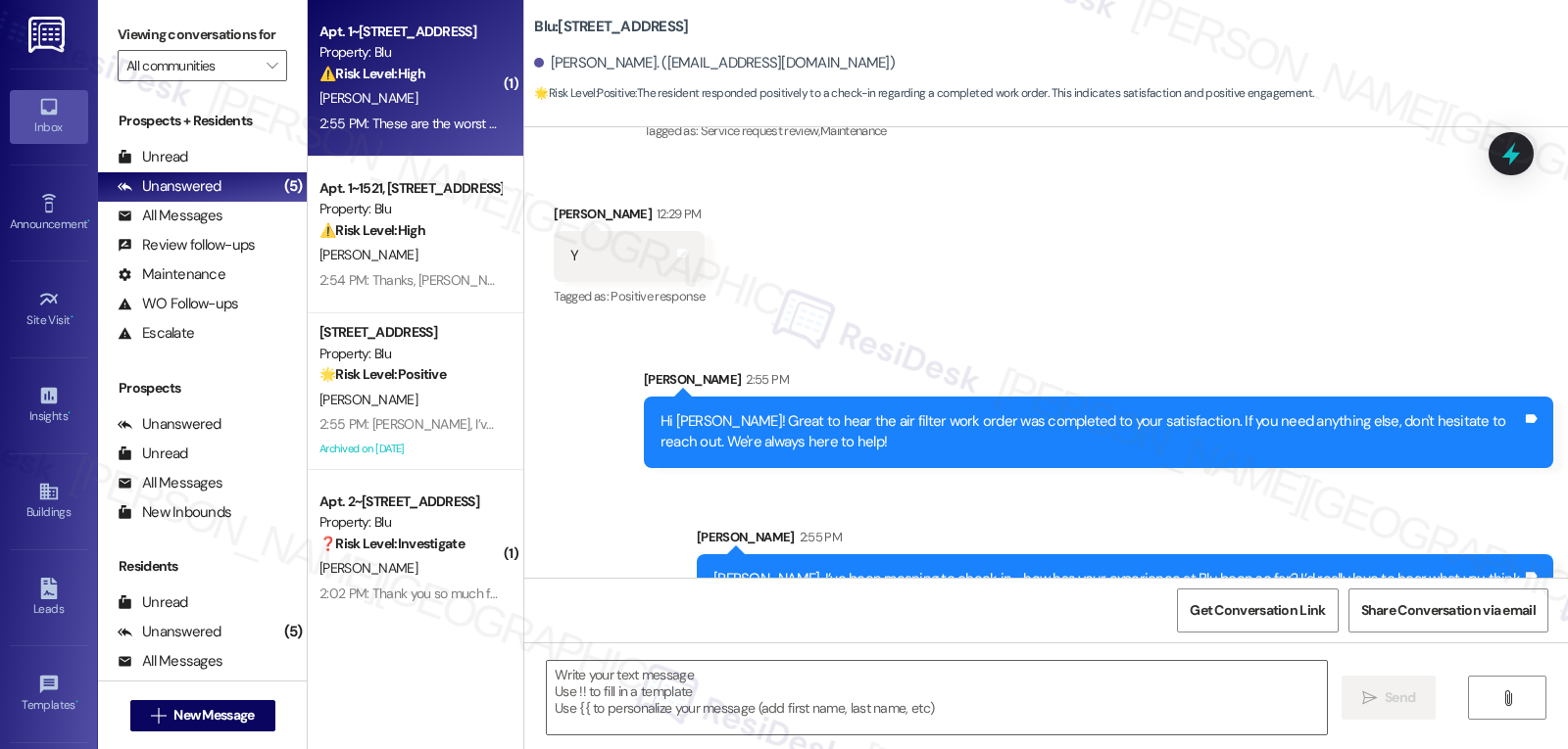
type textarea "Fetching suggested responses. Please feel free to read through the conversation…"
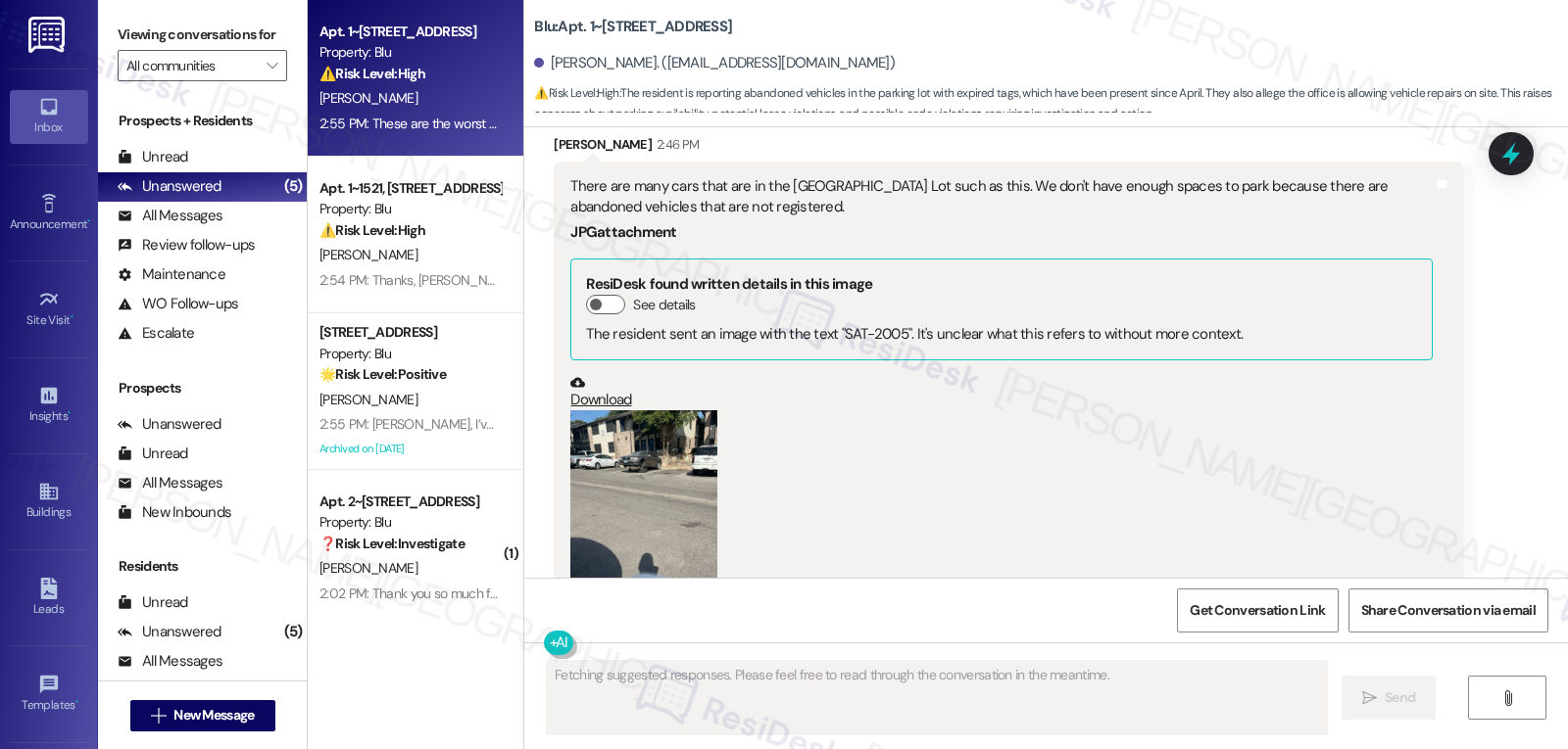
scroll to position [2993, 0]
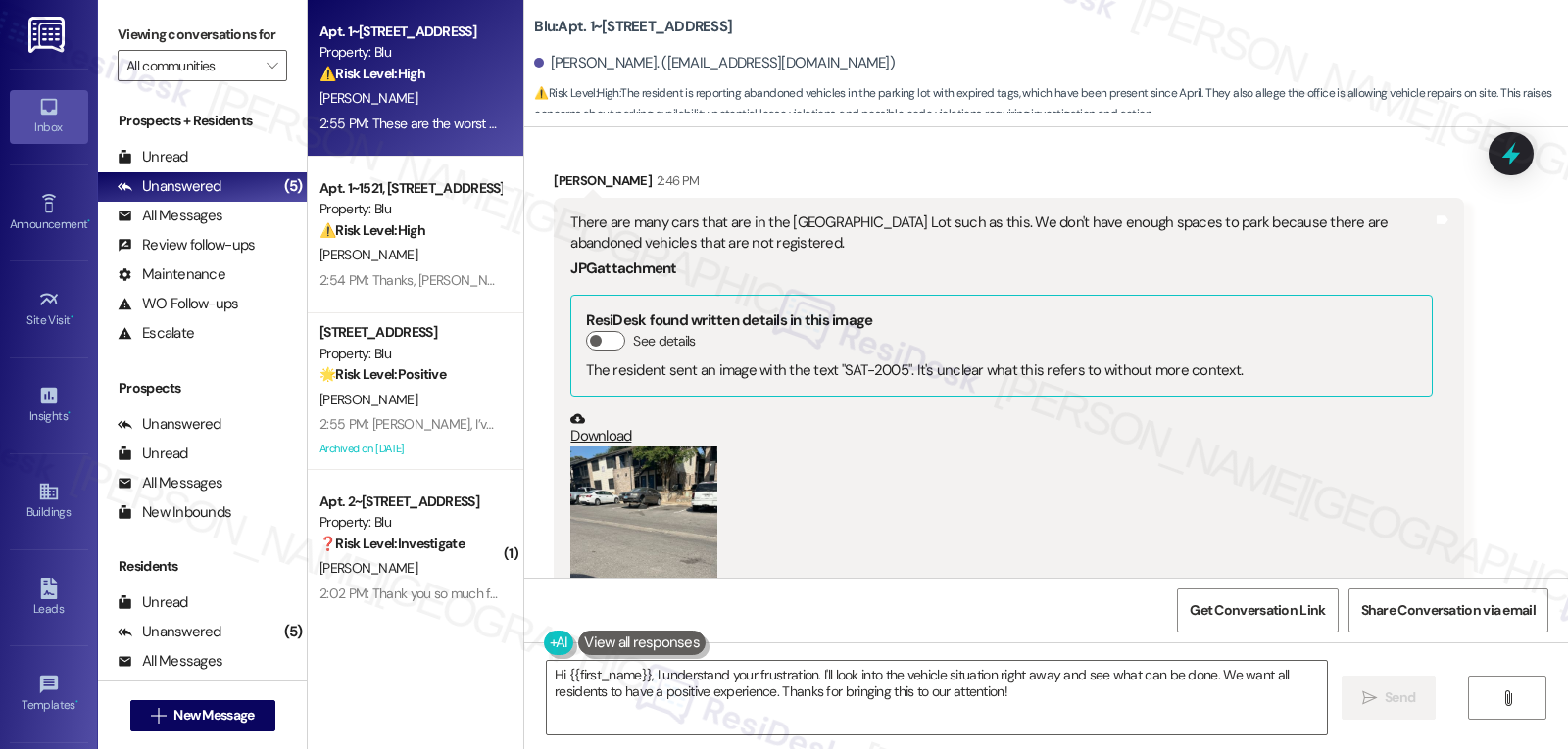
click at [654, 447] on button "Zoom image" at bounding box center [644, 544] width 147 height 196
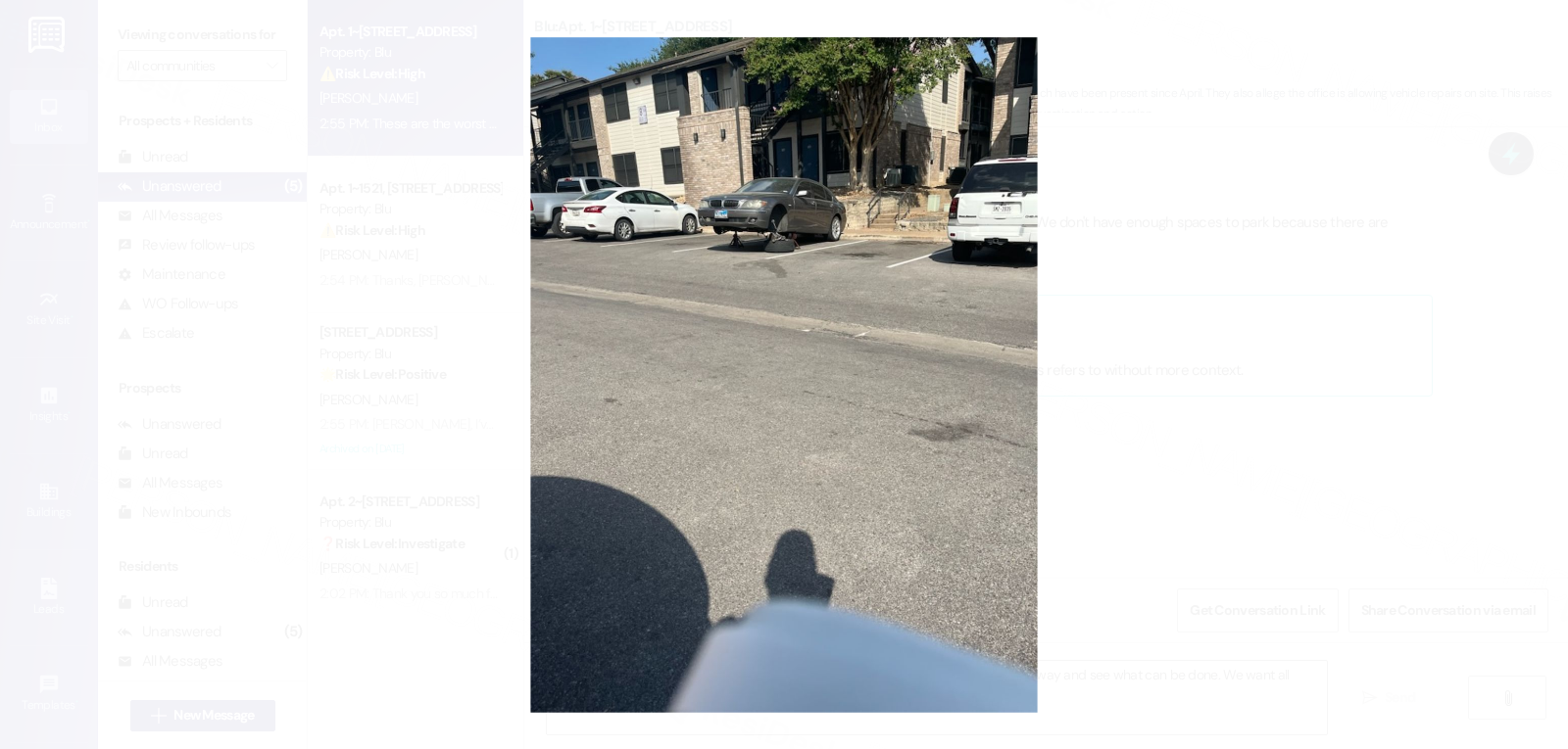
click at [1166, 355] on button "Unzoom image" at bounding box center [784, 374] width 1568 height 749
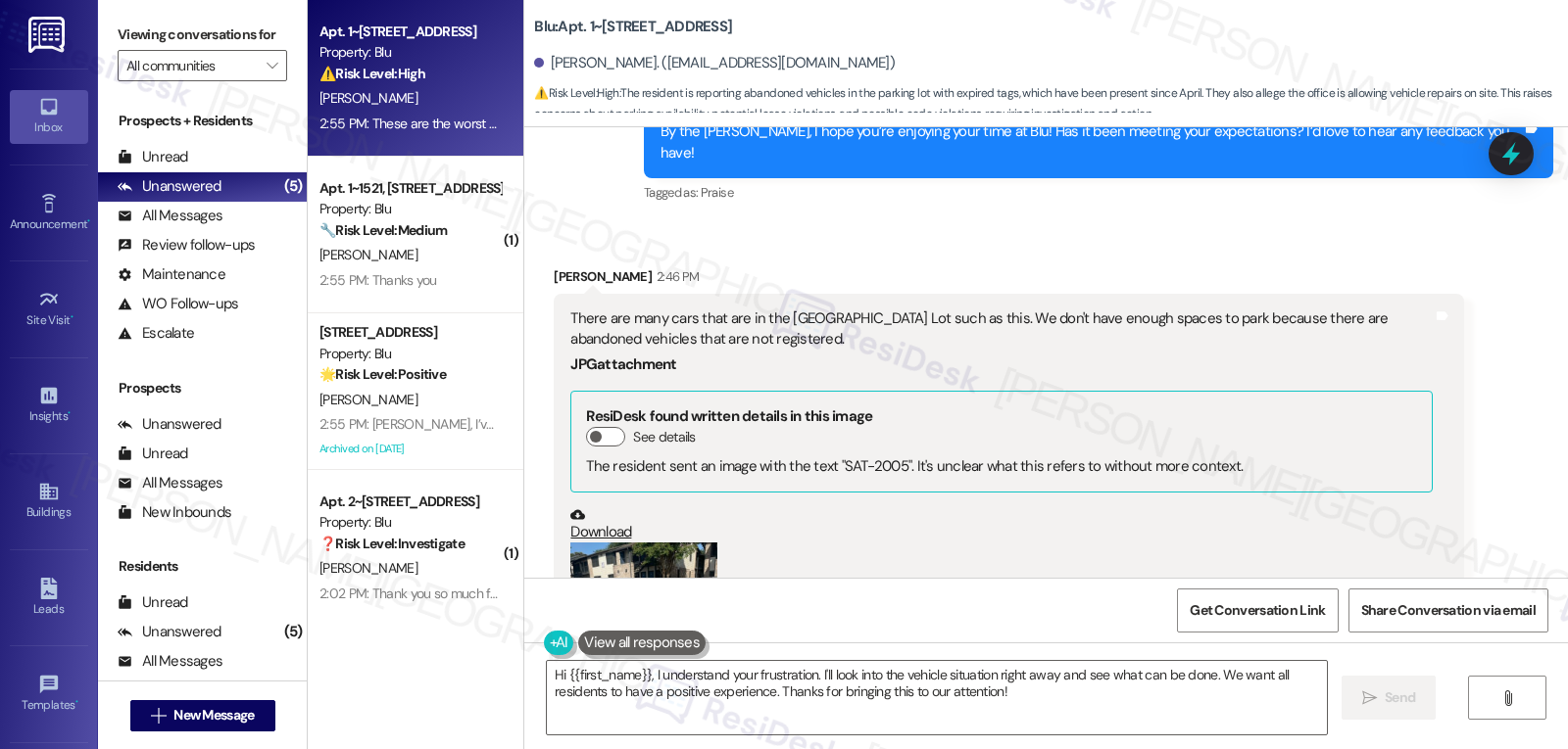
scroll to position [2797, 0]
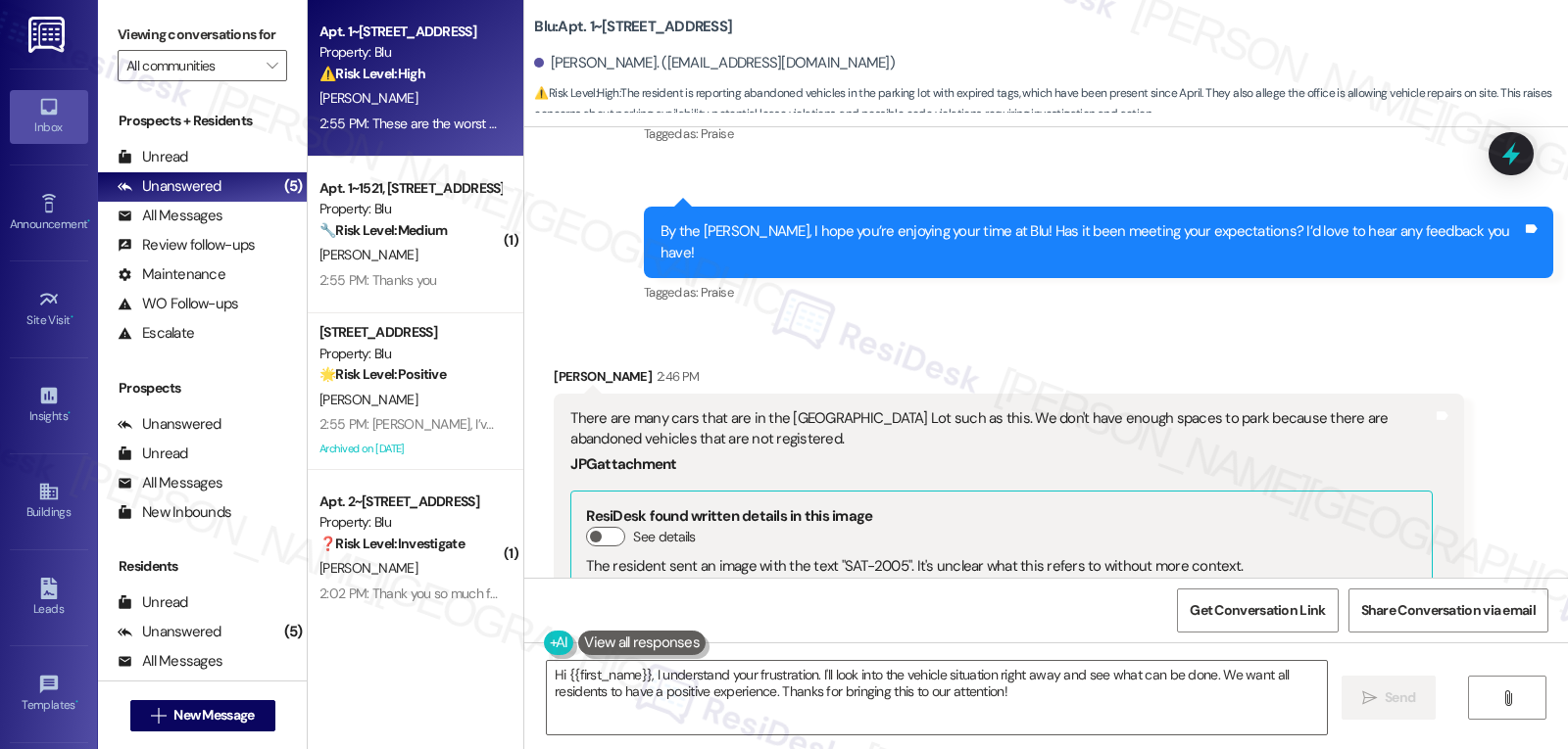
click at [553, 366] on div "James Deangelo 2:46 PM" at bounding box center [1008, 380] width 909 height 28
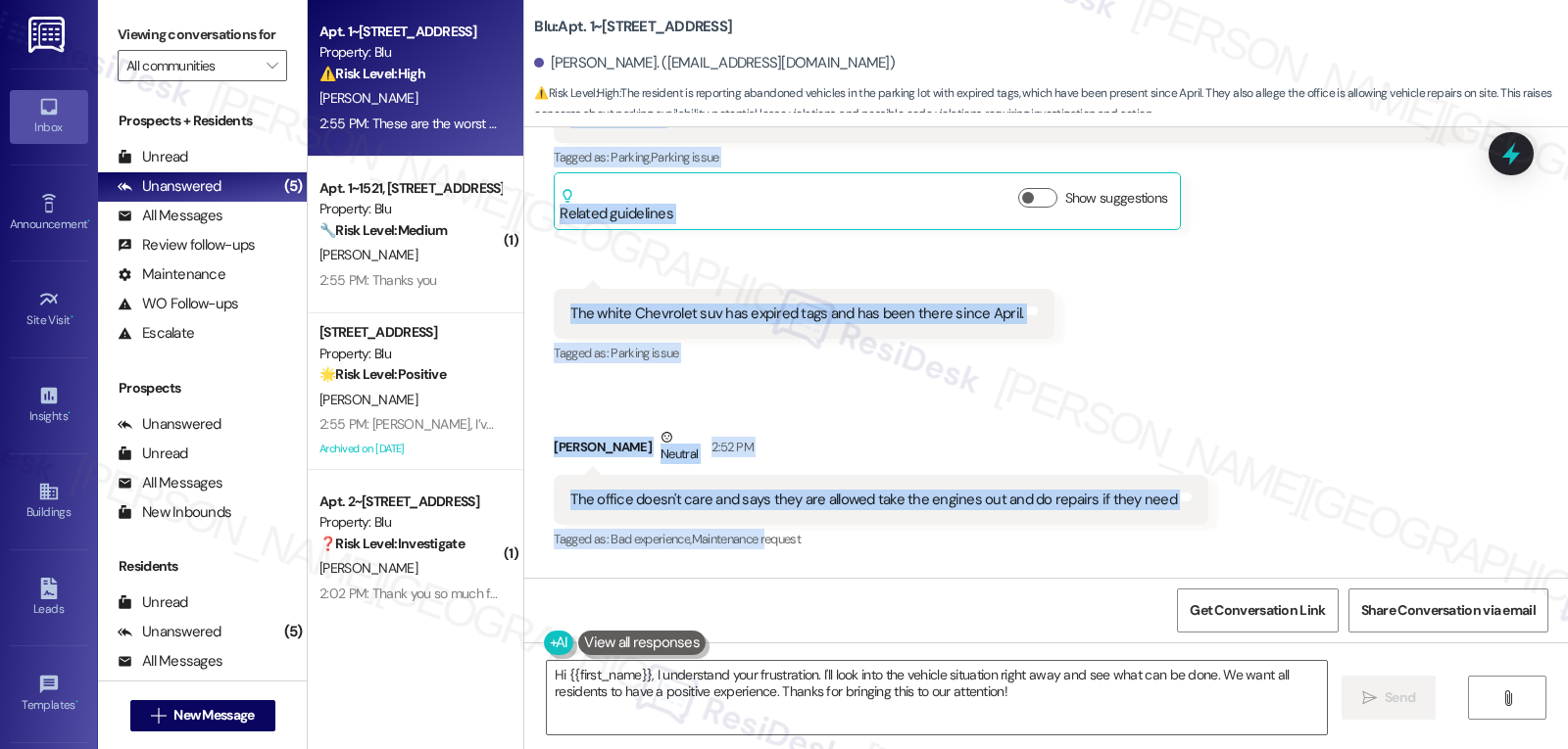
scroll to position [3581, 0]
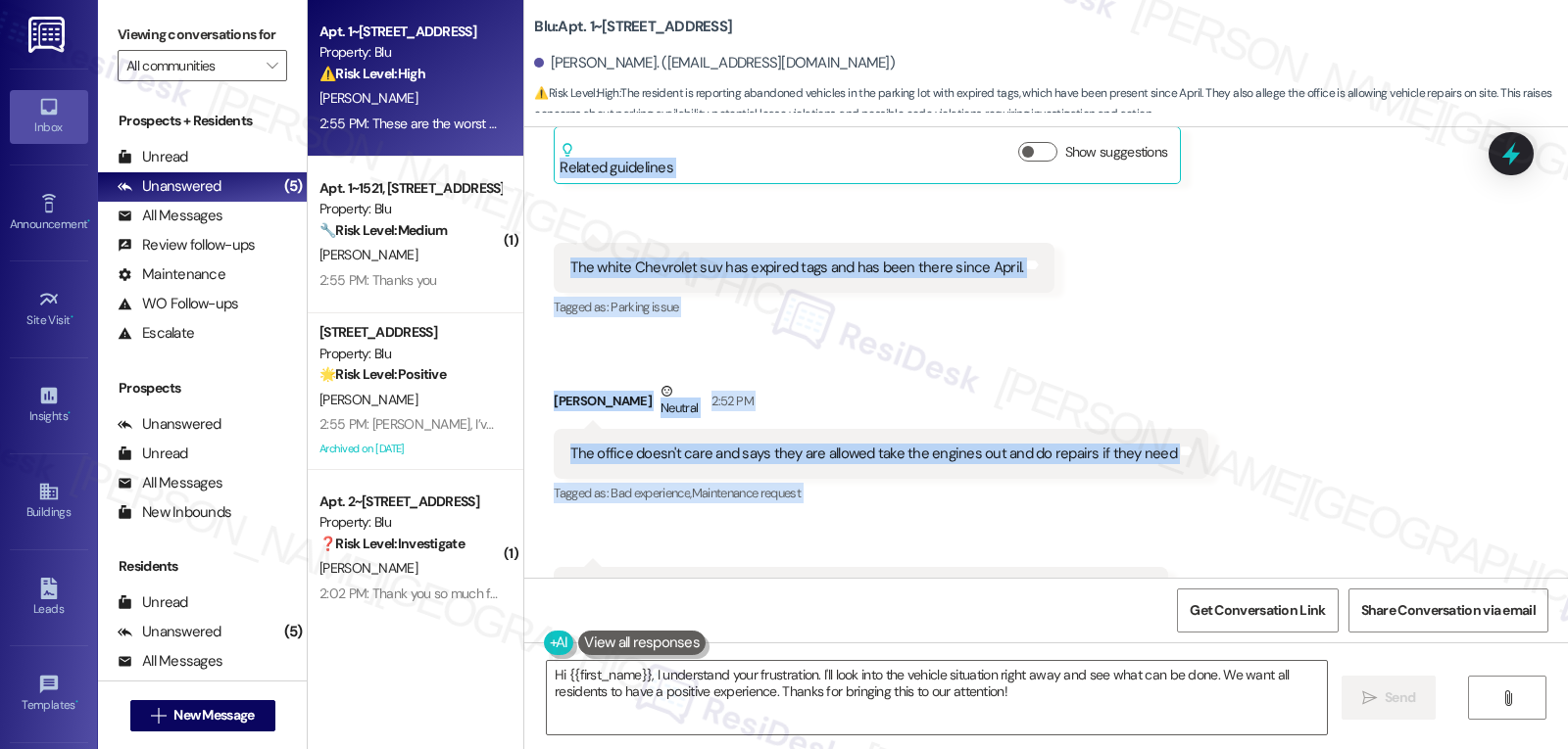
drag, startPoint x: 538, startPoint y: 289, endPoint x: 1252, endPoint y: 540, distance: 756.8
click at [1252, 540] on div "Received via SMS James Deangelo 2:46 PM There are many cars that are in the Blu…" at bounding box center [1046, 99] width 1044 height 1122
copy div "James Deangelo 2:46 PM There are many cars that are in the Blue Parking Lot suc…"
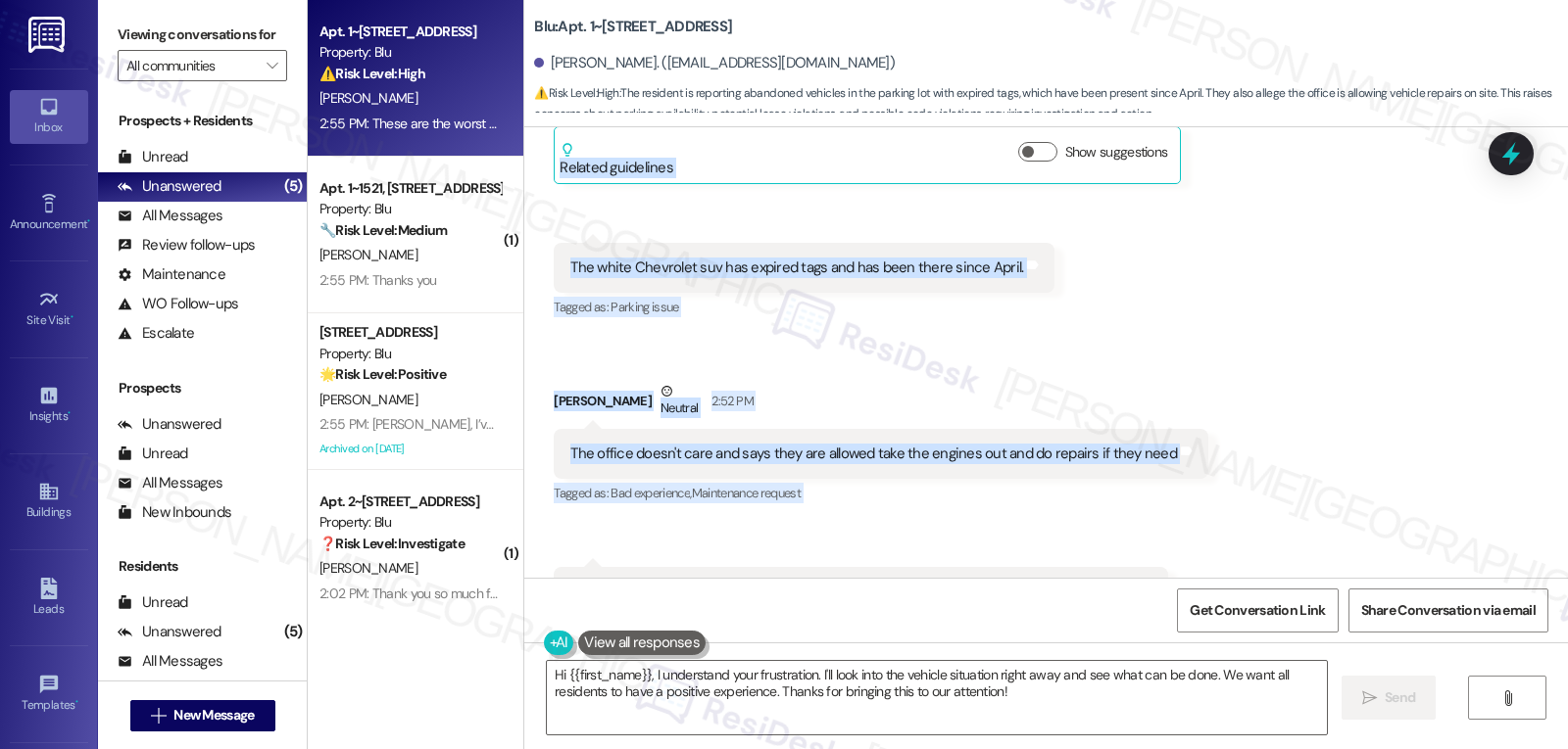
scroll to position [3580, 0]
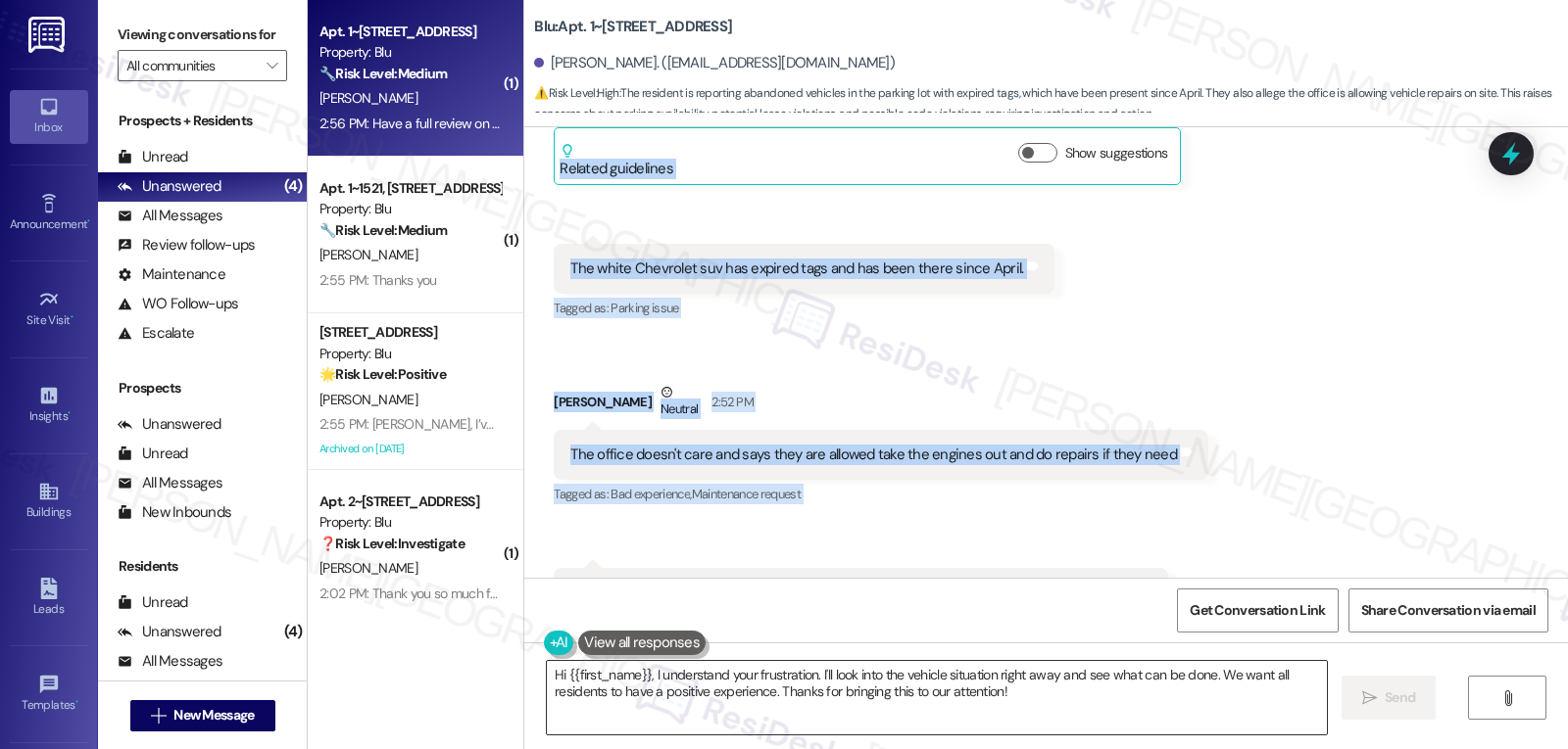
click at [1032, 683] on textarea "Hi {{first_name}}, I understand your frustration. I'll look into the vehicle si…" at bounding box center [936, 698] width 780 height 74
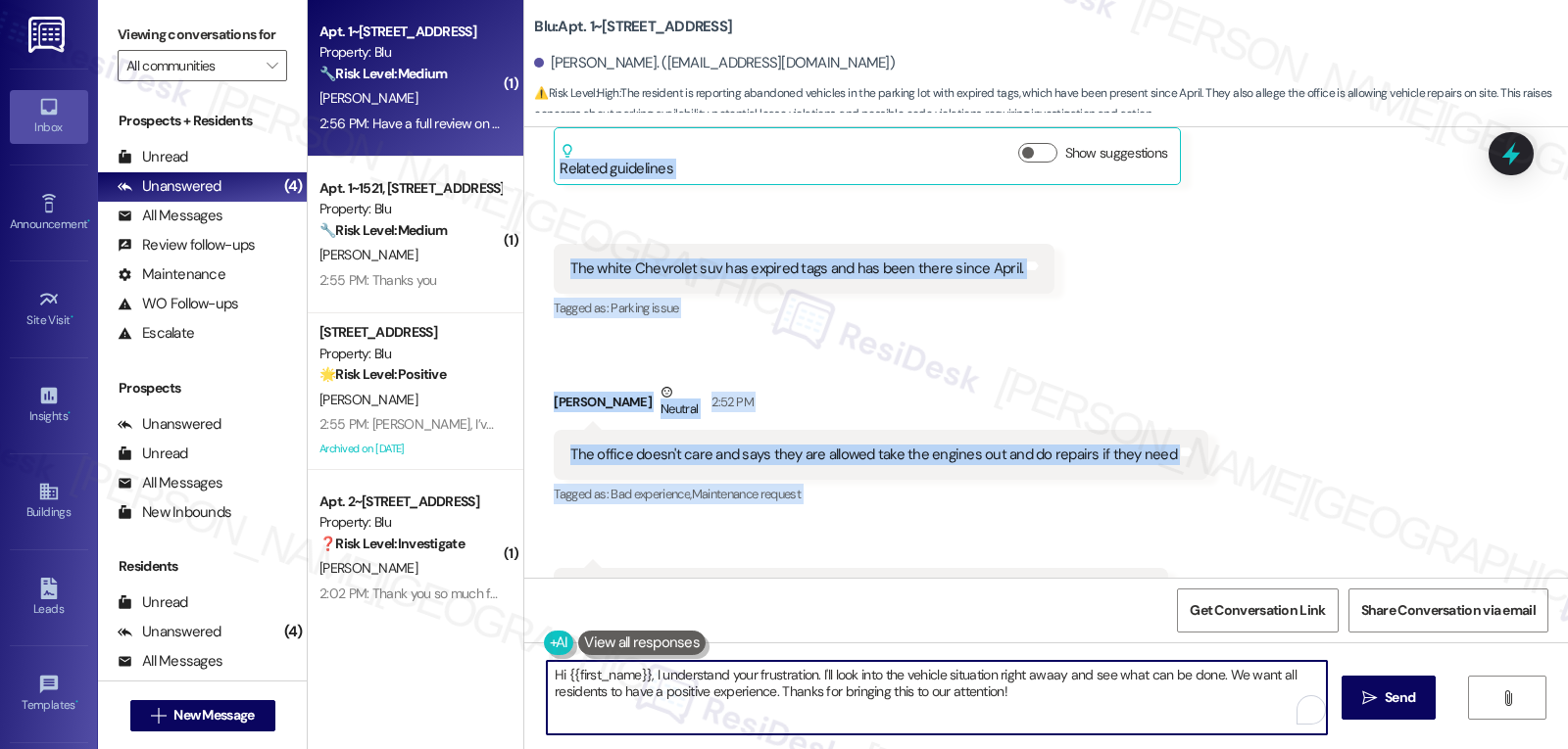
paste textarea "James, thanks for sharing this with us. I’m sorry you’re feeling this way—it so…"
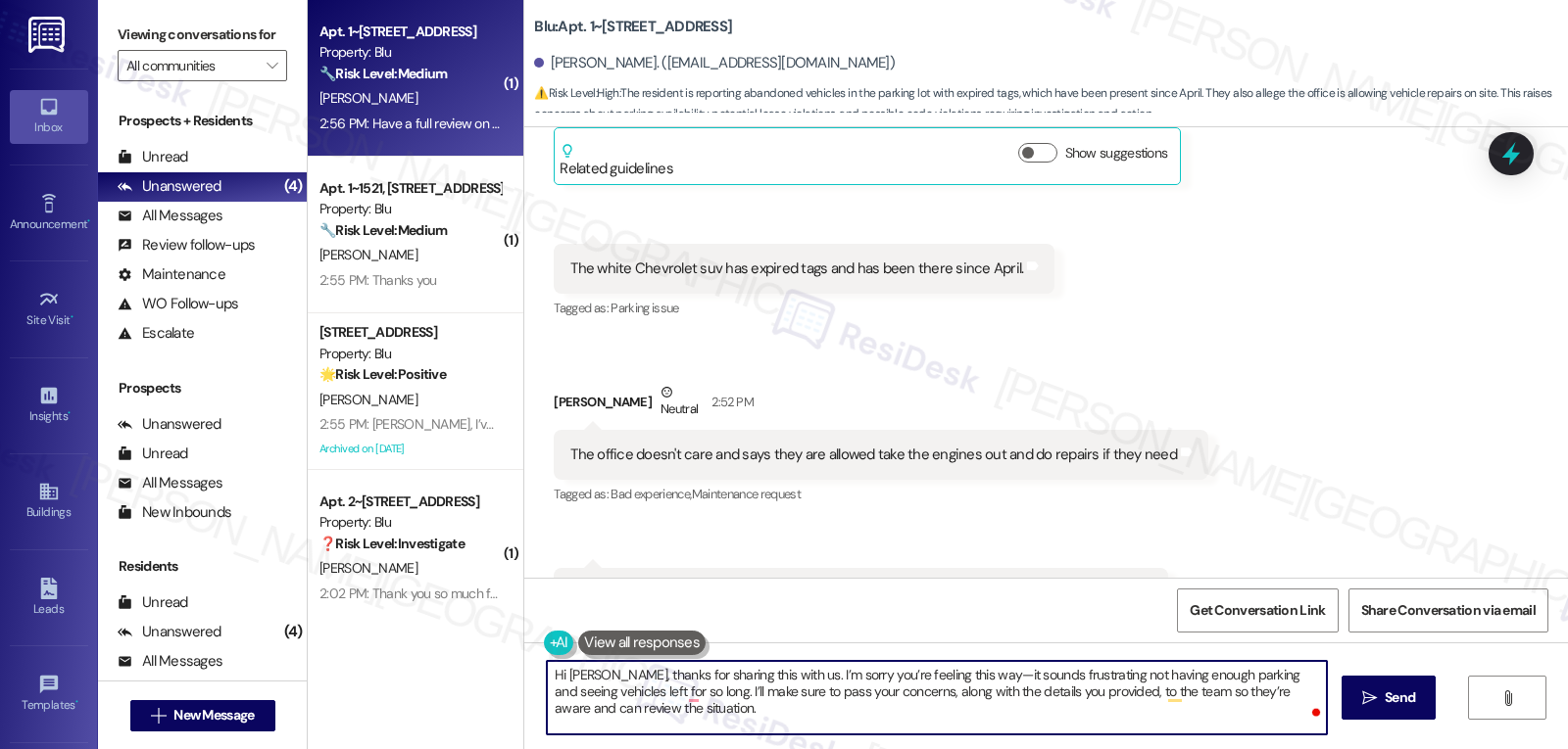
click at [951, 675] on textarea "Hi James, thanks for sharing this with us. I’m sorry you’re feeling this way—it…" at bounding box center [936, 698] width 780 height 74
click at [1070, 724] on textarea "Hi James, thanks for sharing this with us. I’m sorry you’re feeling this way. I…" at bounding box center [936, 698] width 780 height 74
click at [746, 724] on textarea "Hi James, thanks for sharing this with us. I’m sorry you’re feeling this way. I…" at bounding box center [936, 698] width 780 height 74
click at [675, 696] on textarea "Hi James, thanks for sharing this with us. I’m sorry you’re feeling this way. I…" at bounding box center [936, 698] width 780 height 74
type textarea "Hi James, thanks for sharing this with us. I’m sorry you’re feeling this way. I…"
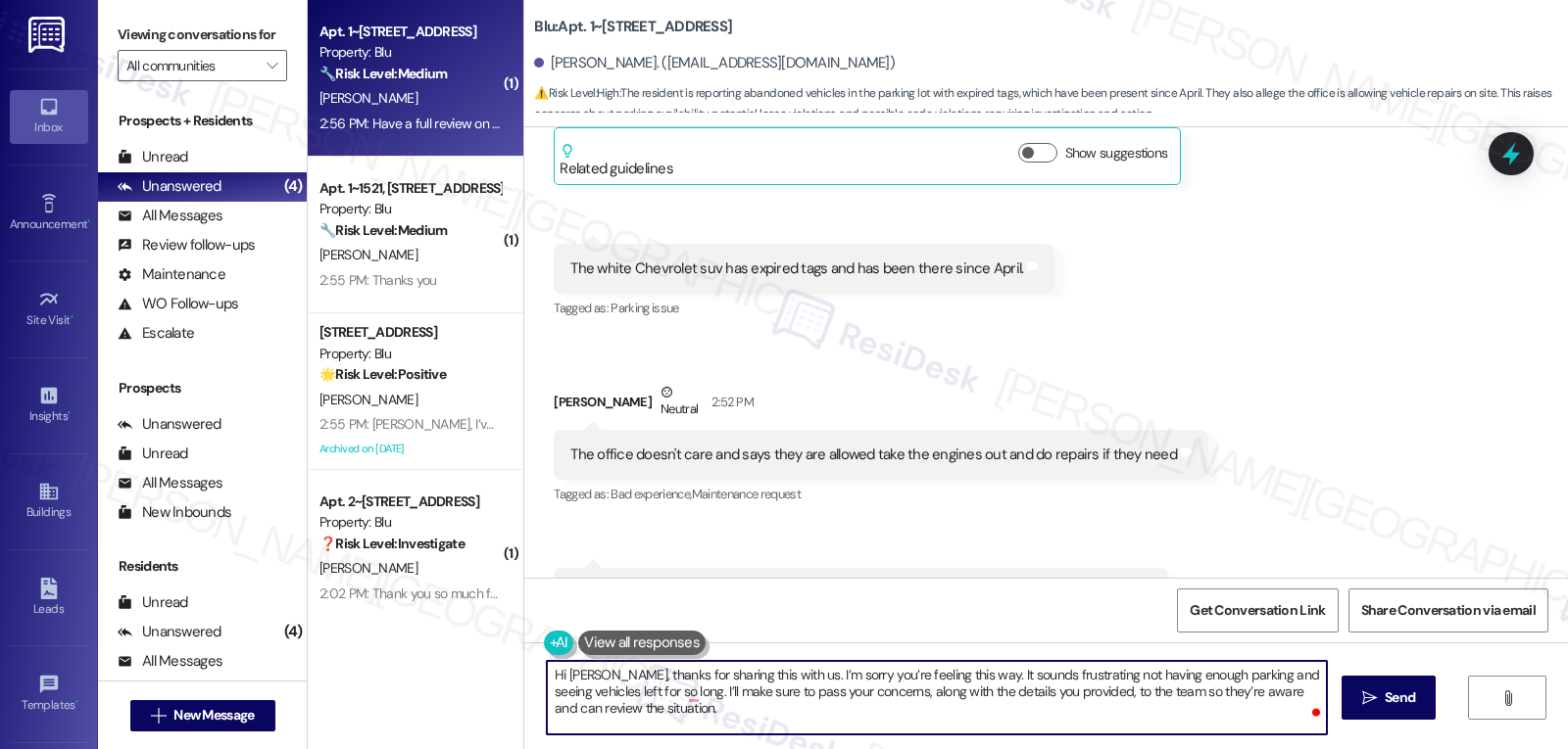
click at [719, 717] on textarea "Hi James, thanks for sharing this with us. I’m sorry you’re feeling this way. I…" at bounding box center [936, 698] width 780 height 74
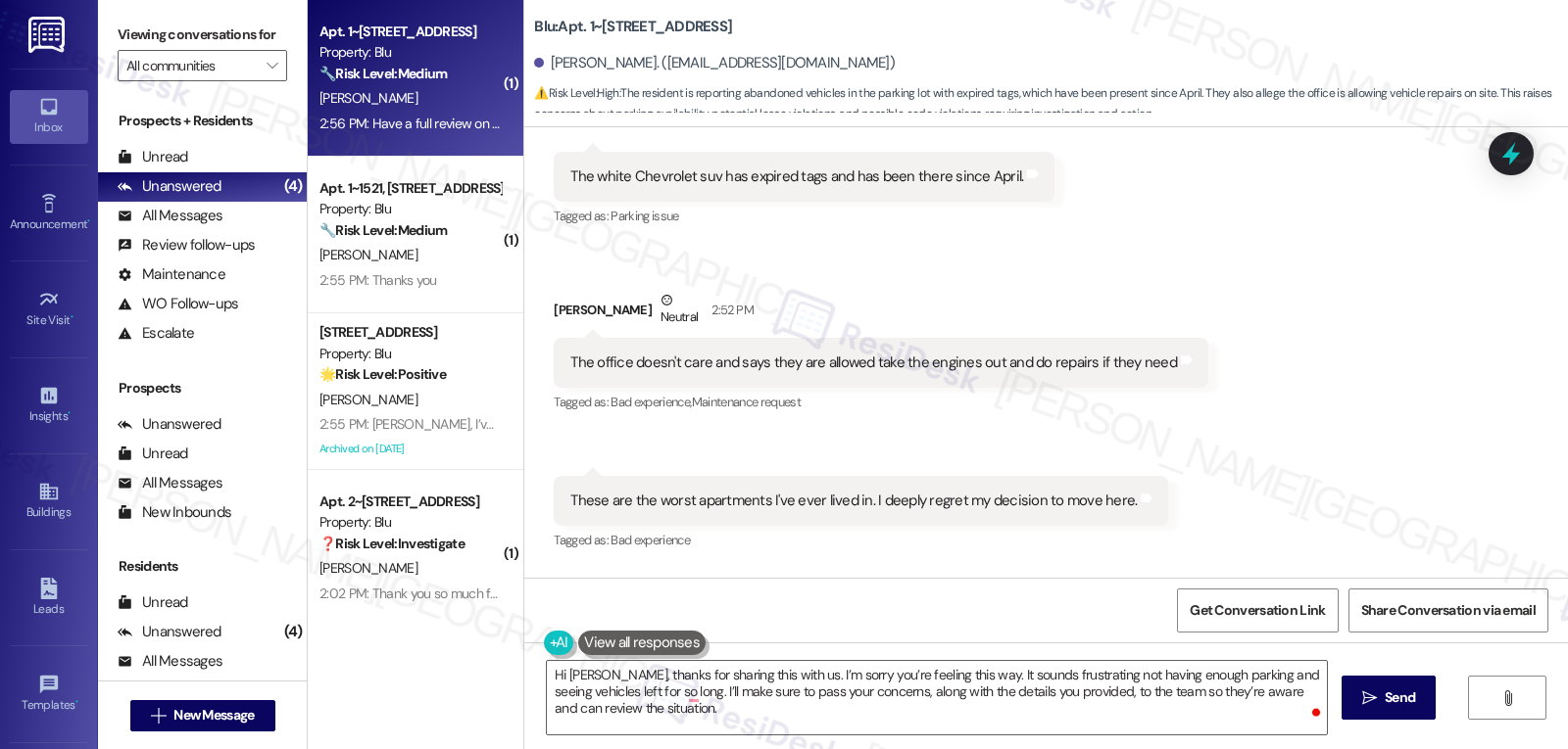
scroll to position [3717, 0]
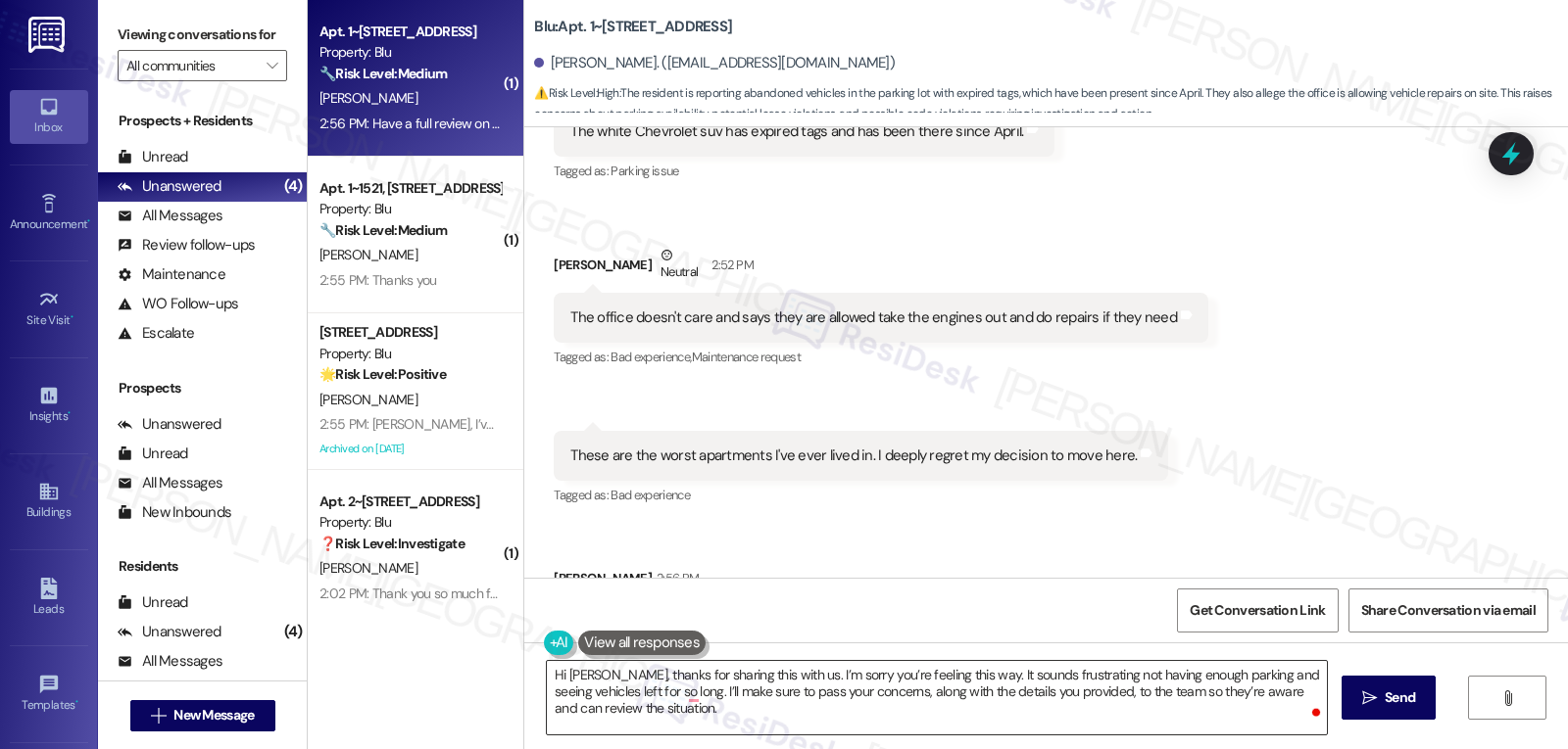
click at [926, 710] on textarea "Hi James, thanks for sharing this with us. I’m sorry you’re feeling this way. I…" at bounding box center [936, 698] width 780 height 74
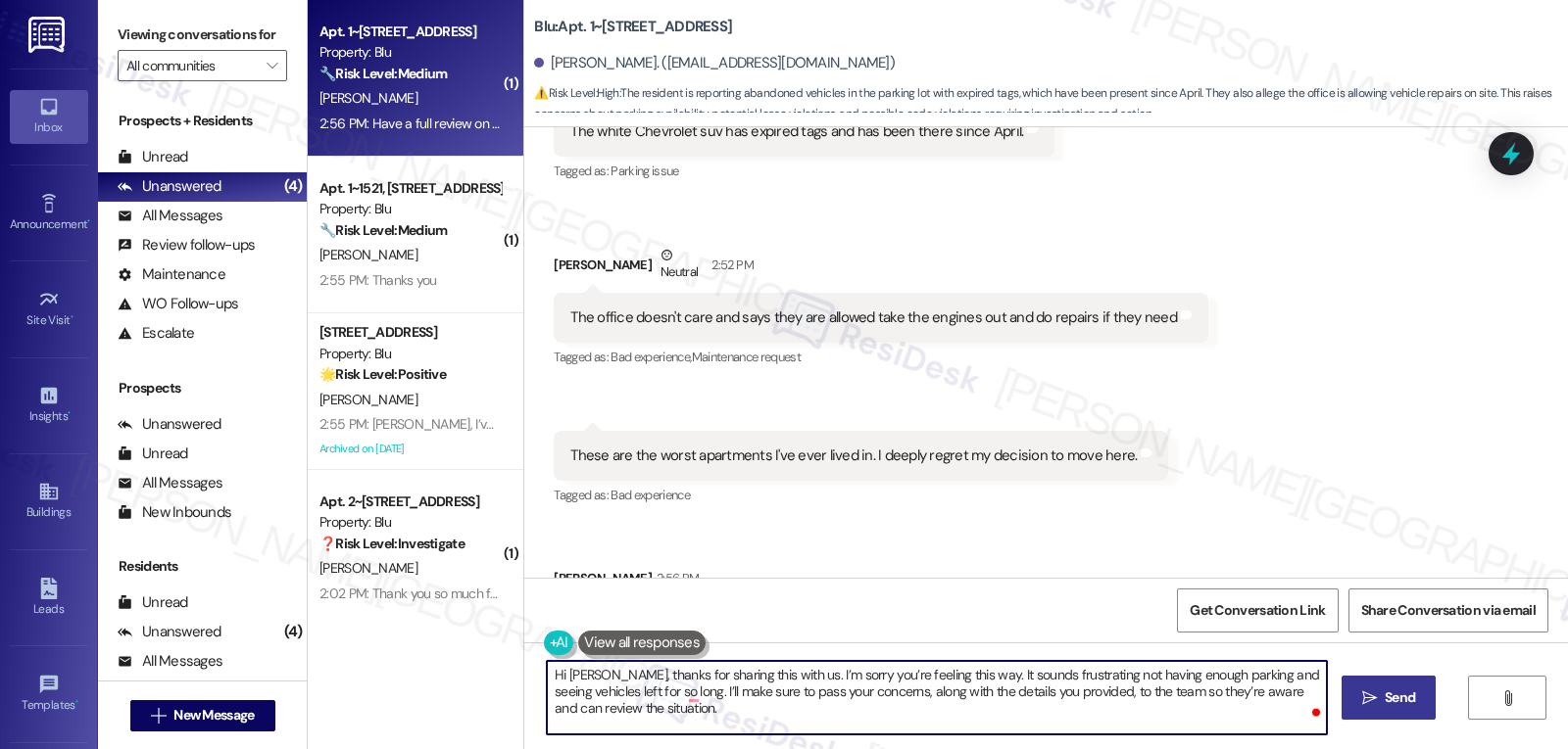
click at [1374, 707] on span " Send" at bounding box center [1389, 697] width 62 height 21
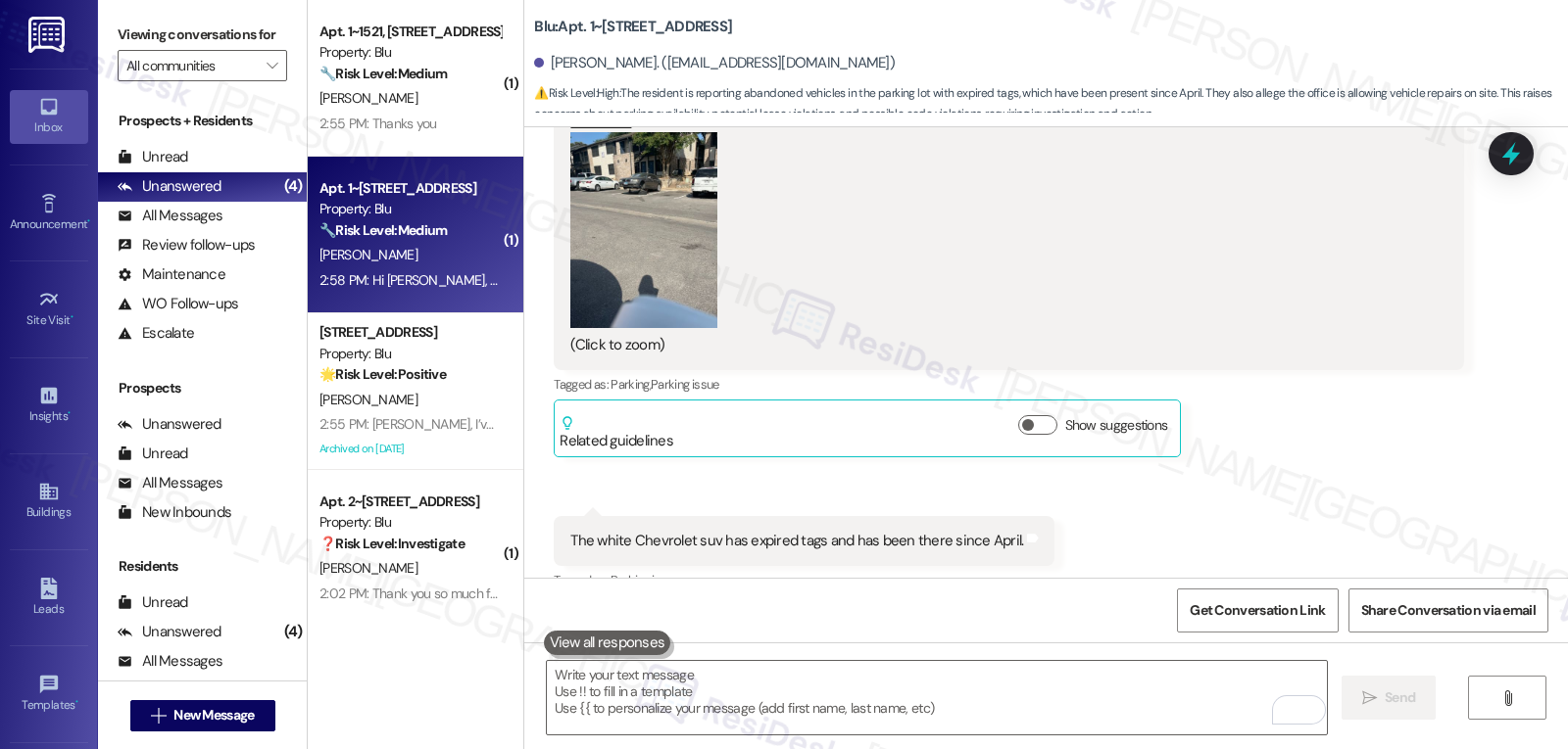
scroll to position [3111, 0]
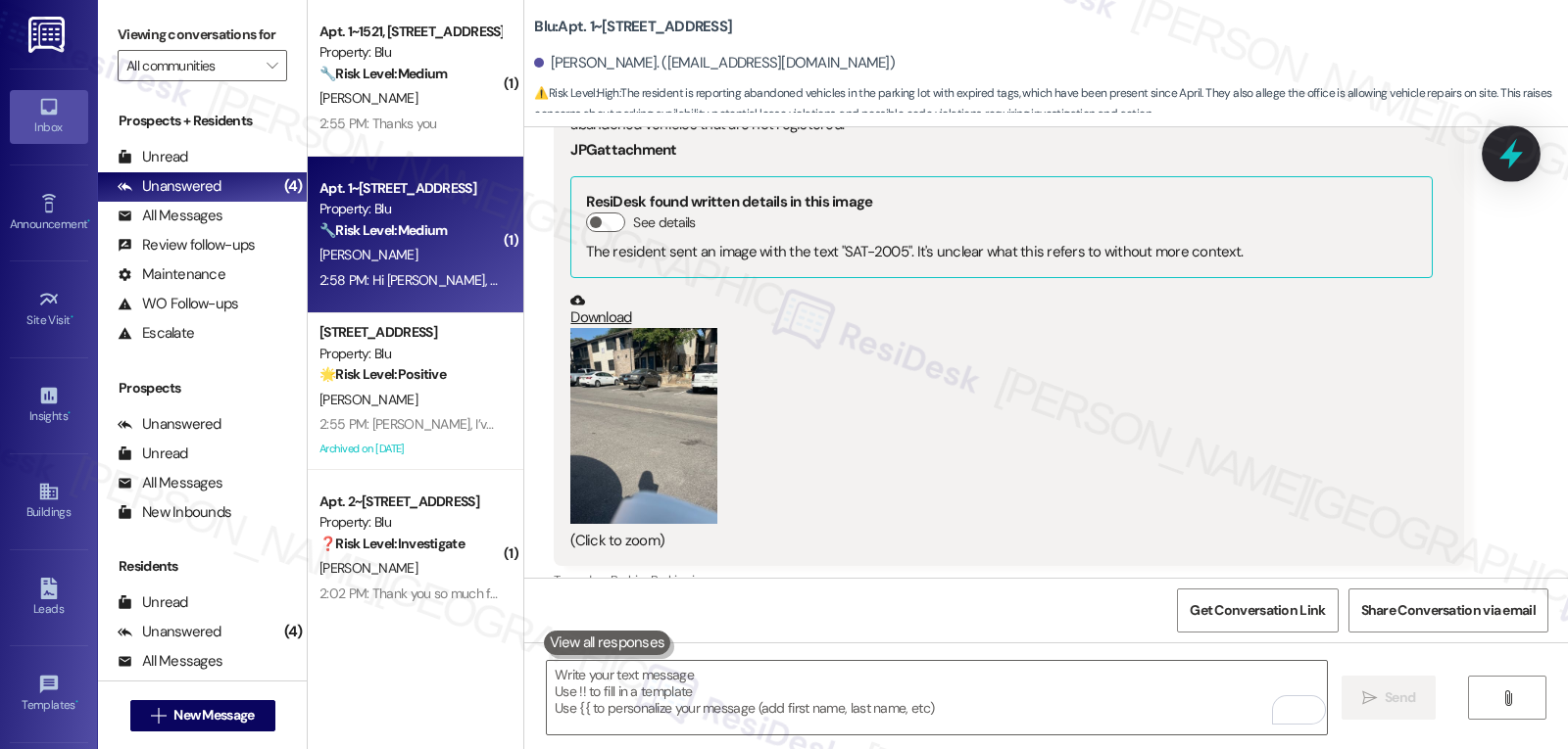
click at [1506, 156] on icon at bounding box center [1511, 154] width 24 height 31
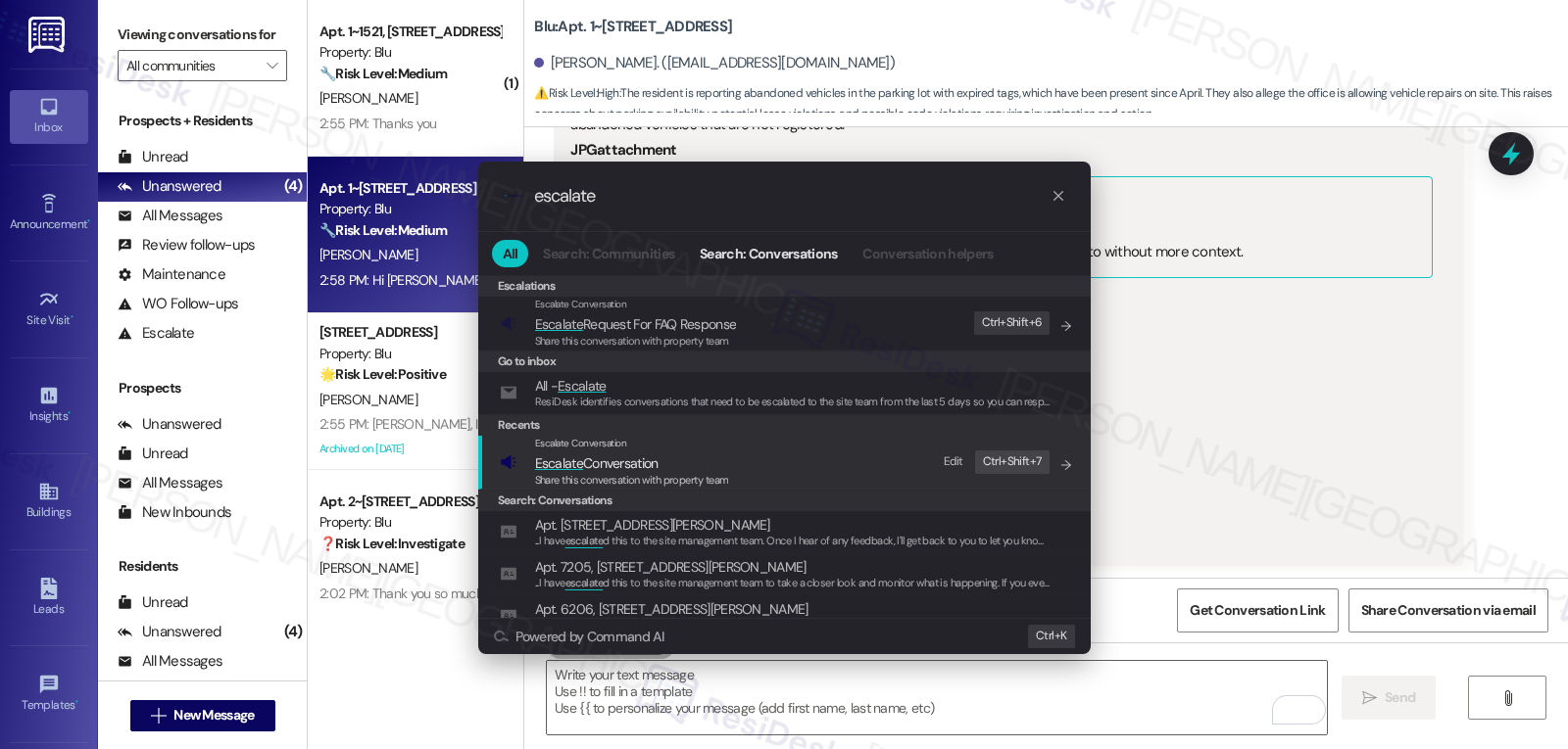
type input "escalate"
click at [623, 475] on span "Share this conversation with property team" at bounding box center [632, 480] width 194 height 14
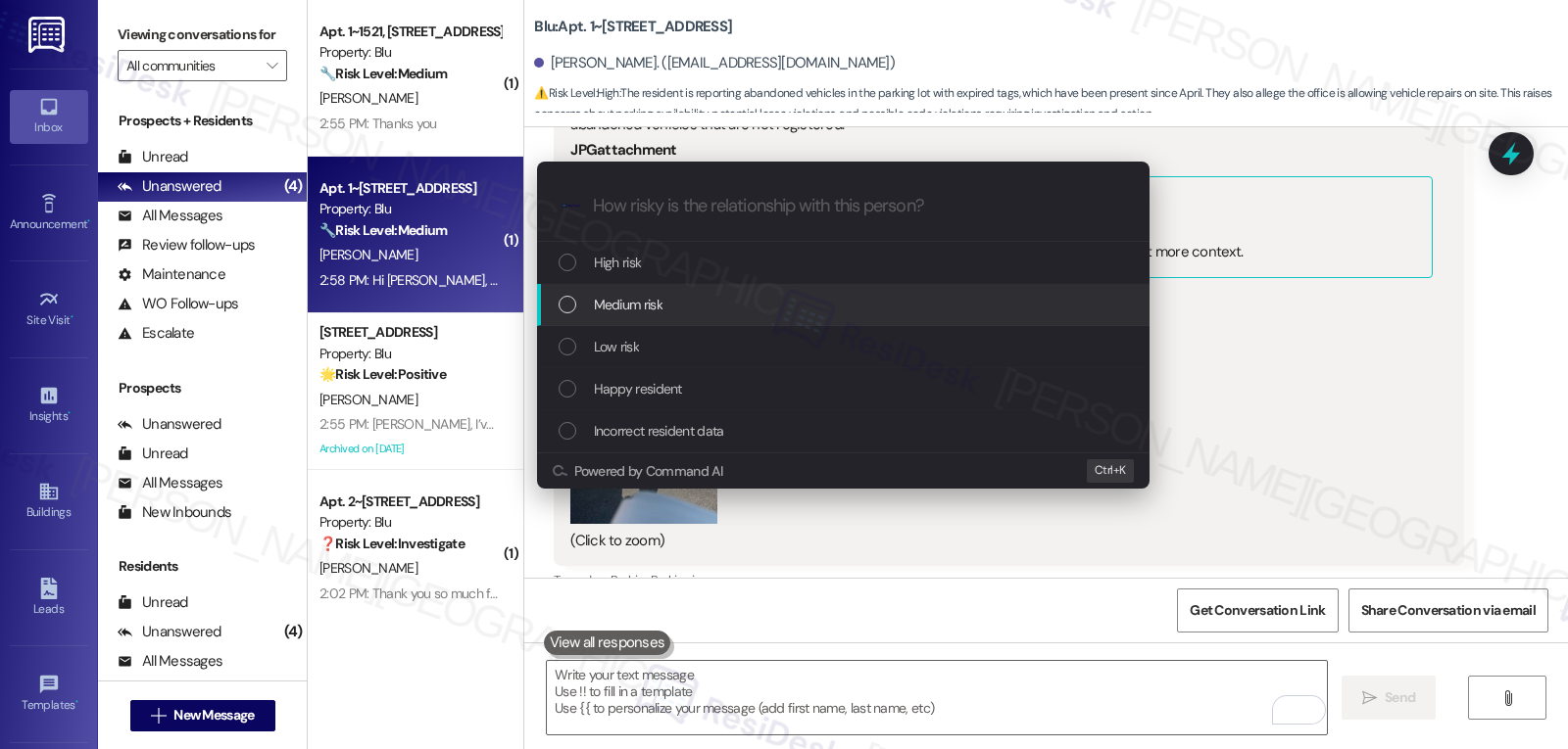
click at [669, 306] on div "Medium risk" at bounding box center [845, 304] width 573 height 22
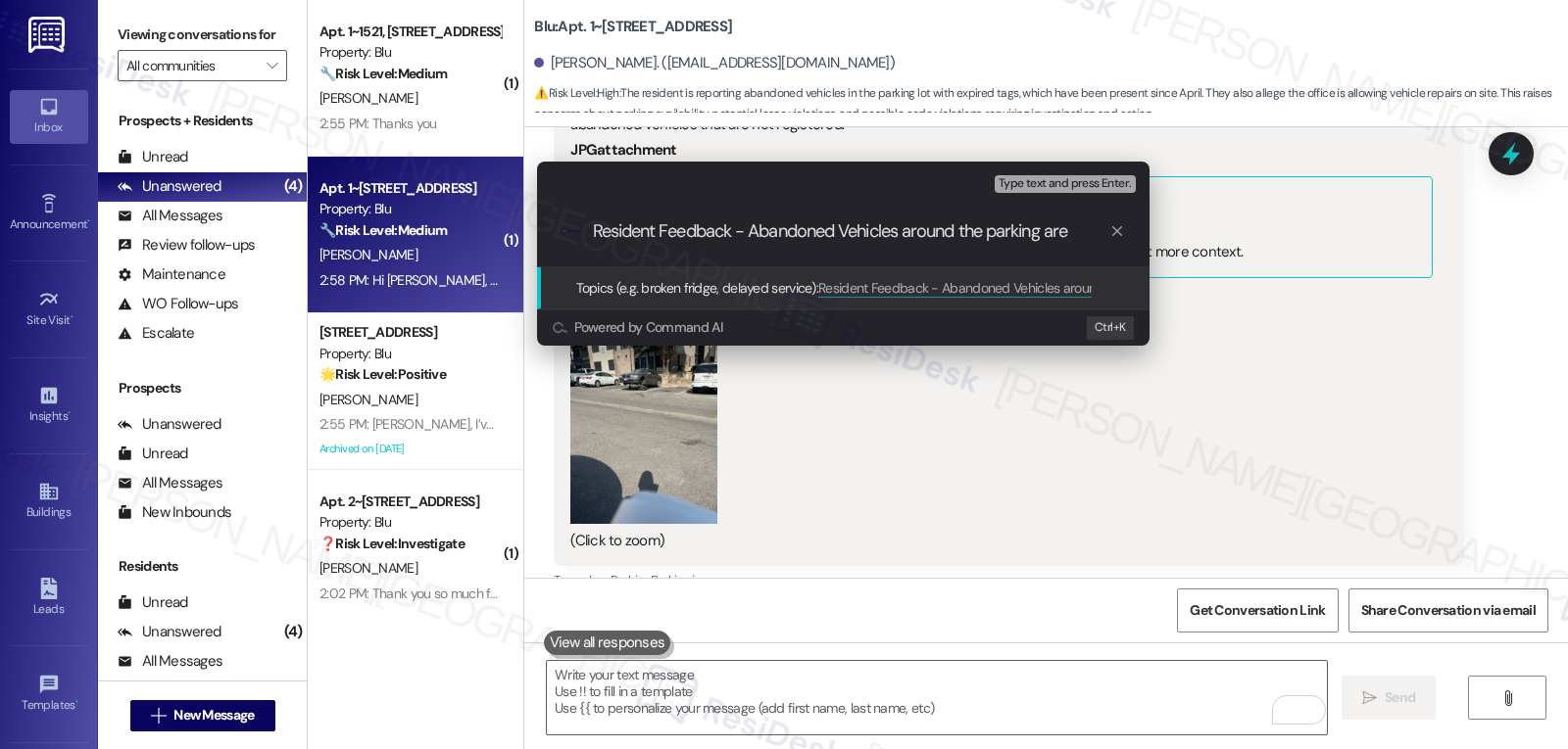
type input "Resident Feedback - Abandoned Vehicles around the parking area"
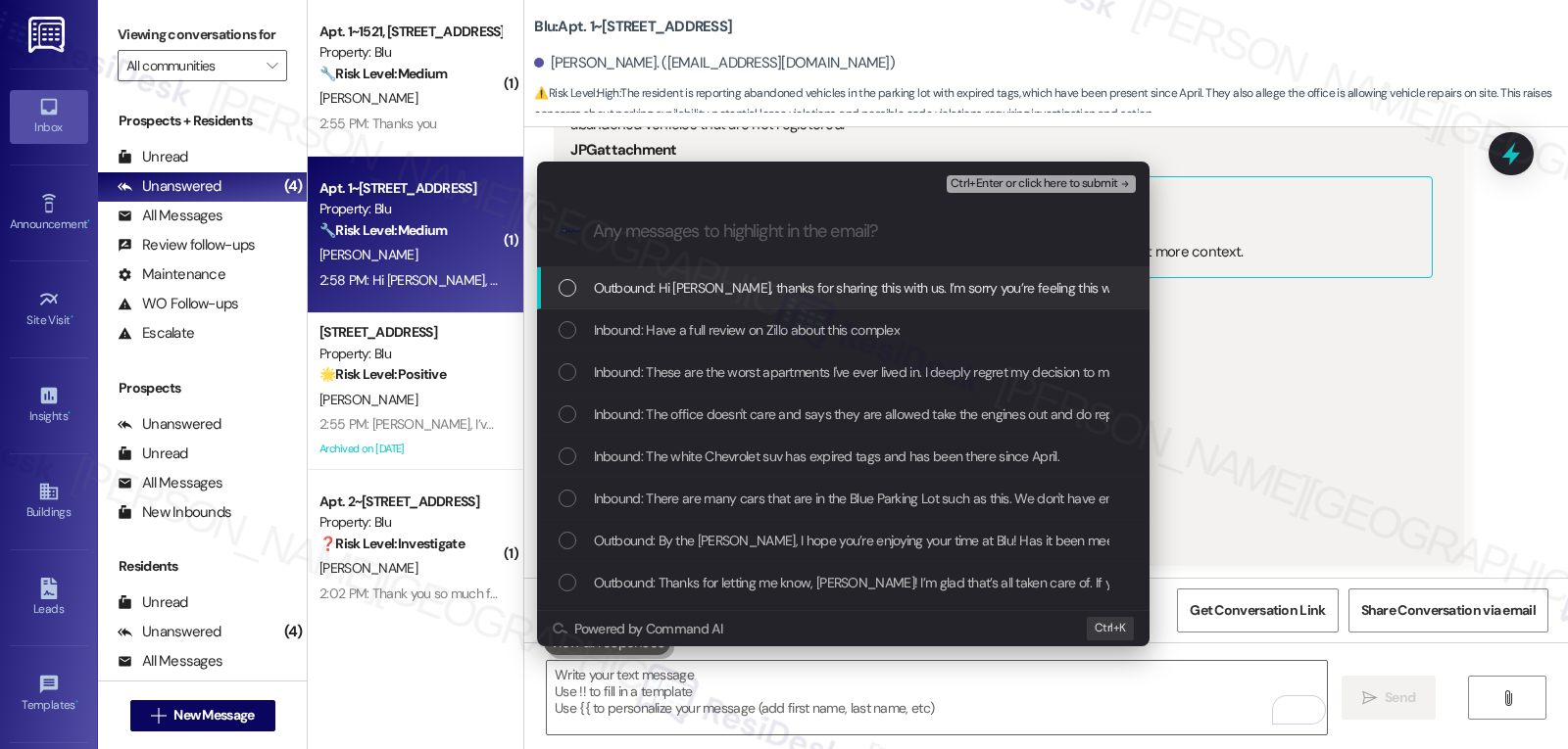
click at [784, 348] on div "Inbound: Have a full review on Zillo about this complex" at bounding box center [843, 330] width 612 height 42
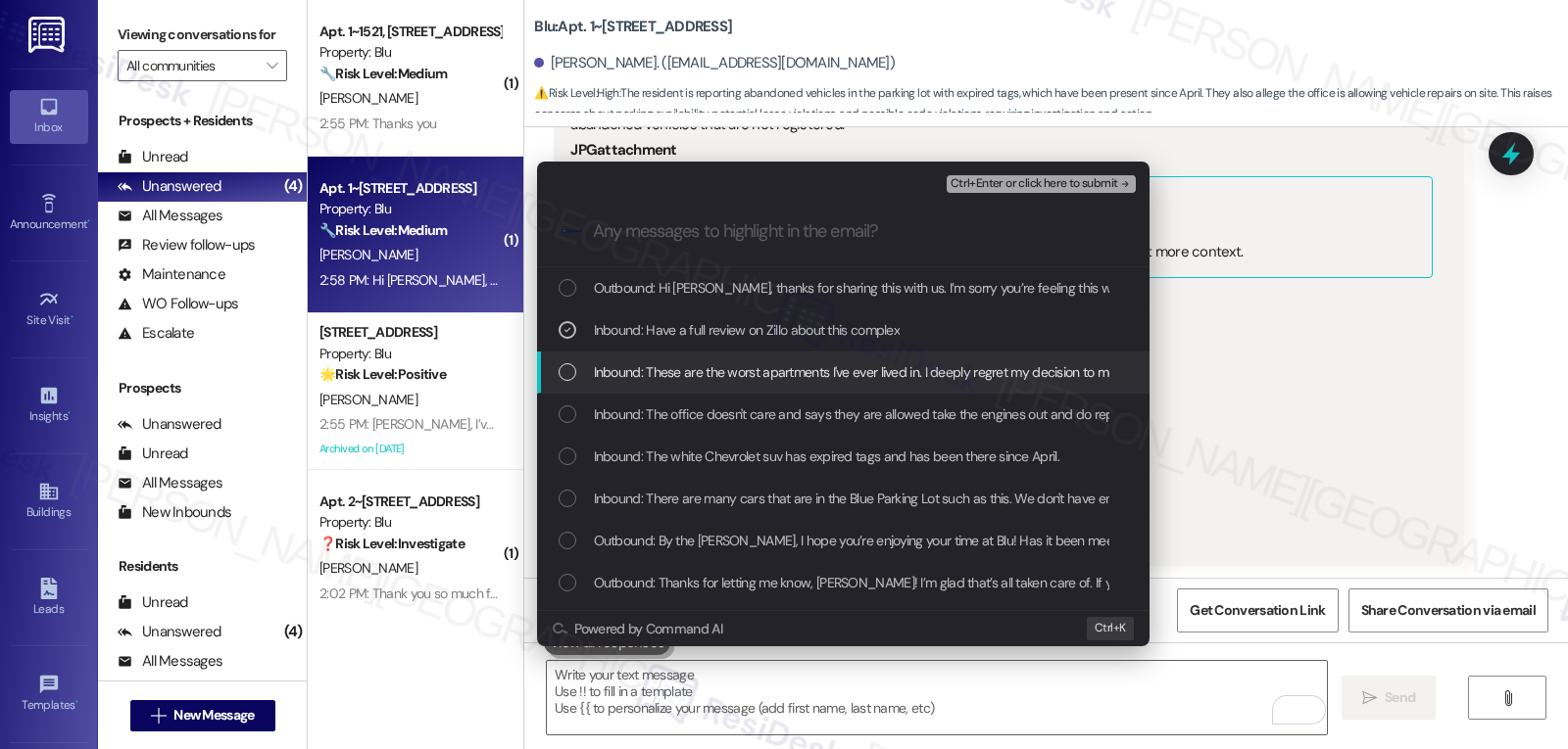
drag, startPoint x: 718, startPoint y: 368, endPoint x: 701, endPoint y: 368, distance: 17.0
click at [716, 368] on span "Inbound: These are the worst apartments I've ever lived in. I deeply regret my …" at bounding box center [877, 372] width 566 height 22
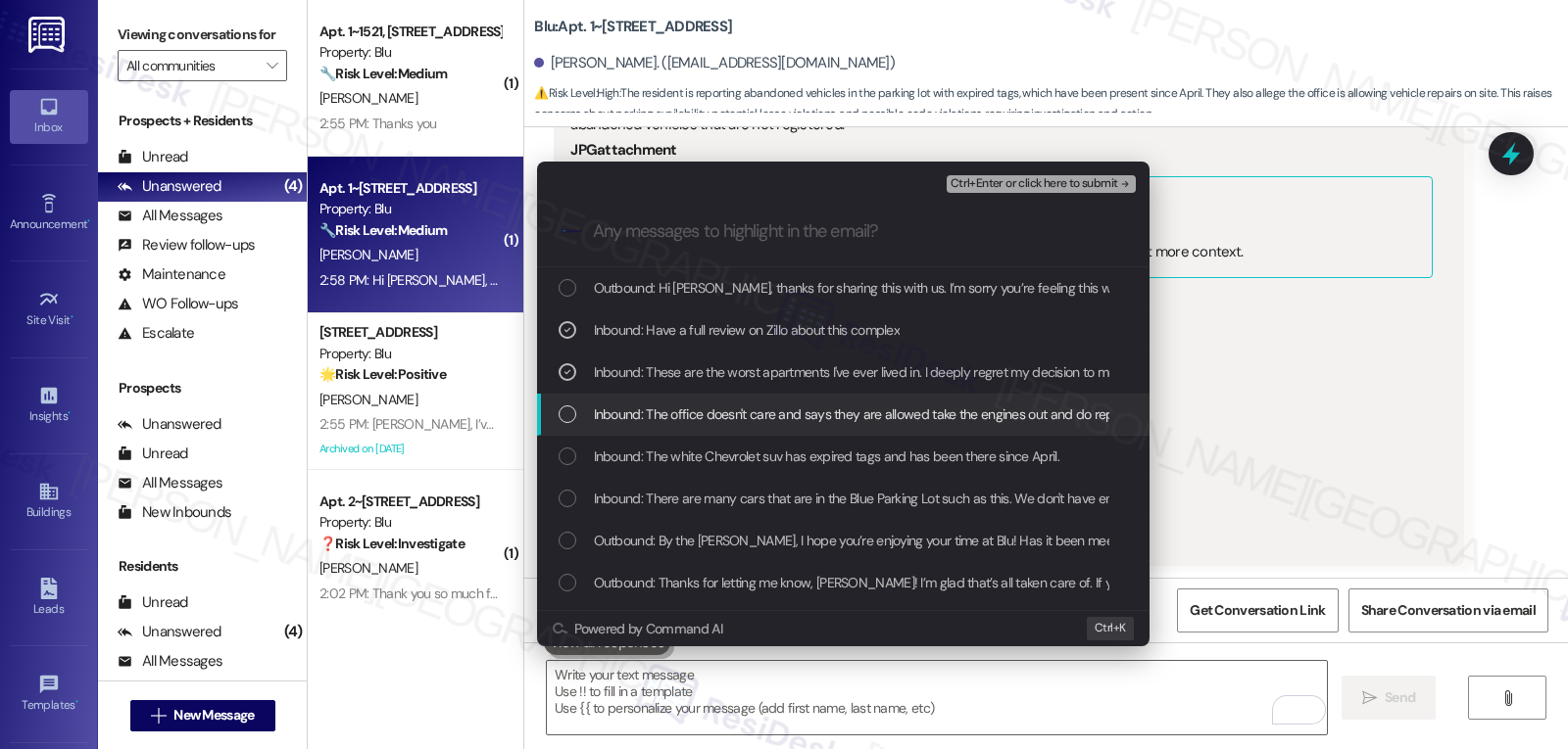
click at [585, 423] on div "Inbound: The office doesn't care and says they are allowed take the engines out…" at bounding box center [845, 415] width 573 height 22
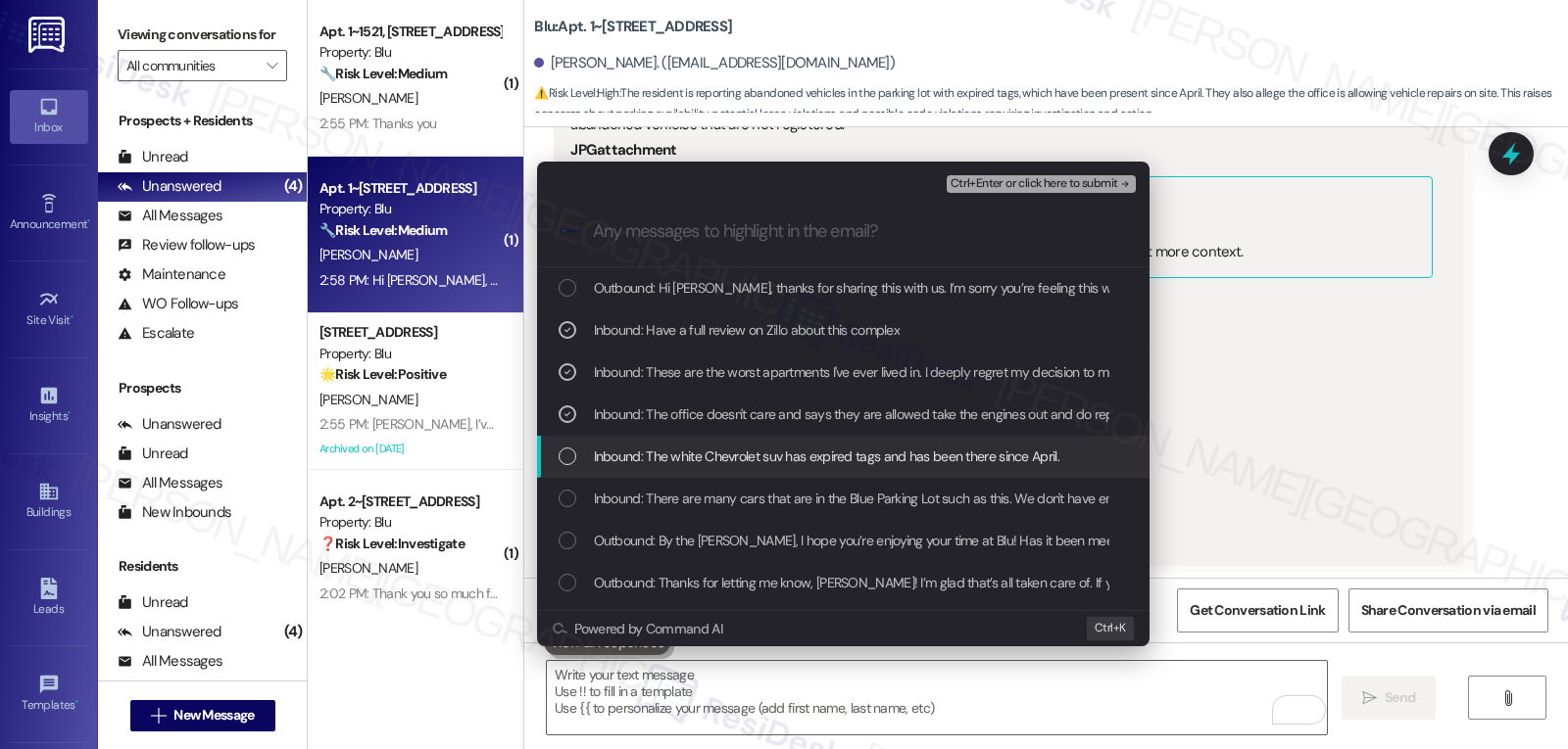
click at [587, 448] on div "Inbound: The white Chevrolet suv has expired tags and has been there since Apri…" at bounding box center [845, 457] width 573 height 22
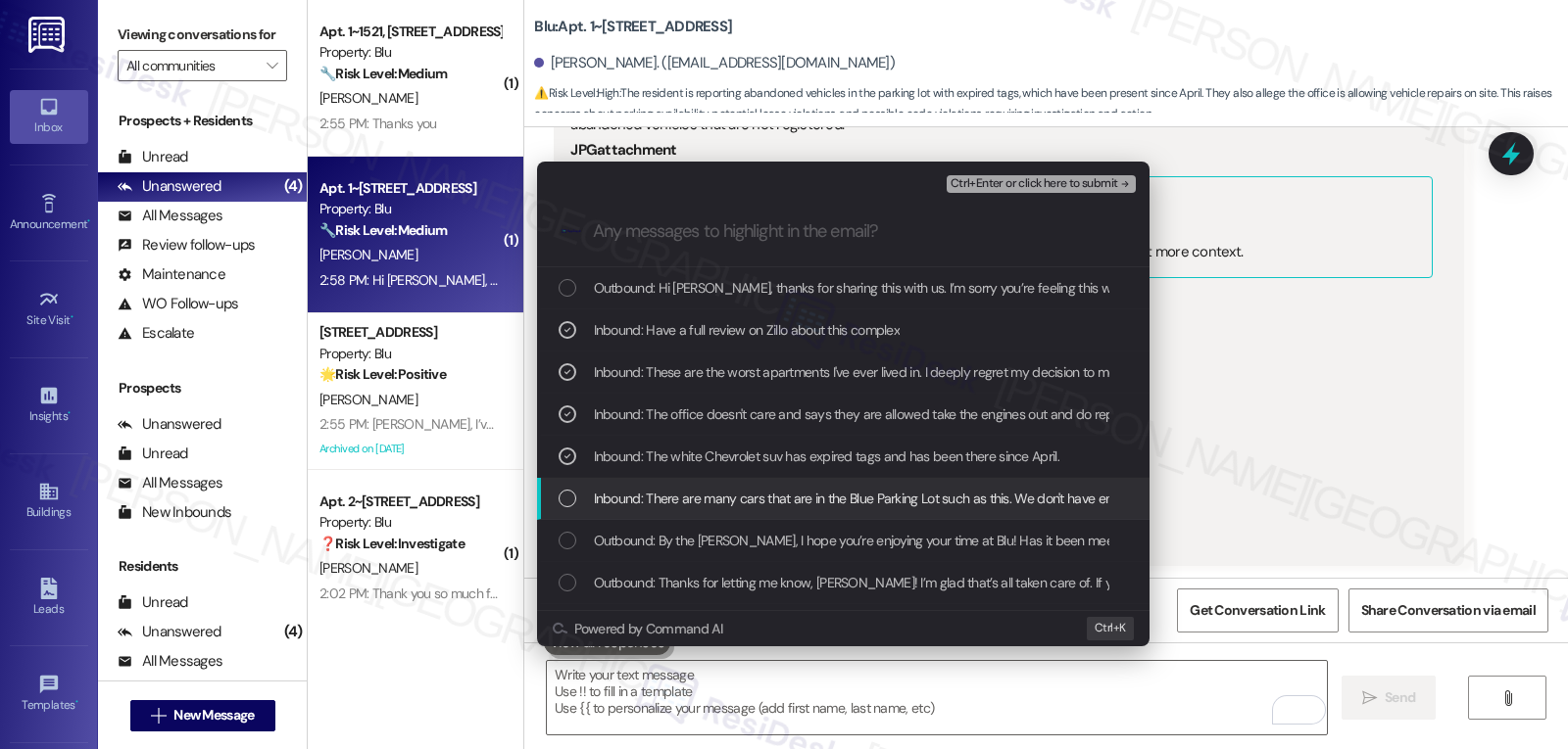
click at [592, 486] on div "Inbound: There are many cars that are in the Blue Parking Lot such as this. We …" at bounding box center [843, 499] width 612 height 42
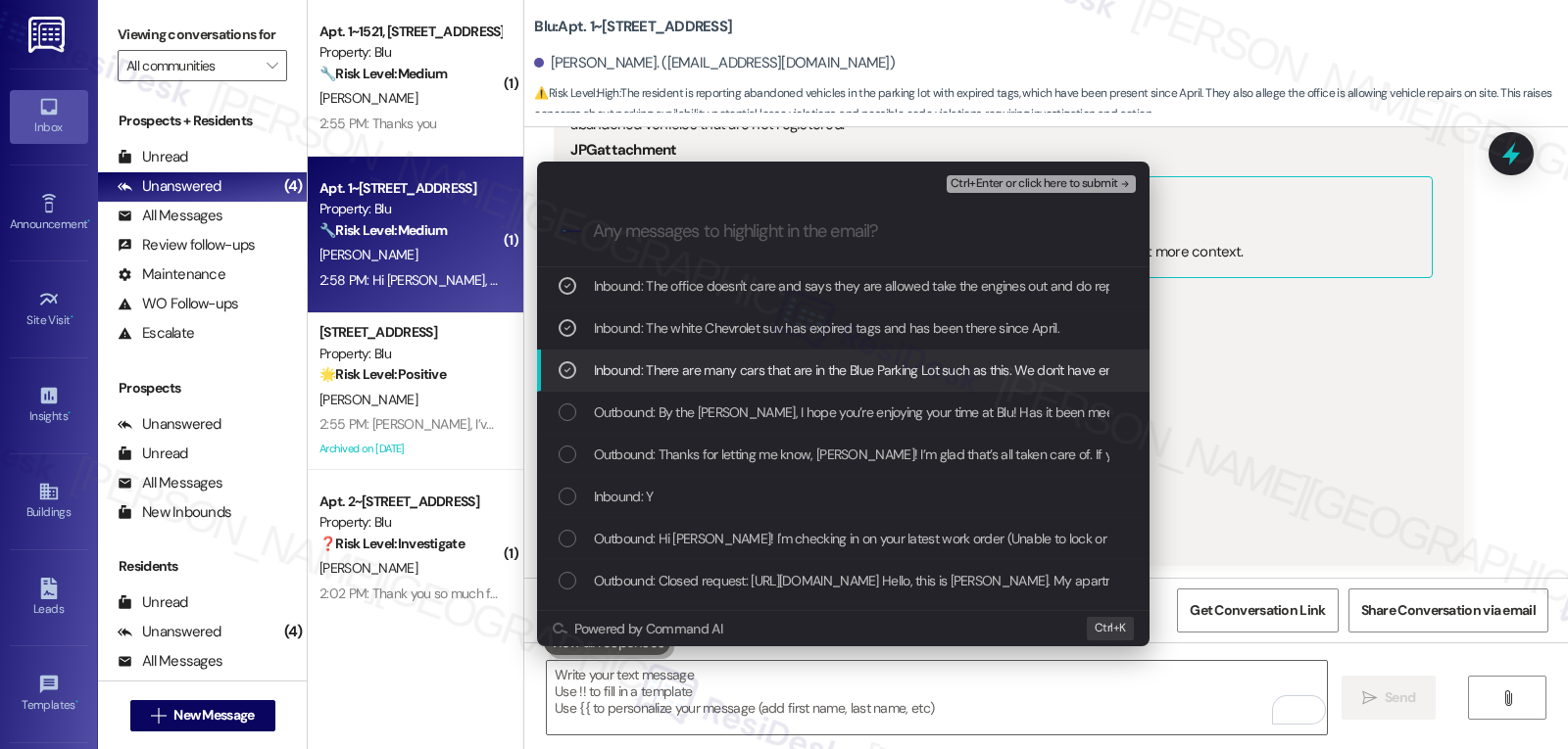
scroll to position [196, 0]
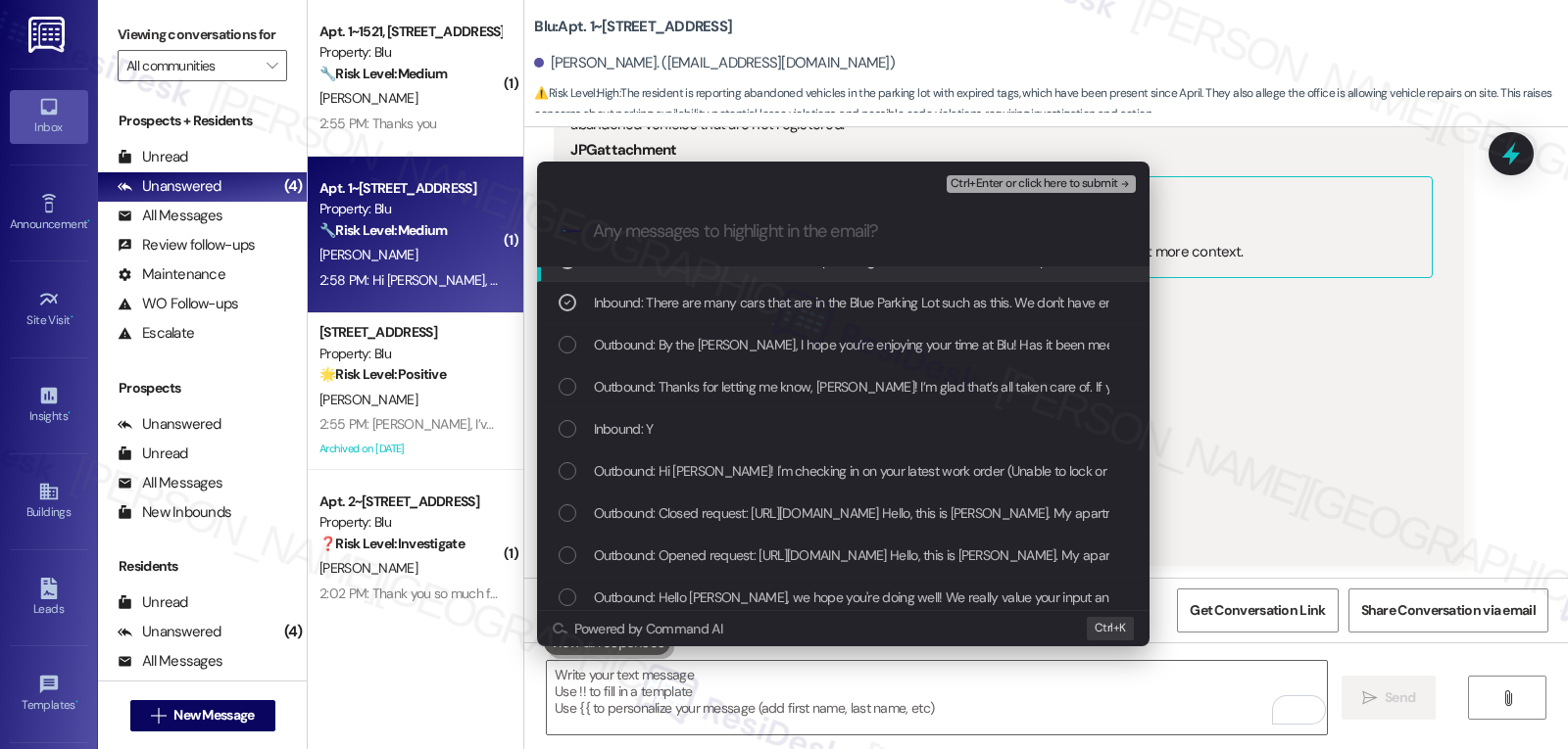
click at [1024, 180] on span "Ctrl+Enter or click here to submit" at bounding box center [1034, 184] width 167 height 14
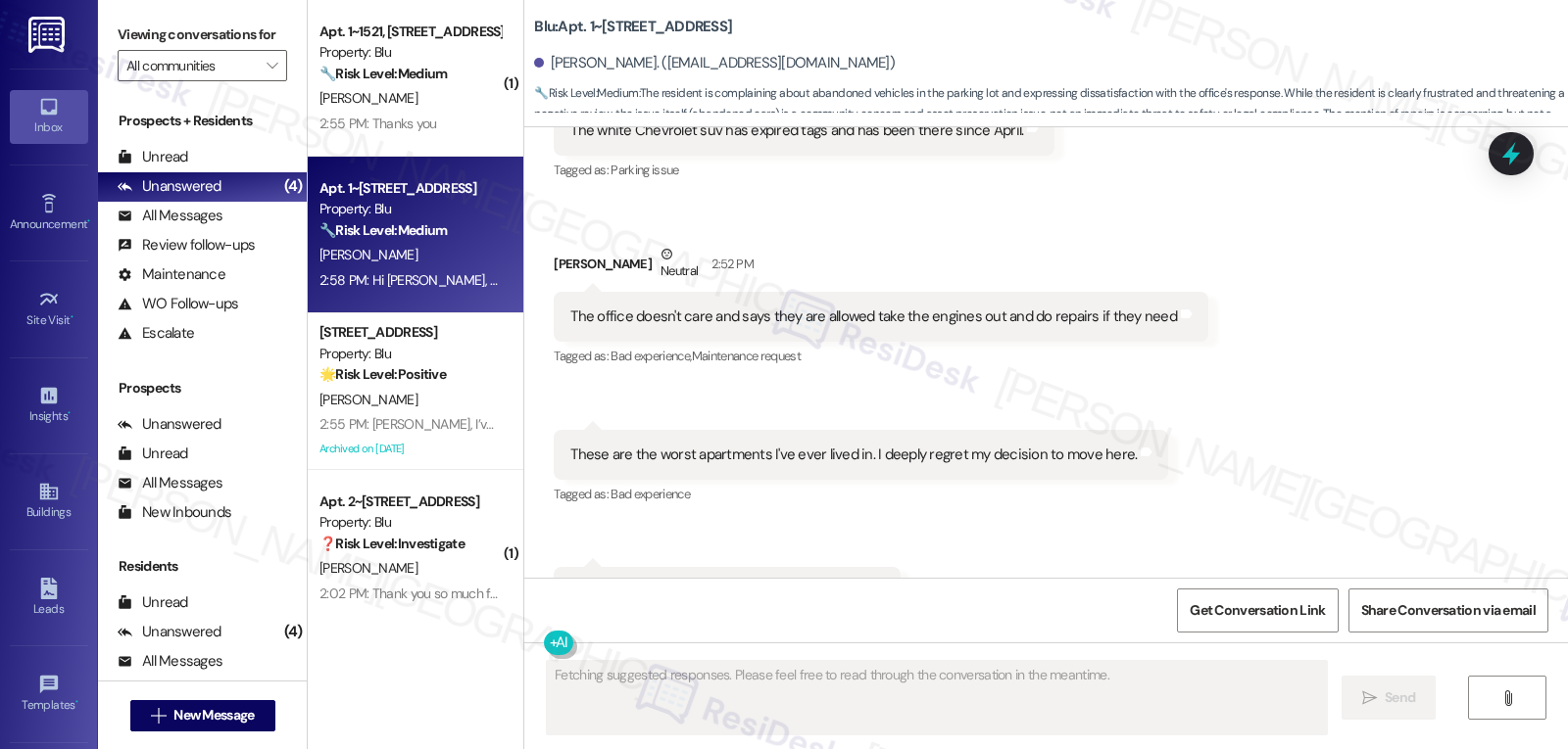
scroll to position [3926, 0]
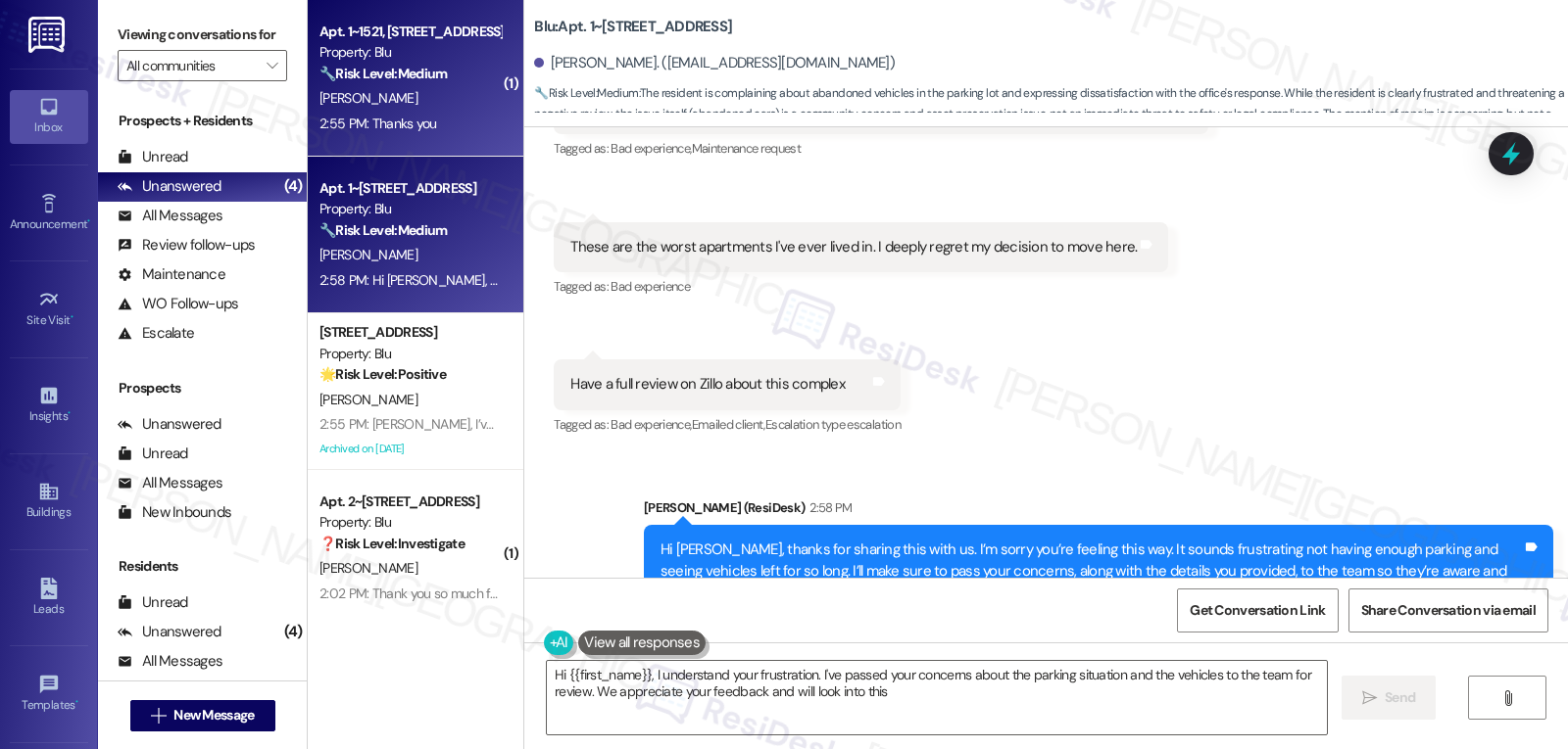
type textarea "Hi {{first_name}}, I understand your frustration. I've passed your concerns abo…"
click at [470, 116] on div "2:55 PM: Thanks you 2:55 PM: Thanks you" at bounding box center [410, 123] width 185 height 25
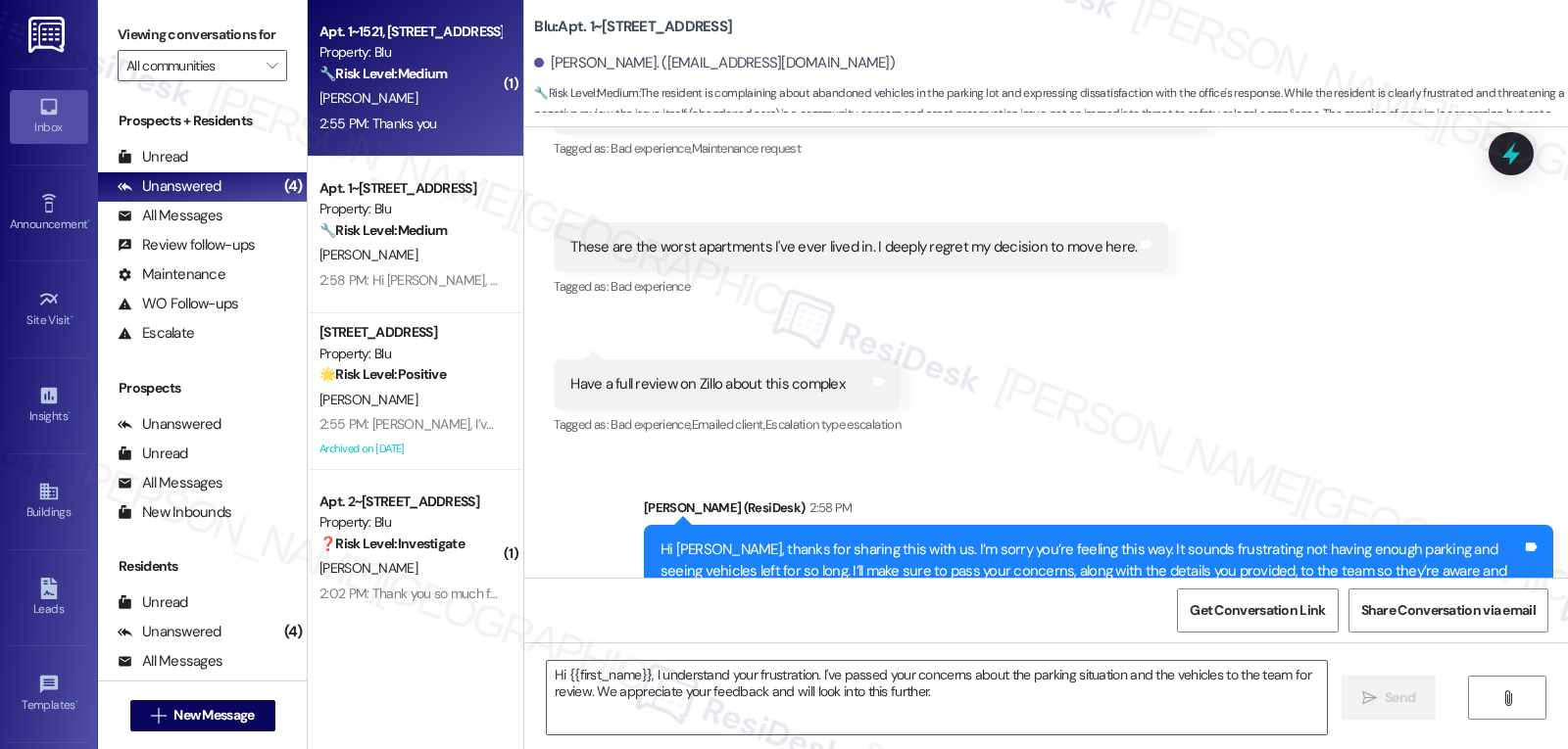
type textarea "Fetching suggested responses. Please feel free to read through the conversation…"
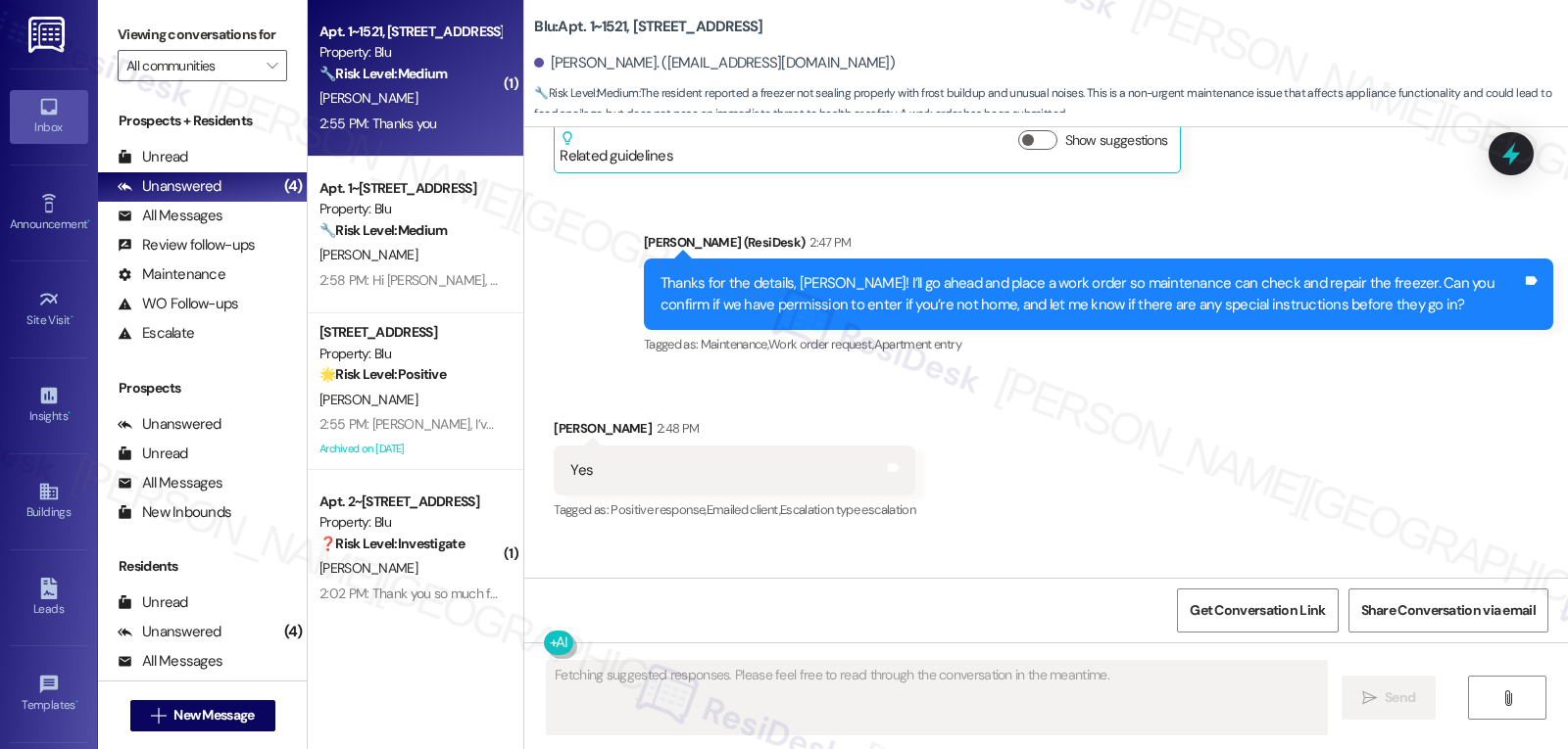
scroll to position [3048, 0]
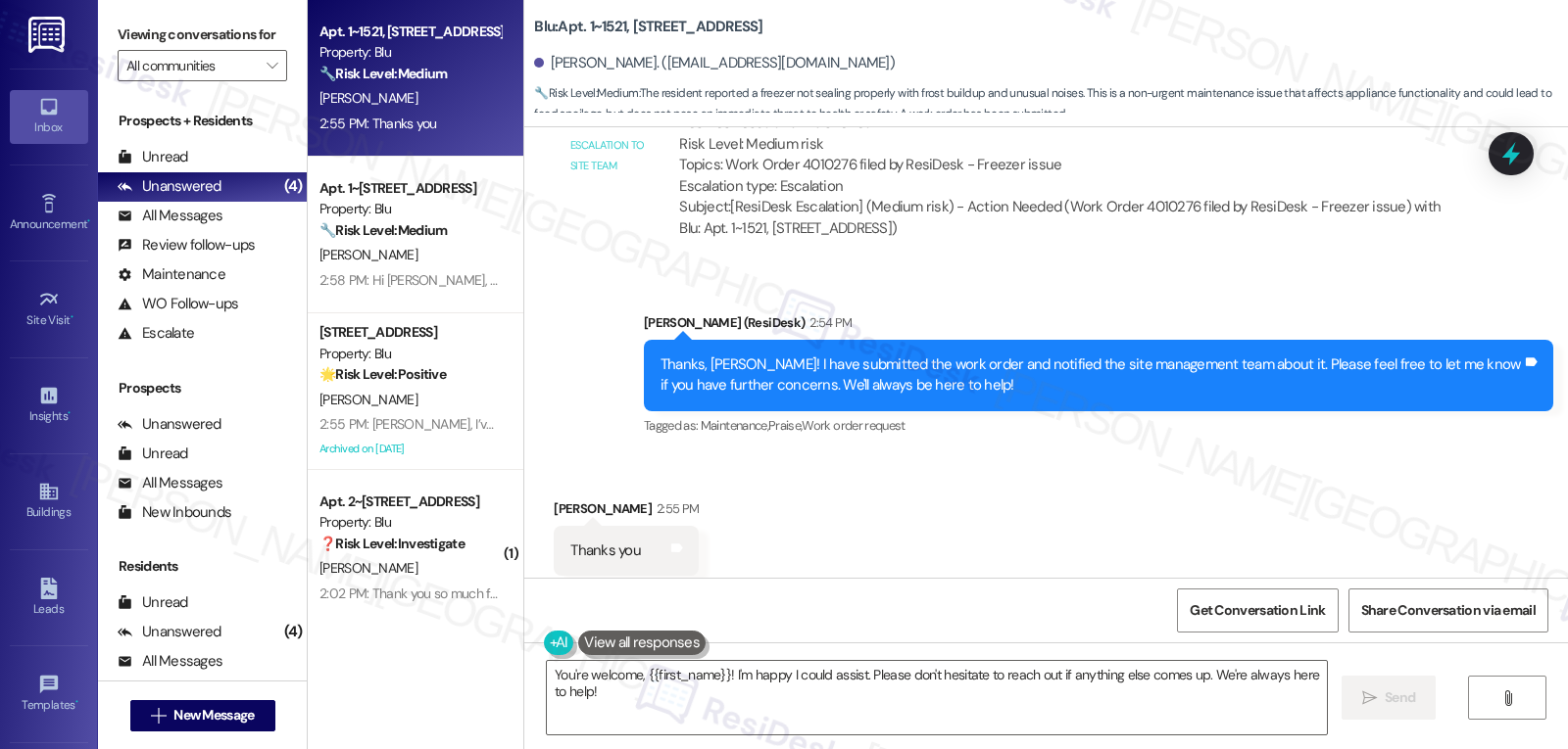
click at [558, 498] on div "Victor Cooper 2:55 PM" at bounding box center [626, 512] width 145 height 28
copy div "Victor"
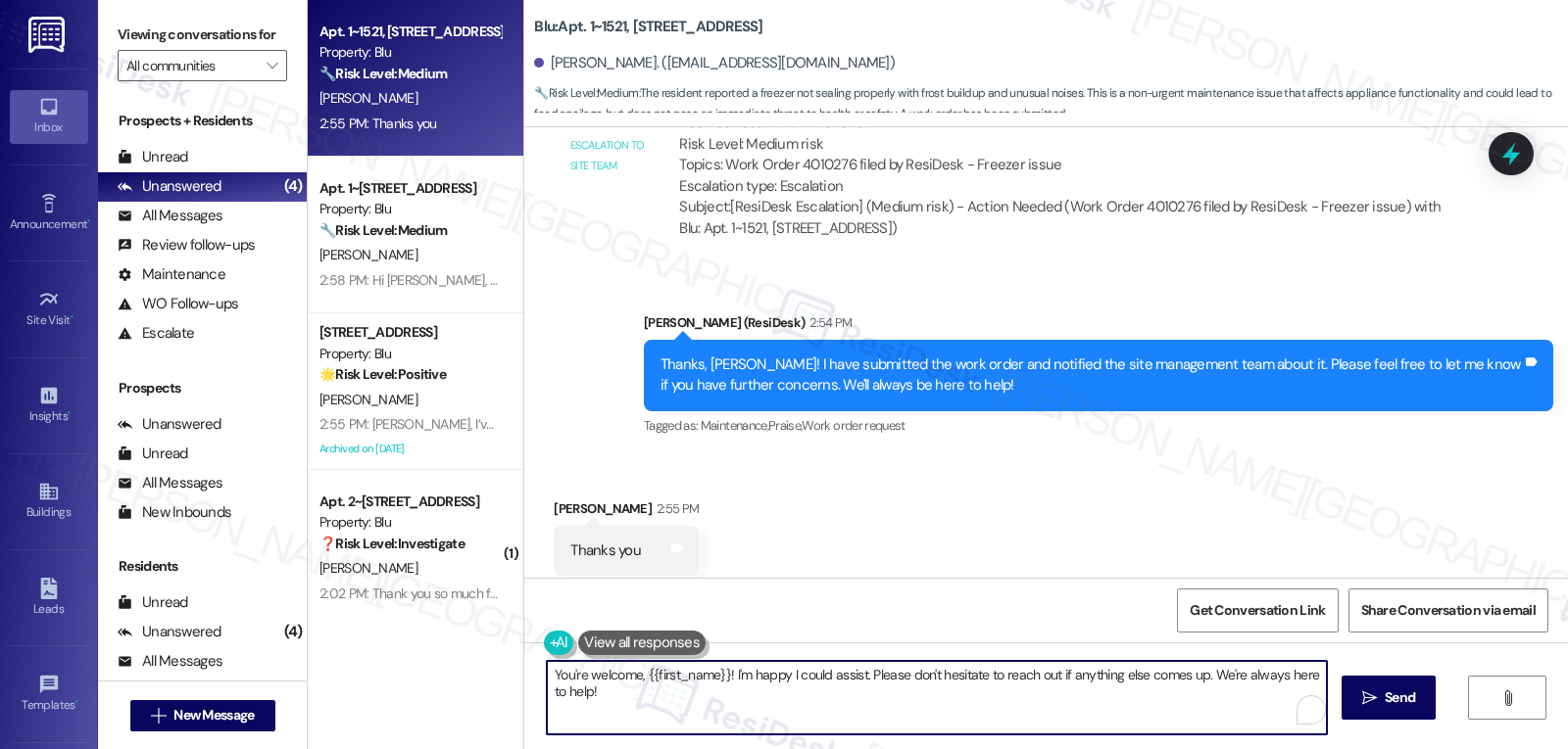
drag, startPoint x: 860, startPoint y: 673, endPoint x: 927, endPoint y: 759, distance: 109.0
click at [927, 748] on html "Inbox Go to Inbox Announcement • Send A Text Announcement Site Visit • Go to Si…" at bounding box center [784, 374] width 1568 height 749
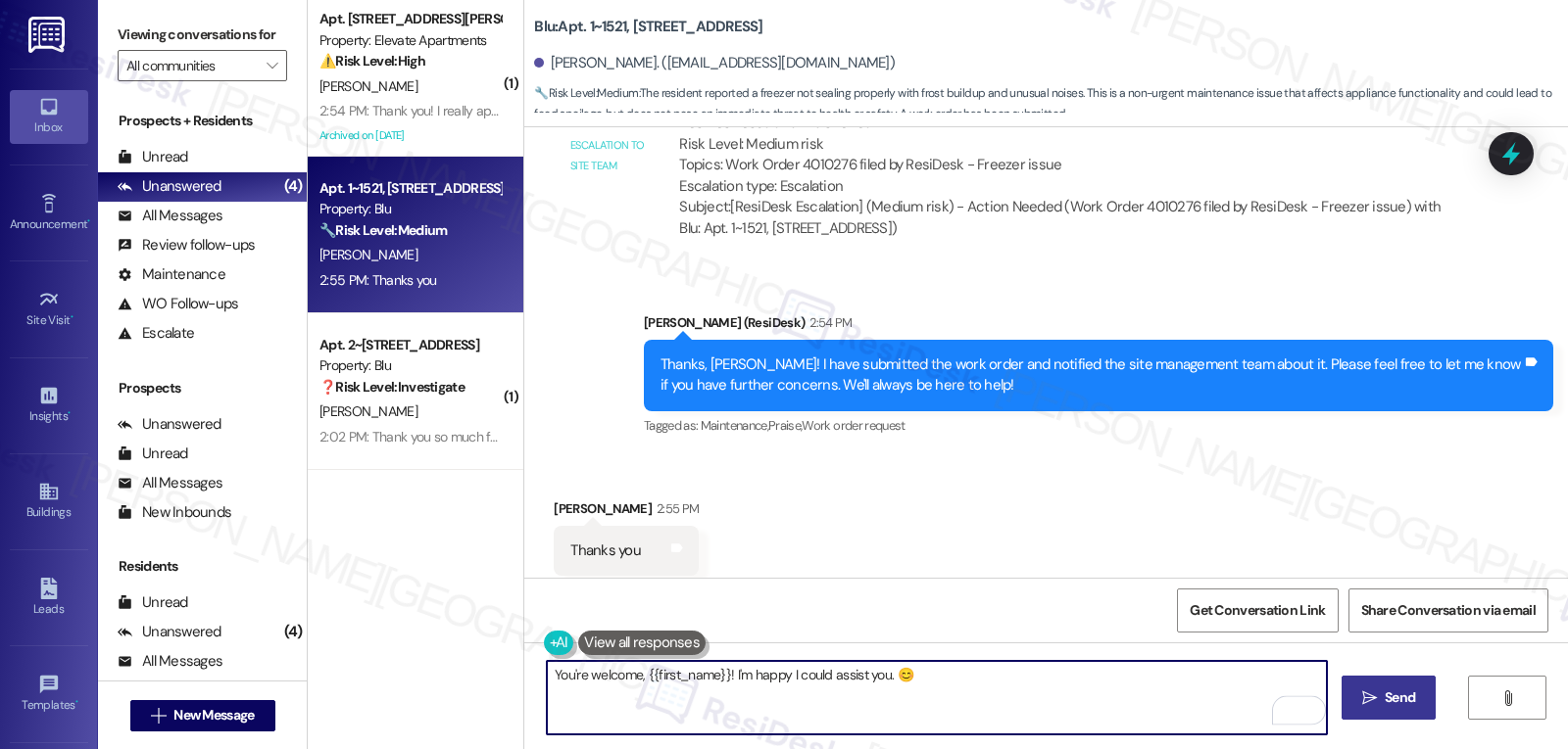
type textarea "You're welcome, {{first_name}}! I'm happy I could assist you. 😊"
click at [1367, 712] on button " Send" at bounding box center [1389, 697] width 96 height 44
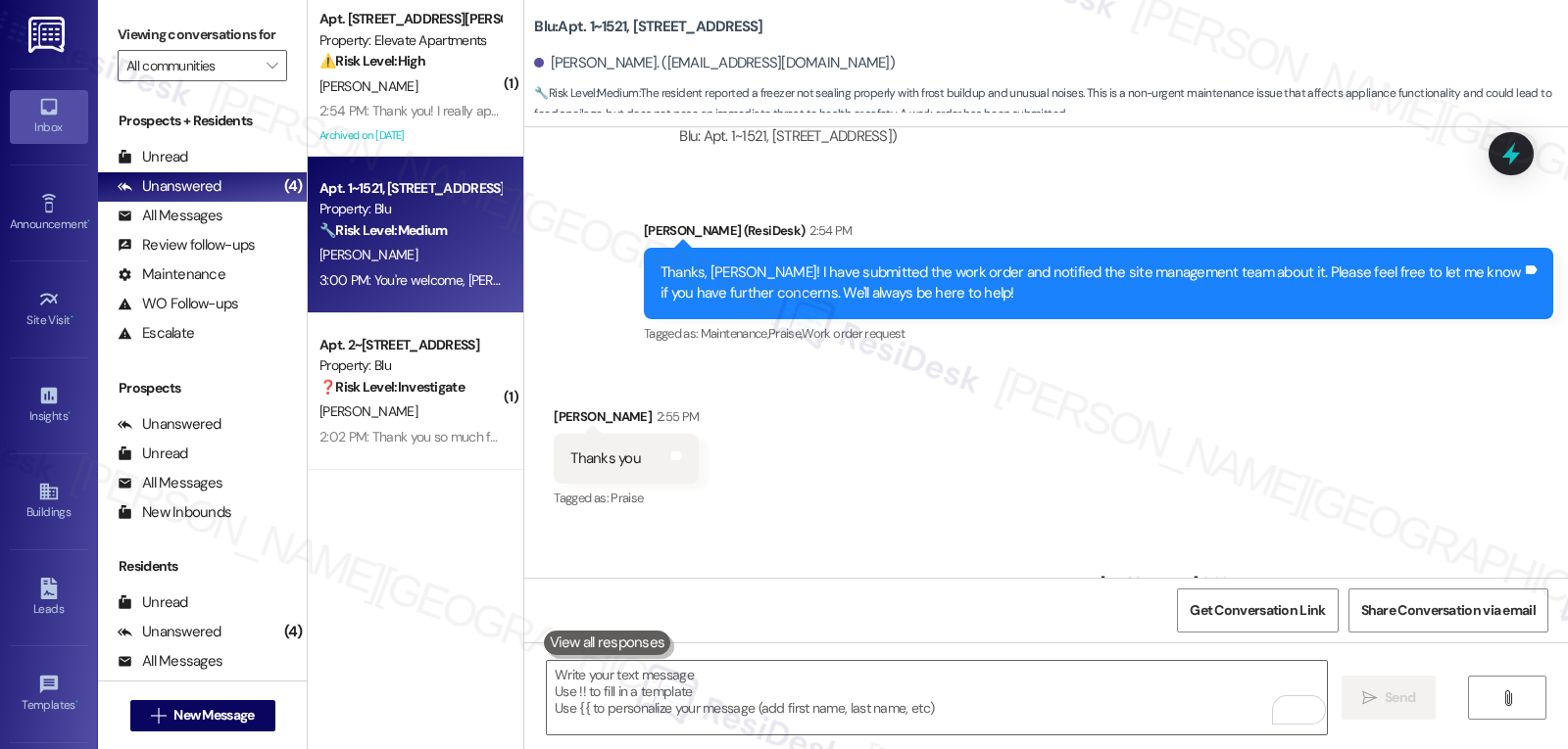
scroll to position [3185, 0]
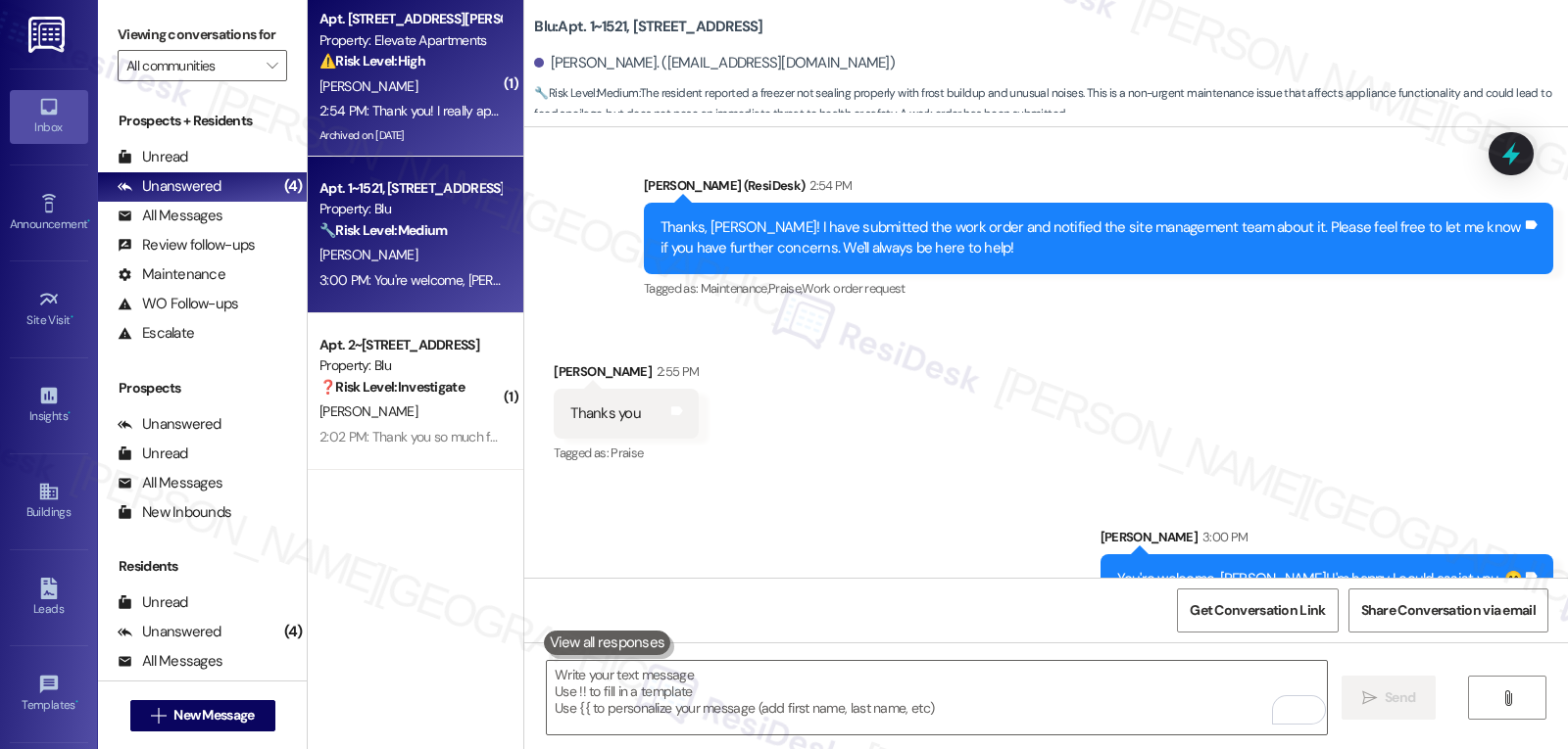
click at [402, 130] on div "Archived on 07/17/2025" at bounding box center [410, 135] width 185 height 25
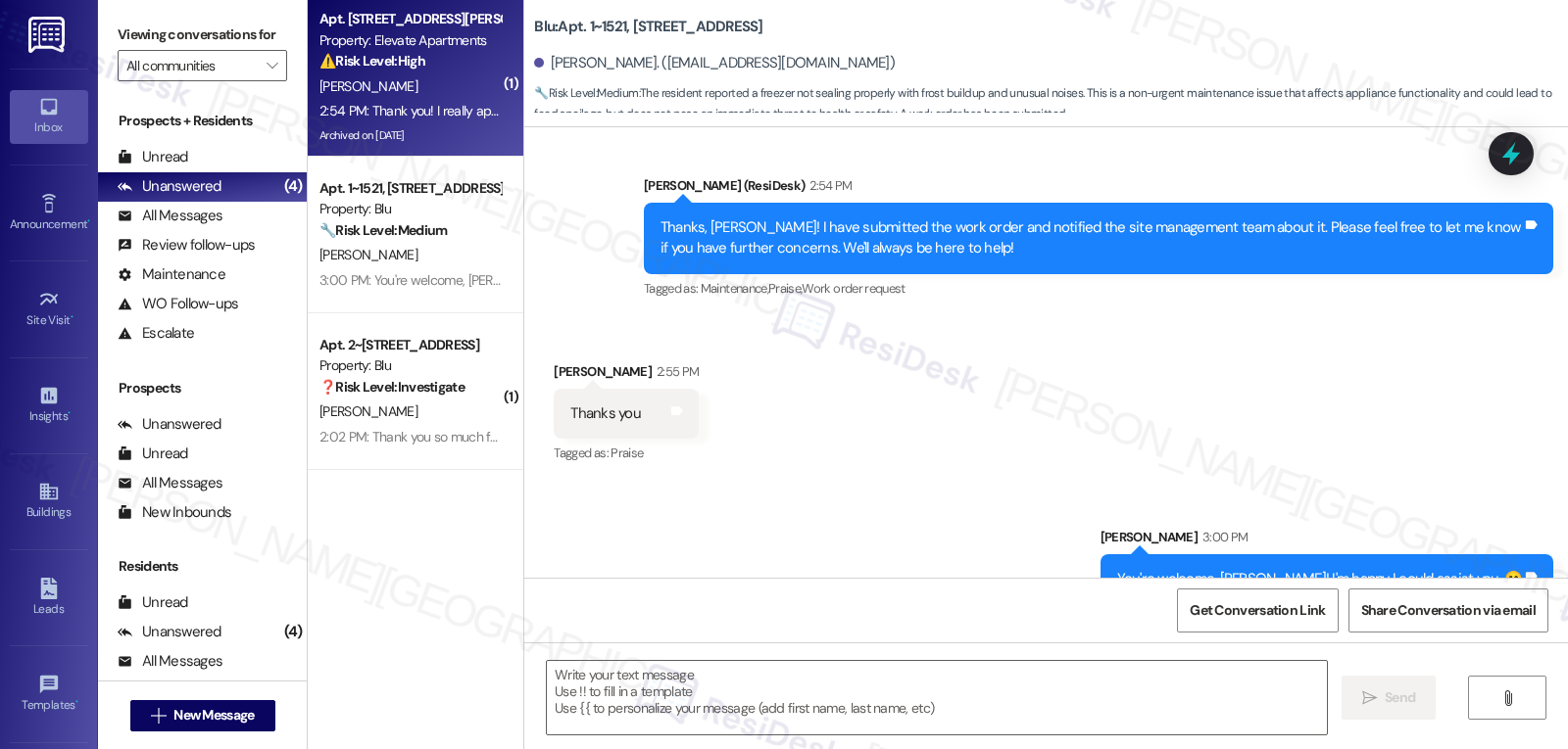
type textarea "Fetching suggested responses. Please feel free to read through the conversation…"
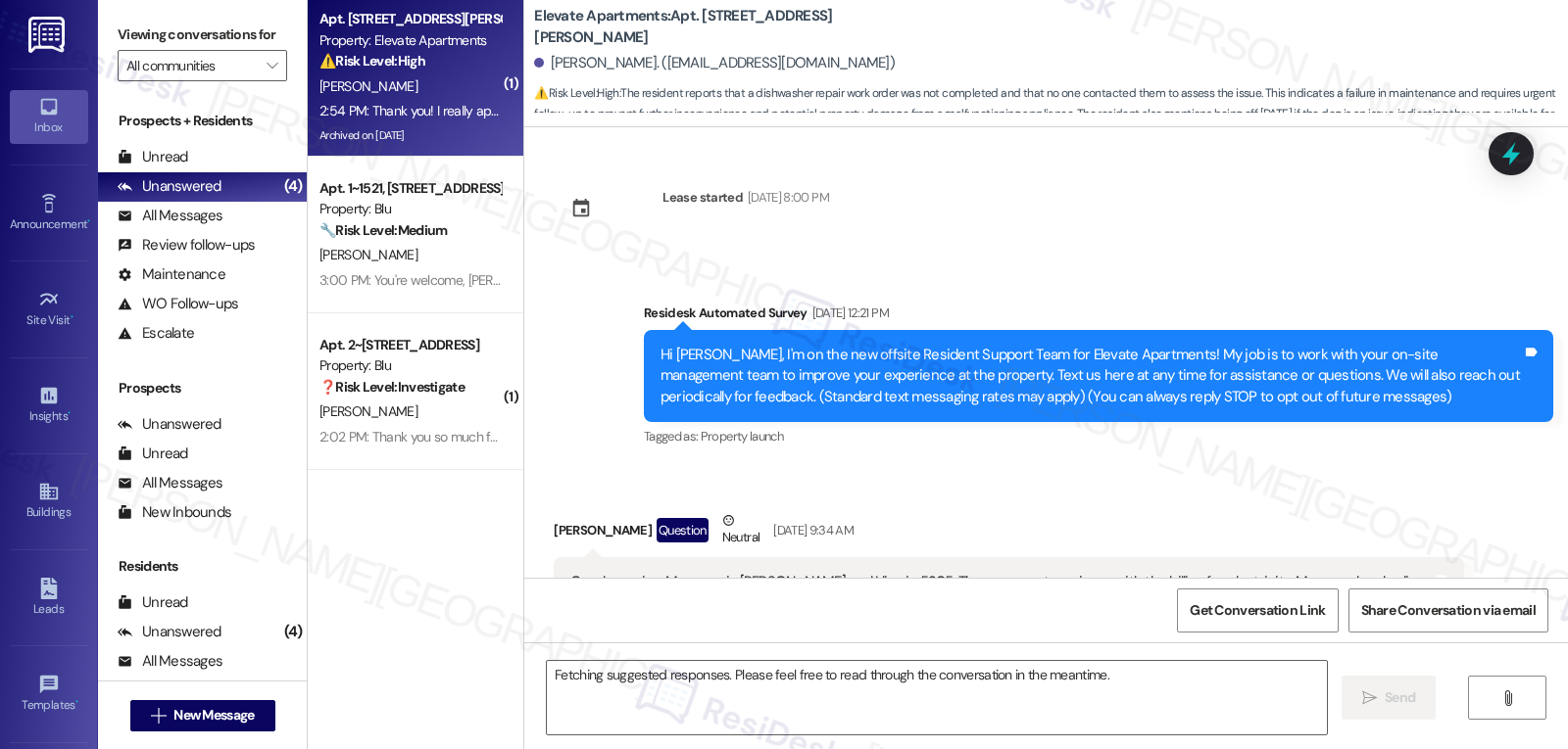
scroll to position [16050, 0]
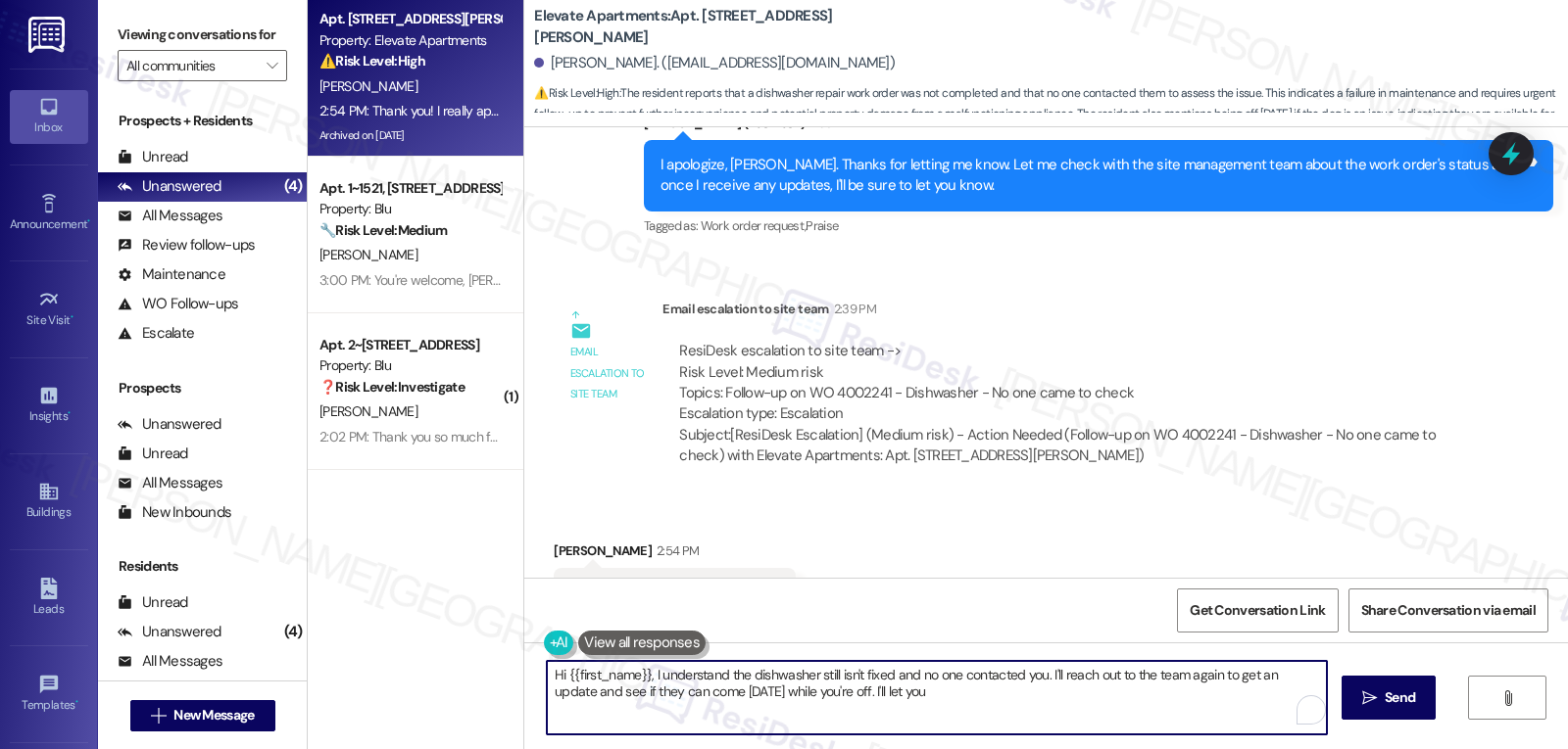
click at [629, 709] on textarea "Hi {{first_name}}, I understand the dishwasher still isn't fixed and no one con…" at bounding box center [936, 698] width 780 height 74
click at [546, 673] on textarea "Hi {{first_name}}, I understand the dishwasher still isn't fixed and no one con…" at bounding box center [936, 698] width 780 height 74
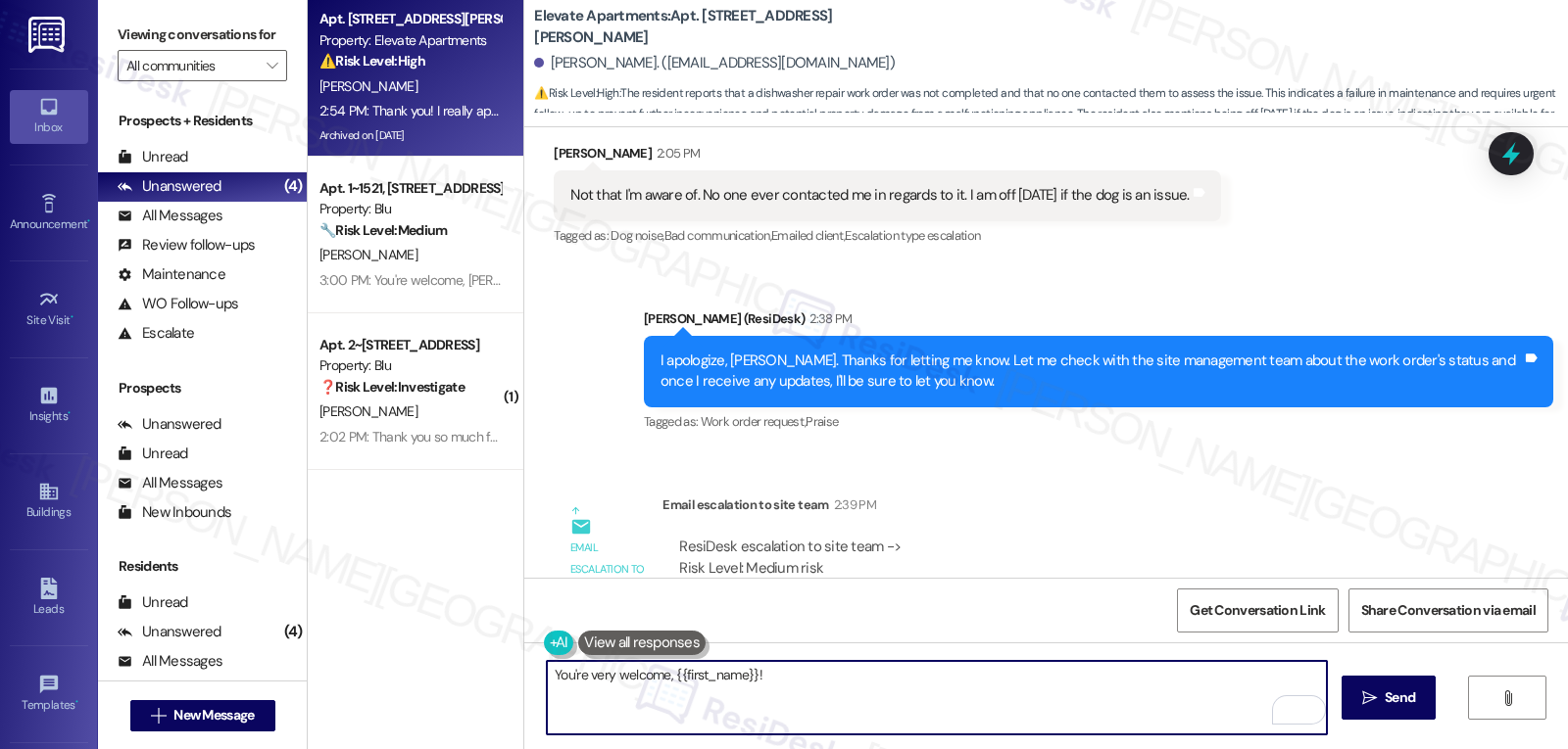
scroll to position [16051, 0]
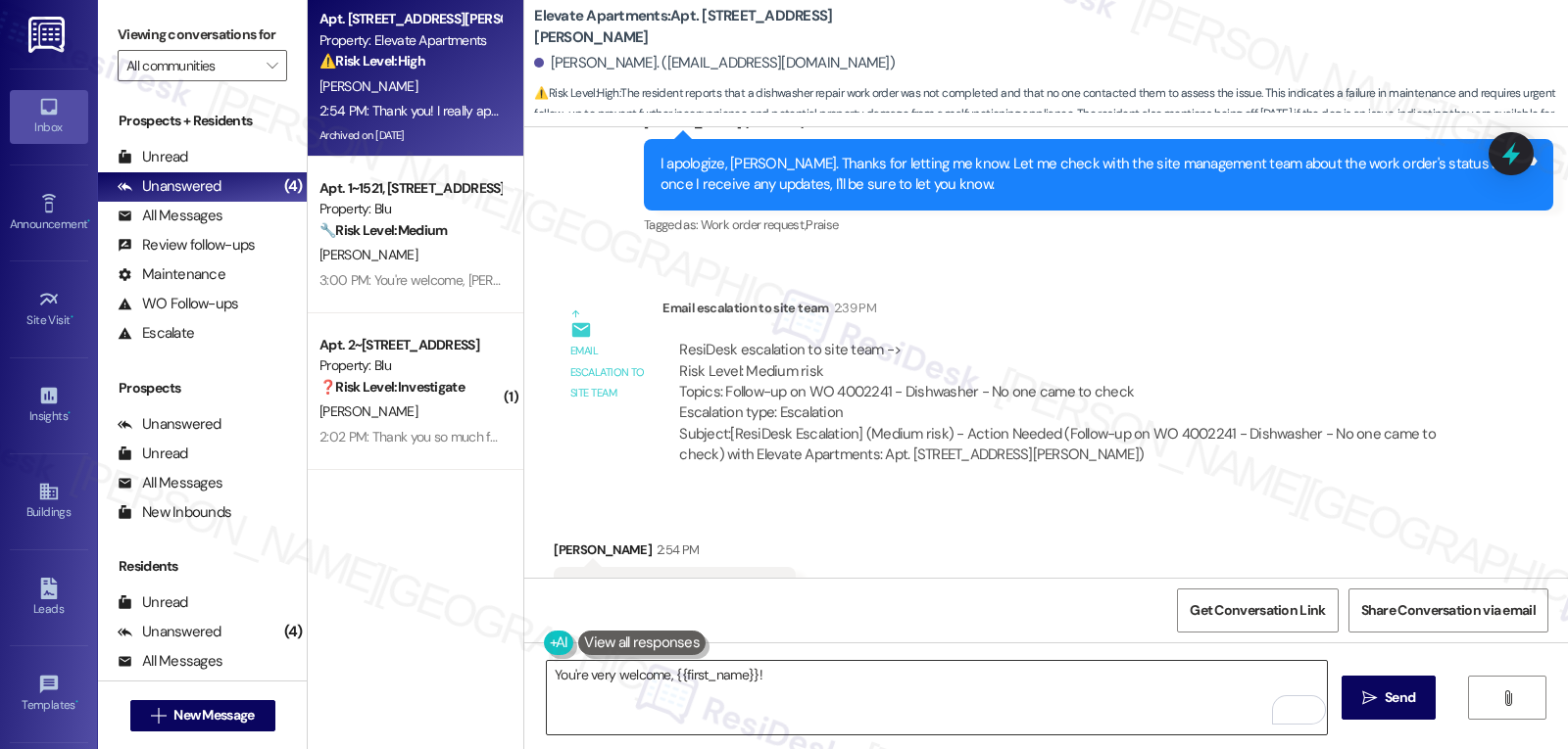
click at [968, 704] on textarea "You're very welcome, {{first_name}}!" at bounding box center [936, 698] width 780 height 74
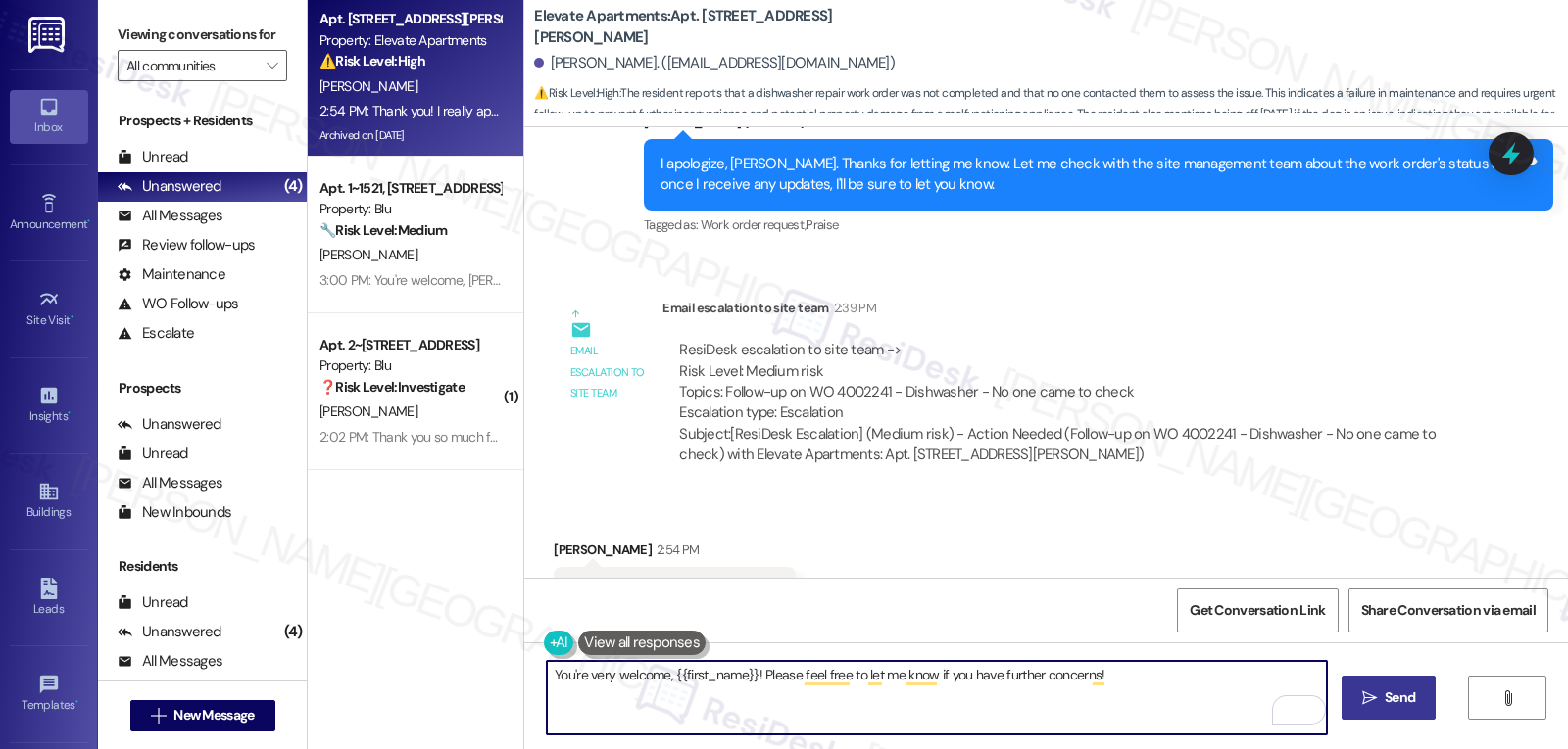
type textarea "You're very welcome, {{first_name}}! Please feel free to let me know if you hav…"
click at [1397, 706] on span "Send" at bounding box center [1399, 697] width 31 height 21
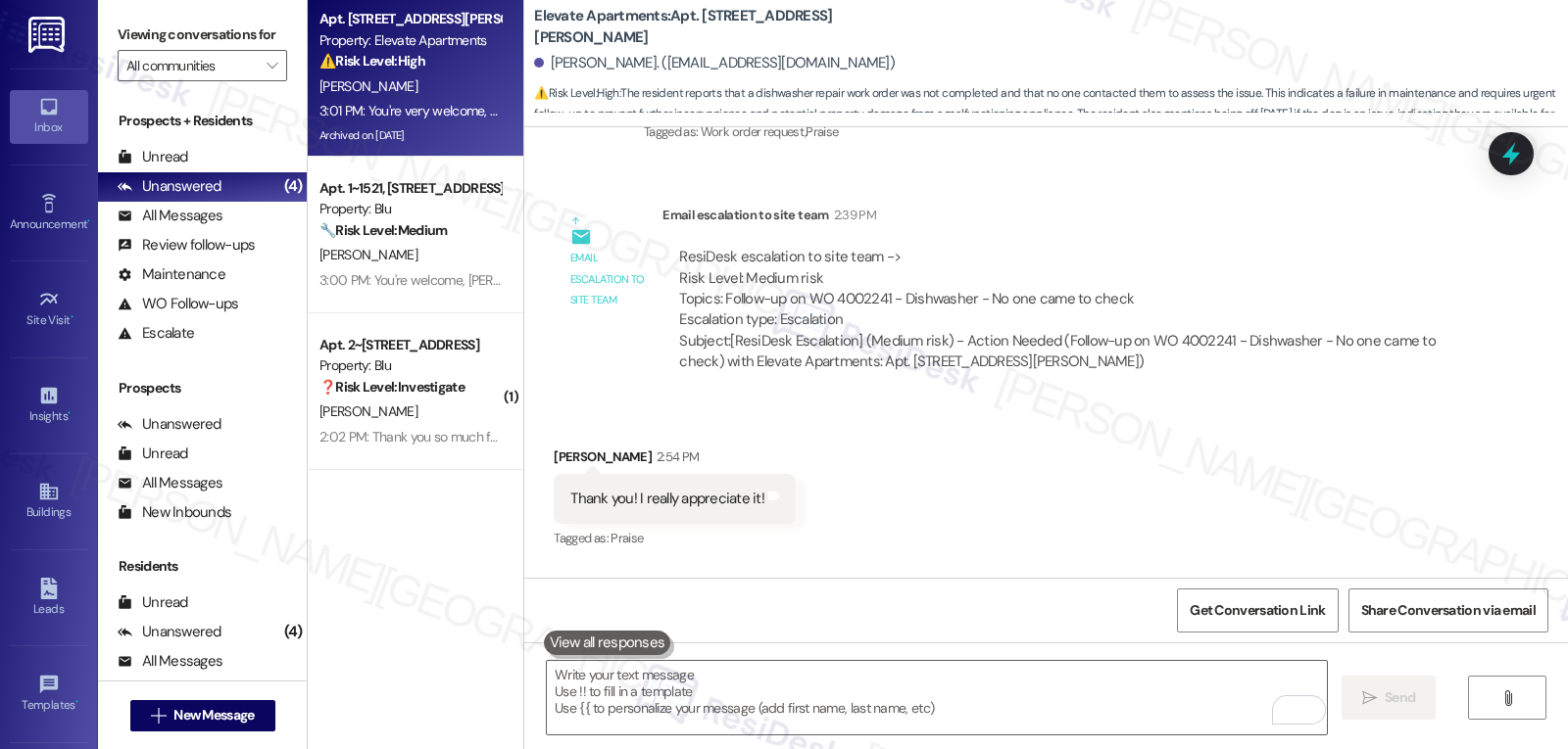
scroll to position [16188, 0]
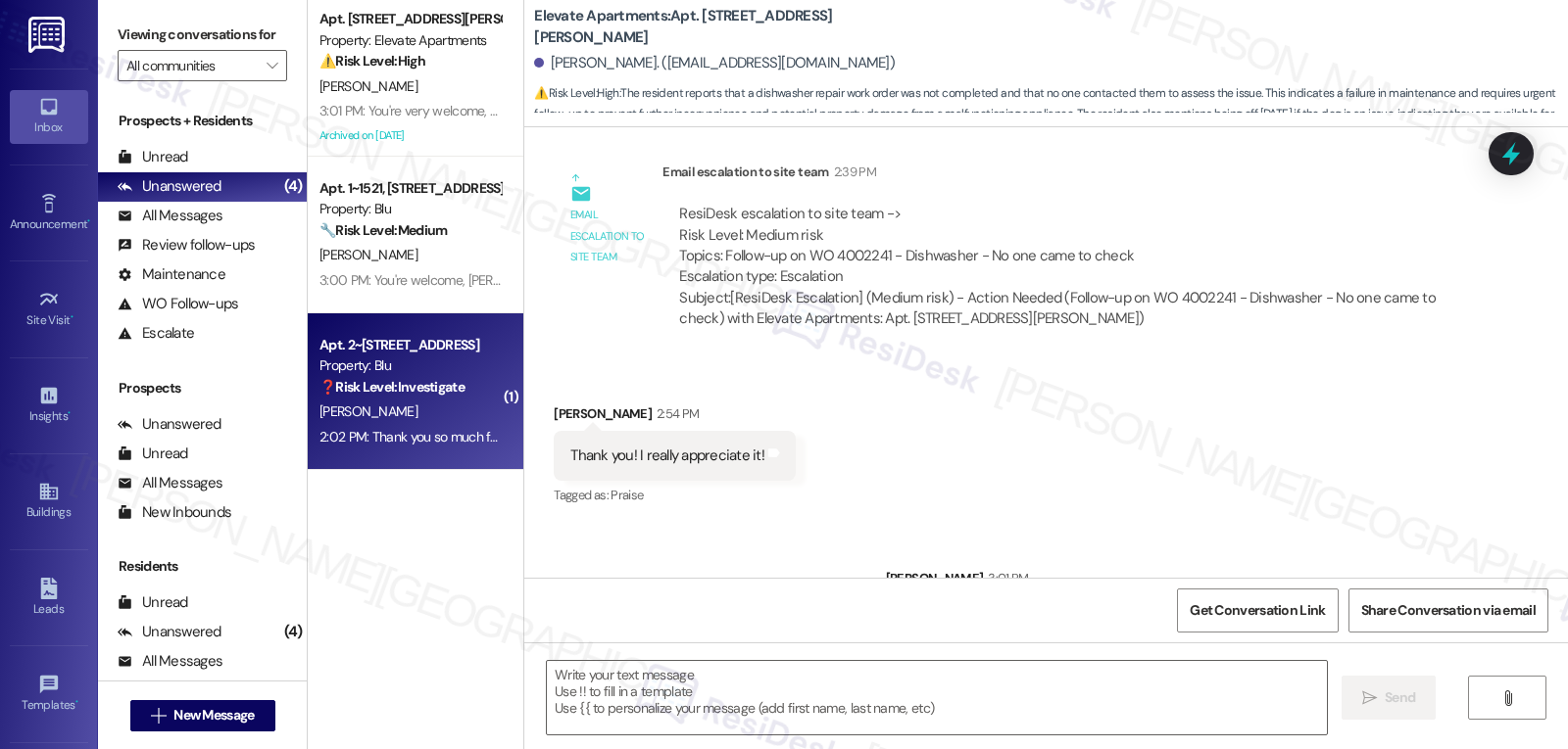
type textarea "Fetching suggested responses. Please feel free to read through the conversation…"
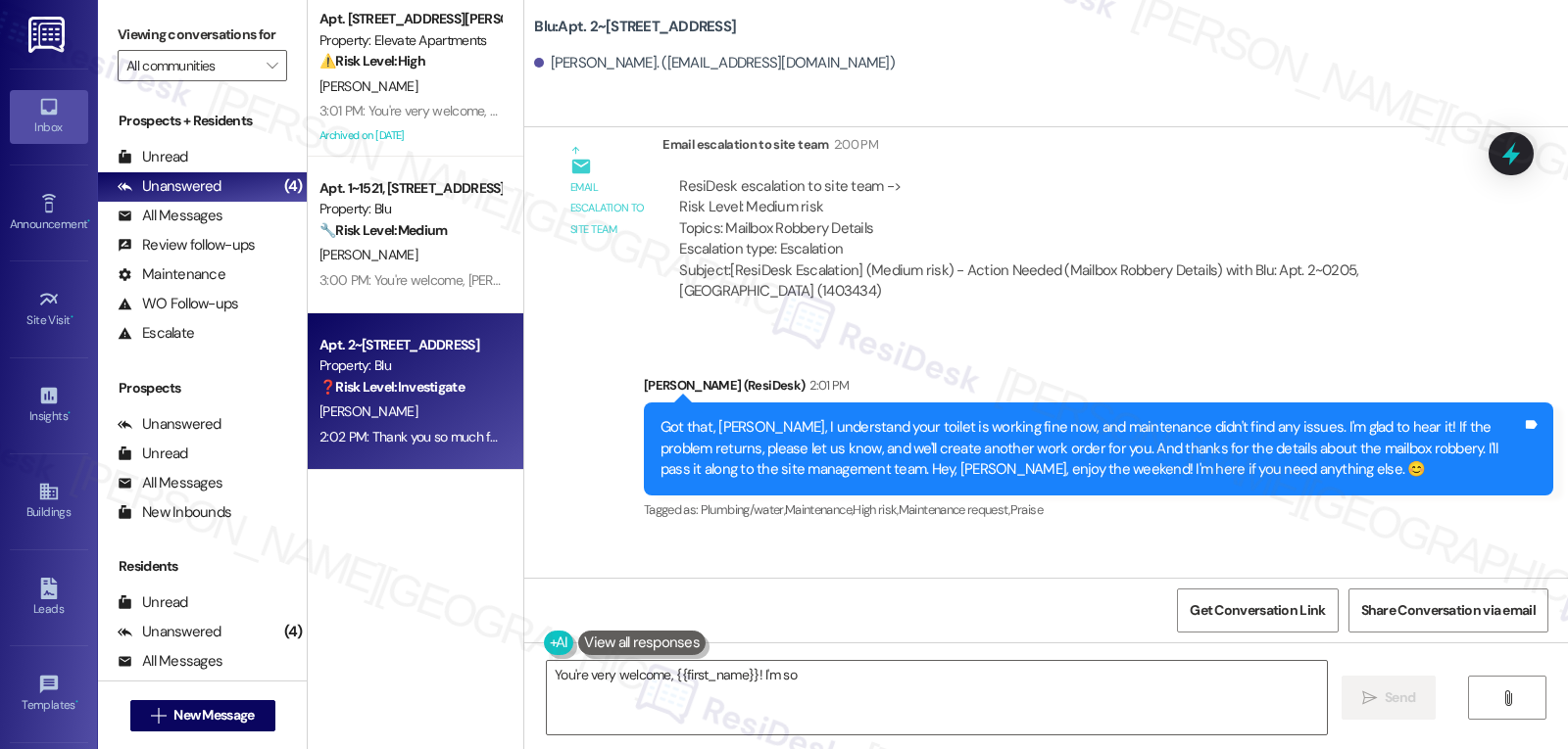
scroll to position [16313, 0]
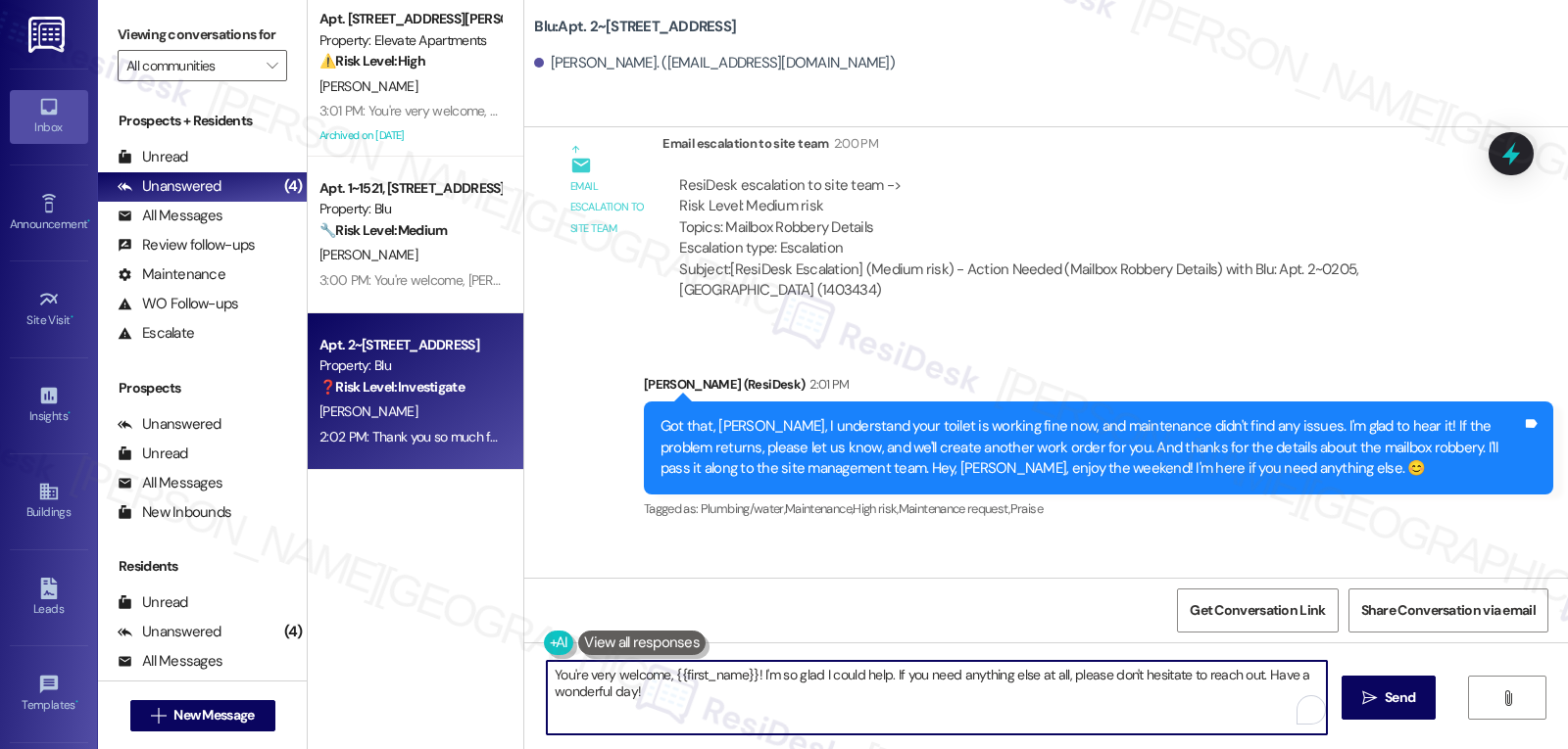
drag, startPoint x: 685, startPoint y: 696, endPoint x: 508, endPoint y: 660, distance: 180.6
click at [508, 660] on div "Apt. 5305, 2111 N. Austin Ave Property: Elevate Apartments ⚠️ Risk Level: High …" at bounding box center [937, 374] width 1260 height 749
type textarea "And you are always welcome, Aaron!"
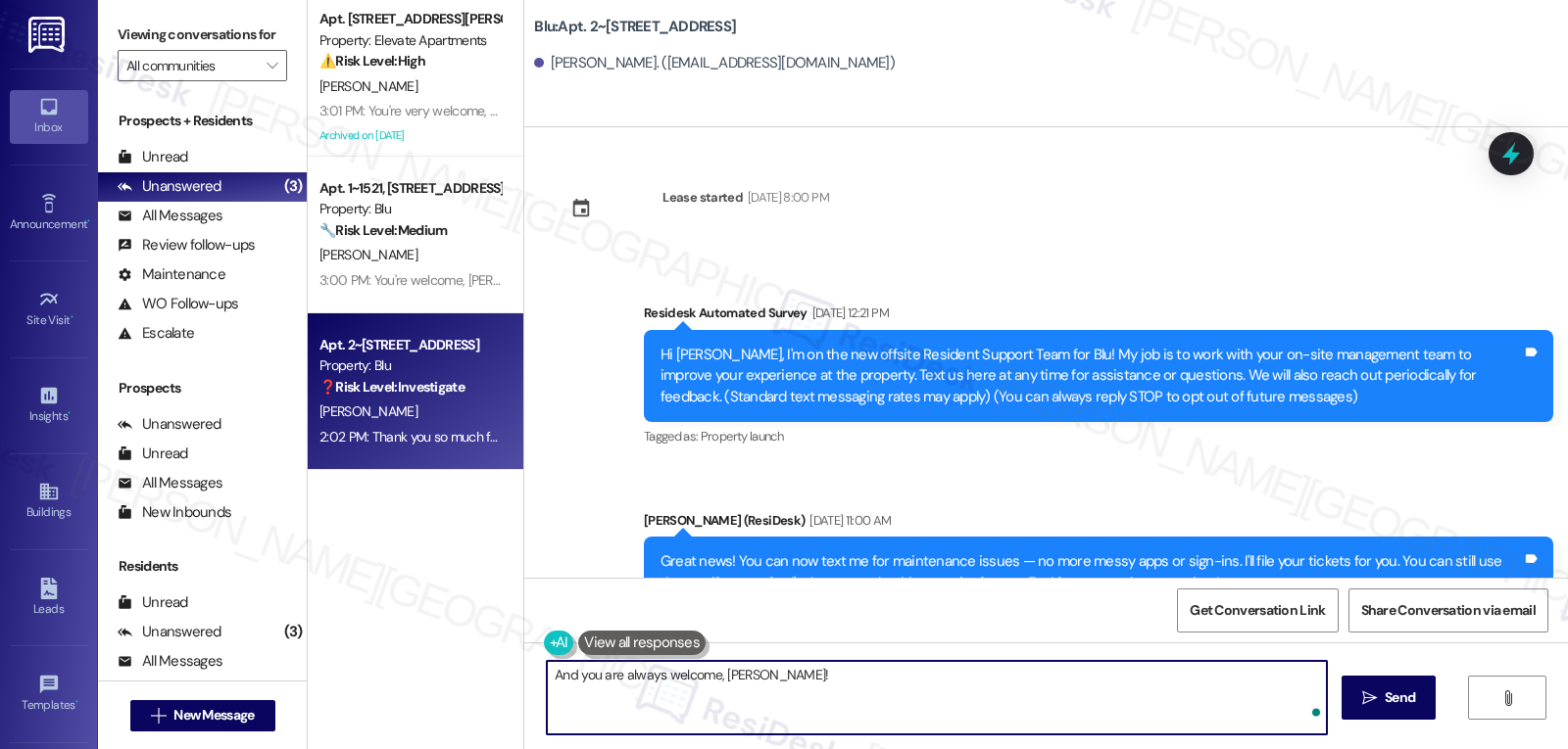
scroll to position [16313, 0]
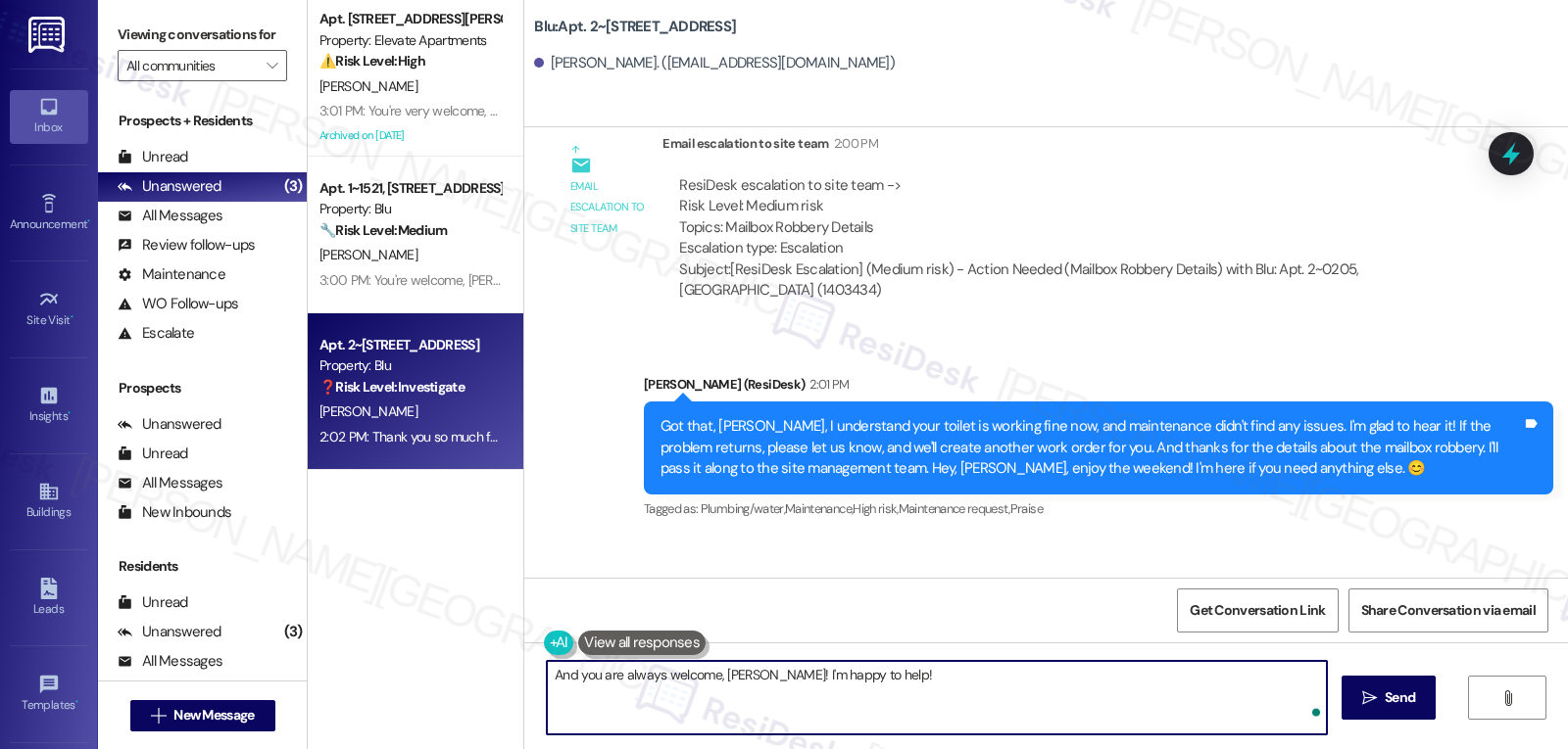
type textarea "And you are always welcome, [PERSON_NAME]! I'm happy to help!"
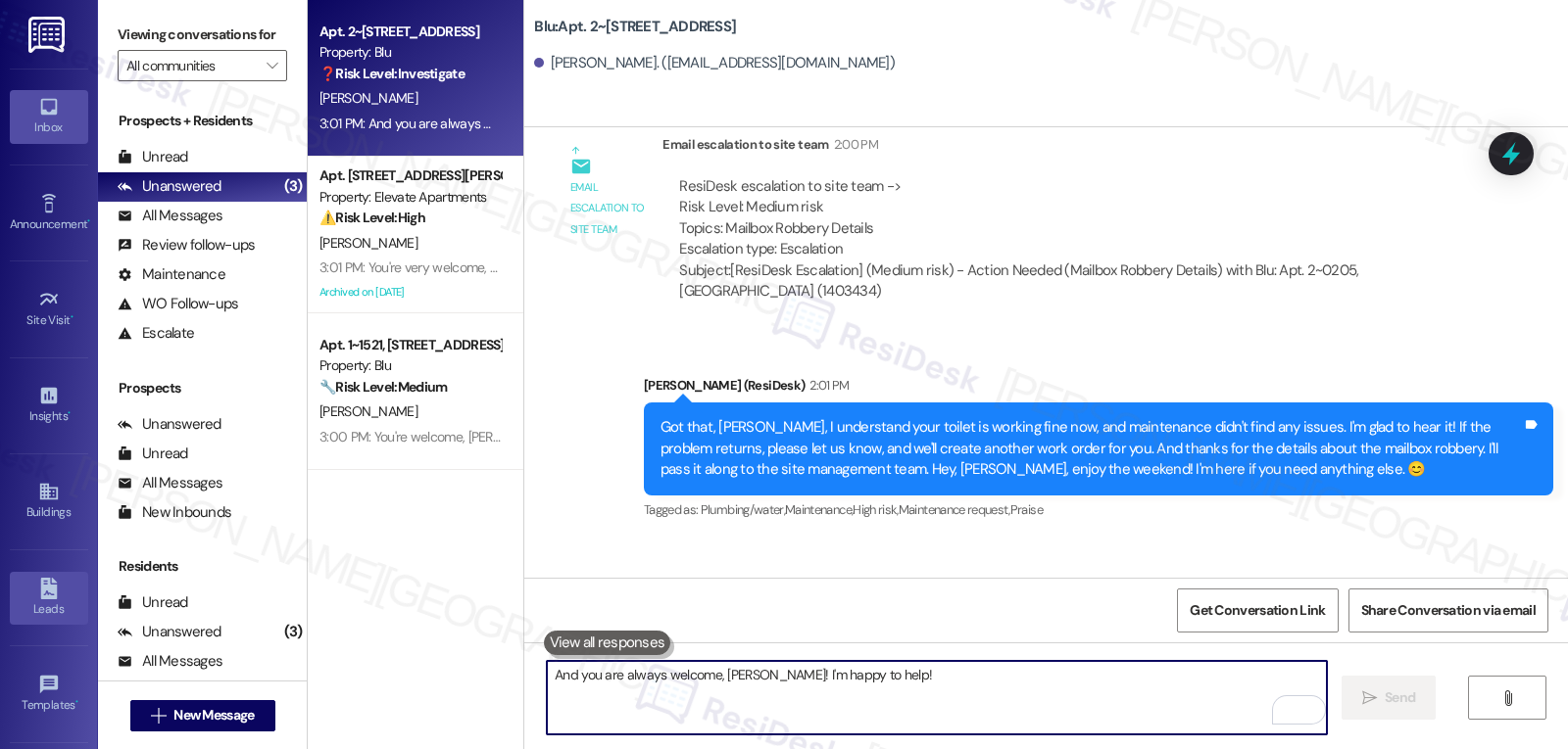
scroll to position [185, 0]
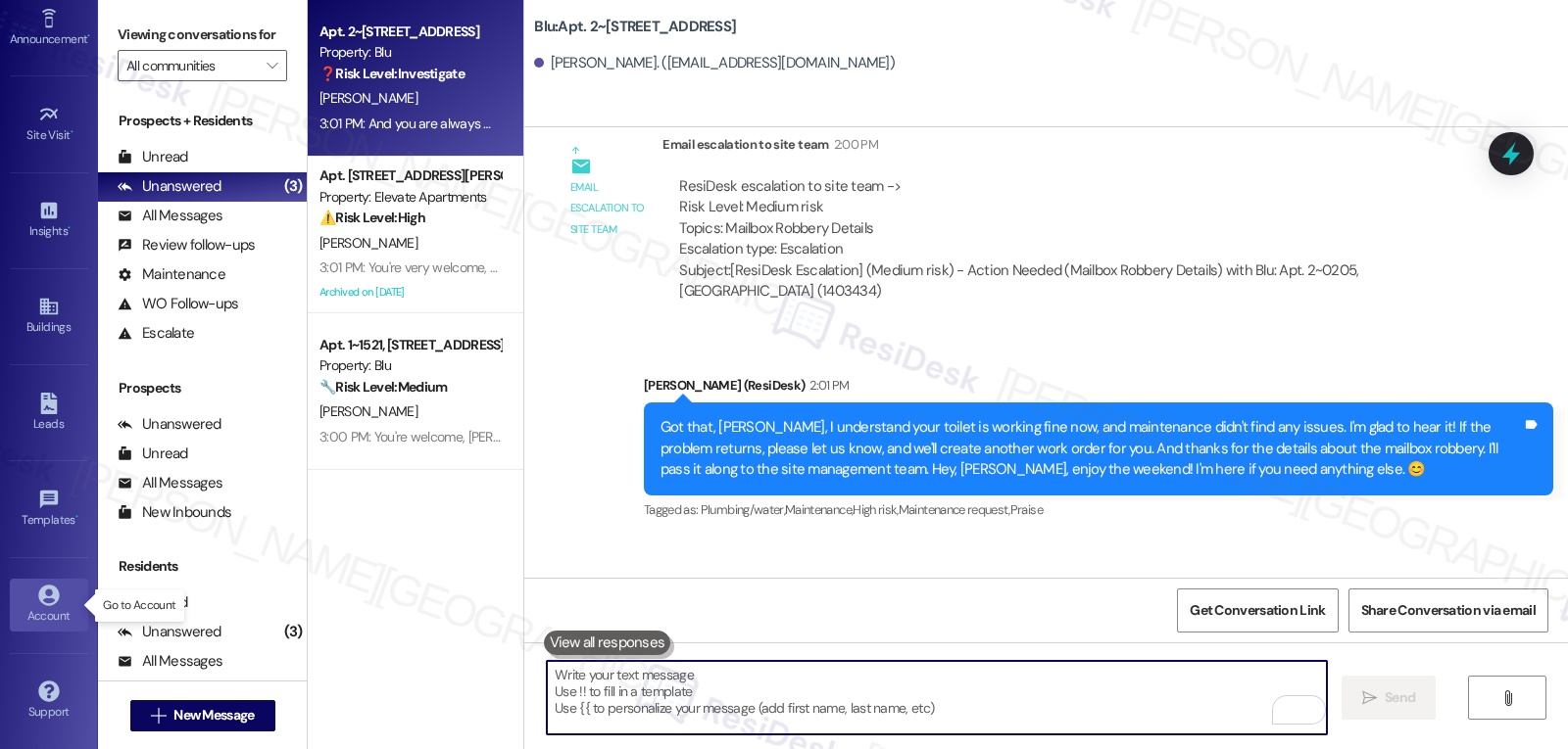
drag, startPoint x: 22, startPoint y: 609, endPoint x: 44, endPoint y: 598, distance: 24.6
click at [22, 609] on div "Account" at bounding box center [49, 617] width 98 height 20
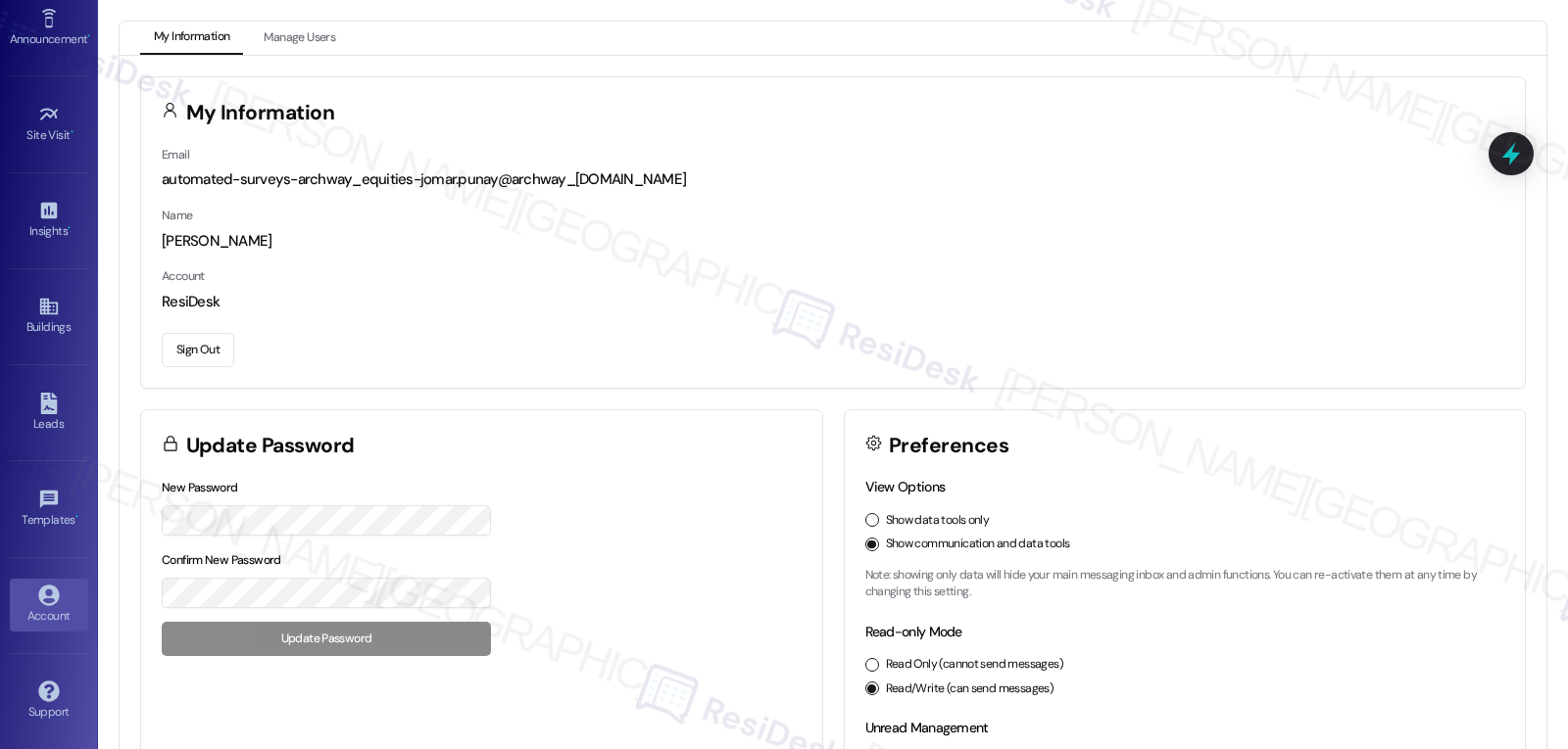
click at [210, 349] on button "Sign Out" at bounding box center [197, 350] width 73 height 34
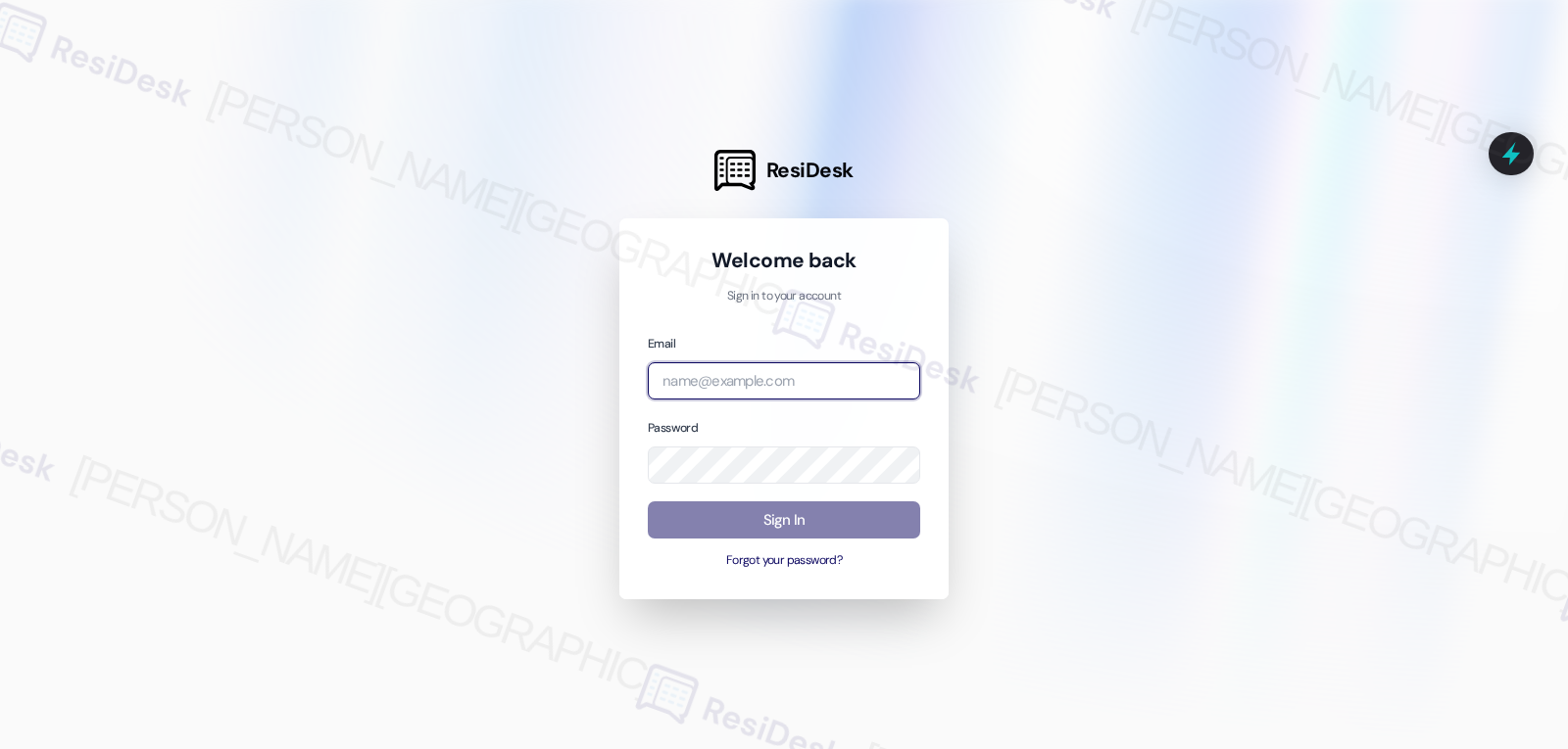
click at [871, 387] on input "email" at bounding box center [784, 381] width 273 height 38
click at [673, 384] on input "email" at bounding box center [784, 381] width 273 height 38
paste input "automated-surveys-birchstone_residential-jomar.punay@birchstone_residential.com"
type input "automated-surveys-birchstone_residential-jomar.punay@birchstone_residential.com"
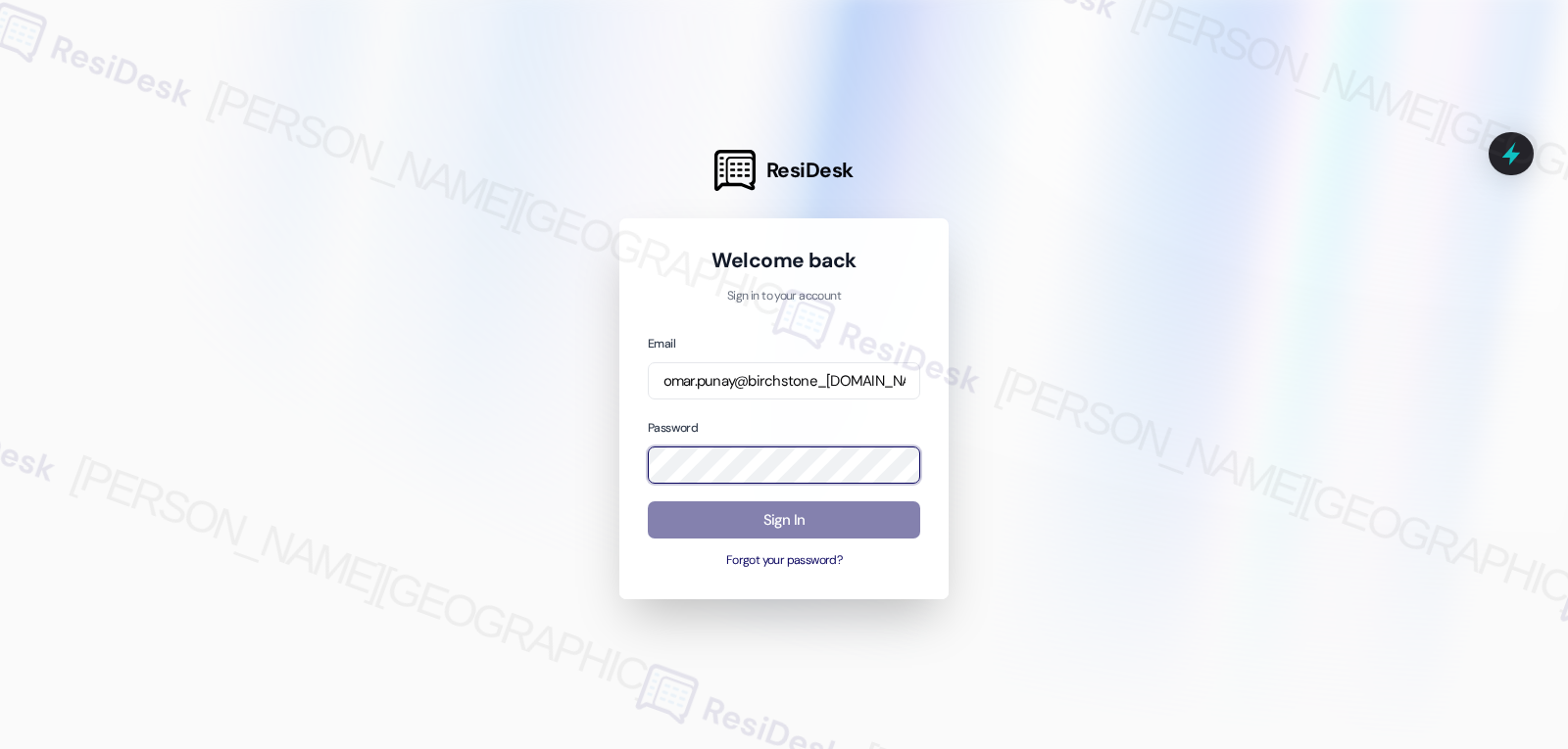
scroll to position [0, 0]
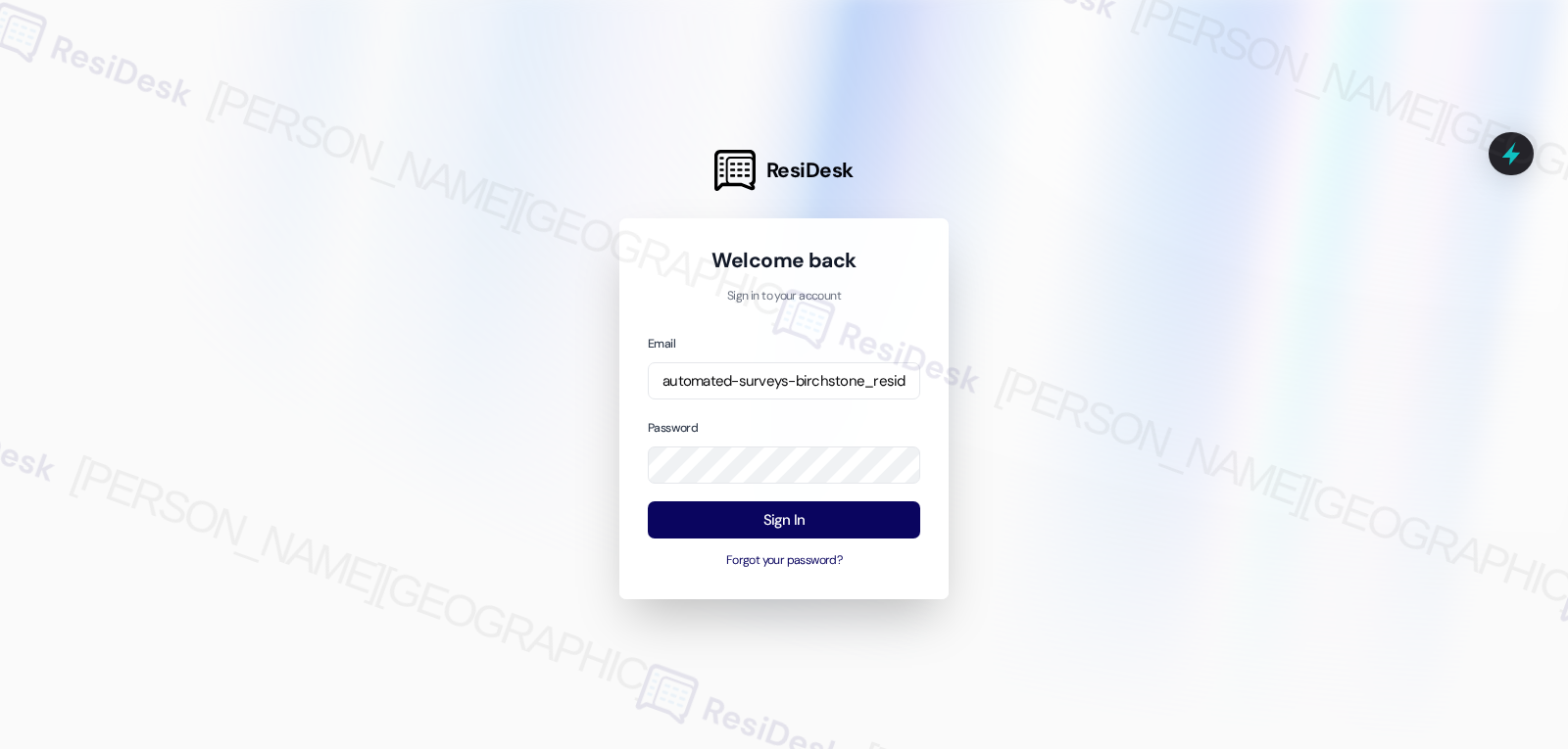
click at [737, 431] on div "Password" at bounding box center [784, 451] width 273 height 68
click at [822, 526] on button "Sign In" at bounding box center [784, 520] width 273 height 38
